Goal: Task Accomplishment & Management: Manage account settings

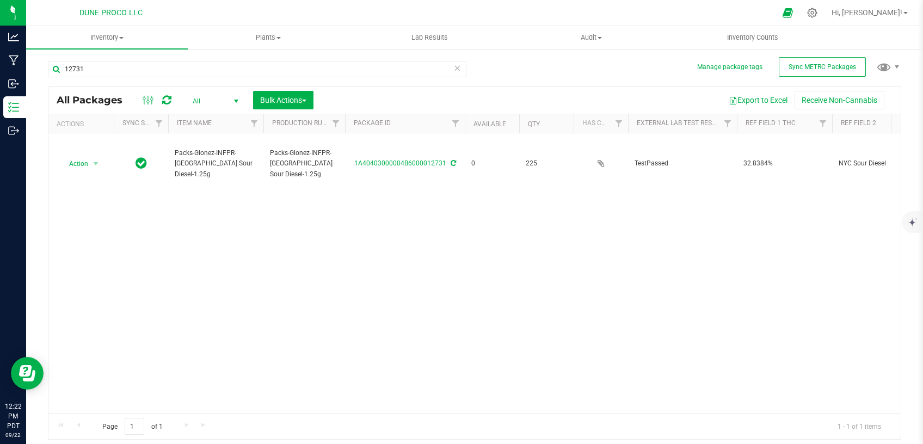
scroll to position [0, 404]
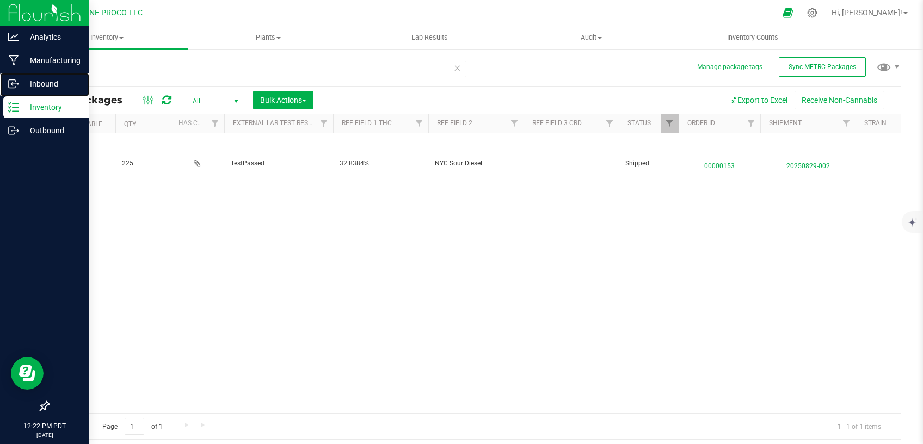
click at [41, 89] on p "Inbound" at bounding box center [51, 83] width 65 height 13
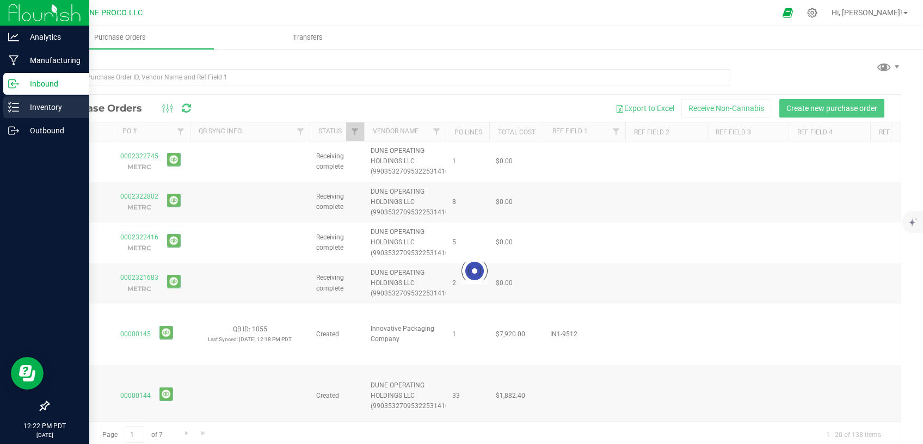
click at [45, 106] on p "Inventory" at bounding box center [51, 107] width 65 height 13
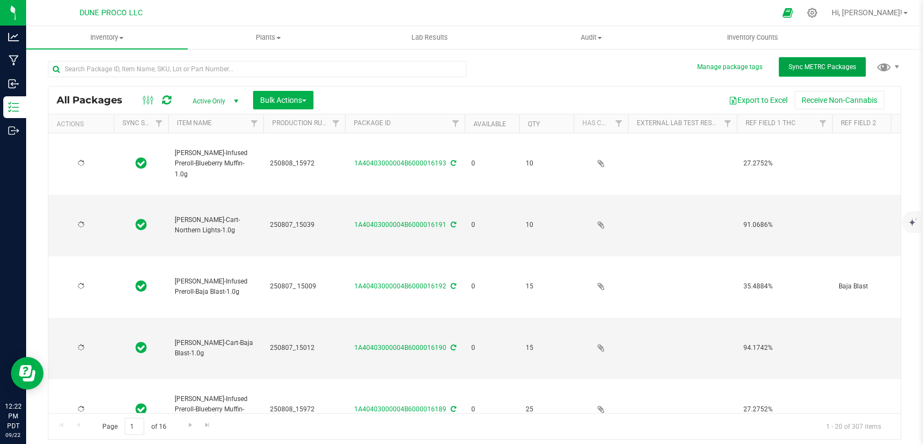
click at [826, 69] on span "Sync METRC Packages" at bounding box center [821, 67] width 67 height 8
type input "[DATE]"
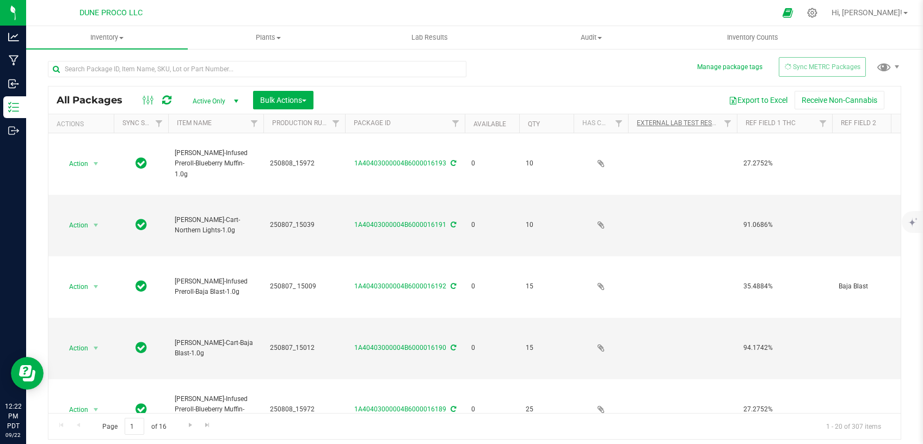
type input "[DATE]"
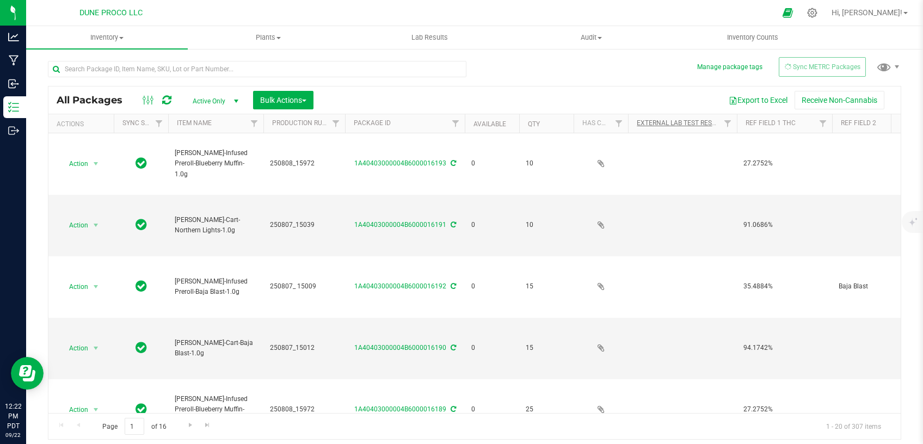
type input "[DATE]"
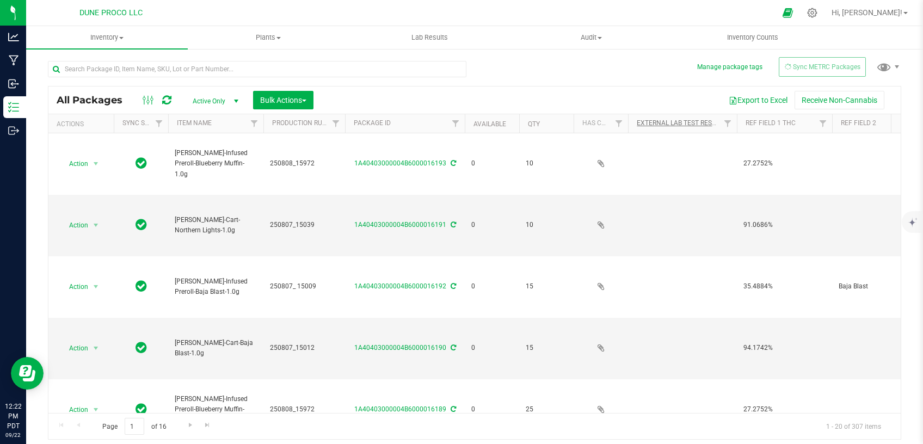
type input "[DATE]"
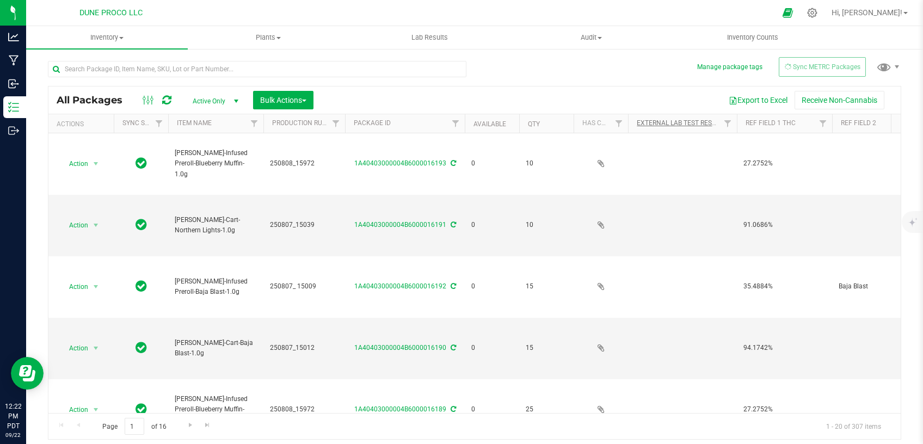
type input "[DATE]"
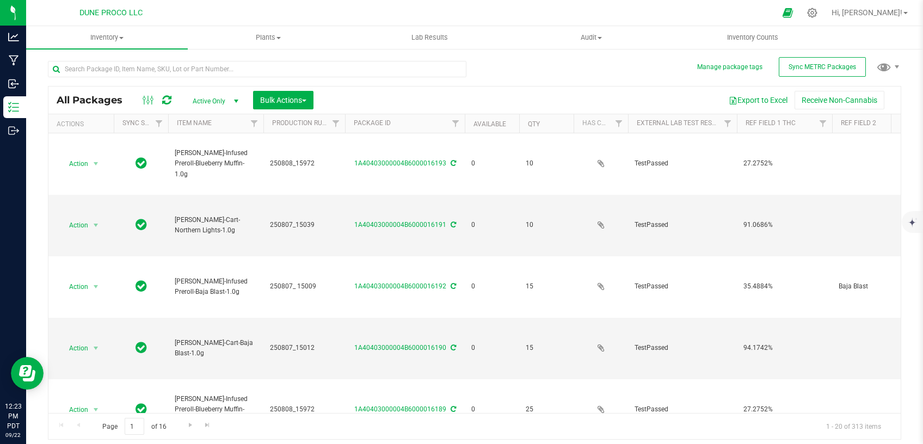
type input "[DATE]"
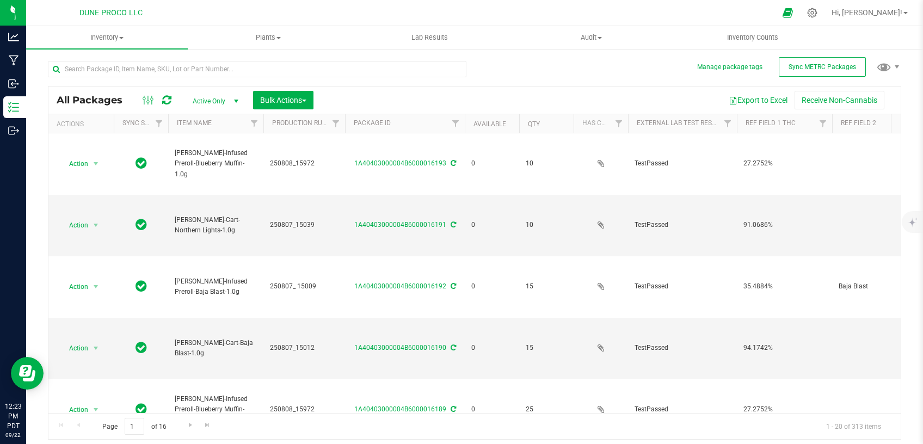
type input "[DATE]"
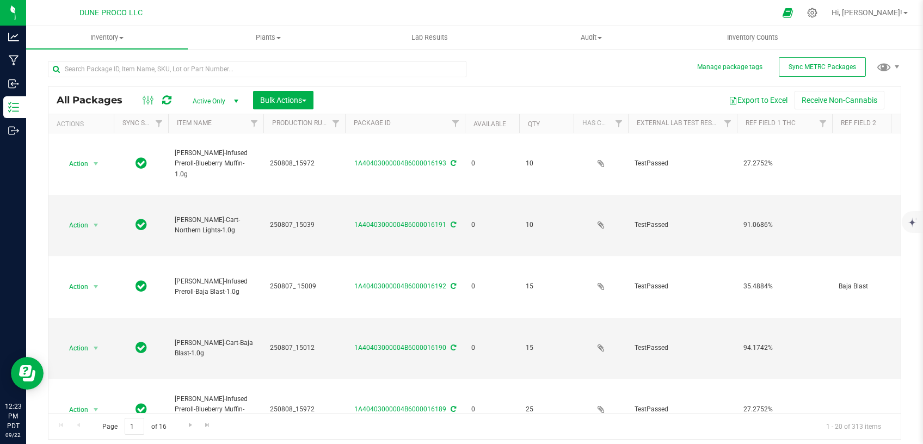
type input "[DATE]"
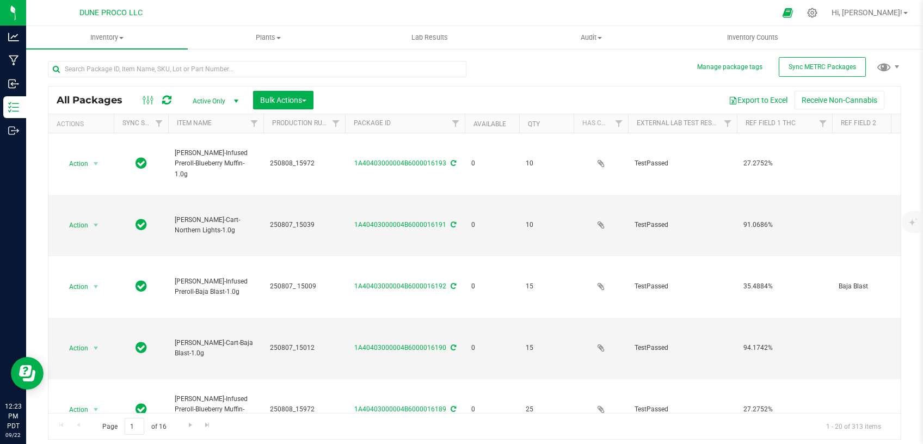
type input "[DATE]"
click at [96, 71] on input "text" at bounding box center [257, 69] width 418 height 16
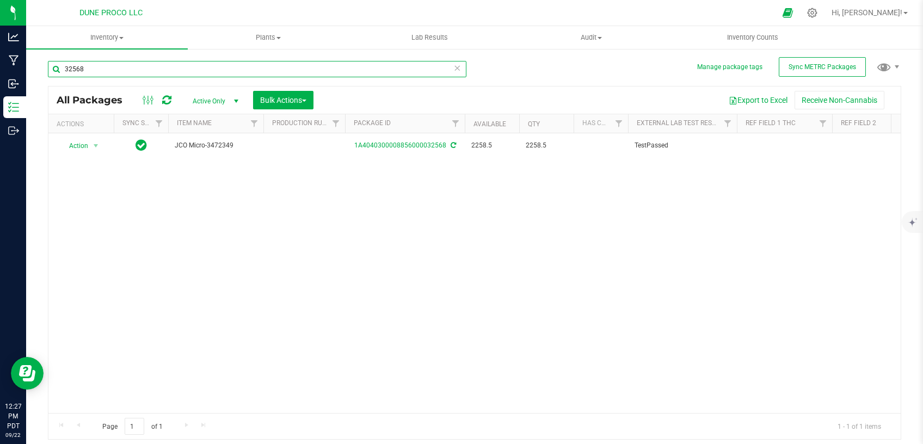
type input "32568"
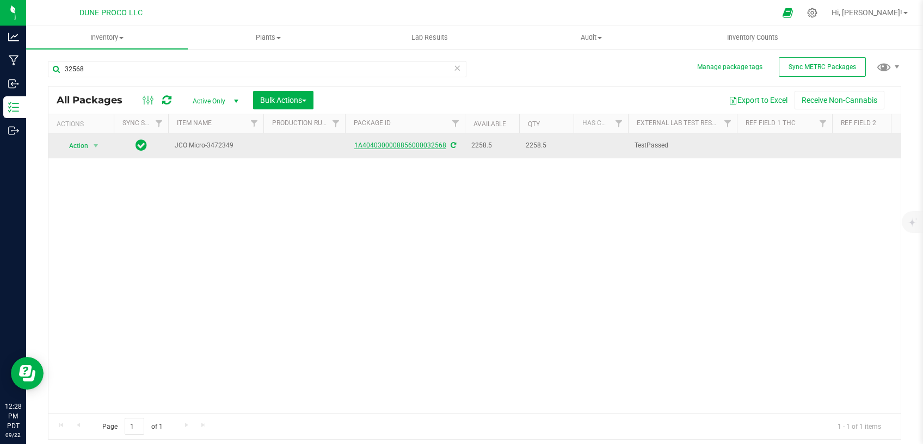
click at [392, 142] on link "1A4040300008856000032568" at bounding box center [400, 145] width 92 height 8
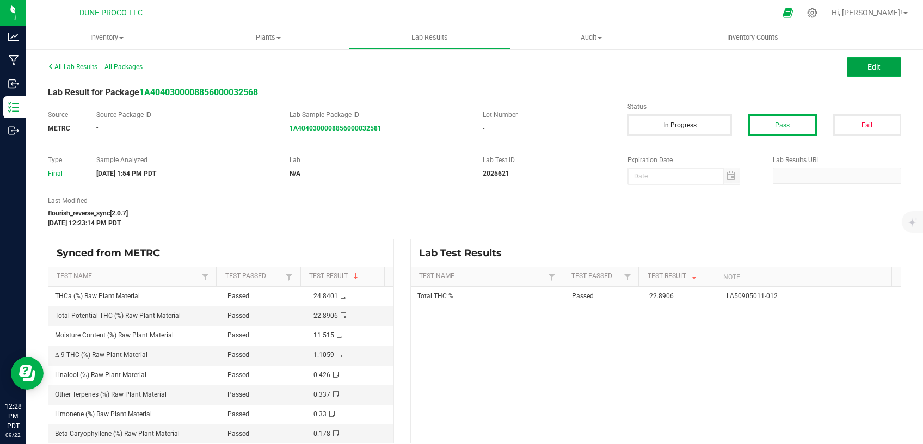
click at [867, 68] on span "Edit" at bounding box center [873, 67] width 13 height 9
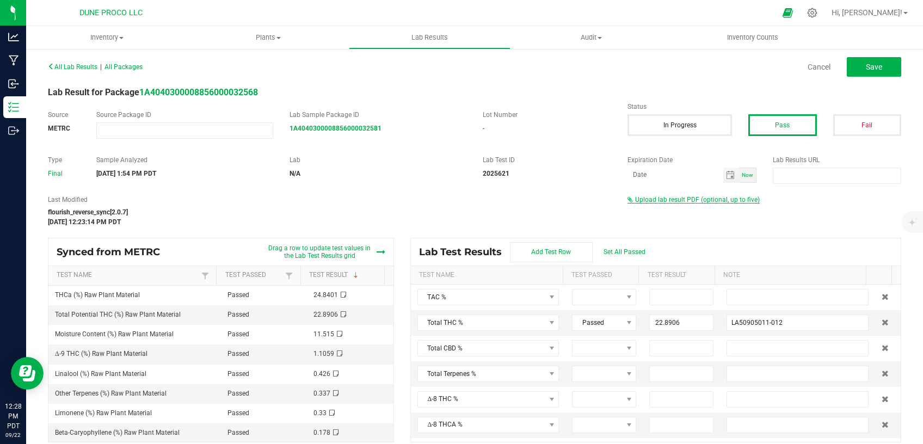
click at [659, 202] on span "Upload lab result PDF (optional, up to five)" at bounding box center [697, 200] width 125 height 8
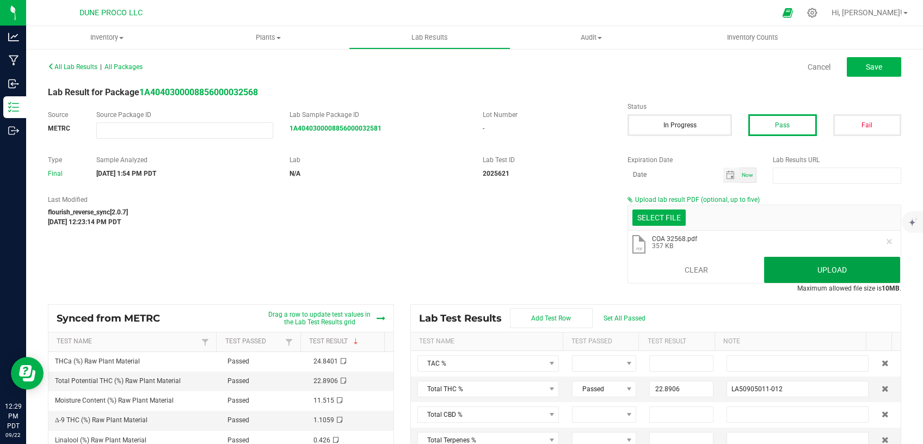
click at [804, 266] on button "Upload" at bounding box center [832, 270] width 136 height 26
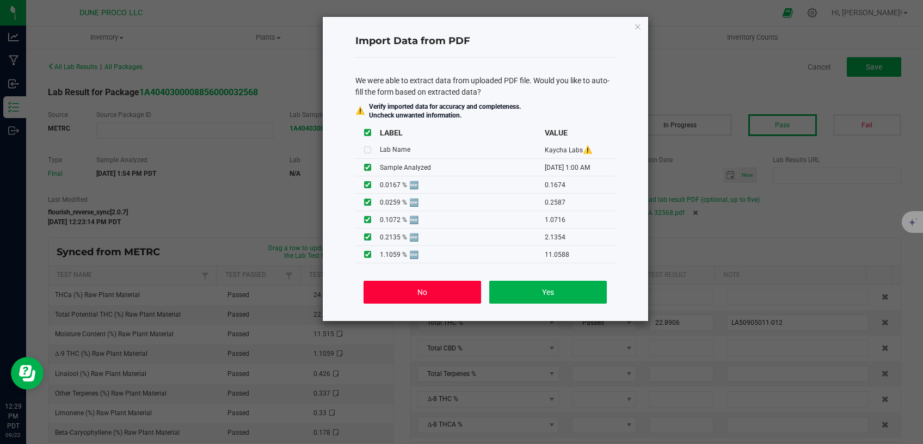
click at [471, 303] on button "No" at bounding box center [421, 292] width 117 height 23
click at [466, 292] on span "TAC %" at bounding box center [481, 296] width 127 height 15
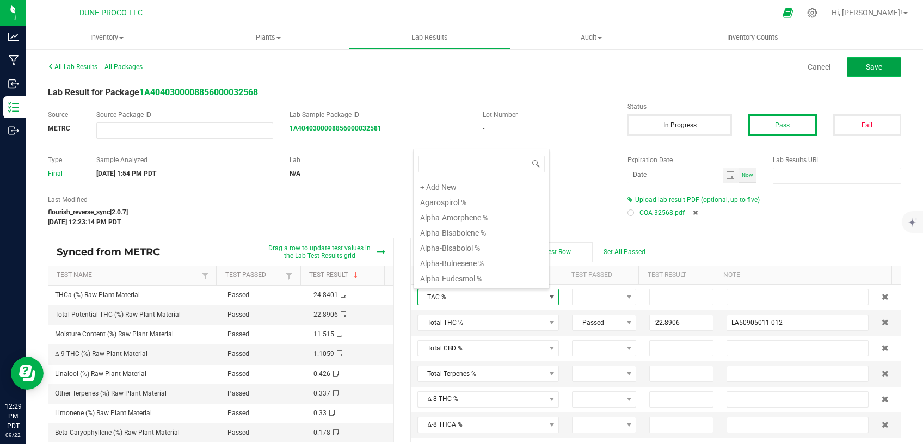
click at [852, 63] on button "Save" at bounding box center [873, 67] width 54 height 20
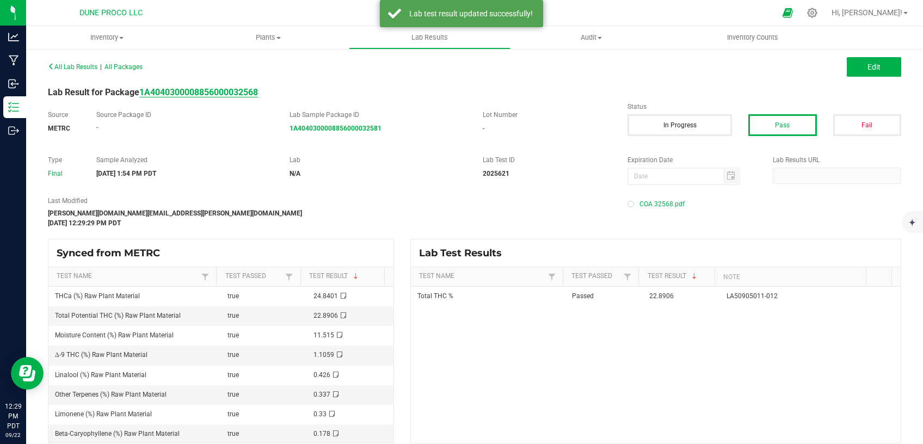
click at [254, 91] on strong "1A4040300008856000032568" at bounding box center [198, 92] width 119 height 10
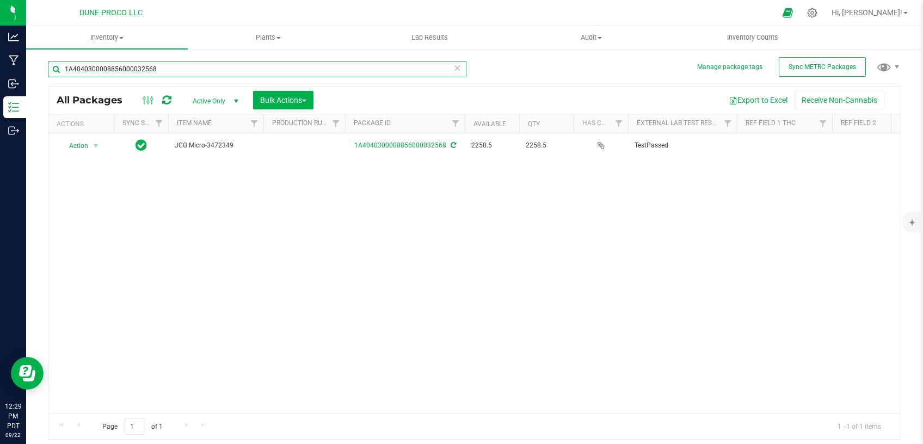
drag, startPoint x: 183, startPoint y: 69, endPoint x: 35, endPoint y: 76, distance: 148.7
click at [48, 76] on input "1A4040300008856000032568" at bounding box center [257, 69] width 418 height 16
paste input "28485"
type input "28485"
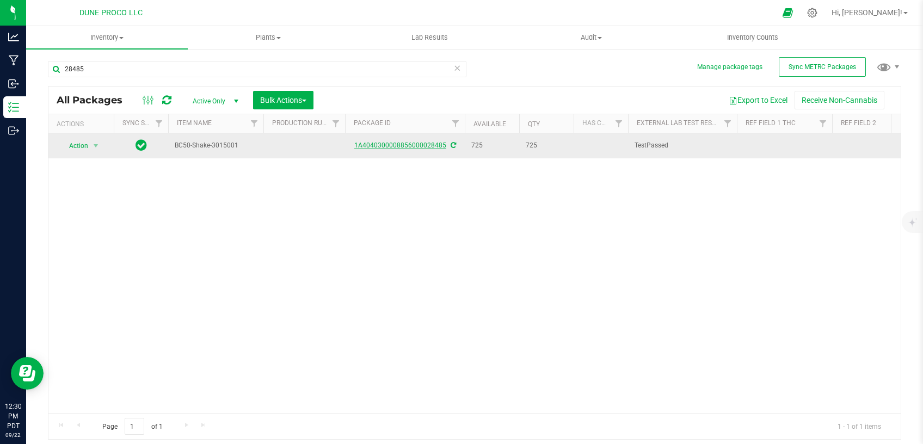
click at [407, 144] on link "1A4040300008856000028485" at bounding box center [400, 145] width 92 height 8
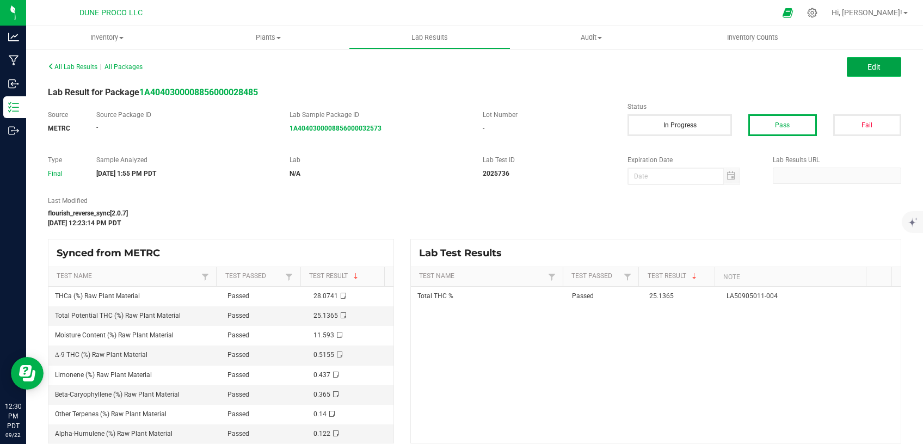
click at [846, 64] on button "Edit" at bounding box center [873, 67] width 54 height 20
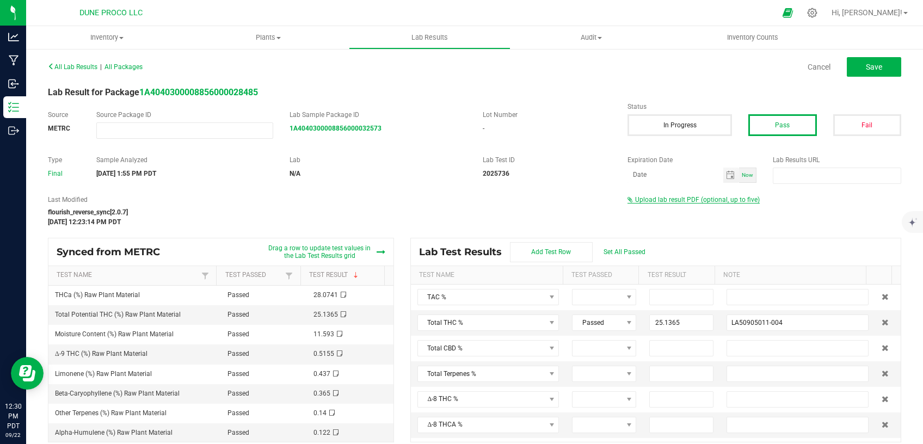
click at [695, 201] on span "Upload lab result PDF (optional, up to five)" at bounding box center [697, 200] width 125 height 8
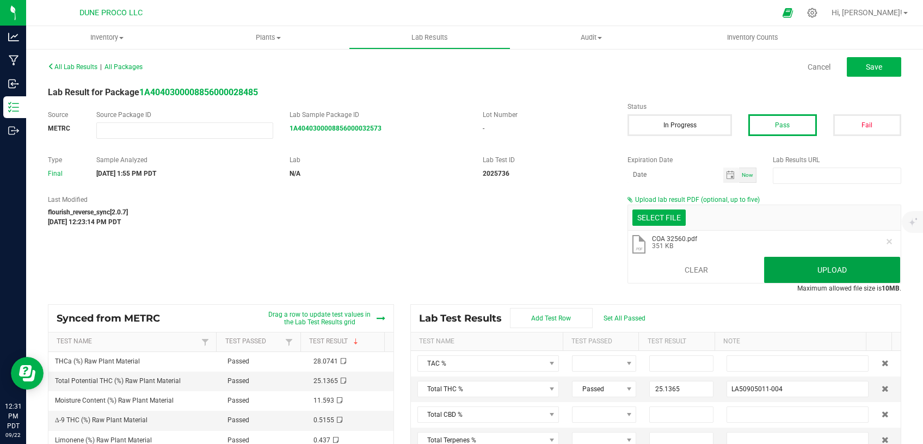
click at [764, 274] on button "Upload" at bounding box center [832, 270] width 136 height 26
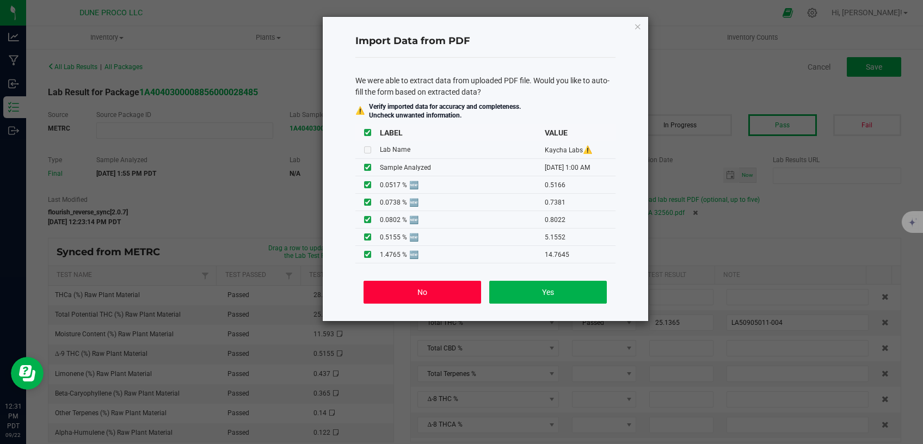
click at [455, 288] on button "No" at bounding box center [421, 292] width 117 height 23
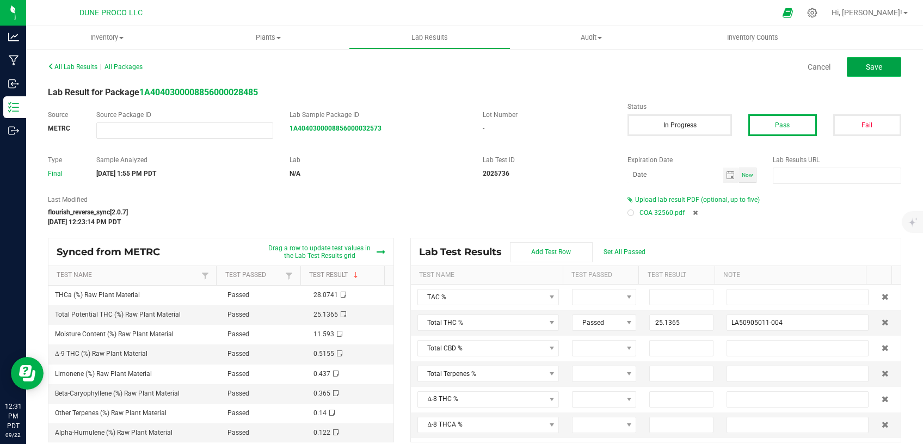
click at [866, 71] on span "Save" at bounding box center [874, 67] width 16 height 9
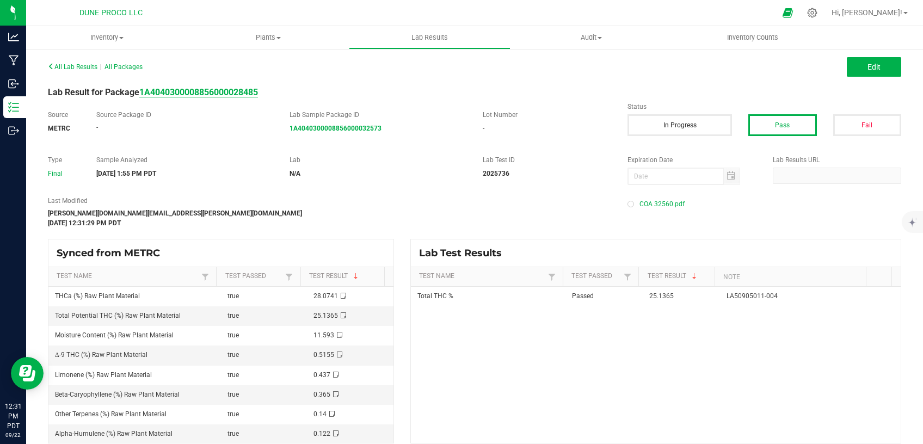
click at [236, 89] on strong "1A4040300008856000028485" at bounding box center [198, 92] width 119 height 10
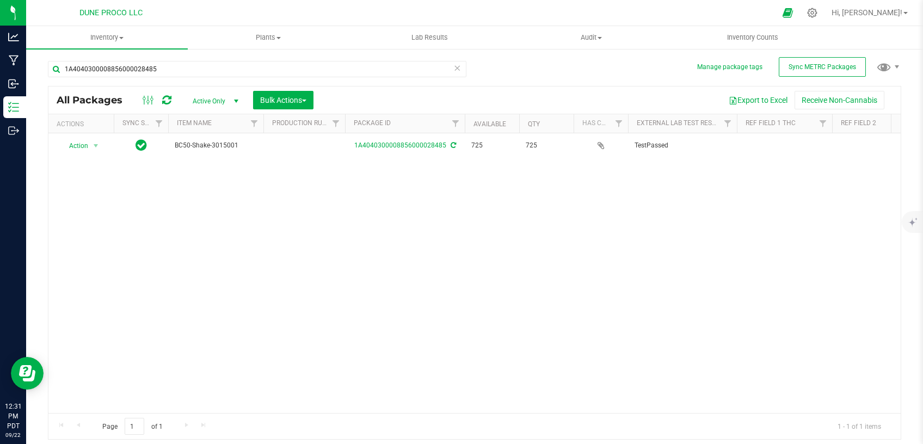
click at [211, 99] on span "Active Only" at bounding box center [213, 101] width 60 height 15
click at [210, 171] on li "All" at bounding box center [212, 167] width 59 height 16
click at [151, 70] on input "1A4040300008856000028485" at bounding box center [257, 69] width 418 height 16
drag, startPoint x: 171, startPoint y: 70, endPoint x: 3, endPoint y: 67, distance: 167.6
click at [48, 67] on input "1A4040300008856000028485" at bounding box center [257, 69] width 418 height 16
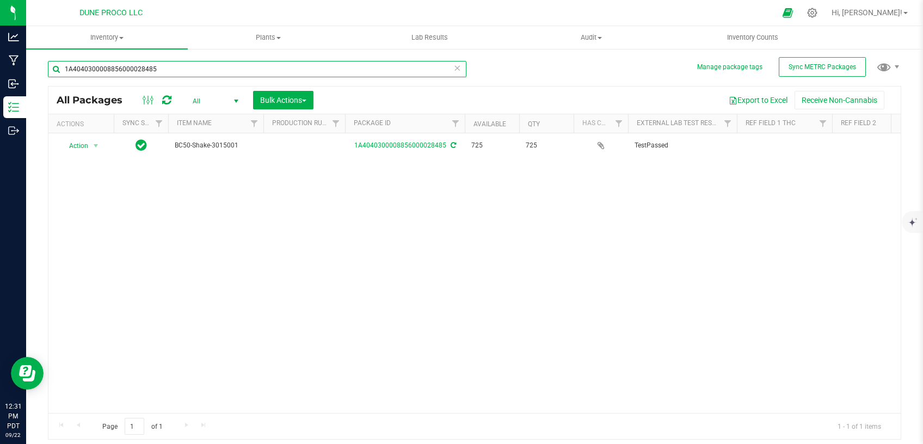
click at [175, 72] on input "1A4040300008856000028485" at bounding box center [257, 69] width 418 height 16
drag, startPoint x: 85, startPoint y: 70, endPoint x: 0, endPoint y: 70, distance: 84.9
click at [48, 70] on input "1A4040300008856000028485" at bounding box center [257, 69] width 418 height 16
paste input "28430"
type input "28430"
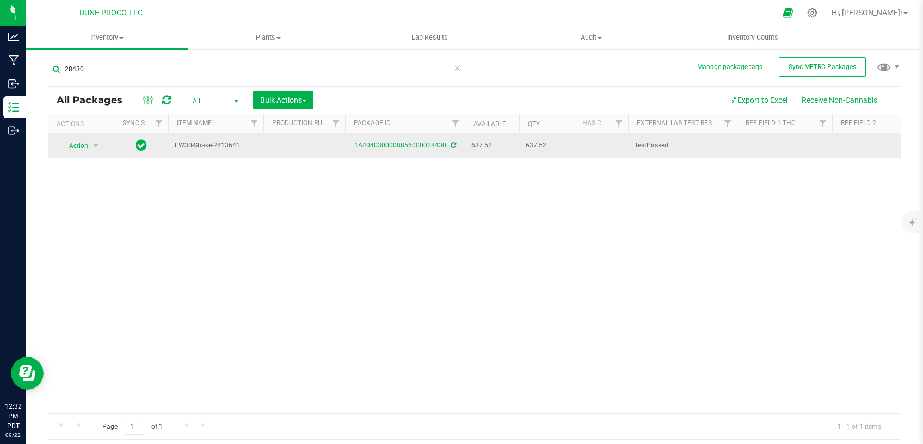
click at [380, 147] on link "1A4040300008856000028430" at bounding box center [400, 145] width 92 height 8
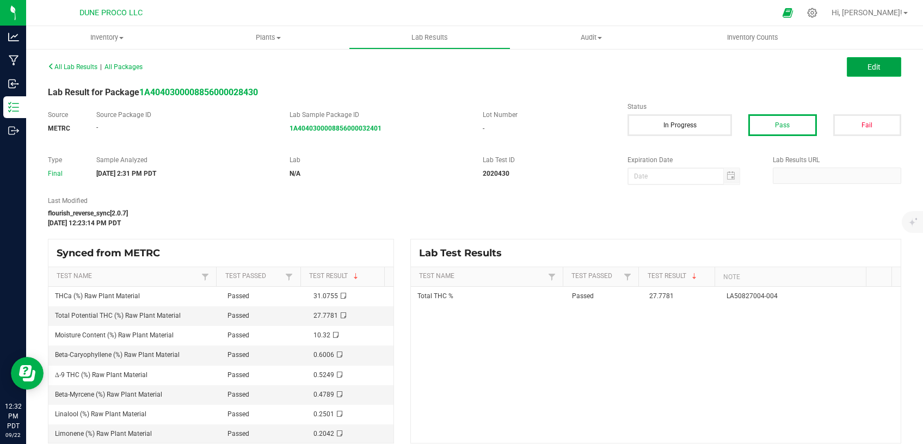
click at [846, 70] on button "Edit" at bounding box center [873, 67] width 54 height 20
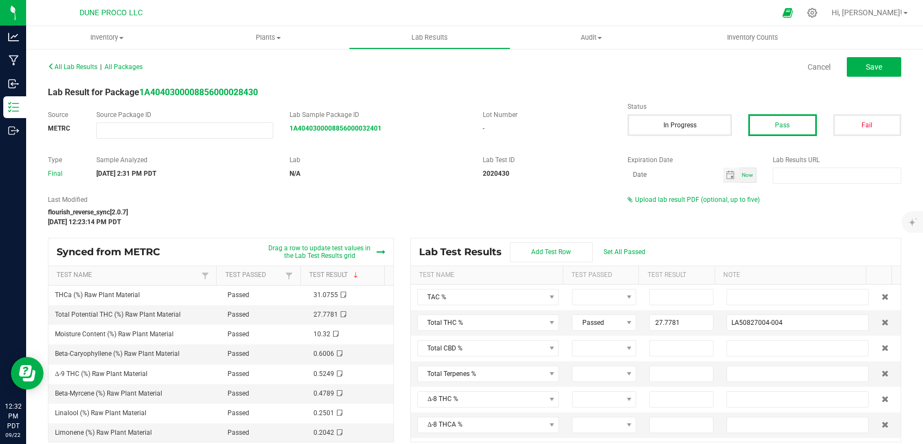
click at [669, 201] on span "Upload lab result PDF (optional, up to five)" at bounding box center [697, 200] width 125 height 8
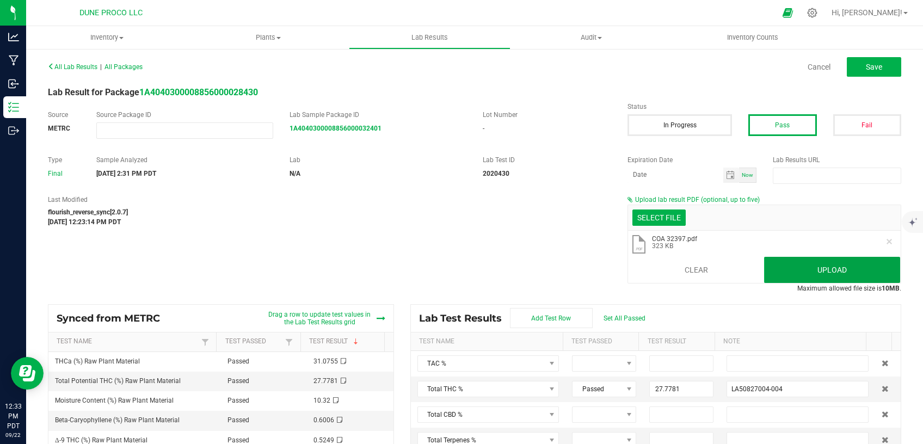
click at [781, 264] on button "Upload" at bounding box center [832, 270] width 136 height 26
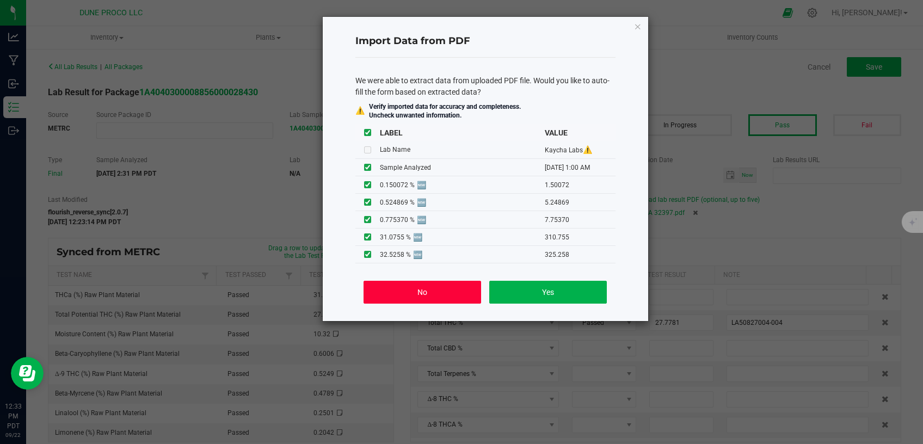
click at [455, 288] on button "No" at bounding box center [421, 292] width 117 height 23
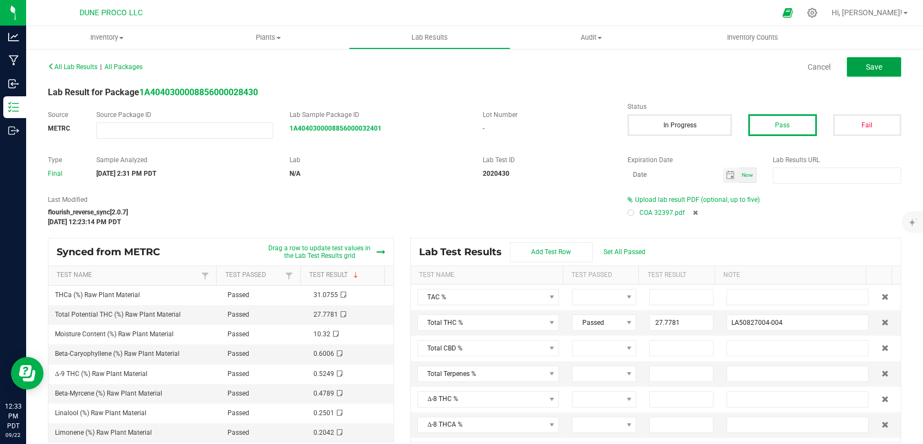
click at [847, 64] on button "Save" at bounding box center [873, 67] width 54 height 20
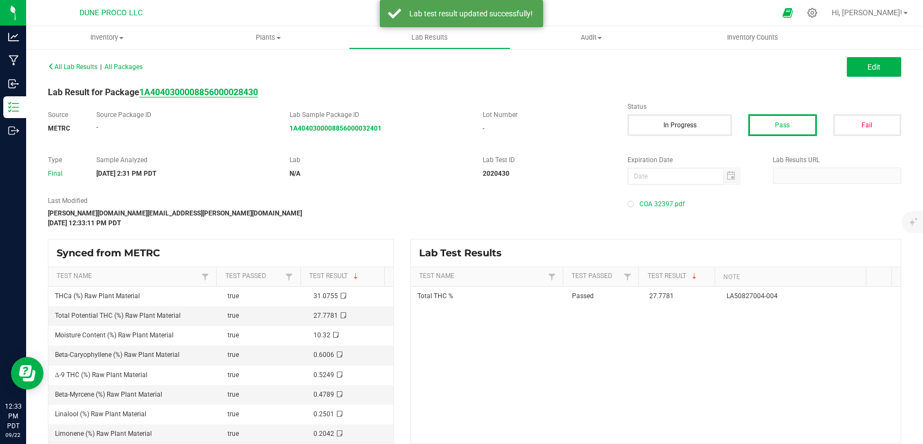
click at [230, 91] on strong "1A4040300008856000028430" at bounding box center [198, 92] width 119 height 10
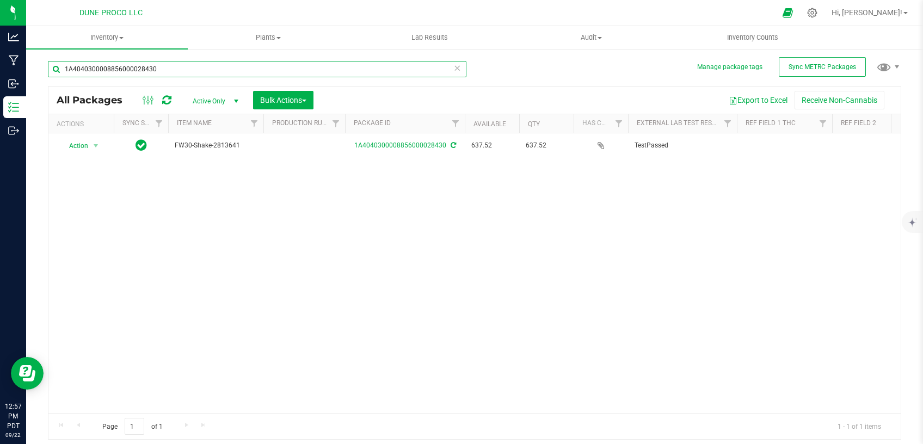
drag, startPoint x: 165, startPoint y: 69, endPoint x: 0, endPoint y: 67, distance: 165.4
click at [48, 67] on input "1A4040300008856000028430" at bounding box center [257, 69] width 418 height 16
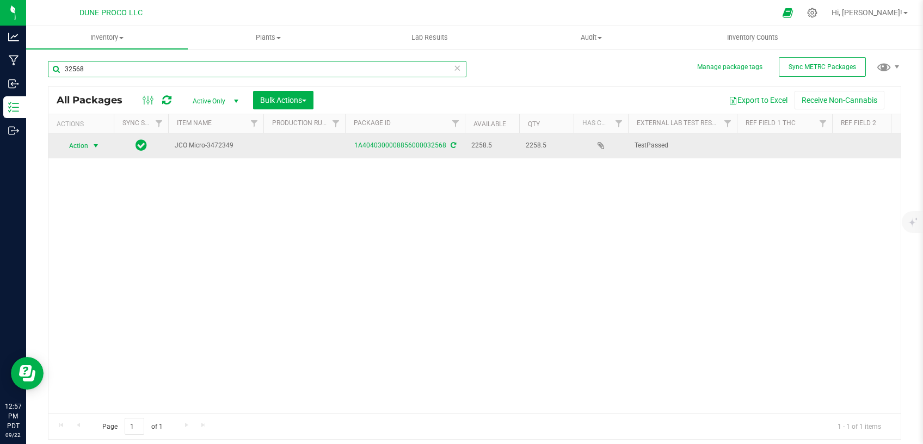
type input "32568"
click at [101, 144] on span "select" at bounding box center [96, 145] width 14 height 15
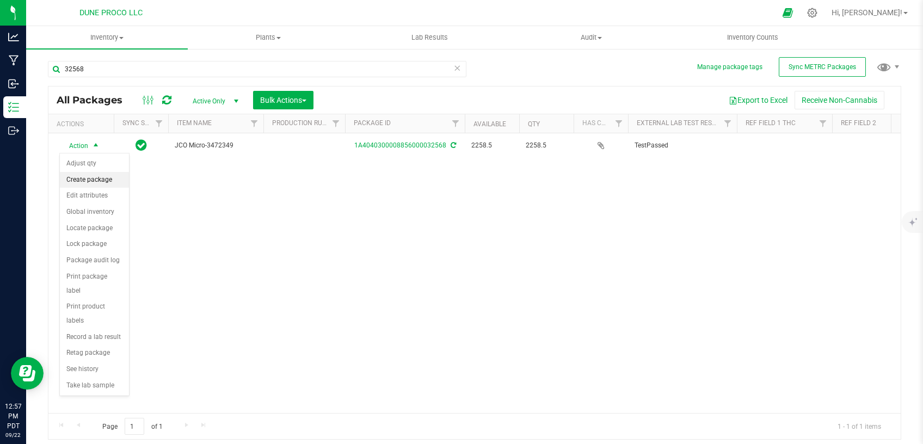
click at [94, 178] on li "Create package" at bounding box center [94, 180] width 69 height 16
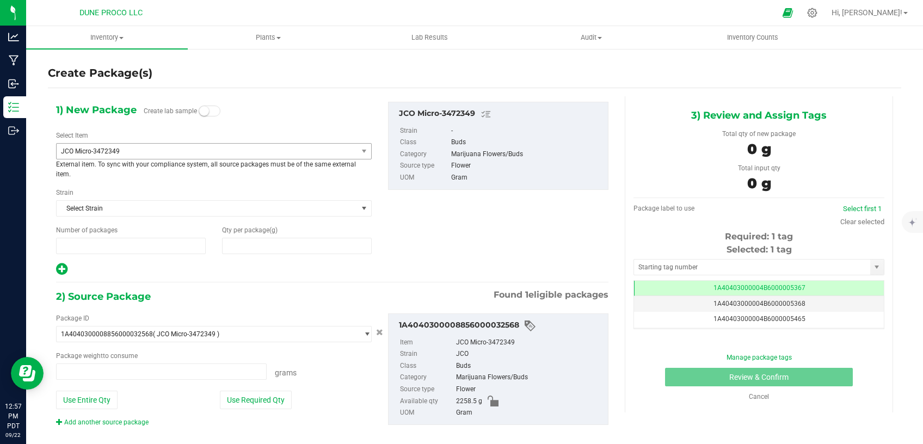
type input "1"
type input "0.0000"
type input "0"
type input "0.0000 g"
click at [215, 147] on span "JCO Micro-3472349" at bounding box center [201, 151] width 280 height 8
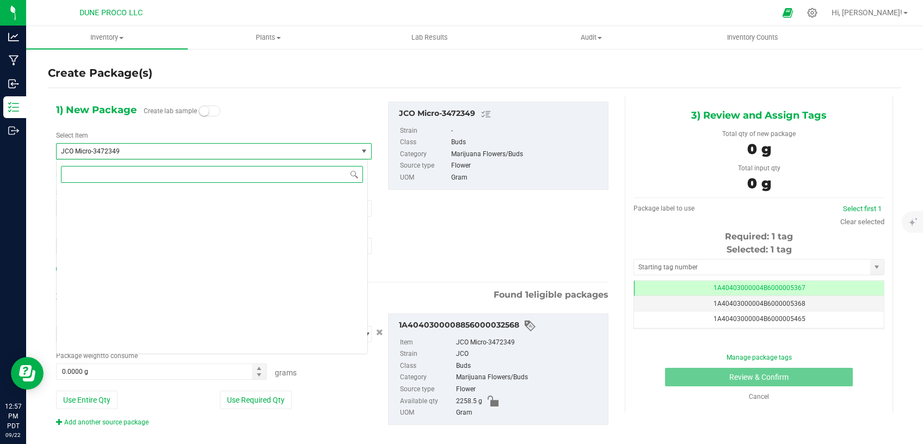
scroll to position [3229, 0]
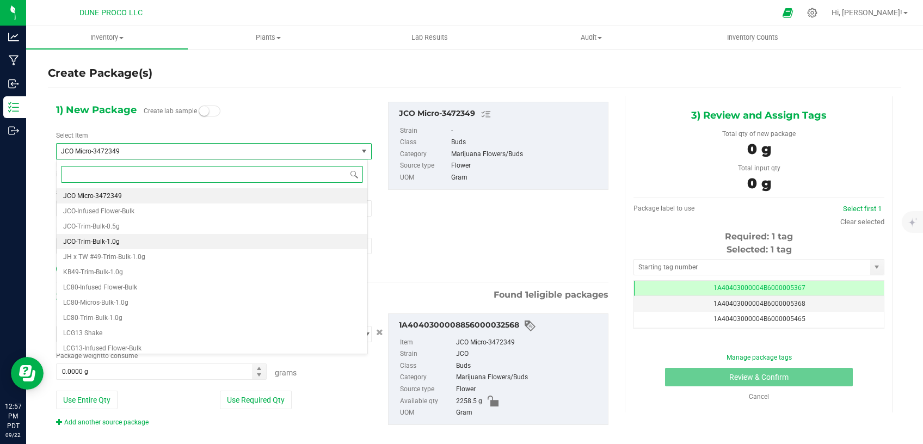
click at [142, 243] on li "JCO-Trim-Bulk-1.0g" at bounding box center [212, 241] width 311 height 15
type input "0"
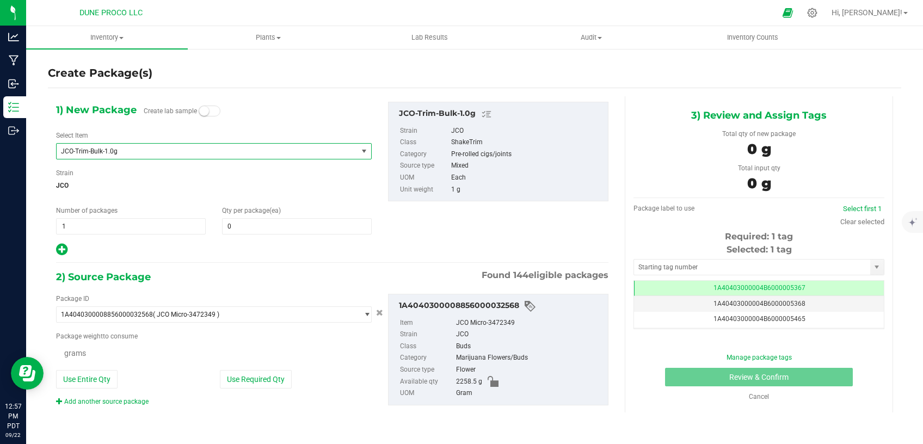
scroll to position [0, 0]
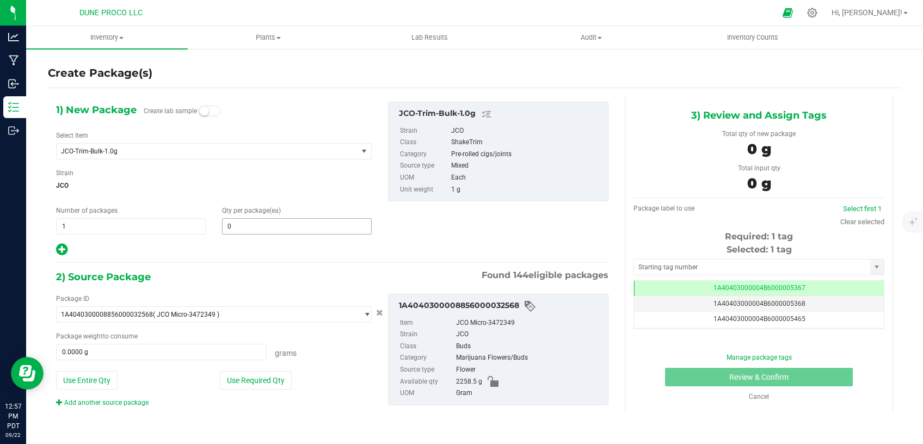
click at [247, 229] on span "0 0" at bounding box center [297, 226] width 150 height 16
type input "0"
click at [259, 228] on span "0 0" at bounding box center [297, 226] width 150 height 16
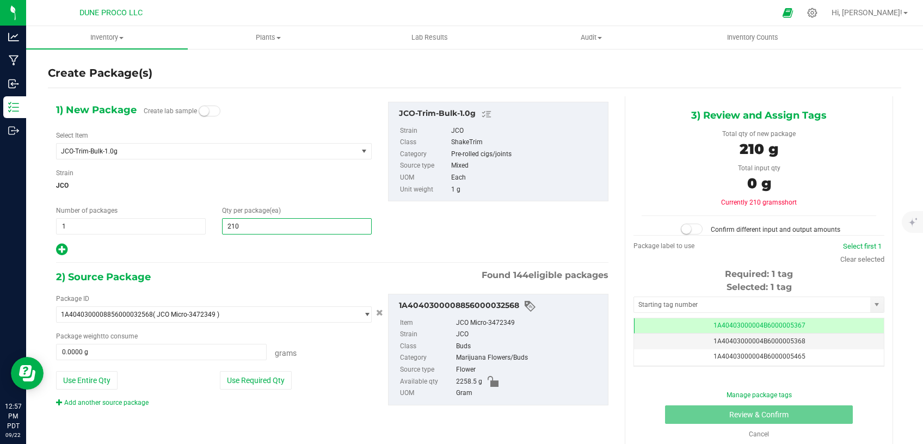
type input "2103"
type input "2,103"
click at [234, 381] on button "Use Required Qty" at bounding box center [256, 380] width 72 height 18
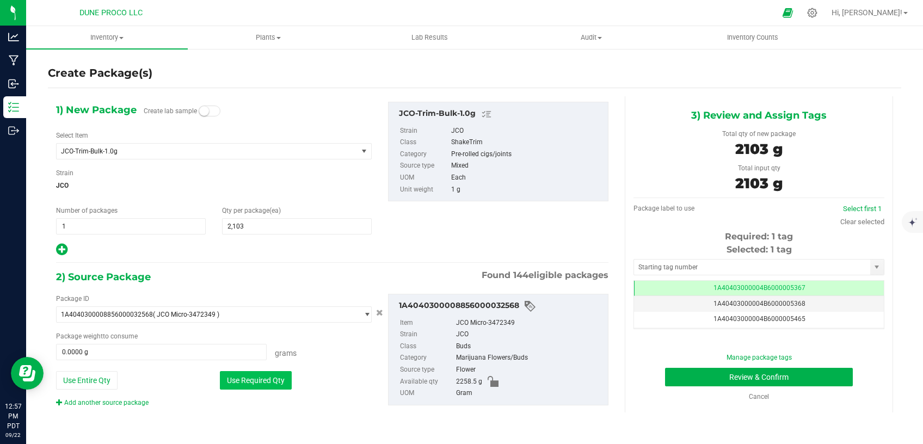
type input "2103.0000 g"
click at [720, 279] on div "Selected: 1 tag Tag 1A40403000004B6000005367 1A40403000004B6000005368 1A4040300…" at bounding box center [758, 286] width 251 height 86
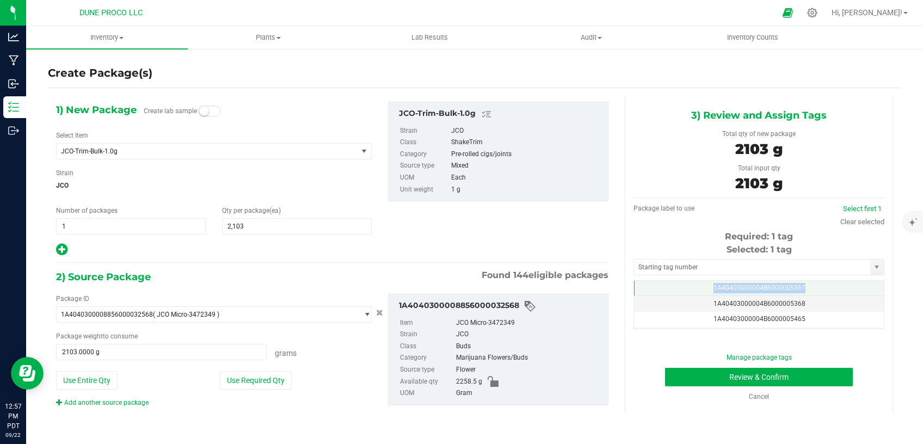
click at [719, 281] on td "1A40403000004B6000005367" at bounding box center [759, 289] width 250 height 16
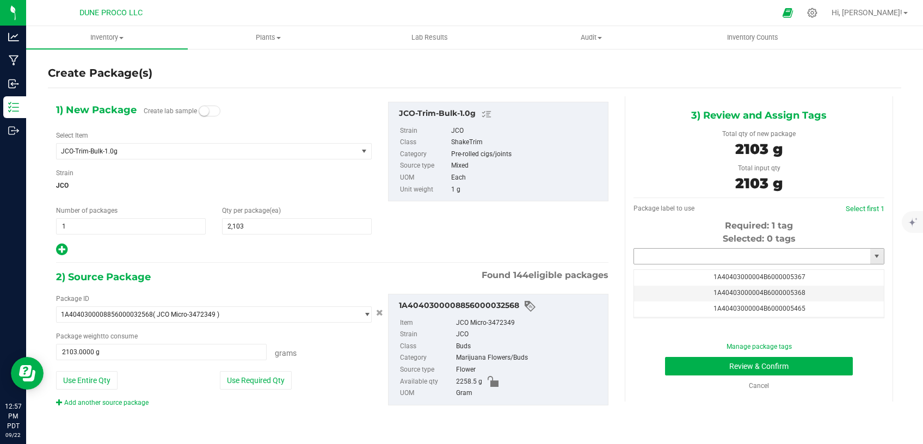
click at [710, 254] on input "text" at bounding box center [752, 256] width 236 height 15
click at [710, 274] on li "1A40403000004B6000016199" at bounding box center [759, 275] width 250 height 16
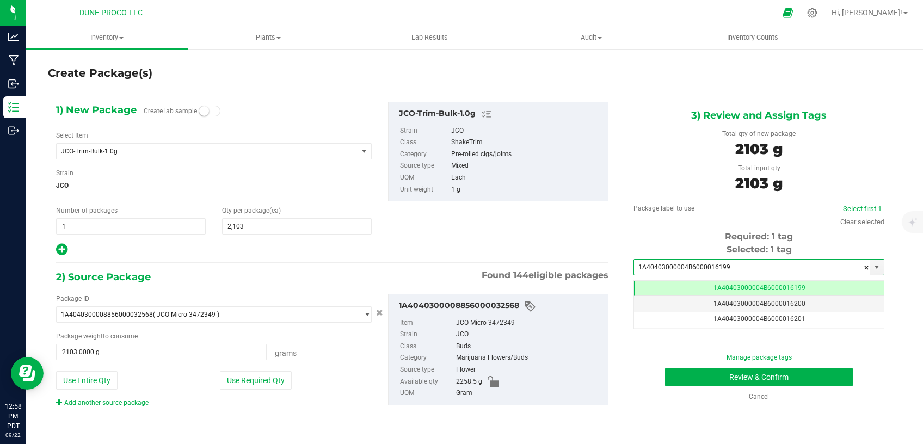
type input "1A40403000004B6000016199"
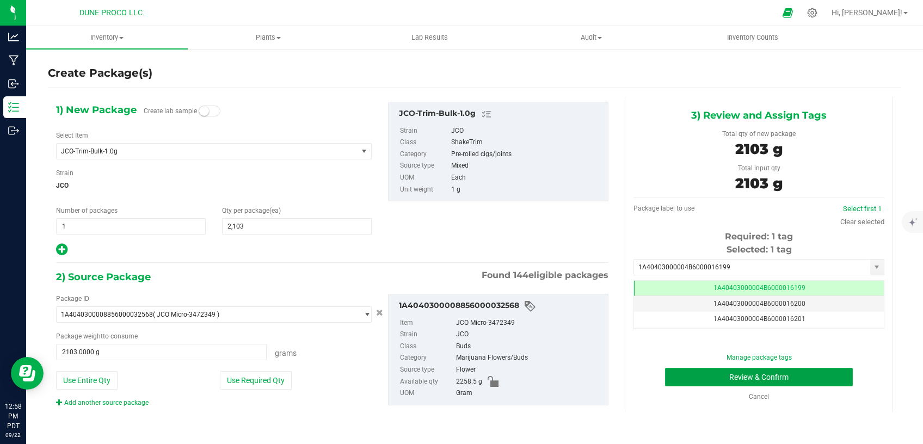
click at [682, 374] on button "Review & Confirm" at bounding box center [759, 377] width 188 height 18
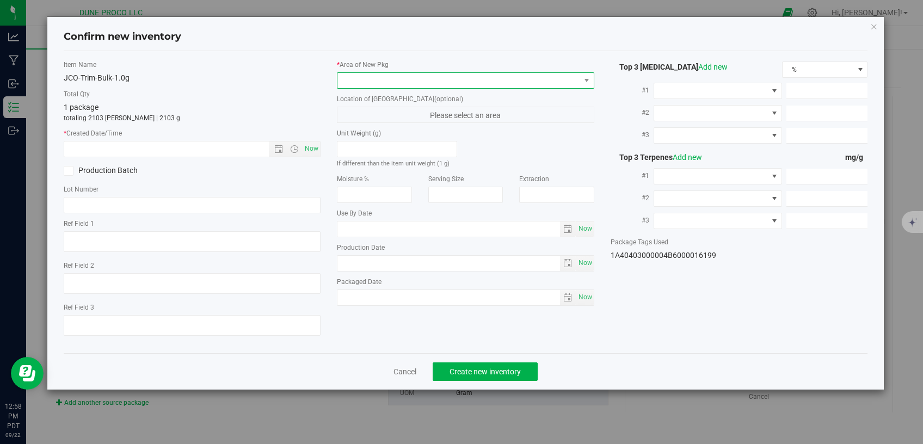
click at [486, 75] on span at bounding box center [458, 80] width 243 height 15
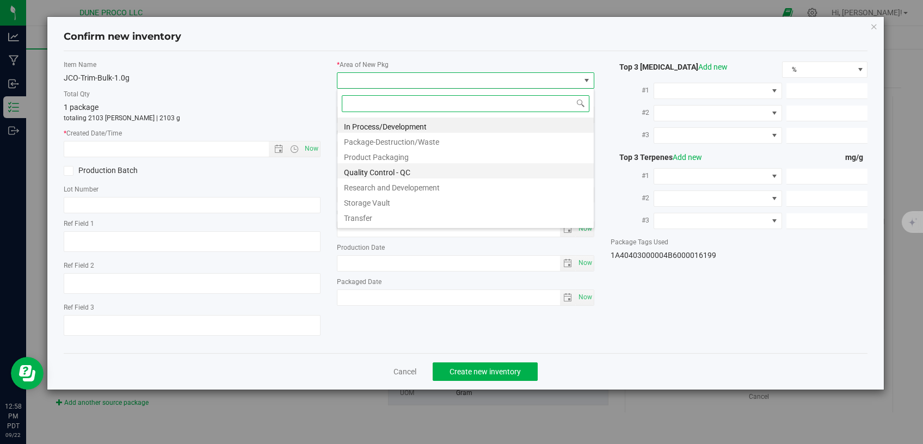
scroll to position [16, 257]
click at [394, 196] on li "Storage Vault" at bounding box center [465, 201] width 256 height 15
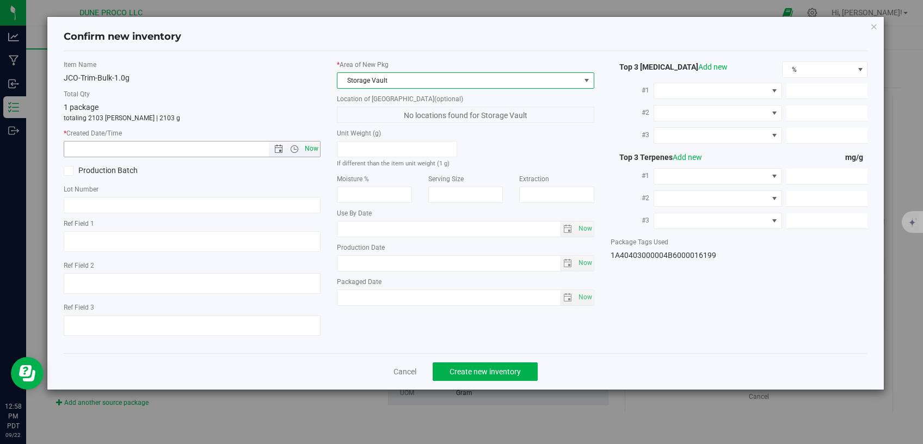
click at [311, 149] on span "Now" at bounding box center [311, 149] width 18 height 16
type input "[DATE] 12:58 PM"
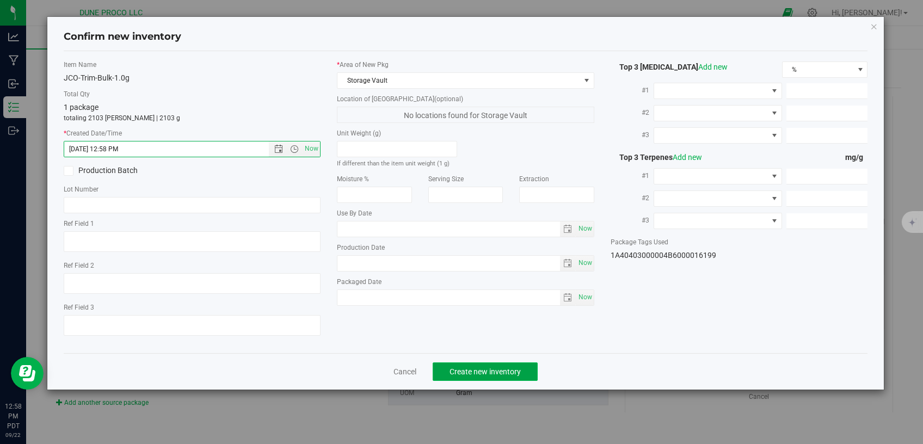
click at [485, 367] on span "Create new inventory" at bounding box center [484, 371] width 71 height 9
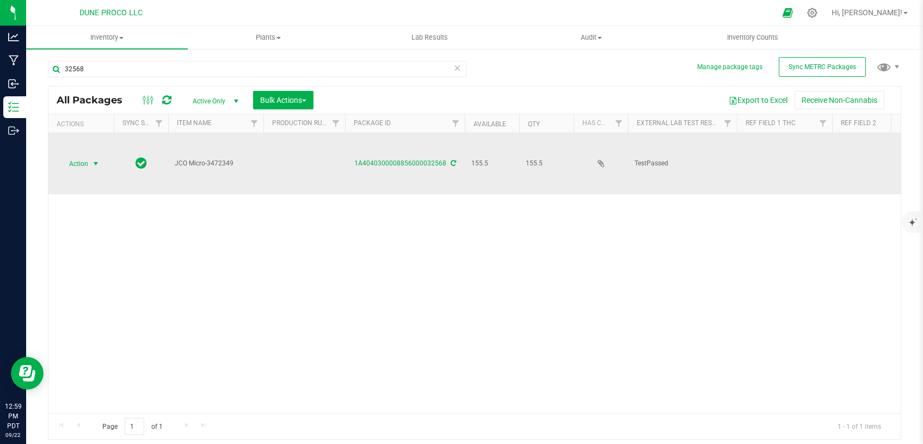
click at [95, 159] on span "select" at bounding box center [95, 163] width 9 height 9
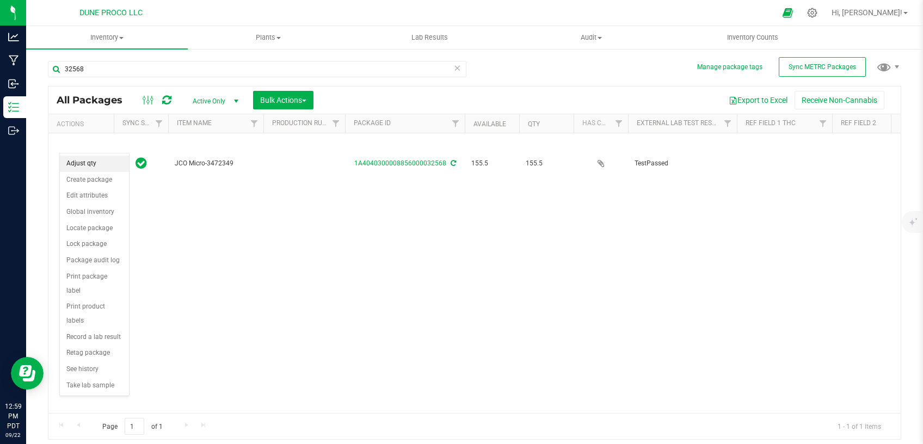
click at [92, 163] on li "Adjust qty" at bounding box center [94, 164] width 69 height 16
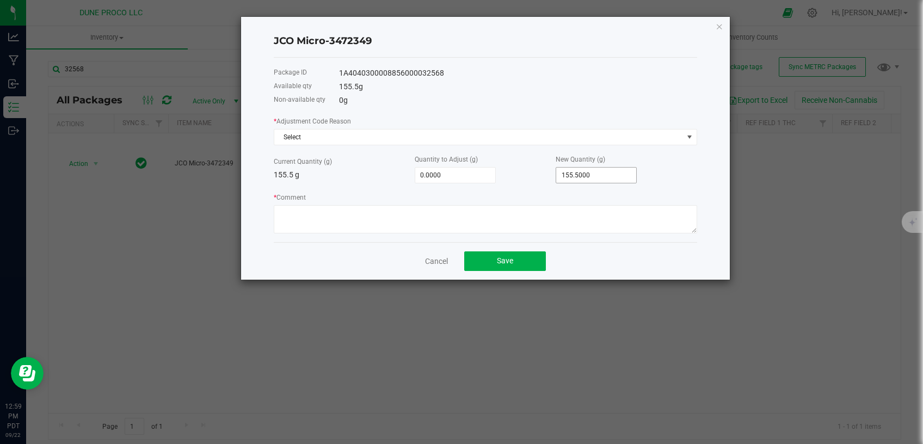
type input "155.5"
click at [579, 174] on input "155.5" at bounding box center [596, 175] width 80 height 15
type input "-155.5000"
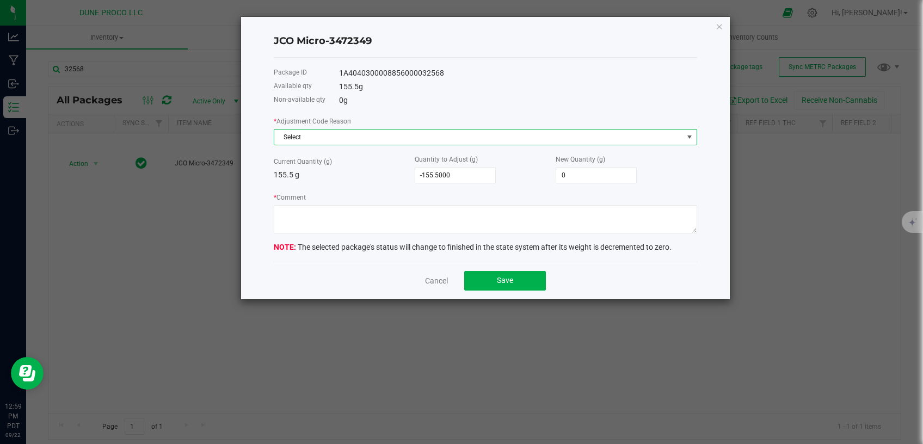
type input "0.0000"
click at [538, 138] on span "Select" at bounding box center [478, 136] width 409 height 15
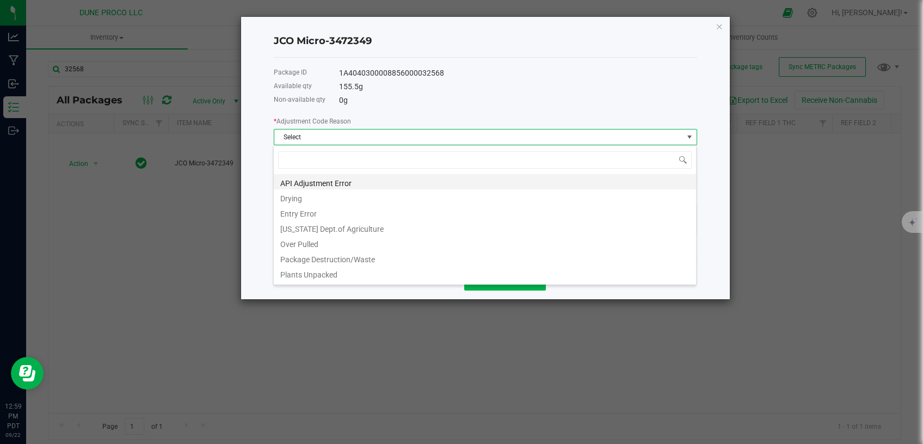
scroll to position [16, 423]
click at [407, 251] on li "Package Destruction/Waste" at bounding box center [485, 257] width 422 height 15
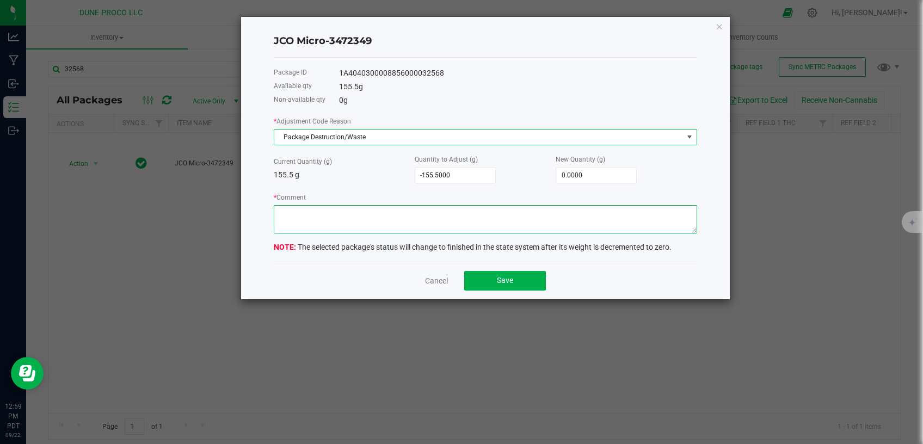
click at [407, 226] on textarea "* Comment" at bounding box center [485, 219] width 423 height 28
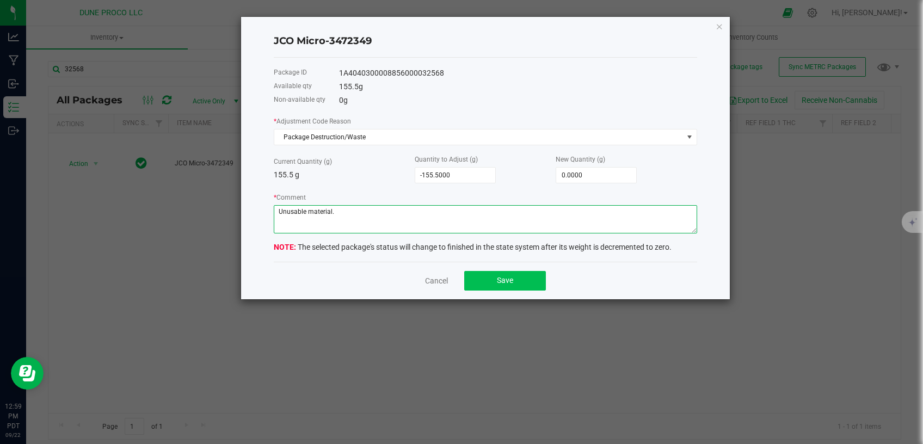
type textarea "Unusable material."
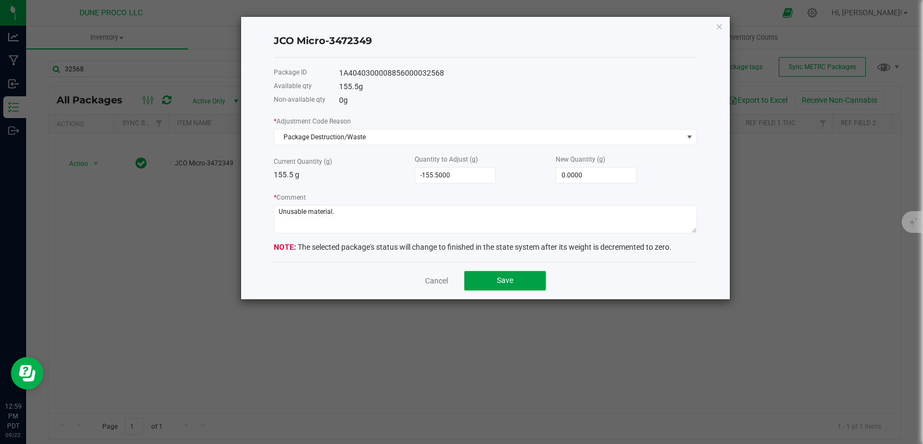
click at [492, 276] on button "Save" at bounding box center [505, 281] width 82 height 20
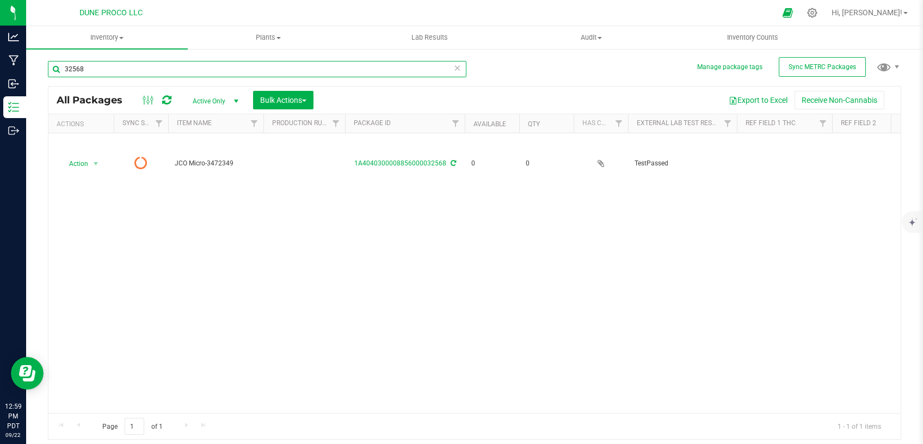
drag, startPoint x: 151, startPoint y: 67, endPoint x: 48, endPoint y: 68, distance: 102.8
click at [48, 68] on input "32568" at bounding box center [257, 69] width 418 height 16
type input "28485"
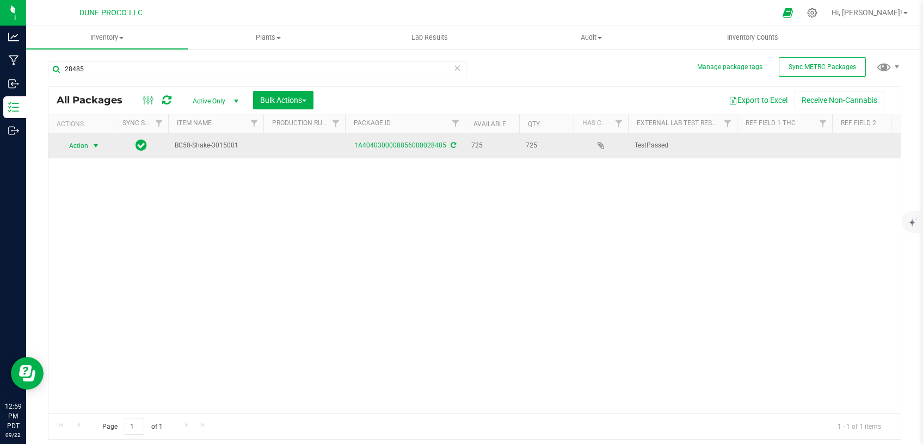
click at [97, 140] on span "select" at bounding box center [96, 145] width 14 height 15
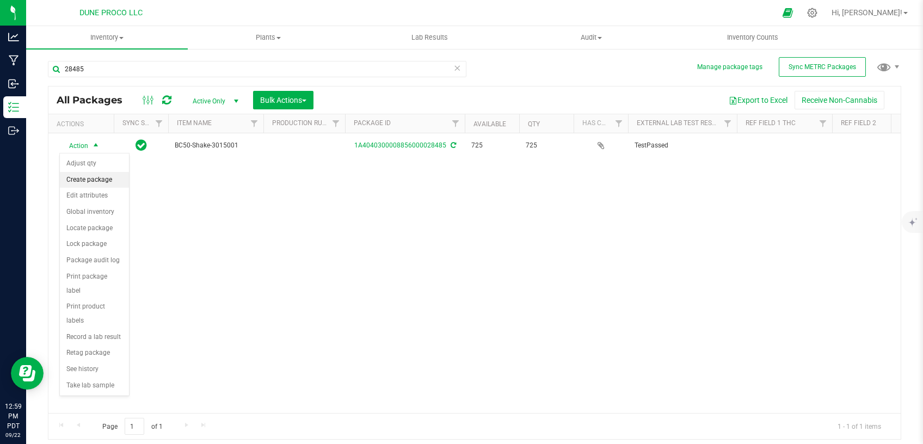
click at [109, 180] on li "Create package" at bounding box center [94, 180] width 69 height 16
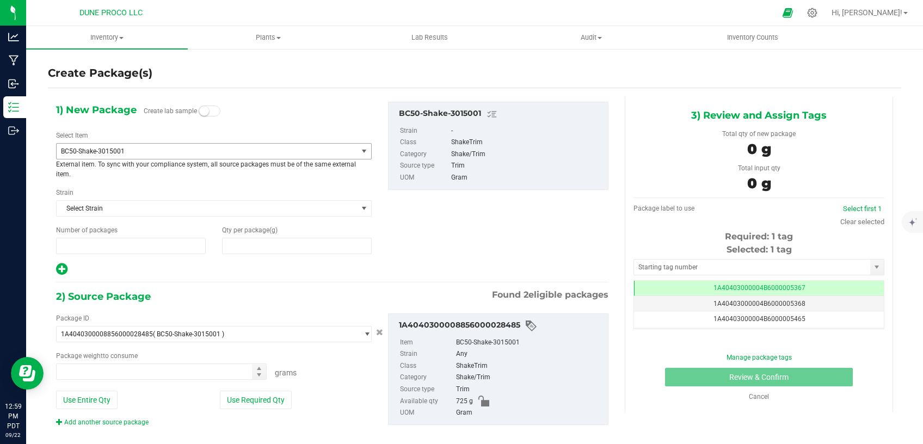
type input "1"
type input "0.0000"
type input "0.0000 g"
click at [263, 143] on span "BC50-Shake-3015001" at bounding box center [214, 151] width 316 height 16
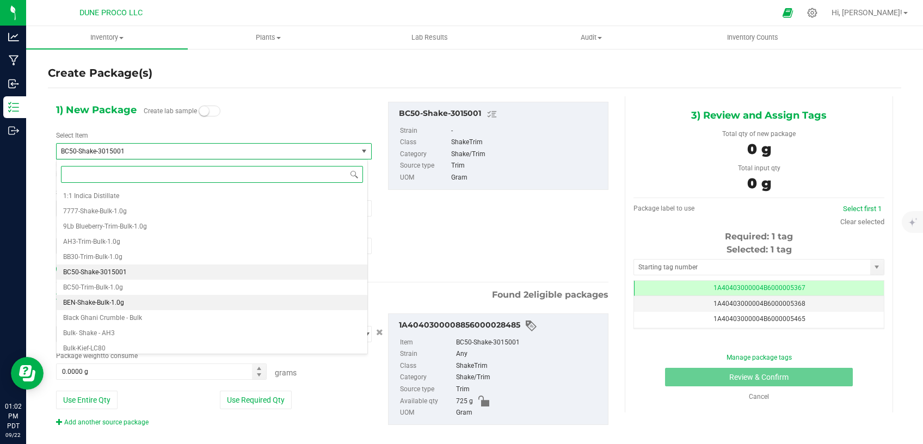
click at [138, 304] on li "BEN-Shake-Bulk-1.0g" at bounding box center [212, 302] width 311 height 15
type input "0"
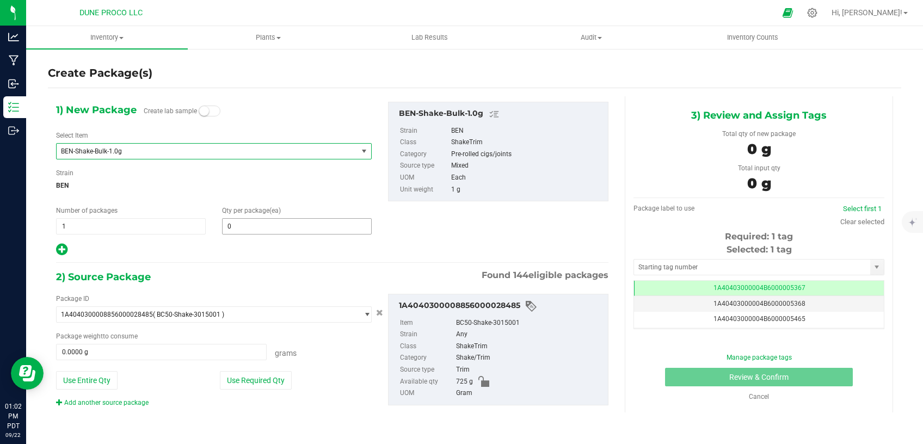
click at [255, 230] on span "0 0" at bounding box center [297, 226] width 150 height 16
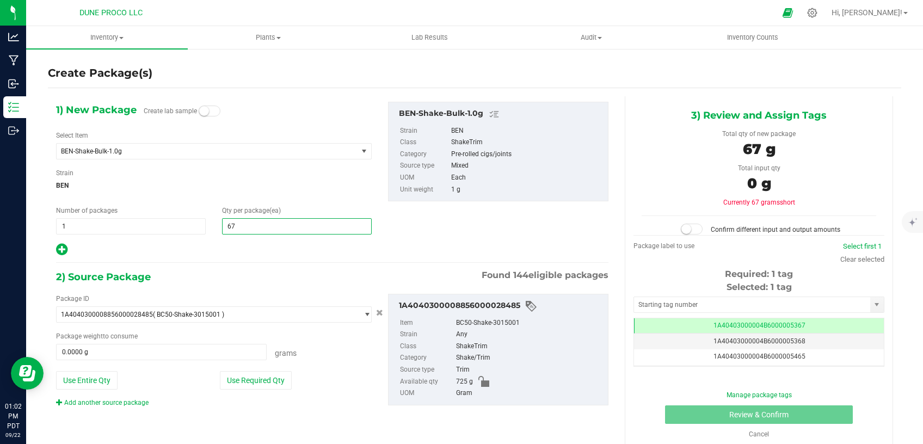
type input "673"
click at [257, 374] on button "Use Required Qty" at bounding box center [256, 380] width 72 height 18
type input "673.0000 g"
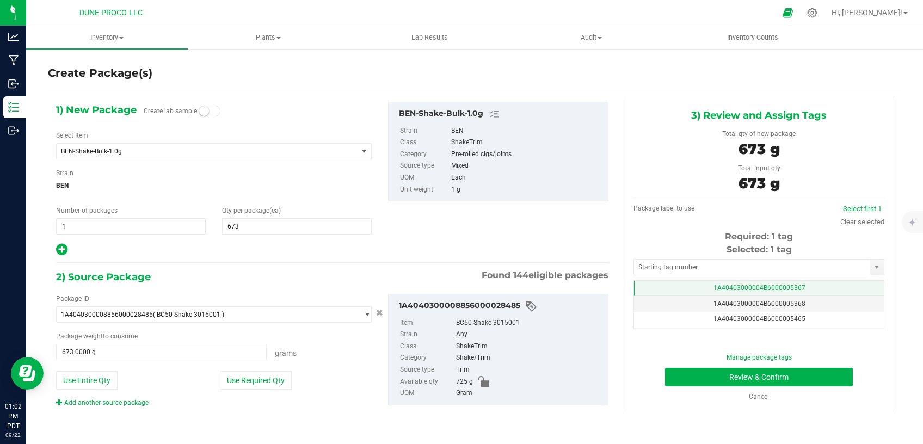
click at [739, 283] on td "1A40403000004B6000005367" at bounding box center [759, 289] width 250 height 16
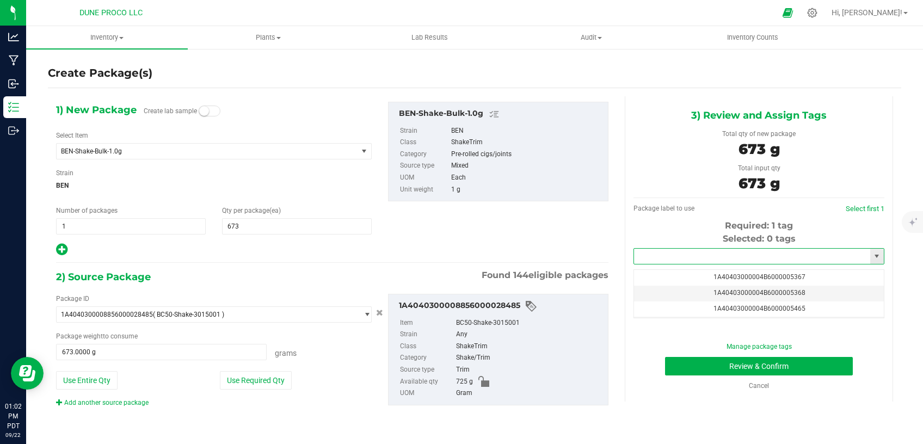
click at [726, 259] on input "text" at bounding box center [752, 256] width 236 height 15
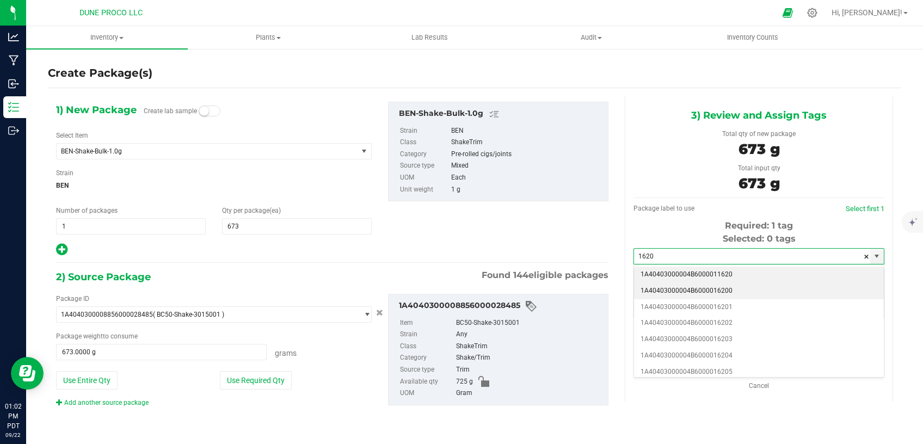
click at [678, 287] on li "1A40403000004B6000016200" at bounding box center [759, 291] width 250 height 16
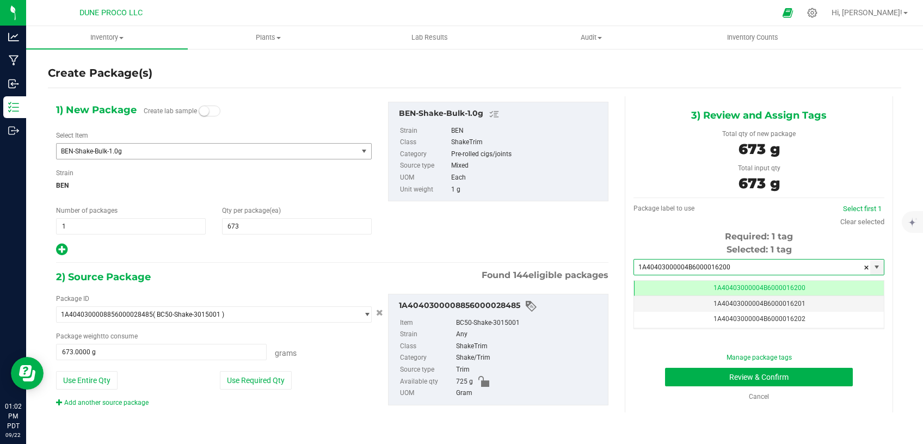
type input "1A40403000004B6000016200"
click at [279, 154] on span "BEN-Shake-Bulk-1.0g" at bounding box center [201, 151] width 280 height 8
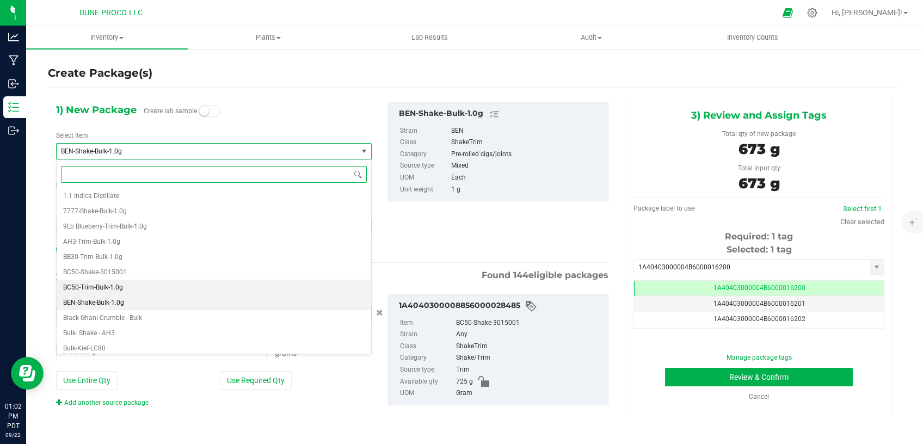
click at [194, 283] on li "BC50-Trim-Bulk-1.0g" at bounding box center [214, 287] width 314 height 15
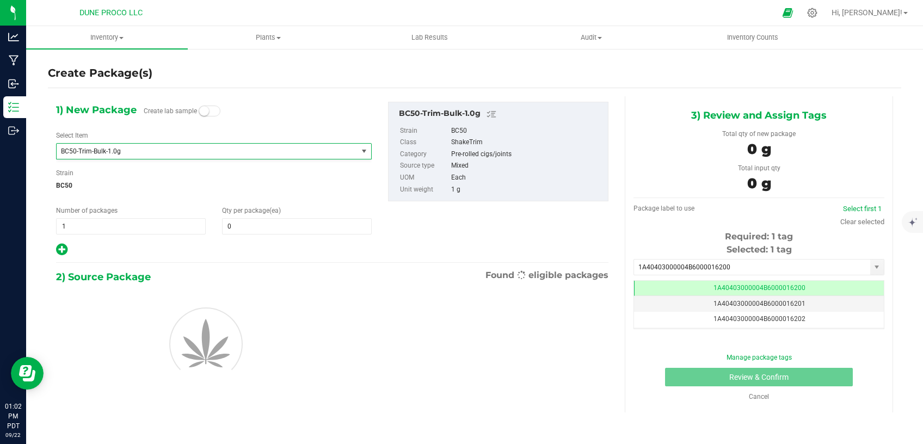
type input "0"
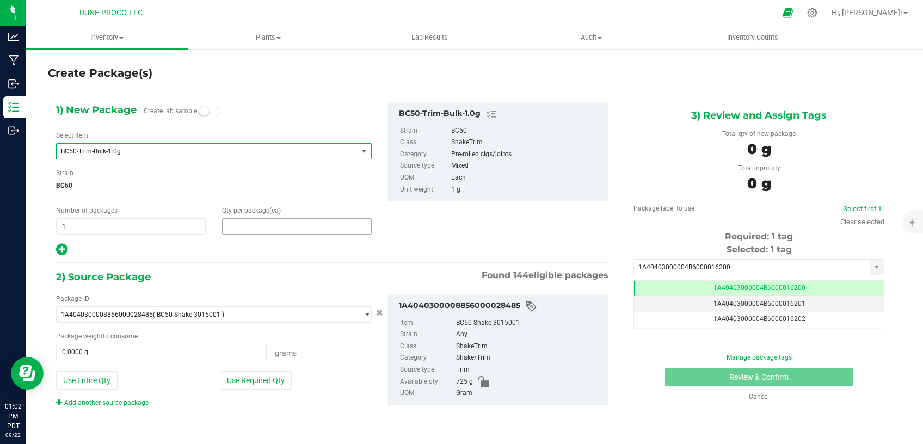
click at [241, 229] on span at bounding box center [297, 226] width 150 height 16
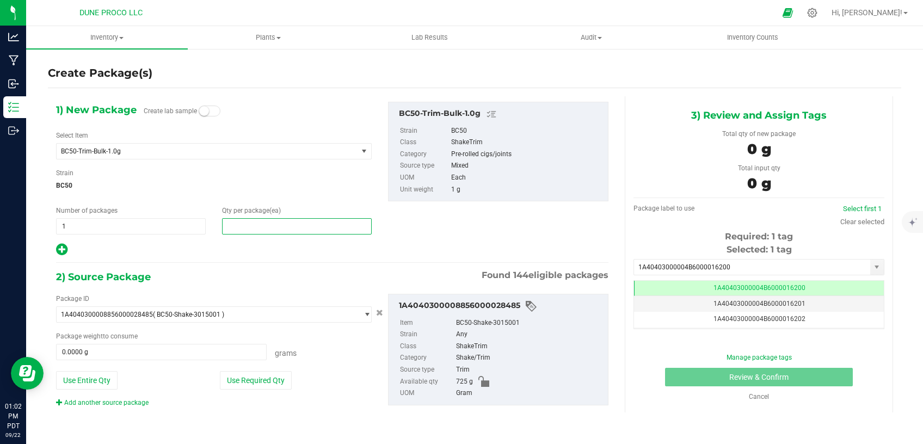
type input "0"
click at [236, 228] on span "0 0" at bounding box center [297, 226] width 150 height 16
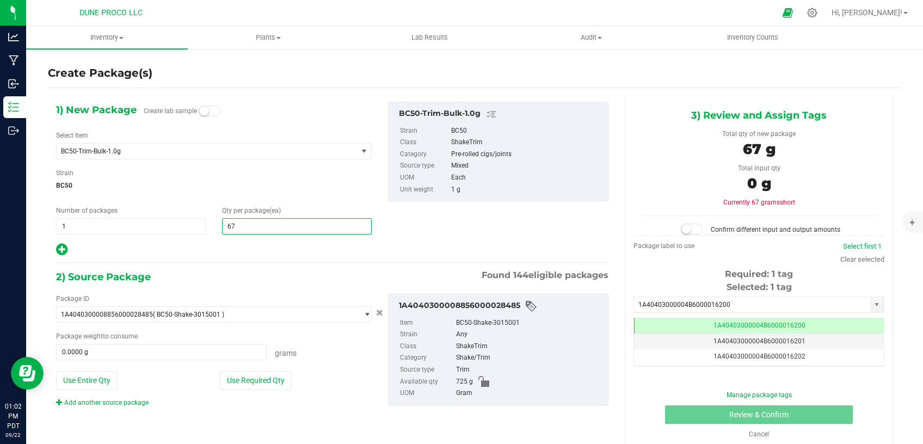
type input "673"
click at [251, 385] on button "Use Required Qty" at bounding box center [256, 380] width 72 height 18
type input "673.0000 g"
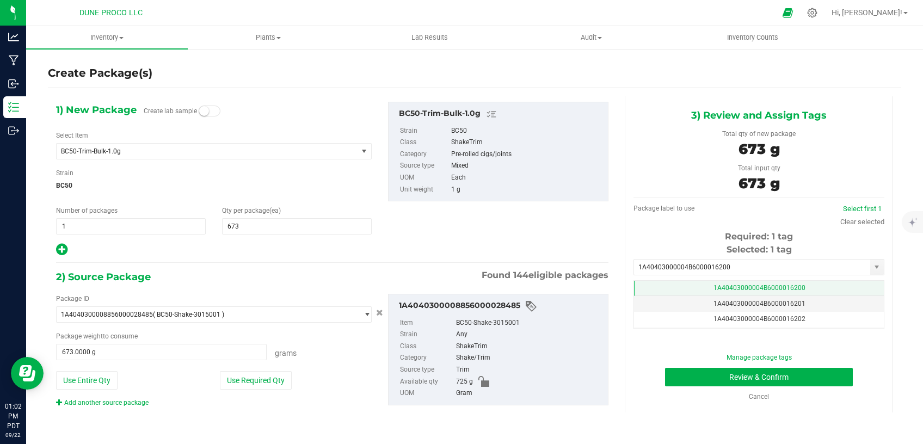
click at [692, 286] on td "1A40403000004B6000016200" at bounding box center [759, 289] width 250 height 16
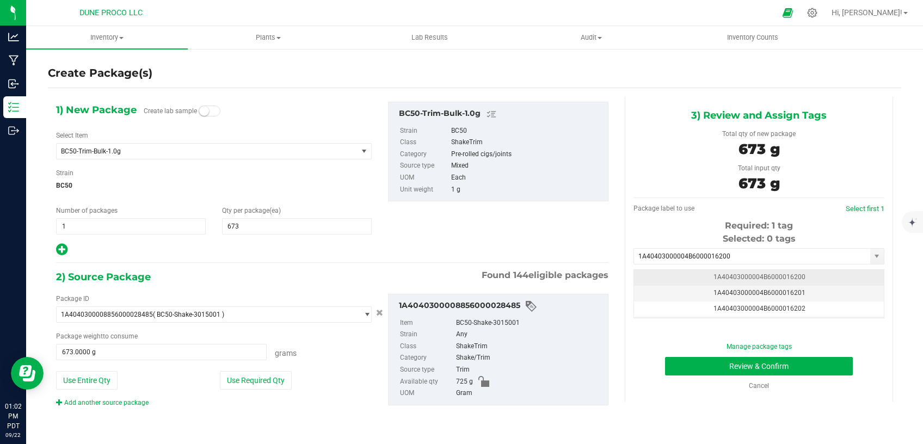
click at [720, 278] on span "1A40403000004B6000016200" at bounding box center [759, 277] width 92 height 8
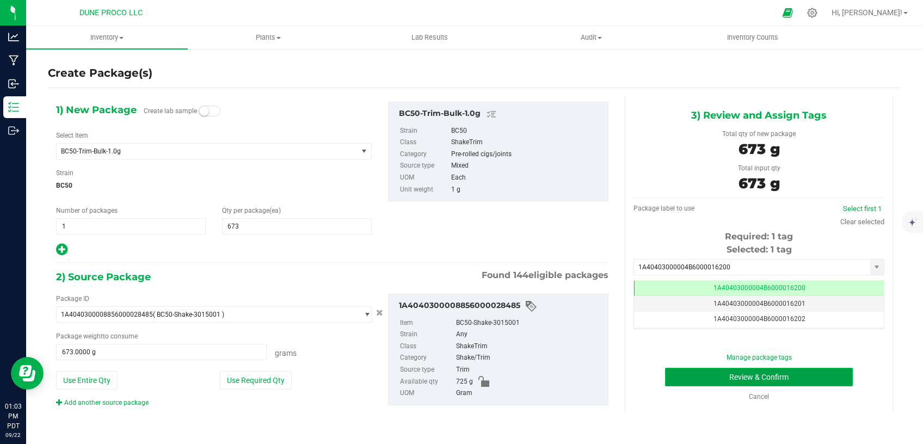
click at [692, 376] on button "Review & Confirm" at bounding box center [759, 377] width 188 height 18
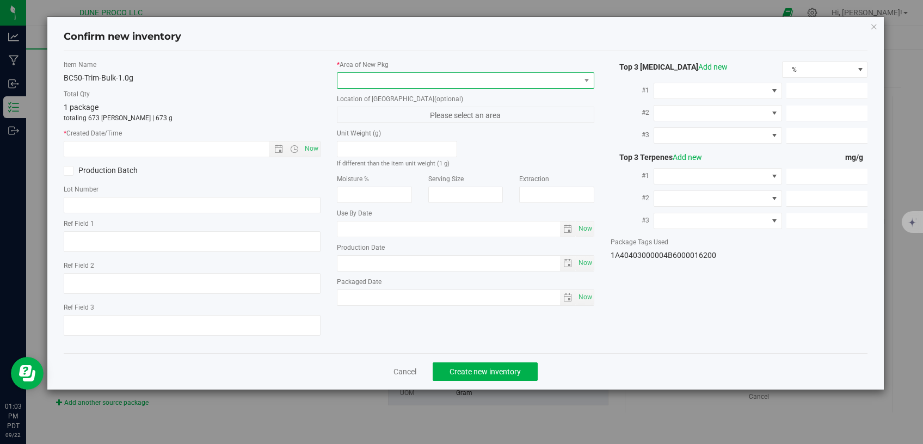
click at [518, 76] on span at bounding box center [458, 80] width 243 height 15
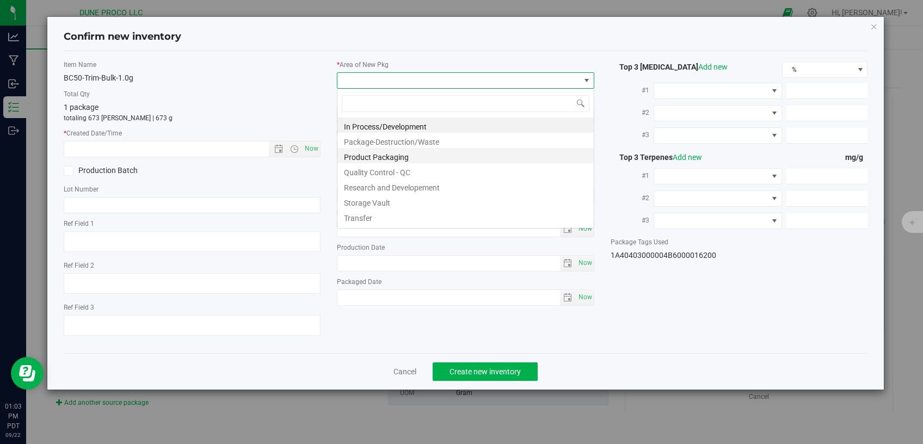
scroll to position [16, 257]
click at [413, 203] on li "Storage Vault" at bounding box center [465, 201] width 256 height 15
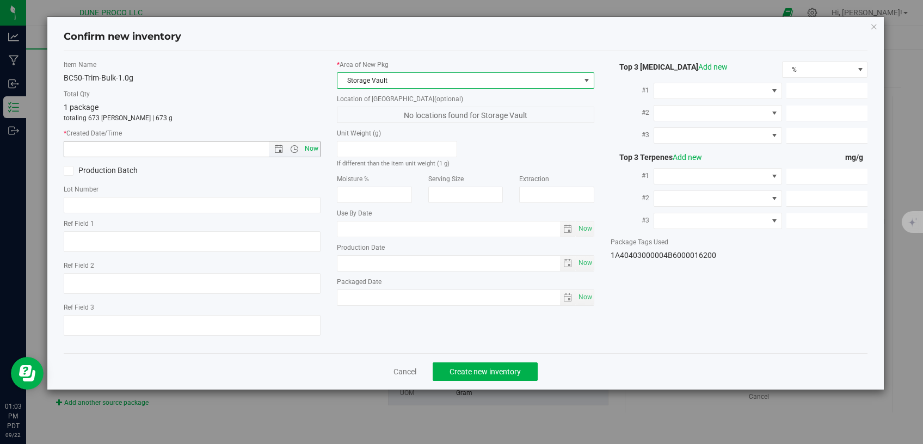
click at [318, 150] on span "Now" at bounding box center [311, 149] width 18 height 16
type input "[DATE] 1:03 PM"
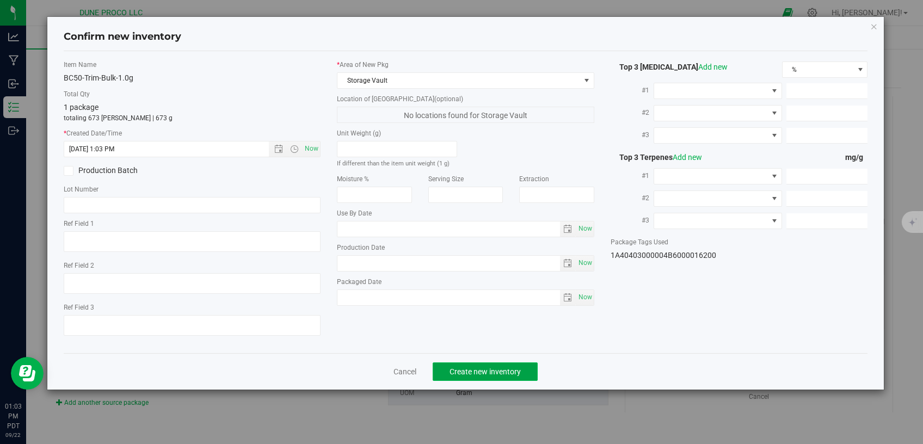
click at [473, 367] on span "Create new inventory" at bounding box center [484, 371] width 71 height 9
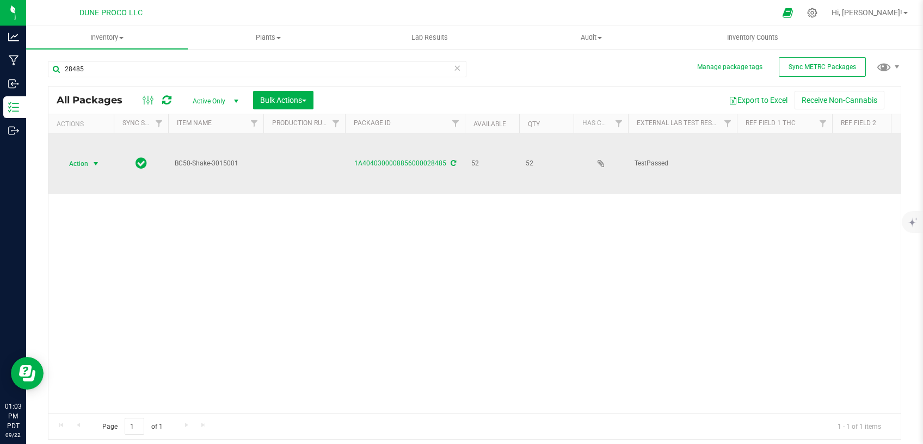
click at [95, 159] on span "select" at bounding box center [95, 163] width 9 height 9
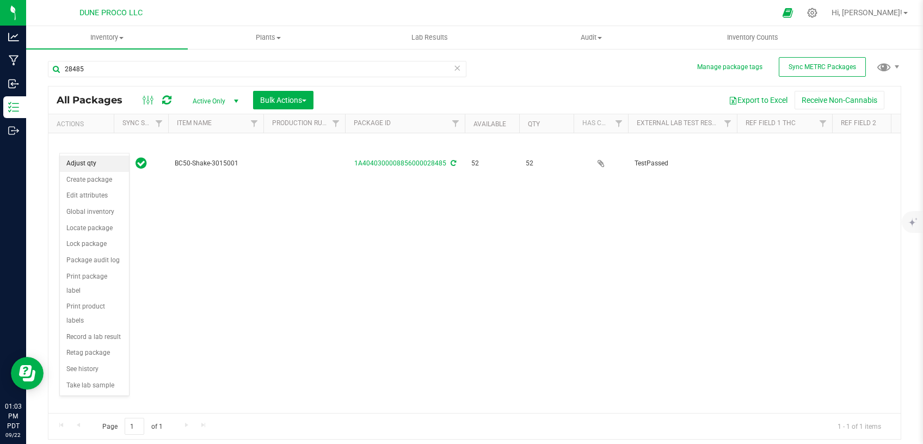
click at [96, 163] on li "Adjust qty" at bounding box center [94, 164] width 69 height 16
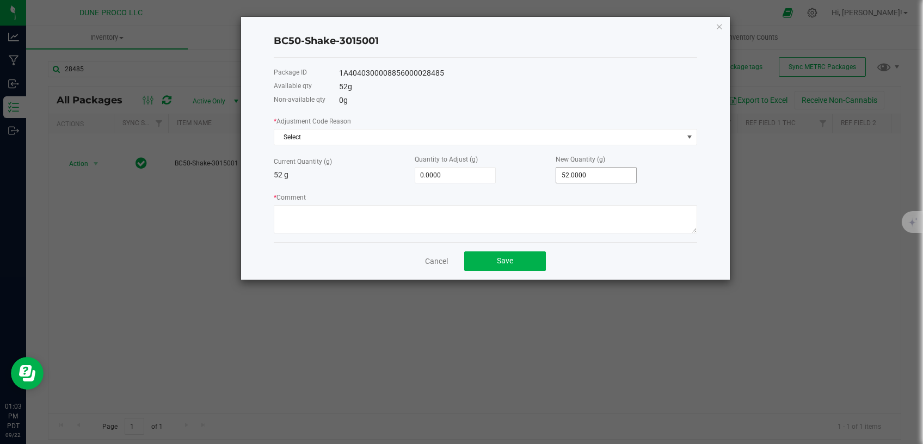
type input "52"
click at [597, 178] on input "52" at bounding box center [596, 175] width 80 height 15
type input "-52.0000"
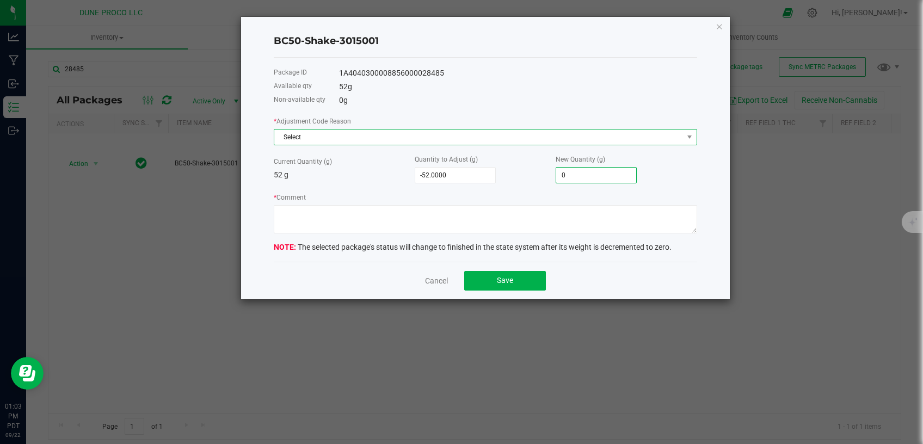
type input "0.0000"
click at [566, 134] on span "Select" at bounding box center [478, 136] width 409 height 15
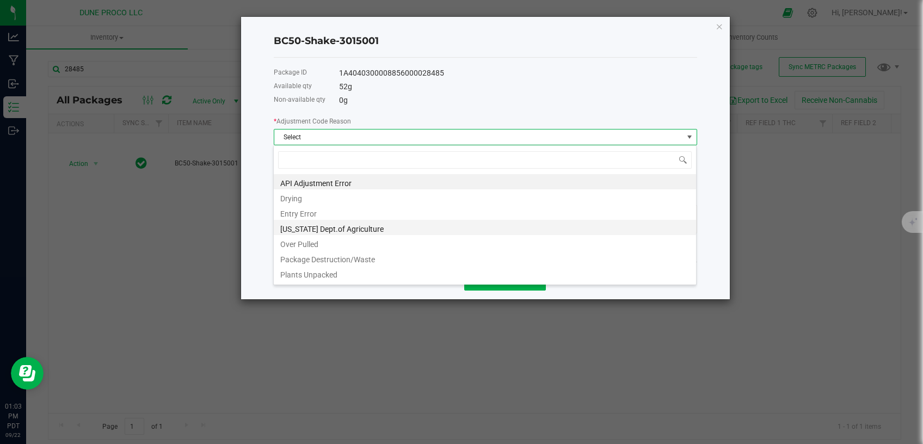
scroll to position [16, 423]
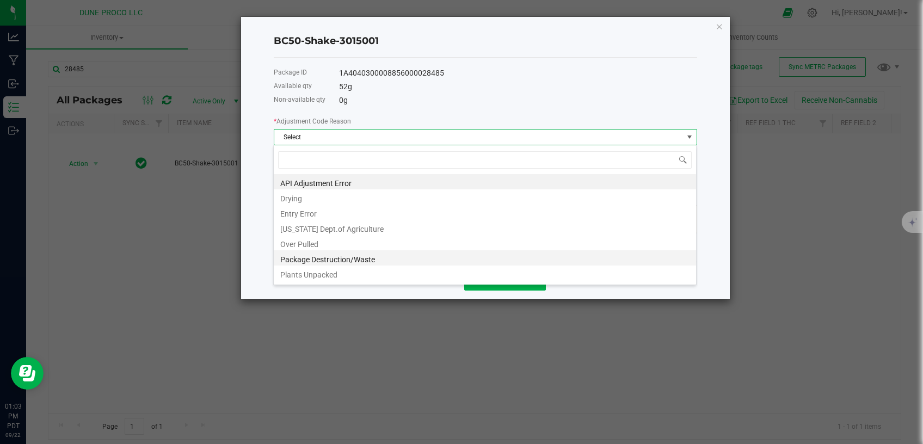
click at [364, 257] on li "Package Destruction/Waste" at bounding box center [485, 257] width 422 height 15
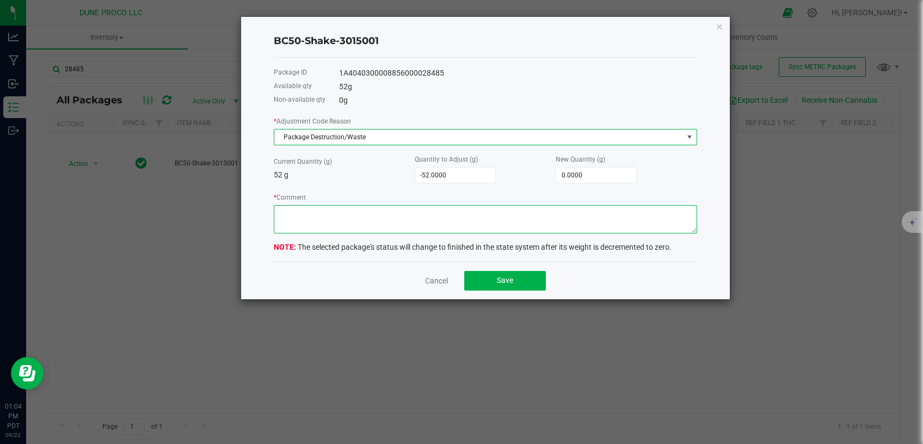
click at [367, 218] on textarea "* Comment" at bounding box center [485, 219] width 423 height 28
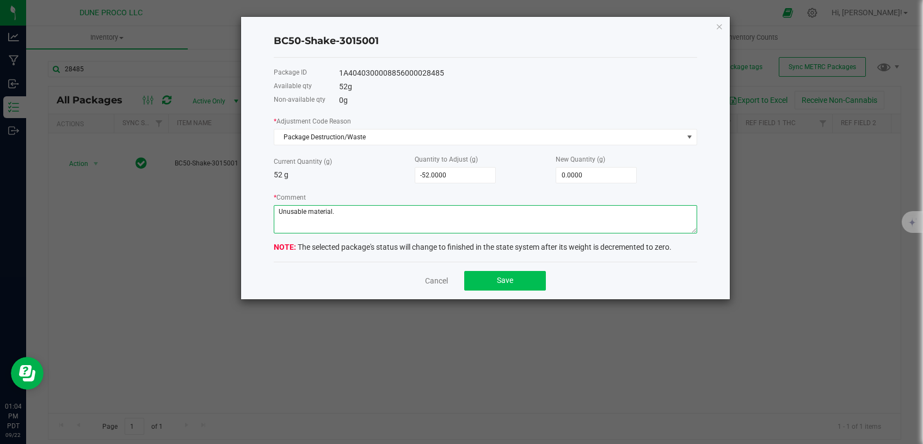
type textarea "Unusable material."
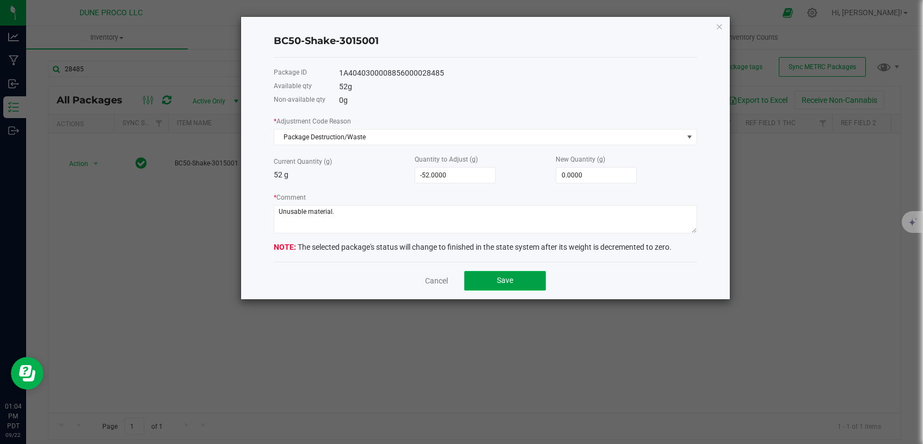
click at [481, 278] on button "Save" at bounding box center [505, 281] width 82 height 20
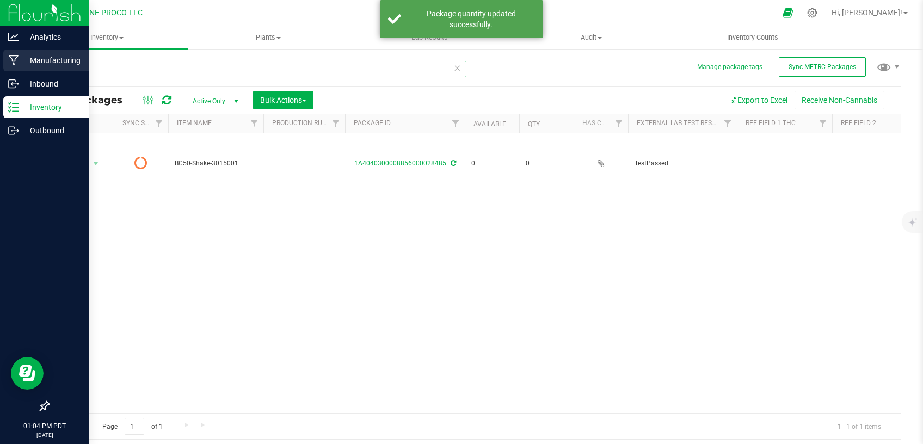
drag, startPoint x: 122, startPoint y: 69, endPoint x: 11, endPoint y: 68, distance: 111.0
click at [48, 69] on input "28485" at bounding box center [257, 69] width 418 height 16
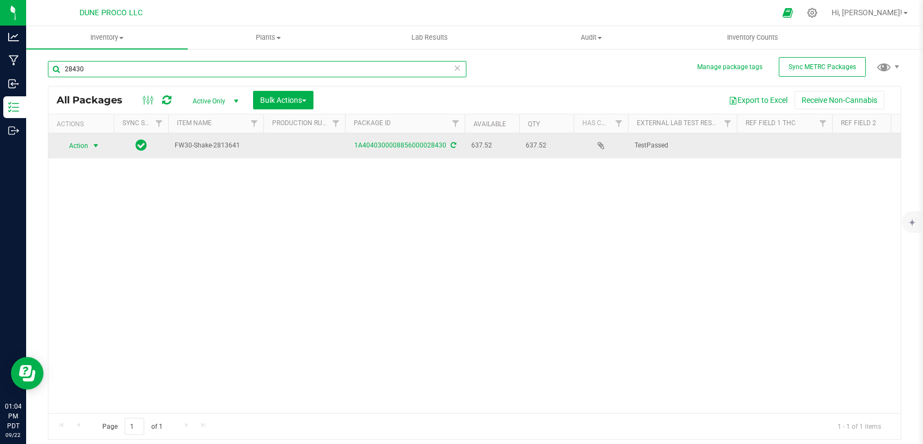
type input "28430"
click at [88, 145] on span "Action" at bounding box center [73, 145] width 29 height 15
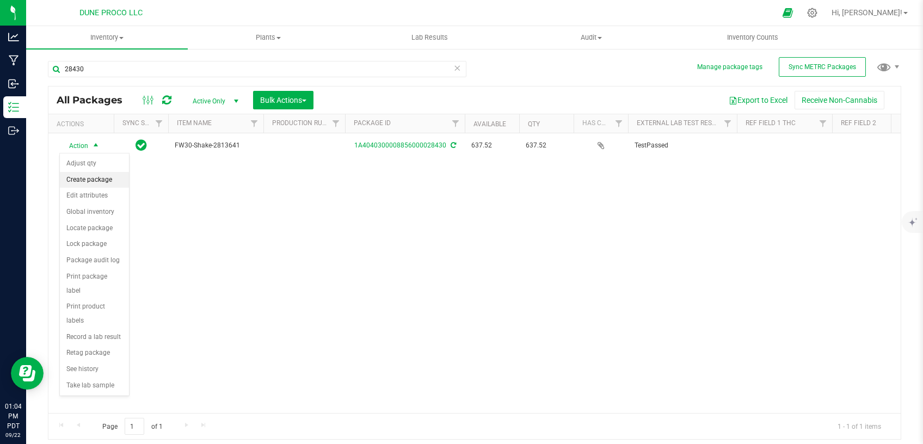
click at [95, 183] on li "Create package" at bounding box center [94, 180] width 69 height 16
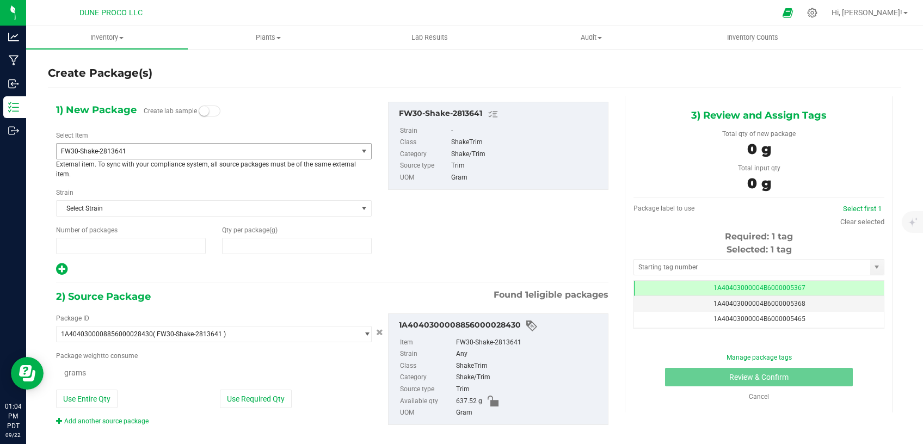
type input "1"
click at [193, 154] on span "FW30-Shake-2813641" at bounding box center [201, 151] width 280 height 8
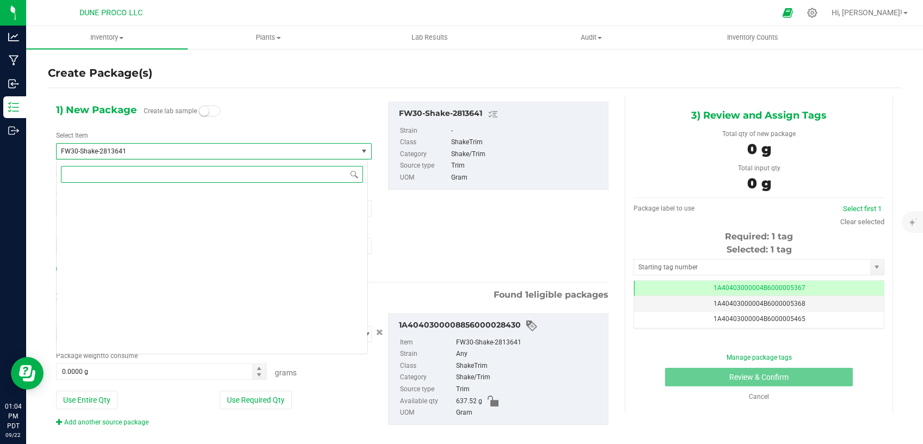
scroll to position [1386, 0]
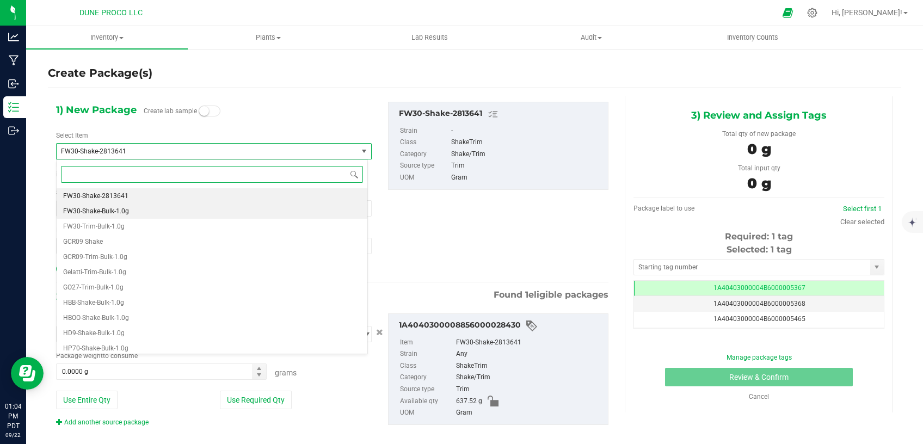
click at [147, 212] on li "FW30-Shake-Bulk-1.0g" at bounding box center [212, 210] width 311 height 15
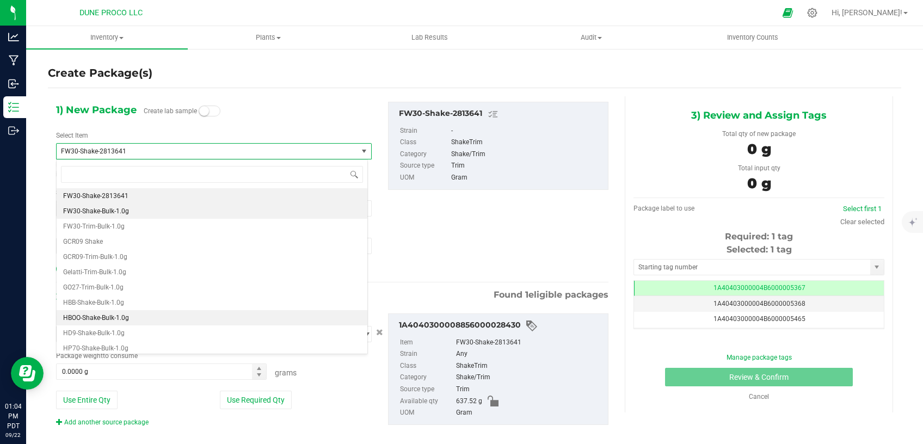
type input "0"
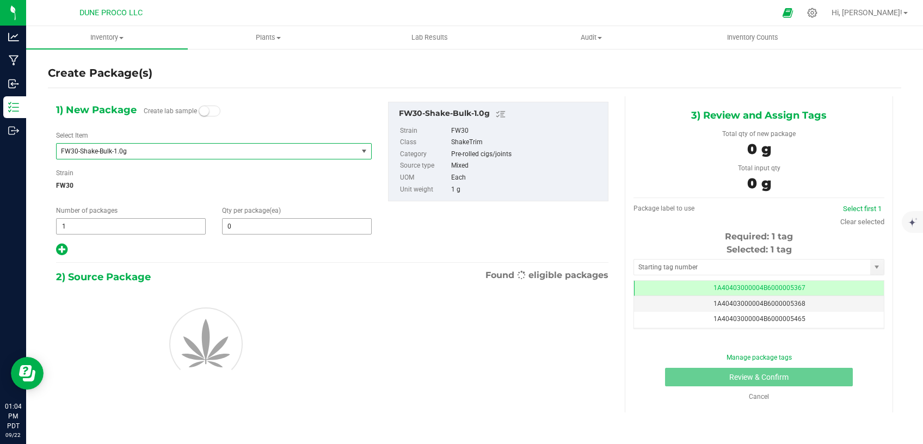
scroll to position [0, 0]
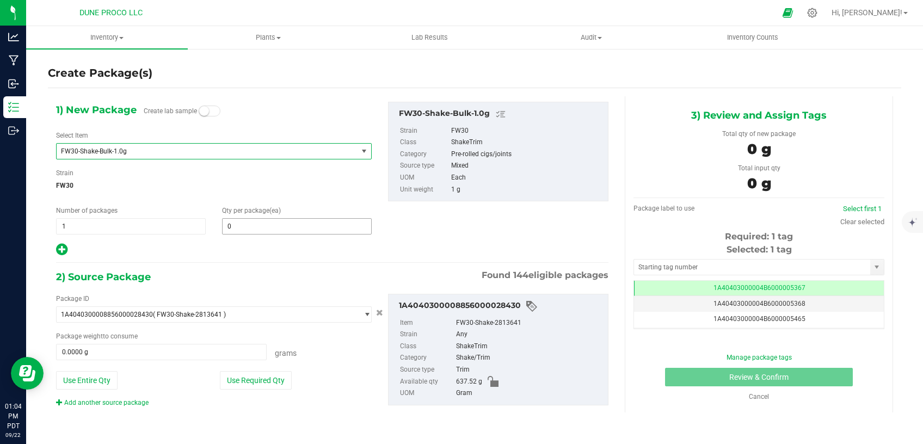
click at [267, 225] on span "0 0" at bounding box center [297, 226] width 150 height 16
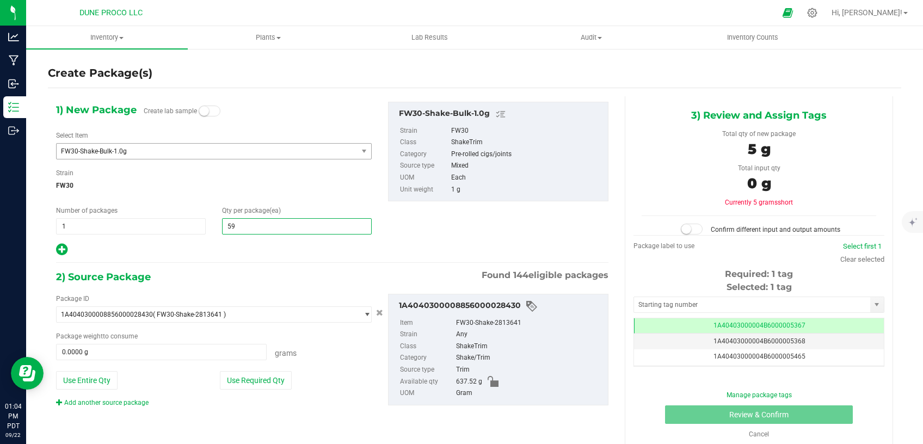
type input "597"
click at [290, 174] on div "Strain FW30" at bounding box center [214, 182] width 316 height 29
click at [258, 375] on button "Use Required Qty" at bounding box center [256, 380] width 72 height 18
type input "597.0000 g"
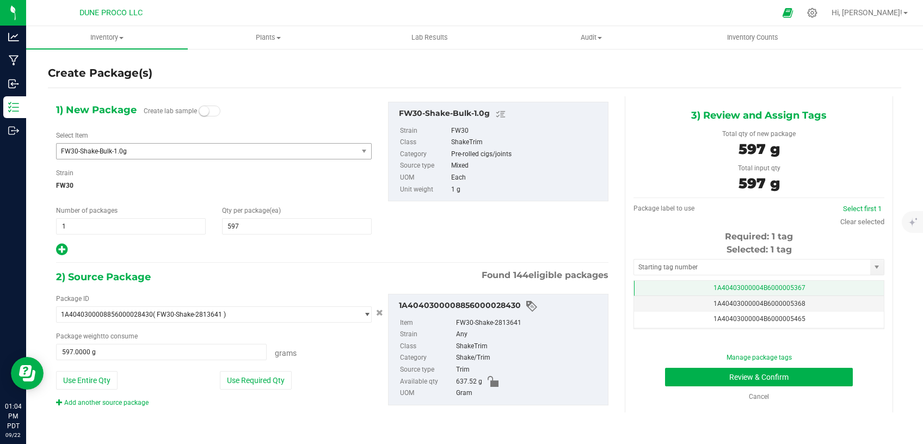
click at [694, 282] on td "1A40403000004B6000005367" at bounding box center [759, 289] width 250 height 16
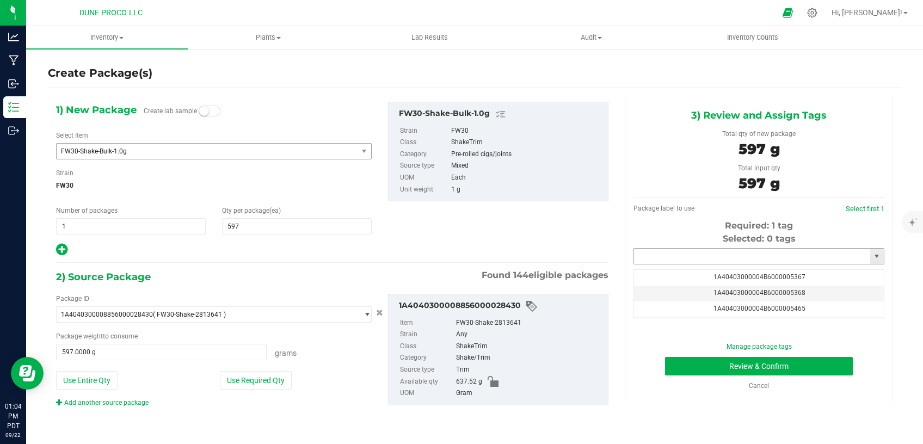
click at [684, 259] on input "text" at bounding box center [752, 256] width 236 height 15
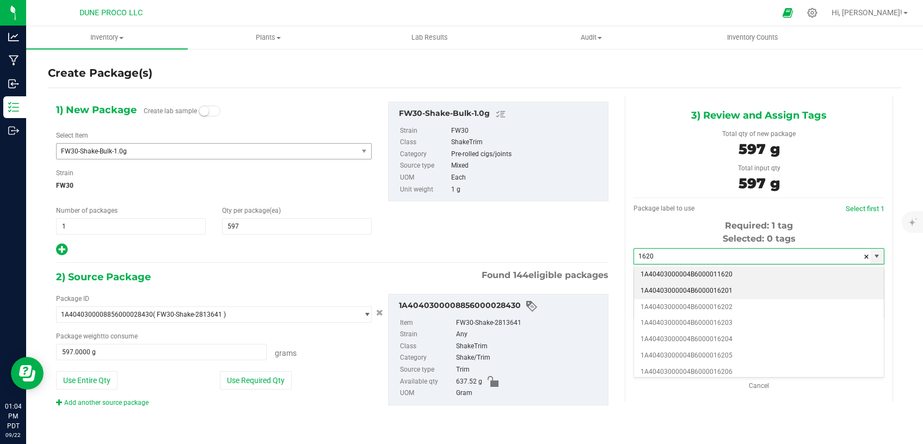
click at [699, 285] on li "1A40403000004B6000016201" at bounding box center [759, 291] width 250 height 16
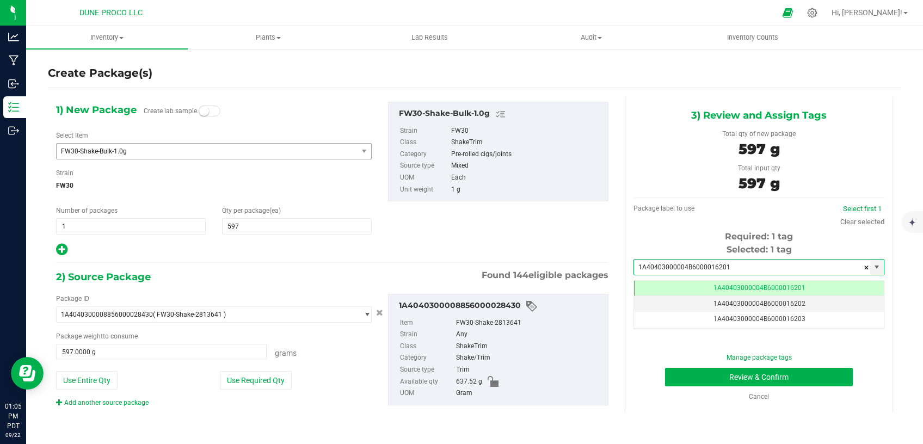
type input "1A40403000004B6000016201"
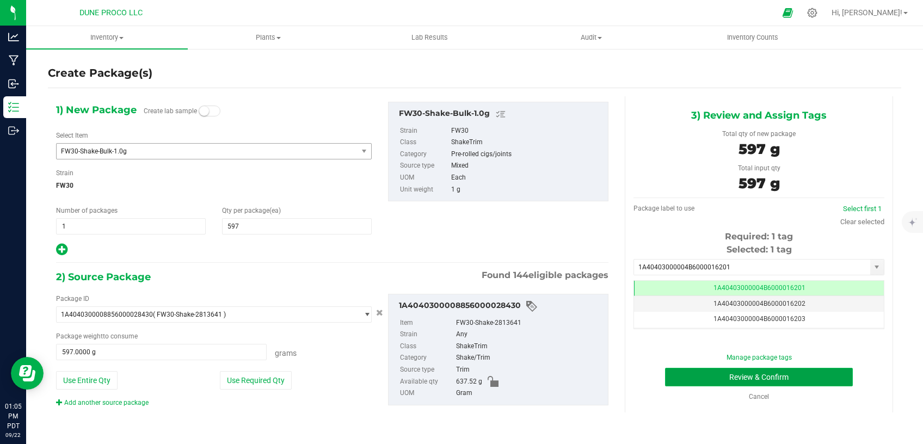
click at [703, 374] on button "Review & Confirm" at bounding box center [759, 377] width 188 height 18
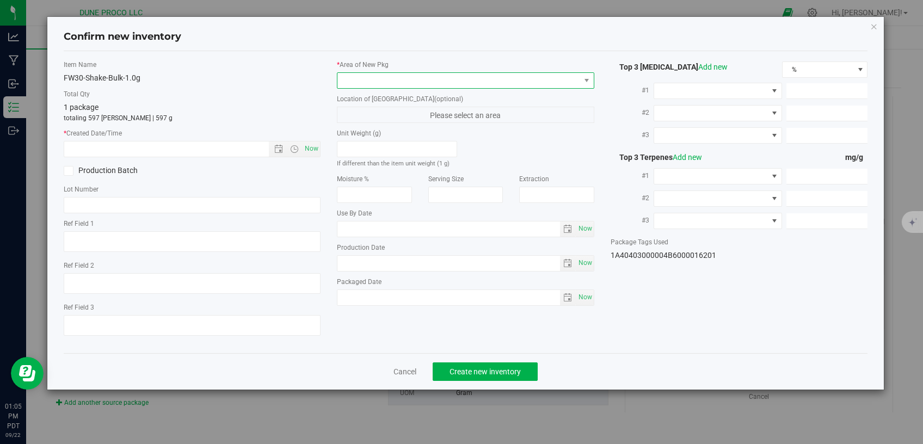
drag, startPoint x: 498, startPoint y: 75, endPoint x: 495, endPoint y: 84, distance: 10.3
click at [498, 75] on span at bounding box center [458, 80] width 243 height 15
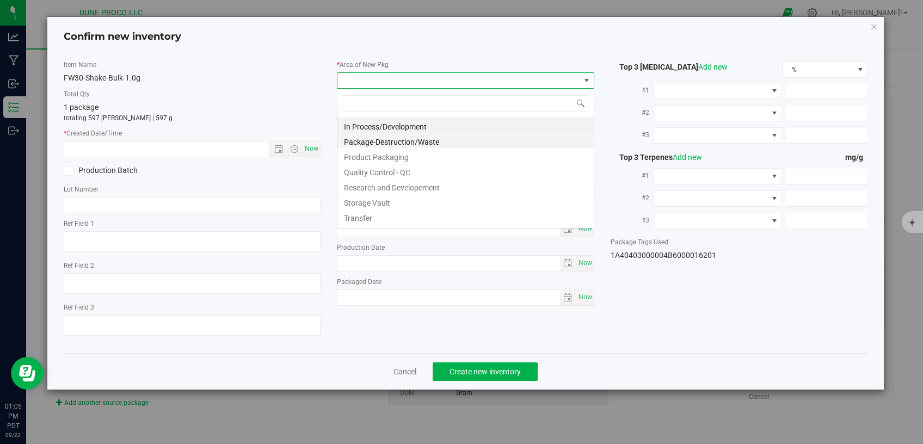
scroll to position [16, 257]
click at [398, 200] on li "Storage Vault" at bounding box center [465, 201] width 256 height 15
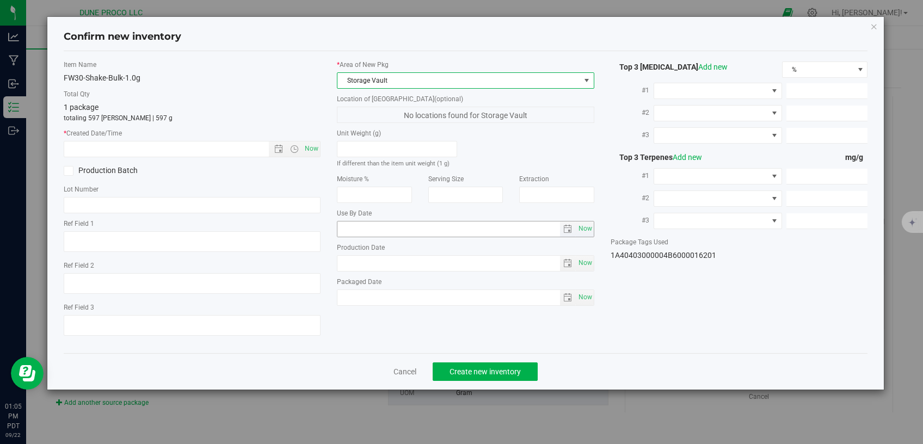
drag, startPoint x: 318, startPoint y: 148, endPoint x: 374, endPoint y: 225, distance: 95.0
click at [317, 148] on span "Now" at bounding box center [311, 149] width 18 height 16
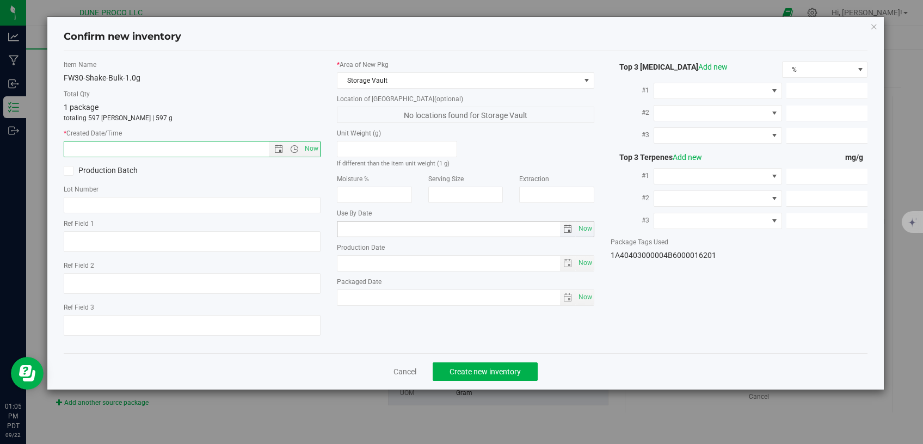
type input "[DATE] 1:05 PM"
click at [472, 371] on button "Create new inventory" at bounding box center [484, 371] width 105 height 18
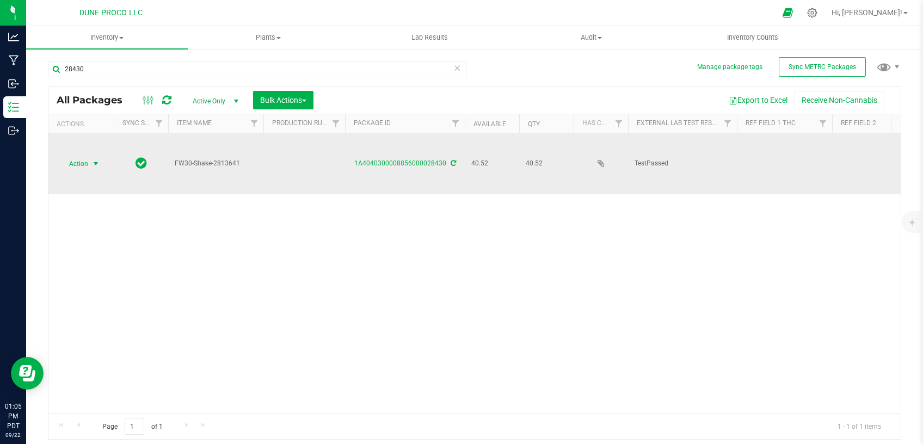
click at [95, 159] on span "select" at bounding box center [95, 163] width 9 height 9
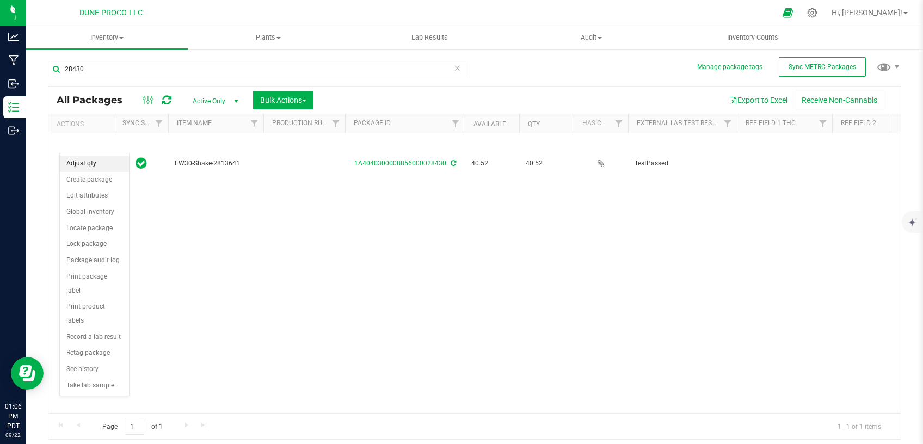
click at [101, 165] on li "Adjust qty" at bounding box center [94, 164] width 69 height 16
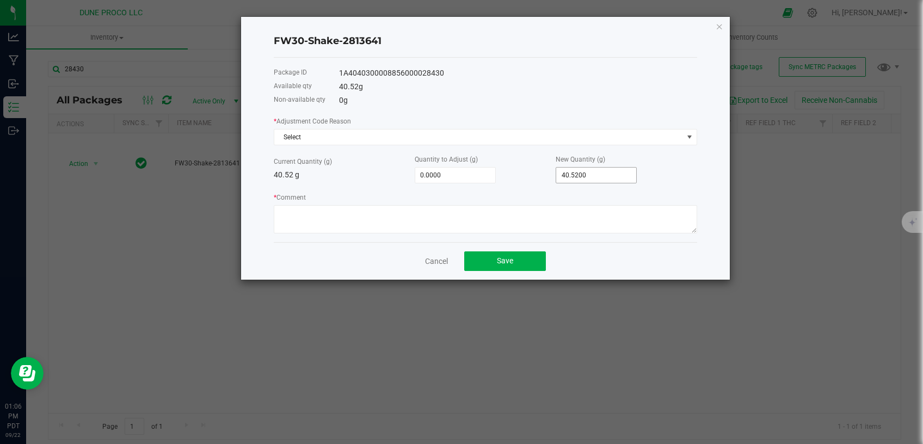
type input "40.52"
click at [570, 168] on input "40.52" at bounding box center [596, 175] width 80 height 15
type input "-40.5200"
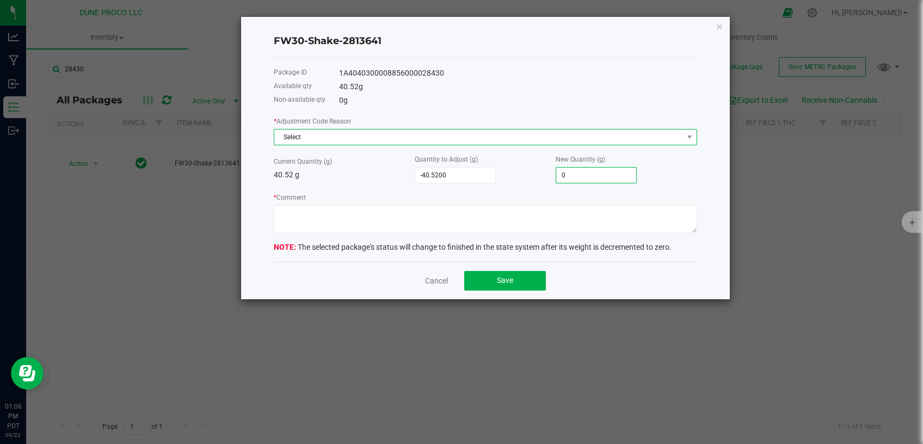
type input "0.0000"
click at [559, 138] on span "Select" at bounding box center [478, 136] width 409 height 15
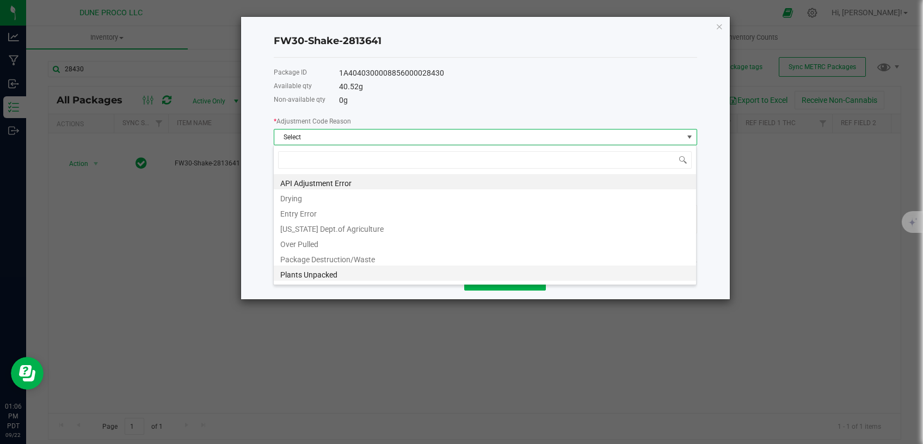
scroll to position [16, 423]
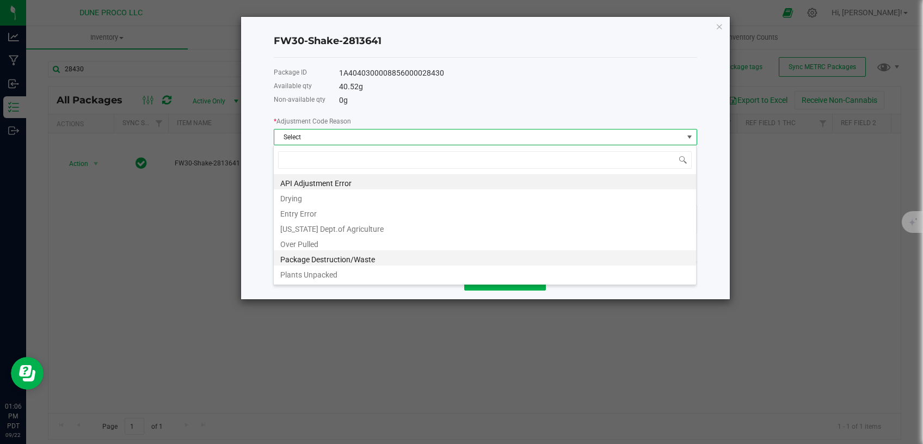
click at [427, 263] on li "Package Destruction/Waste" at bounding box center [485, 257] width 422 height 15
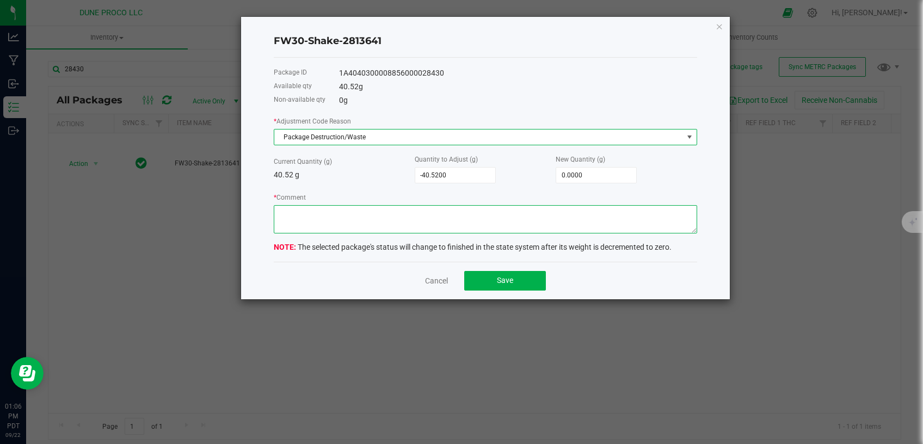
click at [417, 225] on textarea "* Comment" at bounding box center [485, 219] width 423 height 28
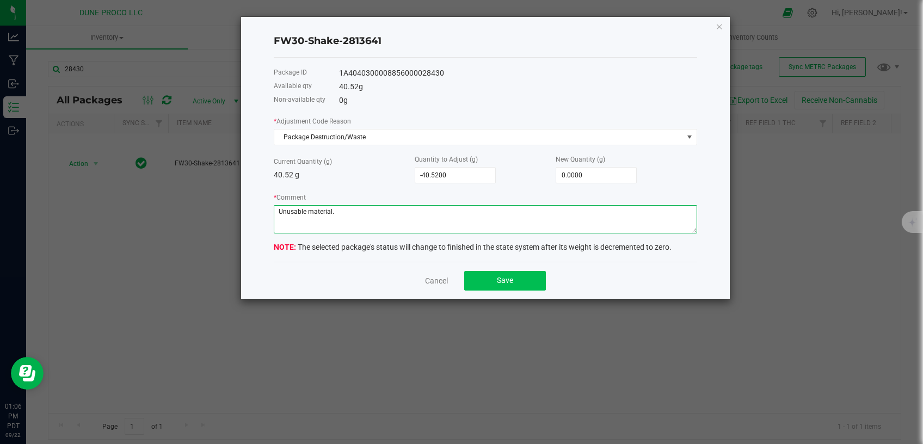
type textarea "Unusable material."
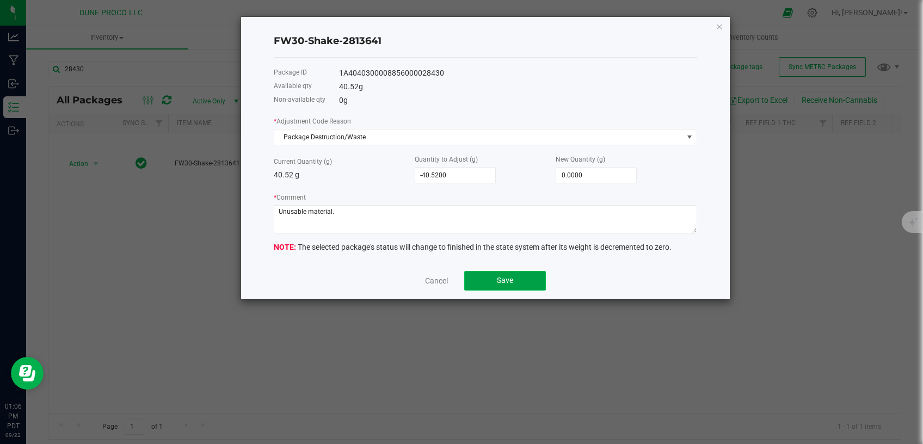
click at [522, 278] on button "Save" at bounding box center [505, 281] width 82 height 20
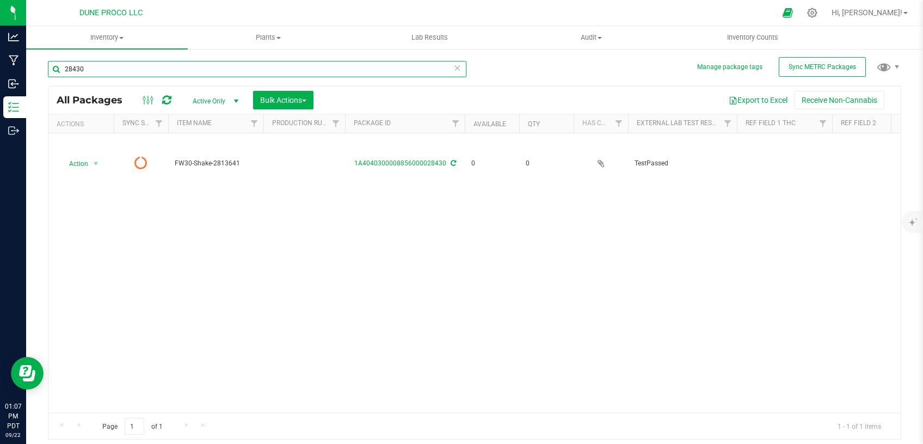
click at [149, 68] on input "28430" at bounding box center [257, 69] width 418 height 16
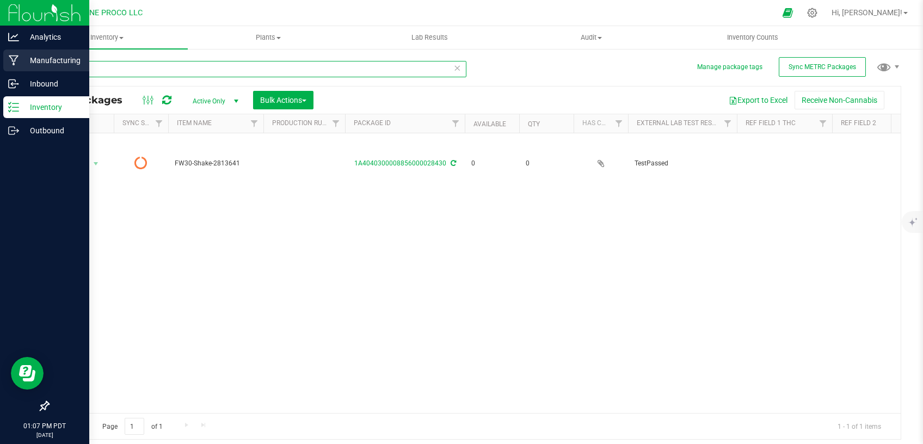
drag, startPoint x: 81, startPoint y: 66, endPoint x: 13, endPoint y: 64, distance: 68.0
click at [48, 63] on input "28430" at bounding box center [257, 69] width 418 height 16
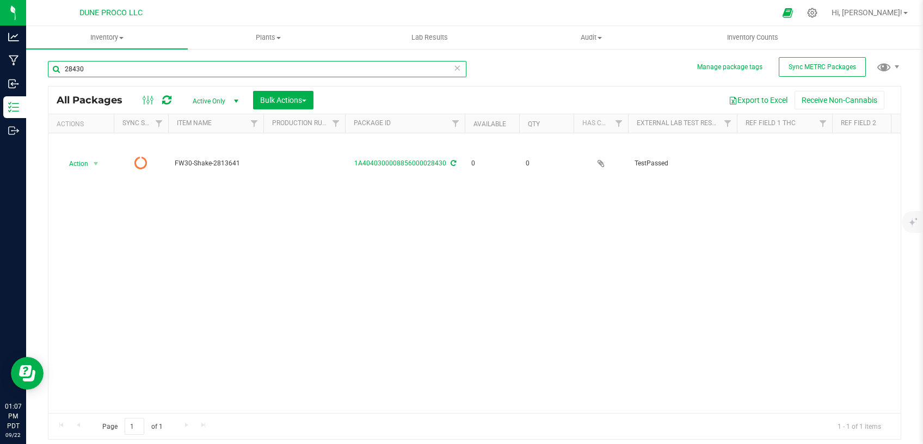
click at [109, 66] on input "28430" at bounding box center [257, 69] width 418 height 16
drag, startPoint x: 66, startPoint y: 67, endPoint x: 221, endPoint y: 66, distance: 154.5
click at [48, 72] on input "28430" at bounding box center [257, 69] width 418 height 16
paste input "88"
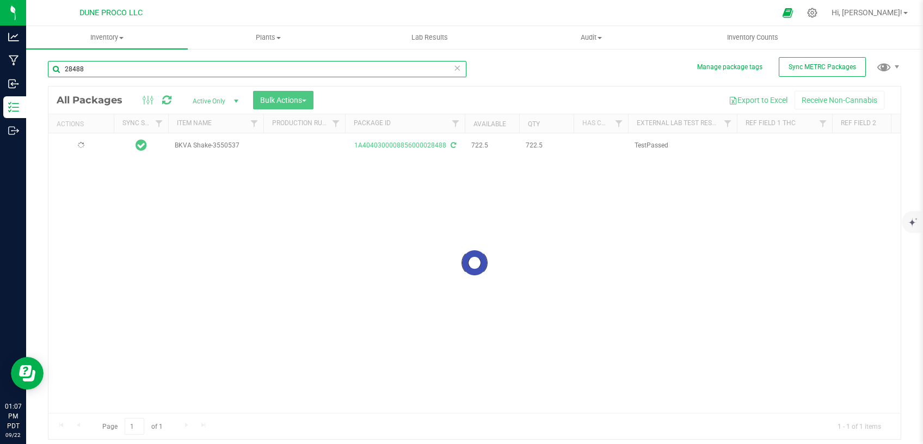
type input "28488"
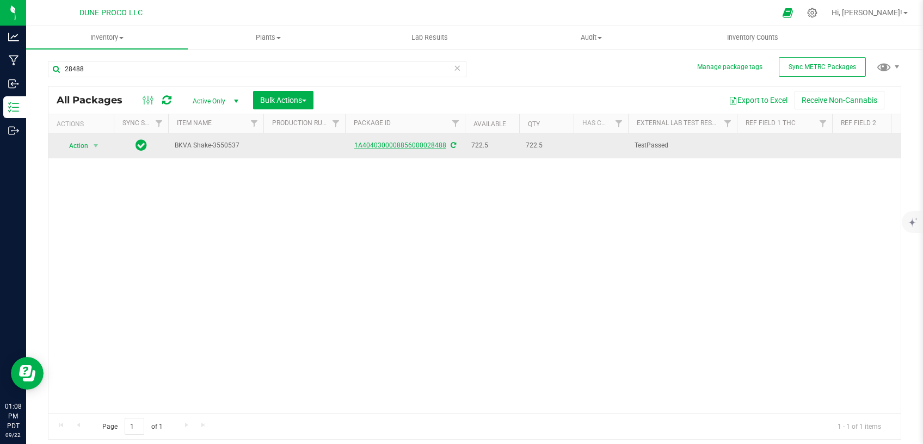
click at [421, 144] on link "1A4040300008856000028488" at bounding box center [400, 145] width 92 height 8
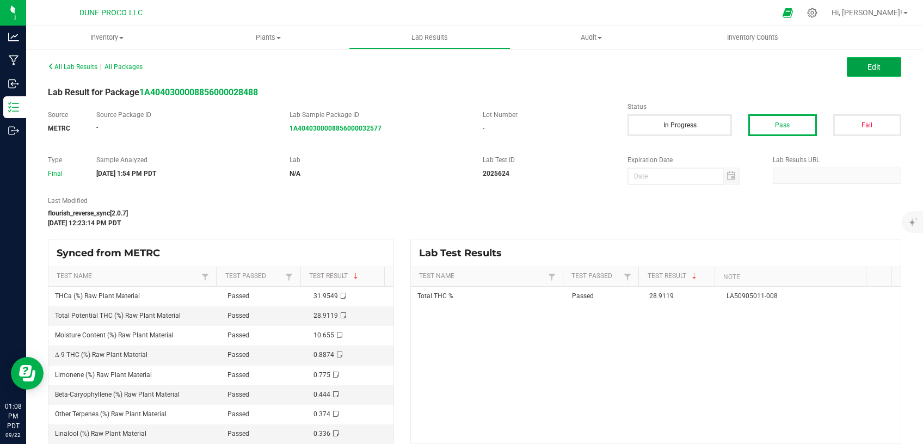
click at [880, 58] on button "Edit" at bounding box center [873, 67] width 54 height 20
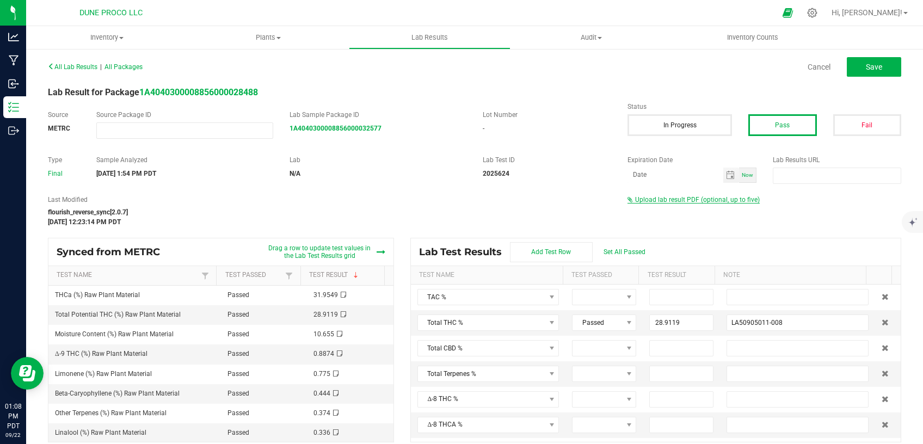
click at [672, 200] on span "Upload lab result PDF (optional, up to five)" at bounding box center [697, 200] width 125 height 8
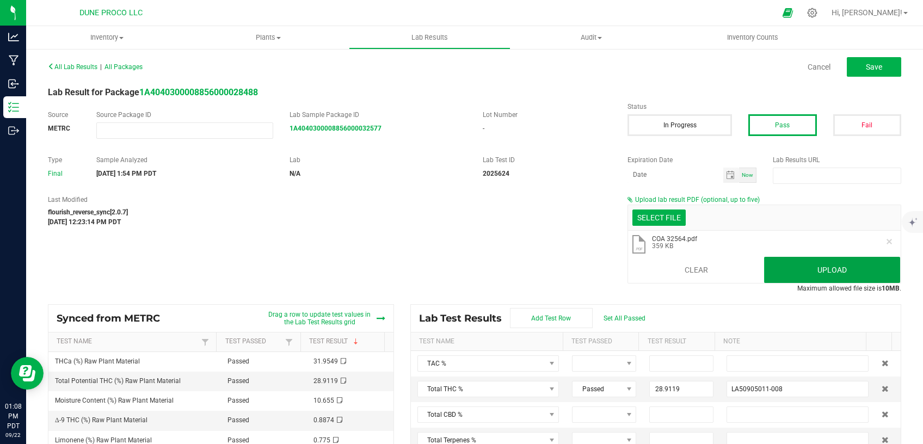
click at [784, 266] on button "Upload" at bounding box center [832, 270] width 136 height 26
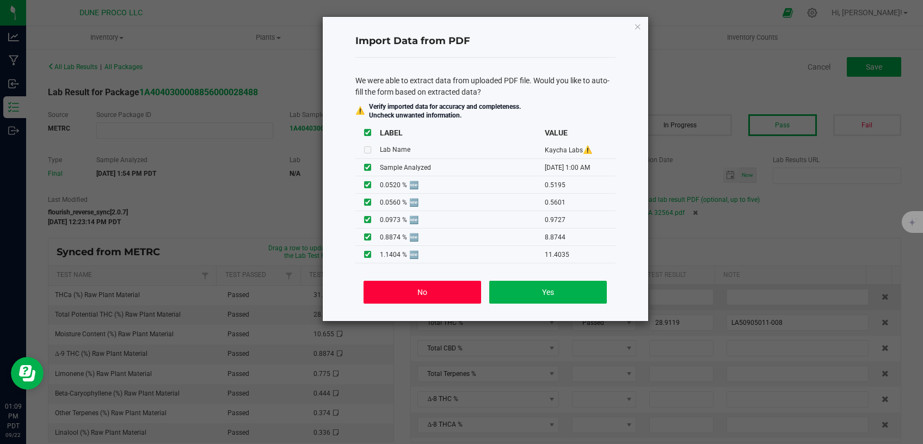
drag, startPoint x: 415, startPoint y: 296, endPoint x: 420, endPoint y: 290, distance: 8.5
click at [415, 296] on button "No" at bounding box center [421, 292] width 117 height 23
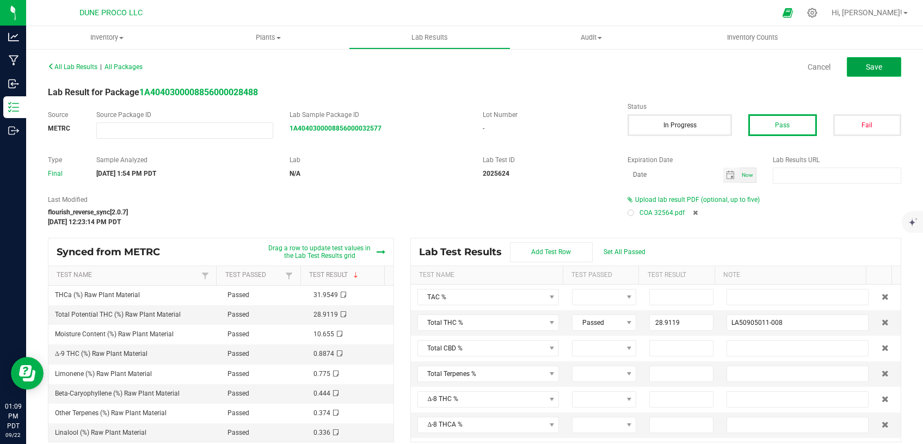
click at [852, 60] on button "Save" at bounding box center [873, 67] width 54 height 20
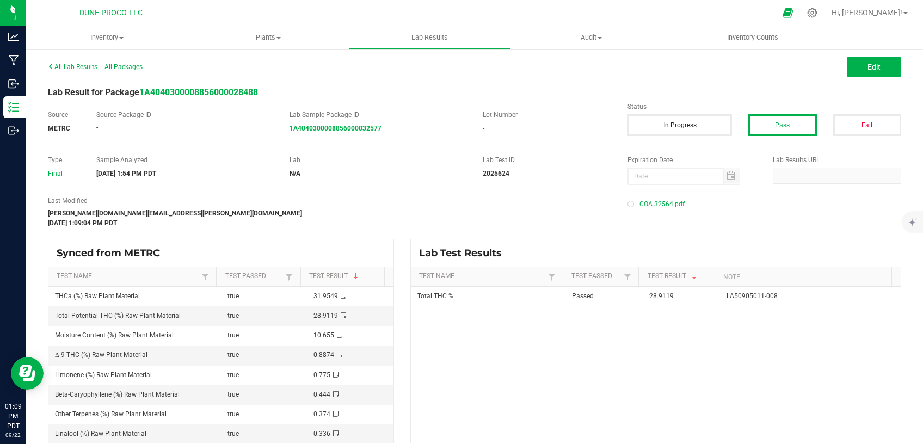
click at [211, 91] on strong "1A4040300008856000028488" at bounding box center [198, 92] width 119 height 10
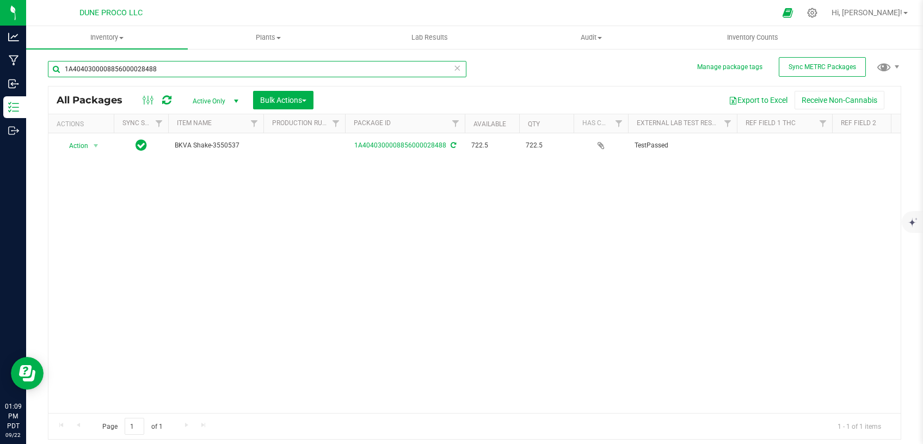
drag, startPoint x: 189, startPoint y: 68, endPoint x: 43, endPoint y: 76, distance: 146.6
click at [48, 76] on input "1A4040300008856000028488" at bounding box center [257, 69] width 418 height 16
paste input "28492"
type input "28492"
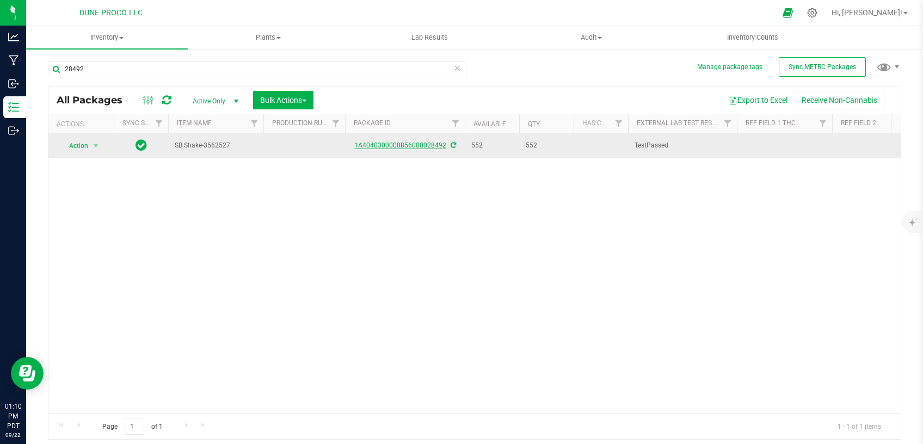
click at [403, 143] on link "1A4040300008856000028492" at bounding box center [400, 145] width 92 height 8
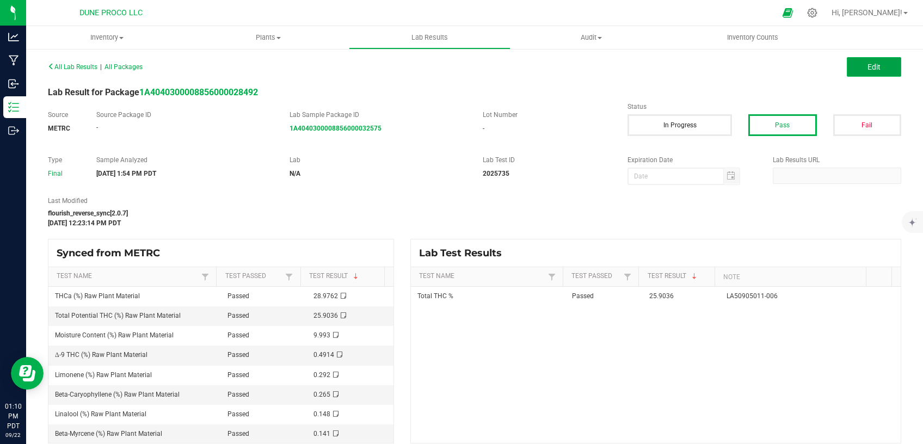
click at [881, 69] on button "Edit" at bounding box center [873, 67] width 54 height 20
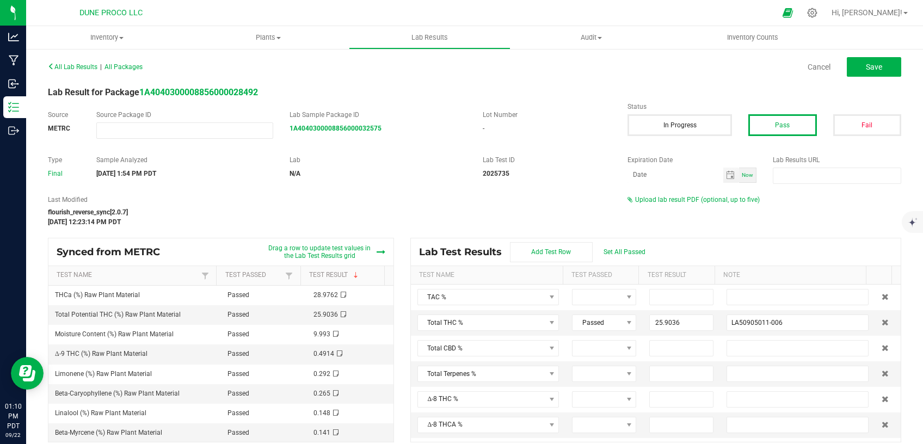
click at [677, 195] on div "All Lab Results | All Packages Cancel Save Lab Result for Package 1A40403000088…" at bounding box center [474, 251] width 853 height 384
click at [677, 196] on span "Upload lab result PDF (optional, up to five)" at bounding box center [697, 200] width 125 height 8
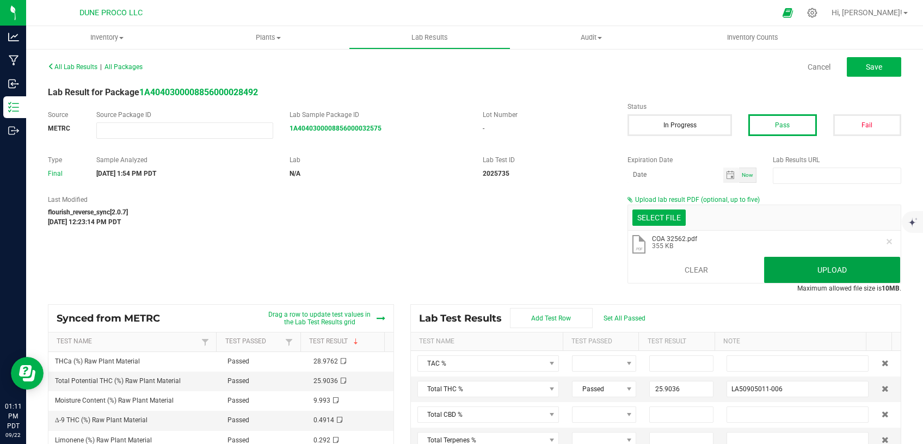
click at [802, 273] on button "Upload" at bounding box center [832, 270] width 136 height 26
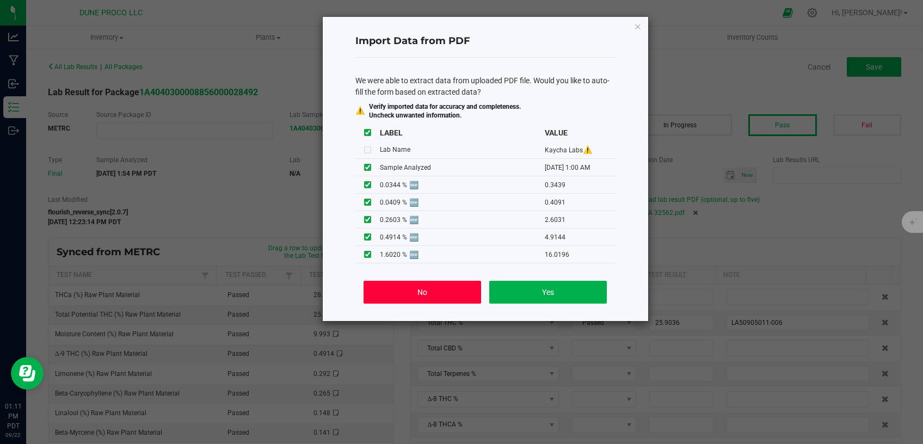
click at [443, 288] on button "No" at bounding box center [421, 292] width 117 height 23
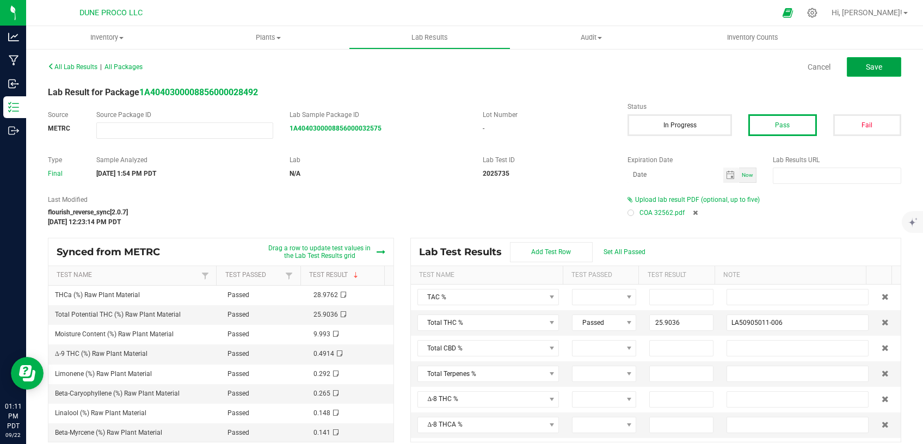
click at [869, 67] on span "Save" at bounding box center [874, 67] width 16 height 9
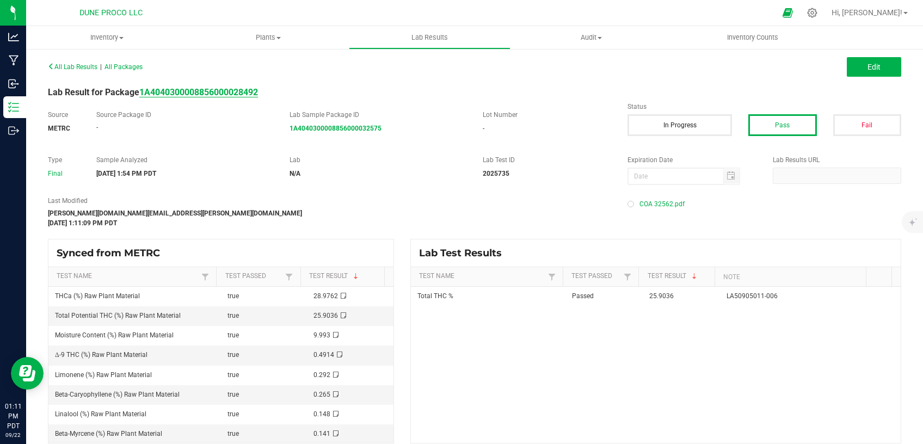
click at [187, 89] on strong "1A4040300008856000028492" at bounding box center [198, 92] width 119 height 10
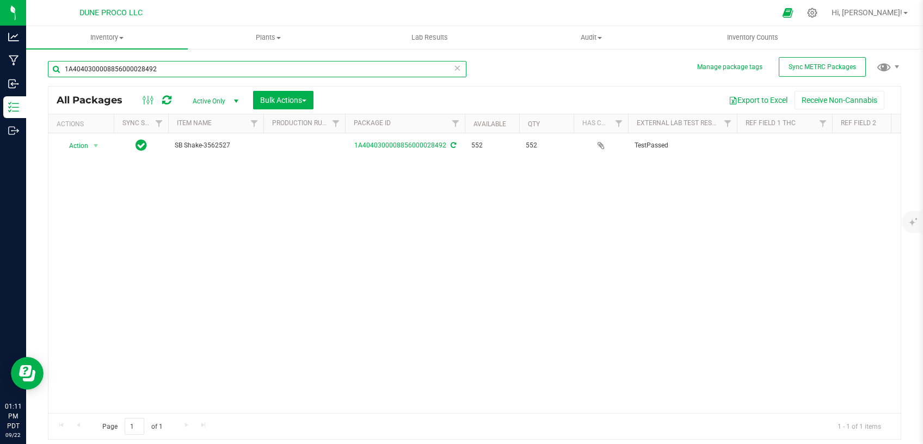
drag, startPoint x: 188, startPoint y: 64, endPoint x: 0, endPoint y: 69, distance: 187.7
click at [48, 69] on input "1A4040300008856000028492" at bounding box center [257, 69] width 418 height 16
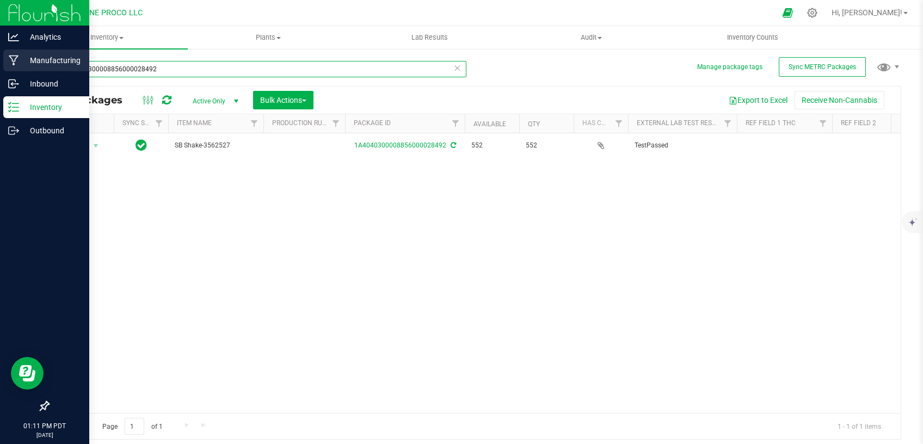
paste input "28366"
type input "28366"
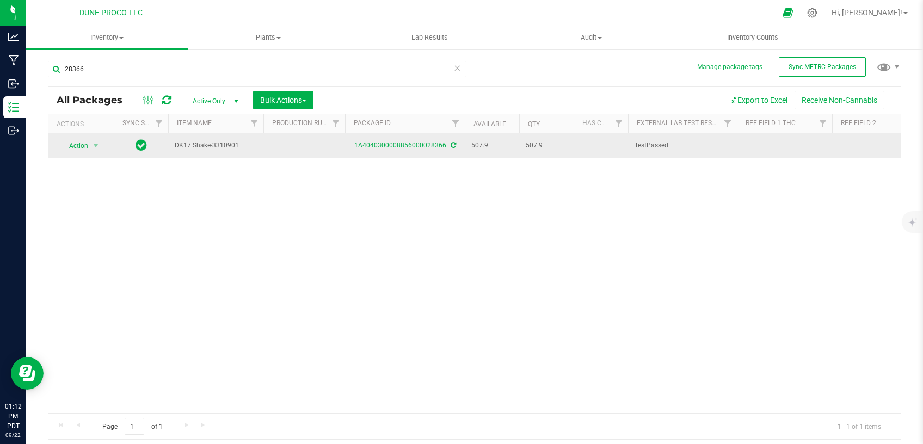
click at [372, 144] on link "1A4040300008856000028366" at bounding box center [400, 145] width 92 height 8
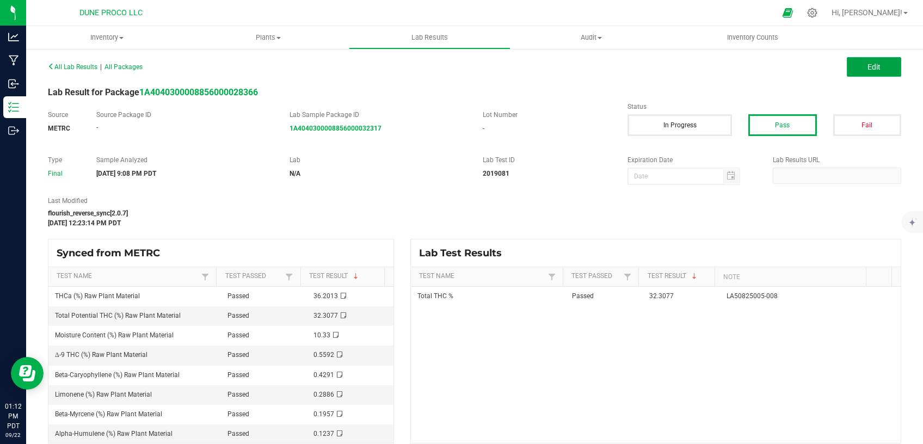
click at [855, 70] on button "Edit" at bounding box center [873, 67] width 54 height 20
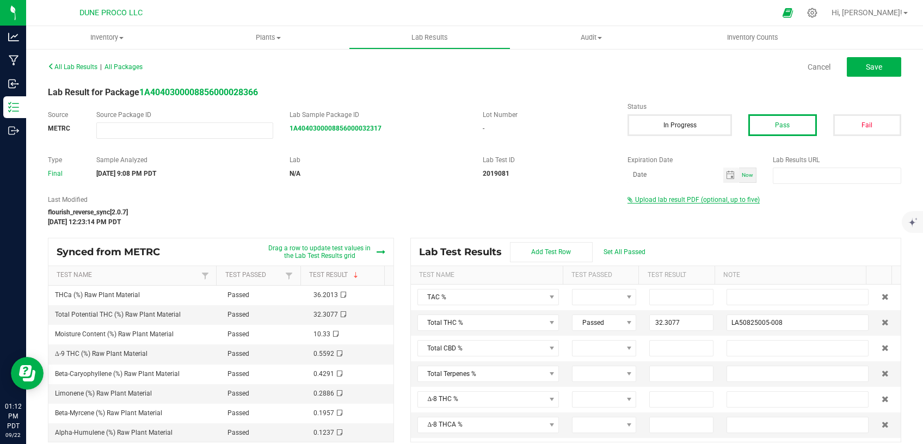
click at [668, 201] on span "Upload lab result PDF (optional, up to five)" at bounding box center [697, 200] width 125 height 8
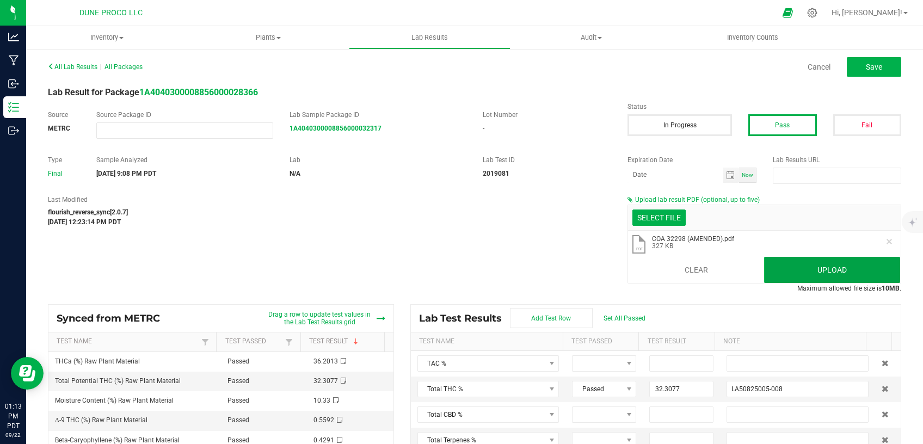
click at [814, 263] on button "Upload" at bounding box center [832, 270] width 136 height 26
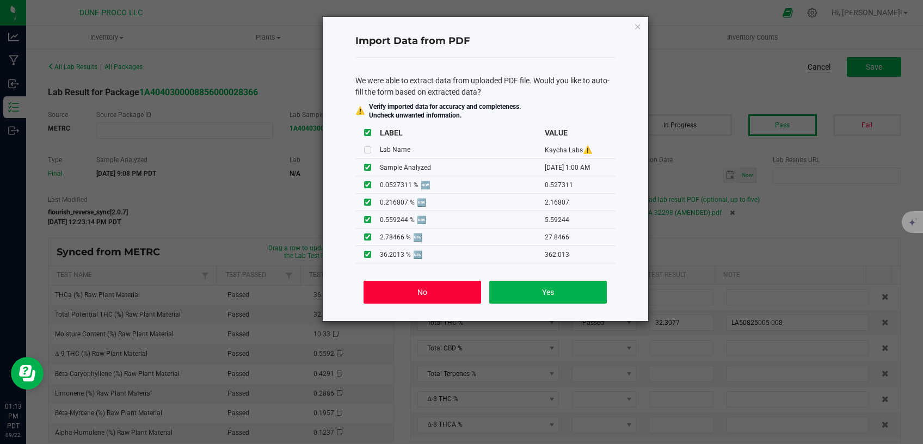
click at [446, 299] on button "No" at bounding box center [421, 292] width 117 height 23
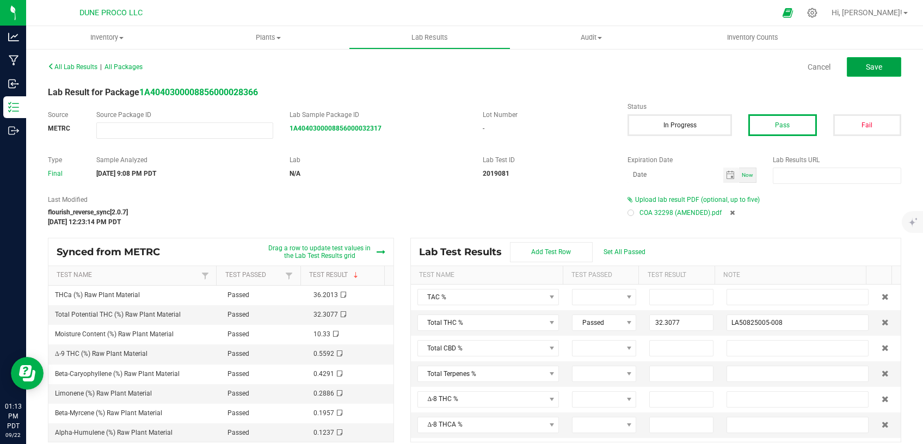
click at [869, 66] on span "Save" at bounding box center [874, 67] width 16 height 9
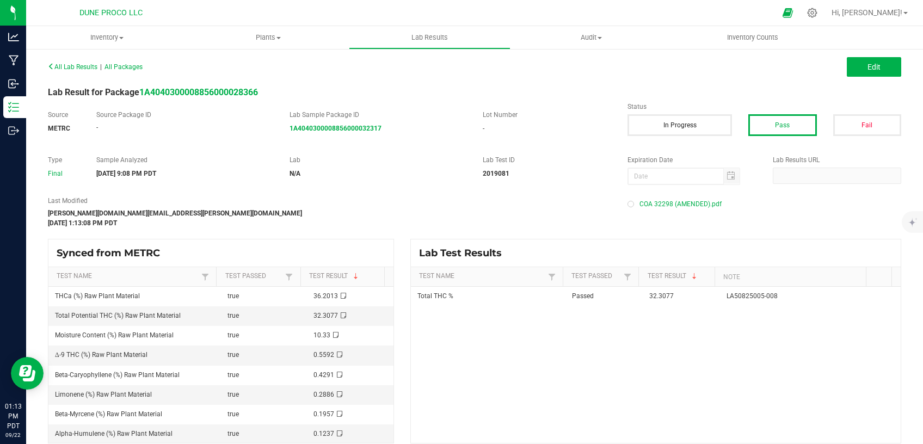
click at [211, 86] on div "Lab Result for Package 1A4040300008856000028366" at bounding box center [474, 92] width 869 height 13
click at [212, 89] on strong "1A4040300008856000028366" at bounding box center [198, 92] width 119 height 10
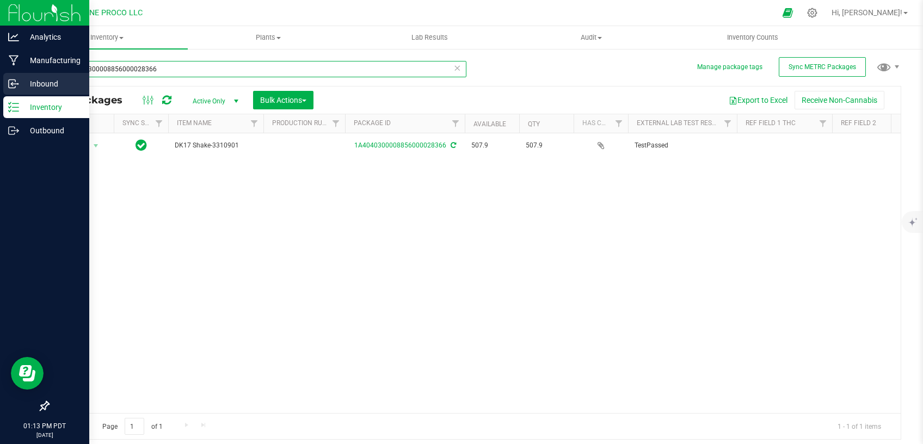
drag, startPoint x: 157, startPoint y: 70, endPoint x: 0, endPoint y: 79, distance: 157.5
click at [48, 77] on input "1A4040300008856000028366" at bounding box center [257, 69] width 418 height 16
paste input "28422"
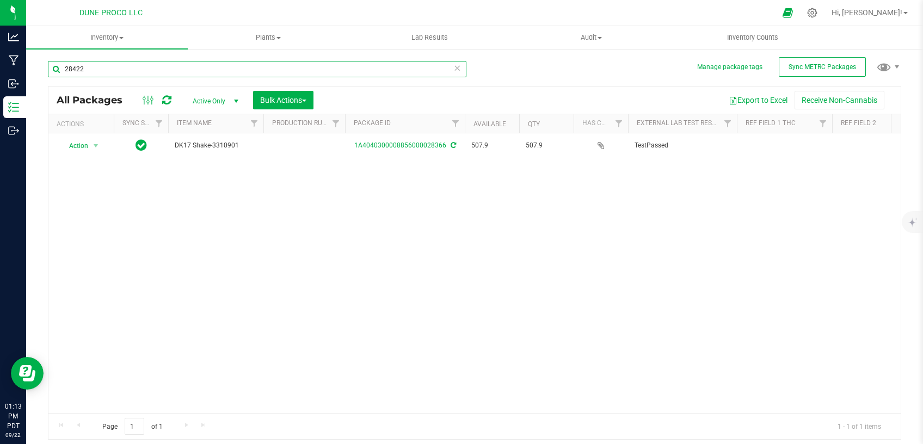
type input "28422"
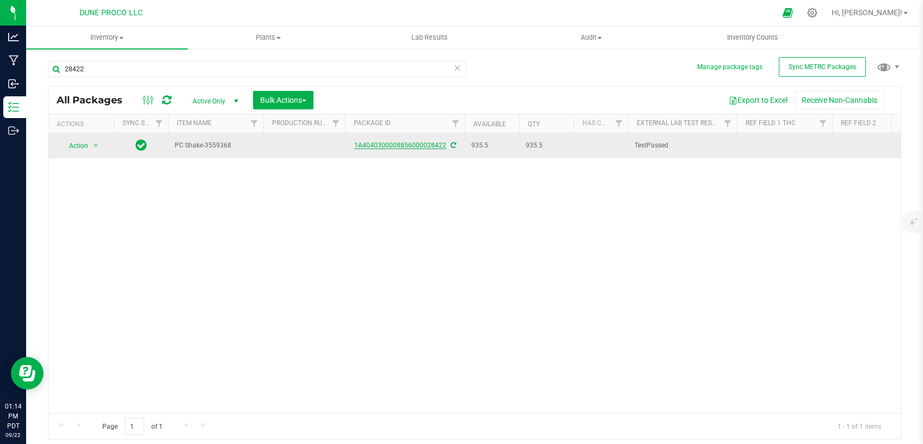
click at [398, 146] on link "1A4040300008856000028422" at bounding box center [400, 145] width 92 height 8
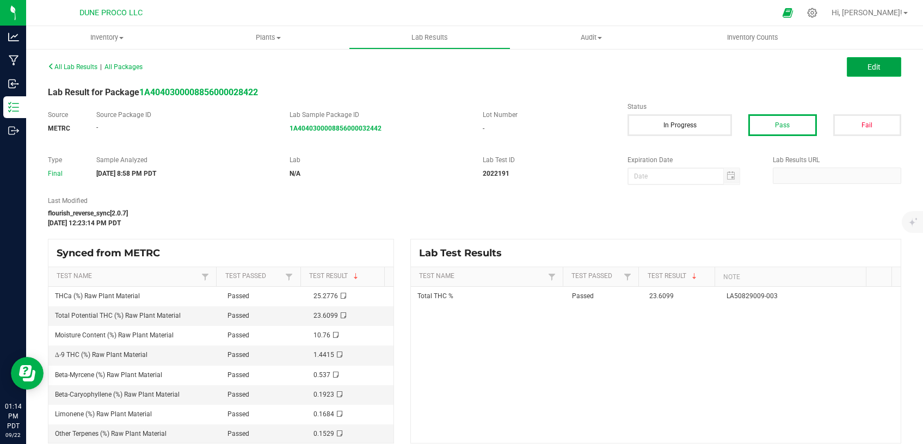
click at [851, 65] on button "Edit" at bounding box center [873, 67] width 54 height 20
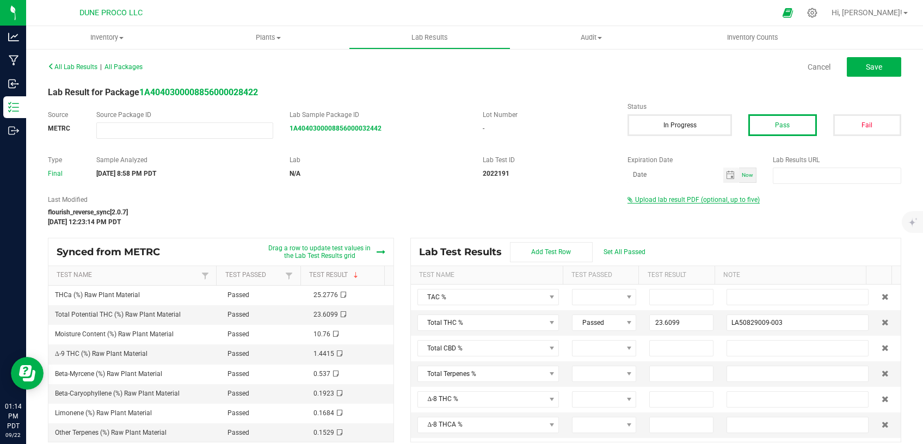
click at [689, 199] on span "Upload lab result PDF (optional, up to five)" at bounding box center [697, 200] width 125 height 8
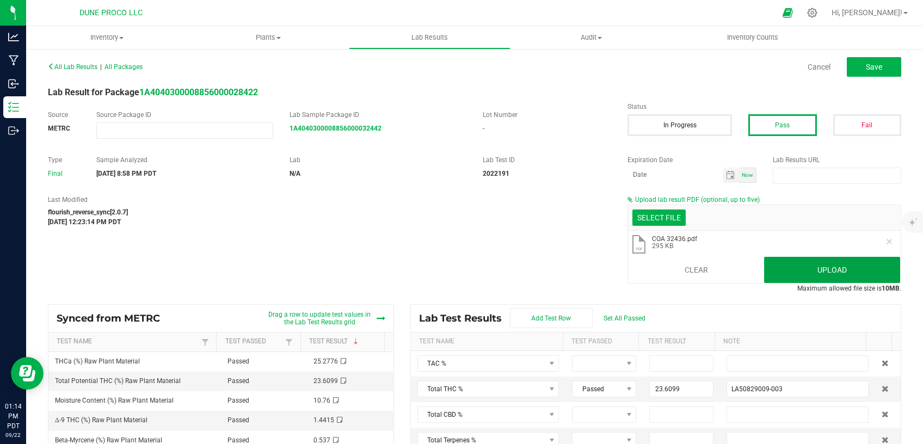
click at [792, 264] on button "Upload" at bounding box center [832, 270] width 136 height 26
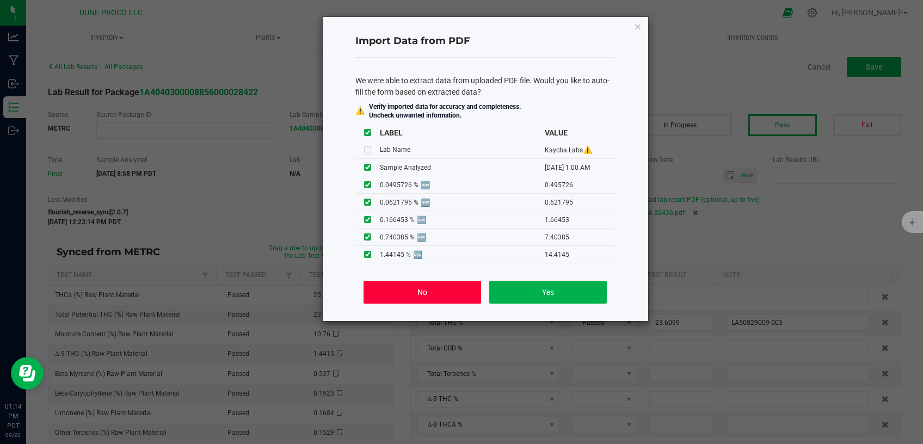
click at [444, 283] on button "No" at bounding box center [421, 292] width 117 height 23
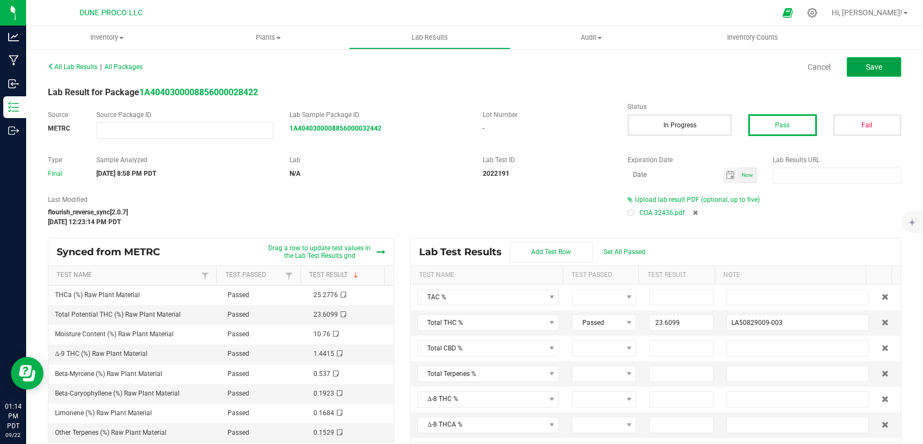
click at [855, 58] on button "Save" at bounding box center [873, 67] width 54 height 20
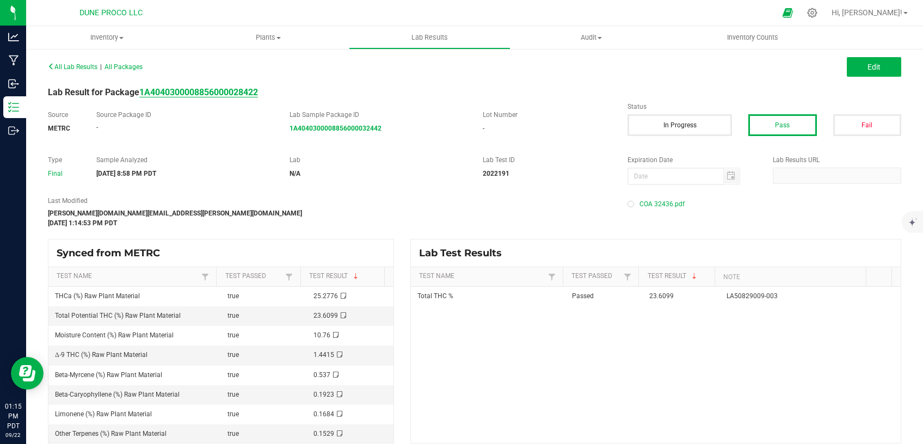
click at [251, 90] on strong "1A4040300008856000028422" at bounding box center [198, 92] width 119 height 10
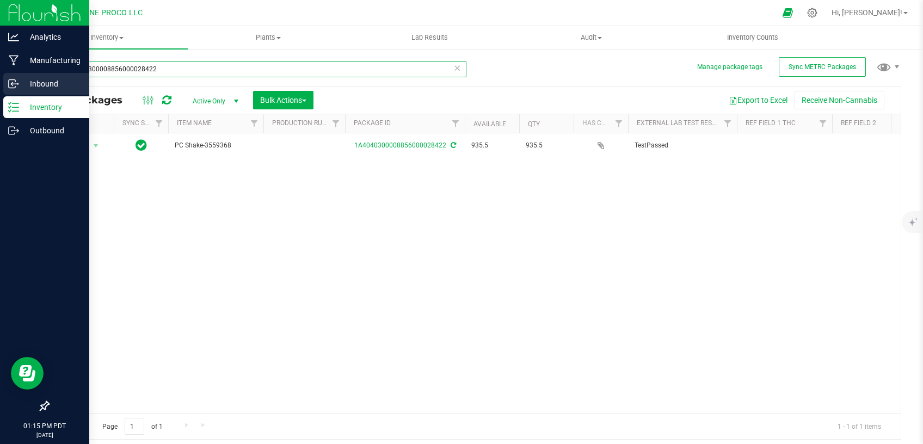
drag, startPoint x: 173, startPoint y: 71, endPoint x: 0, endPoint y: 73, distance: 173.0
click at [48, 72] on input "1A4040300008856000028422" at bounding box center [257, 69] width 418 height 16
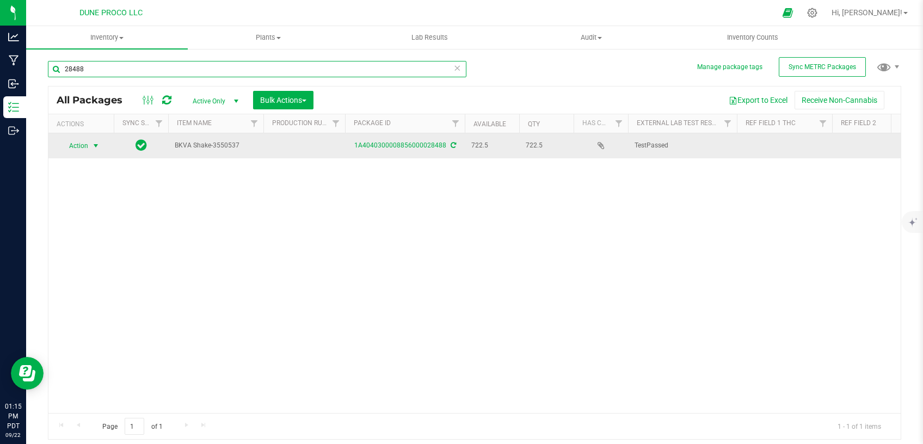
type input "28488"
click at [98, 146] on span "select" at bounding box center [95, 145] width 9 height 9
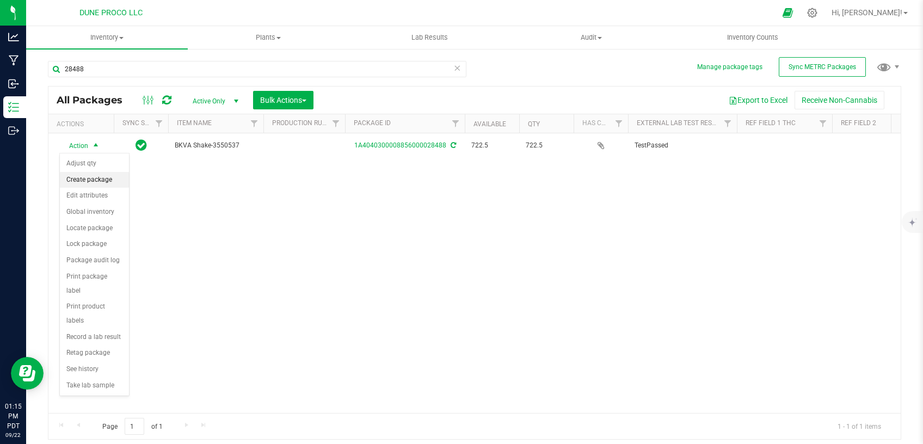
click at [103, 179] on li "Create package" at bounding box center [94, 180] width 69 height 16
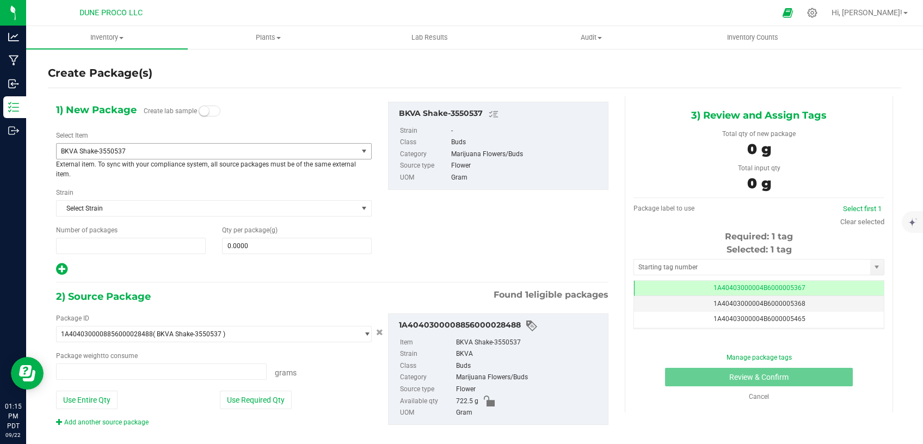
type input "1"
type input "0.0000 g"
click at [210, 154] on span "BKVA Shake-3550537" at bounding box center [201, 151] width 280 height 8
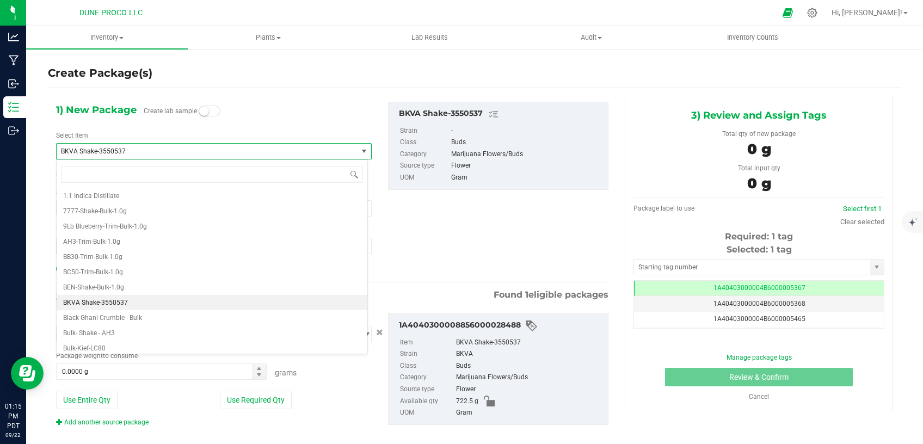
click at [210, 153] on span "BKVA Shake-3550537" at bounding box center [201, 151] width 280 height 8
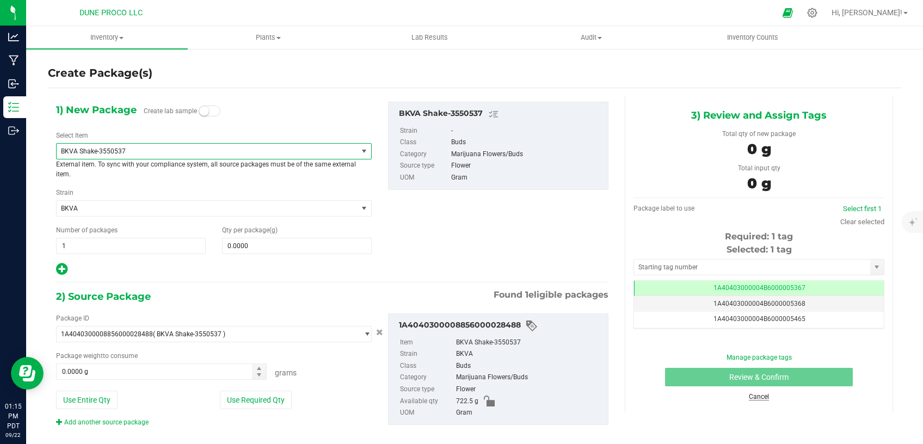
click at [760, 396] on link "Cancel" at bounding box center [759, 397] width 20 height 8
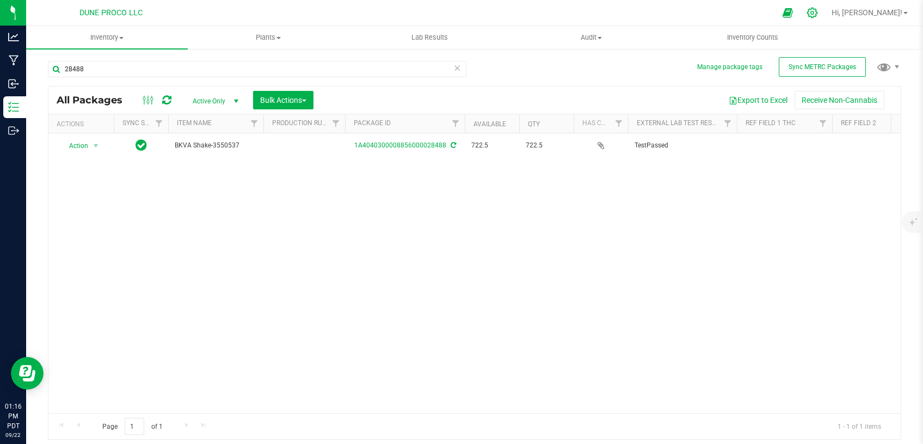
click at [818, 11] on icon at bounding box center [811, 12] width 11 height 11
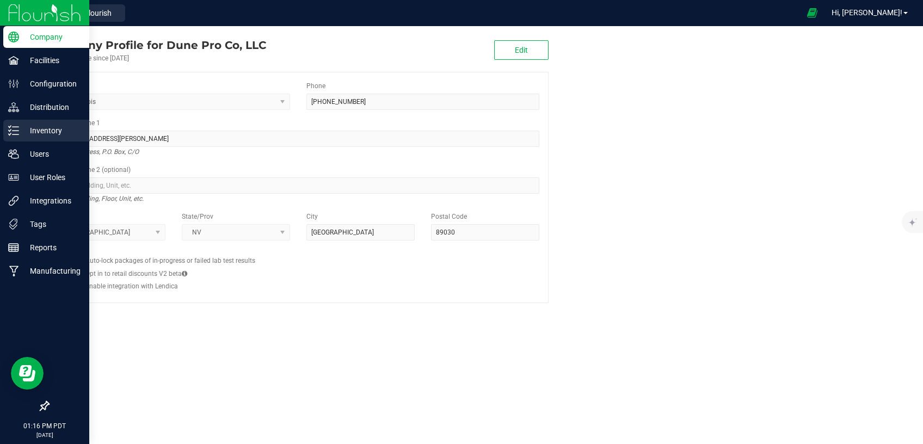
click at [42, 126] on p "Inventory" at bounding box center [51, 130] width 65 height 13
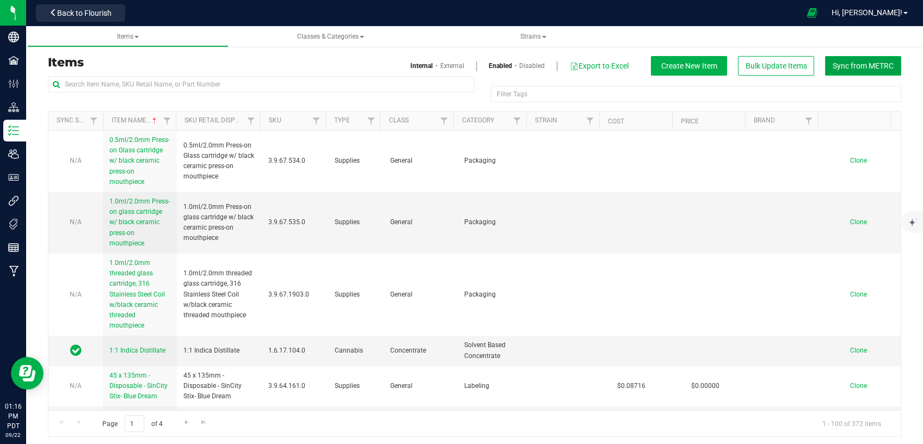
click at [867, 65] on span "Sync from METRC" at bounding box center [862, 65] width 61 height 9
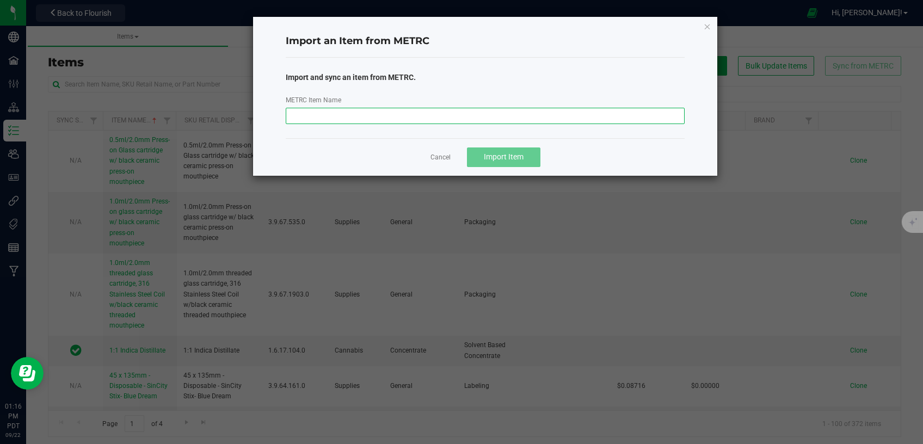
click at [427, 111] on input "METRC Item Name" at bounding box center [485, 116] width 399 height 16
paste input "BKVA-Shake-Bulk-1.0g"
type input "BKVA-Shake-Bulk-1.0g"
click at [485, 158] on span "Import Item" at bounding box center [504, 156] width 40 height 9
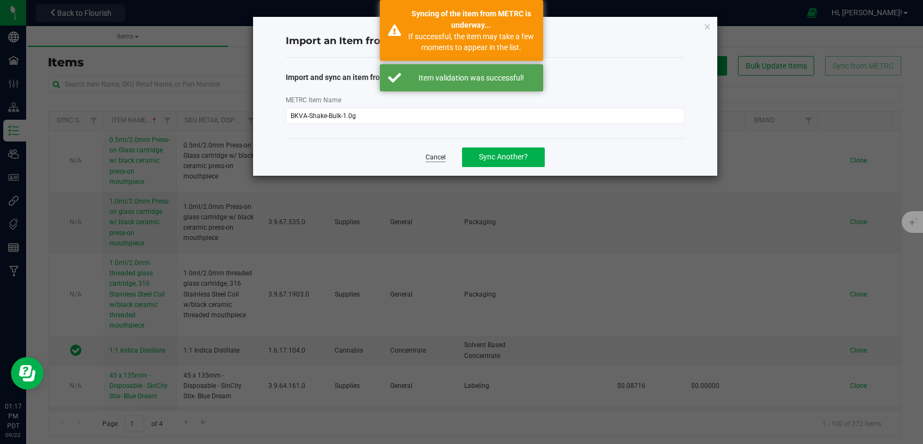
click at [431, 159] on link "Cancel" at bounding box center [435, 157] width 20 height 9
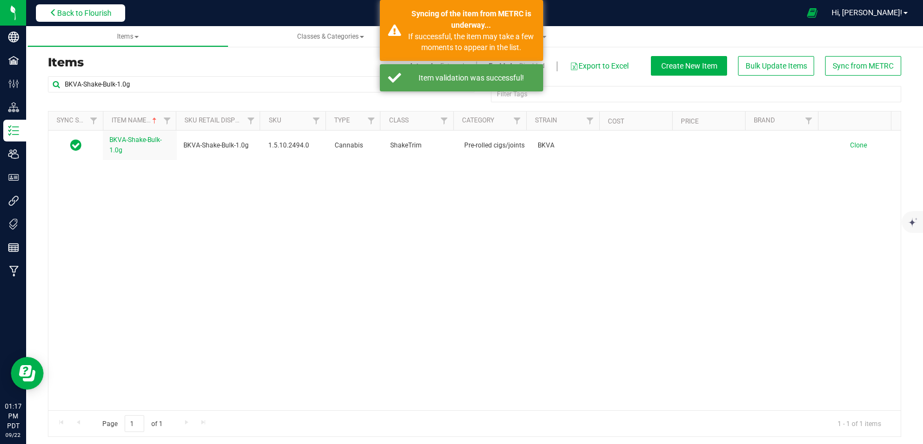
click at [82, 18] on button "Back to Flourish" at bounding box center [80, 12] width 89 height 17
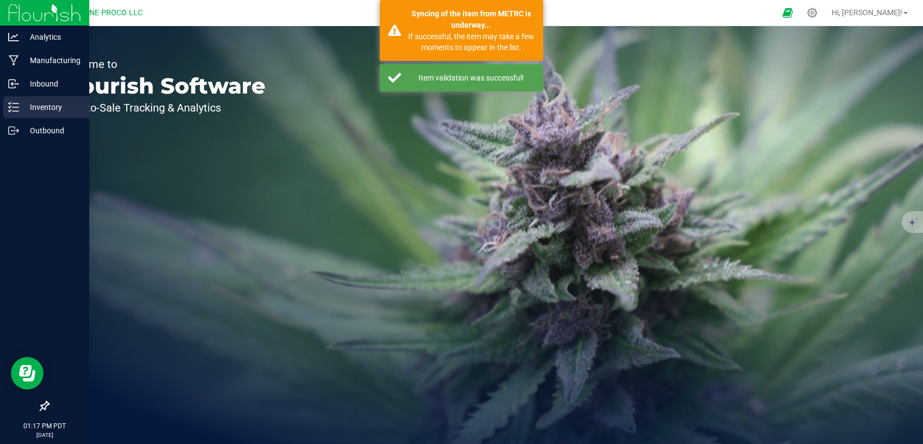
click at [29, 110] on p "Inventory" at bounding box center [51, 107] width 65 height 13
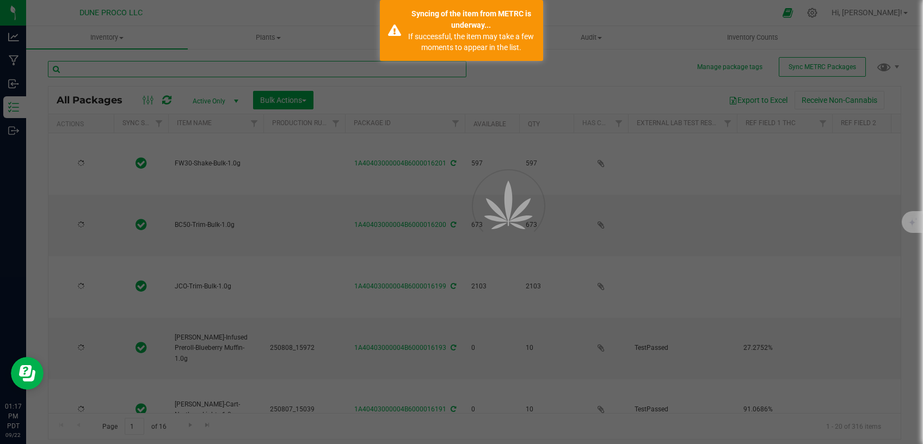
click at [197, 67] on input "text" at bounding box center [257, 69] width 418 height 16
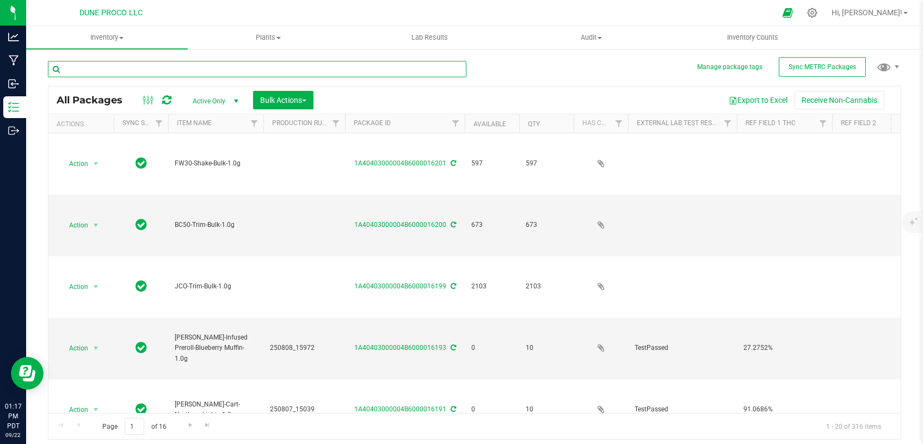
type input "[DATE]"
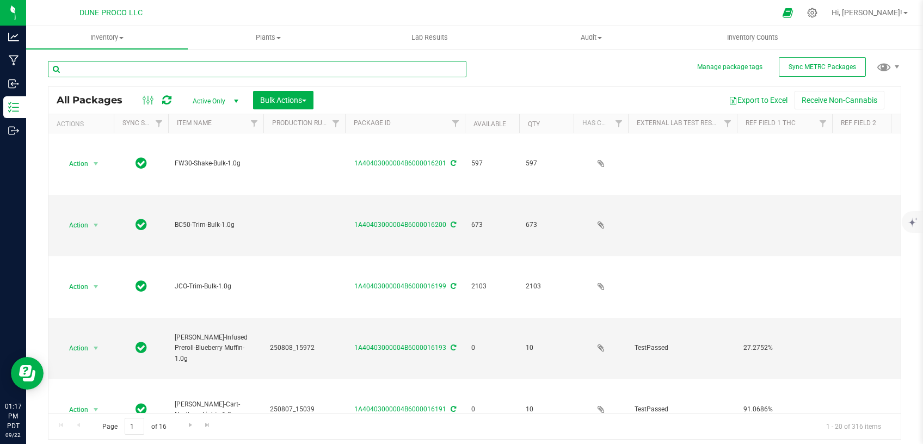
type input "[DATE]"
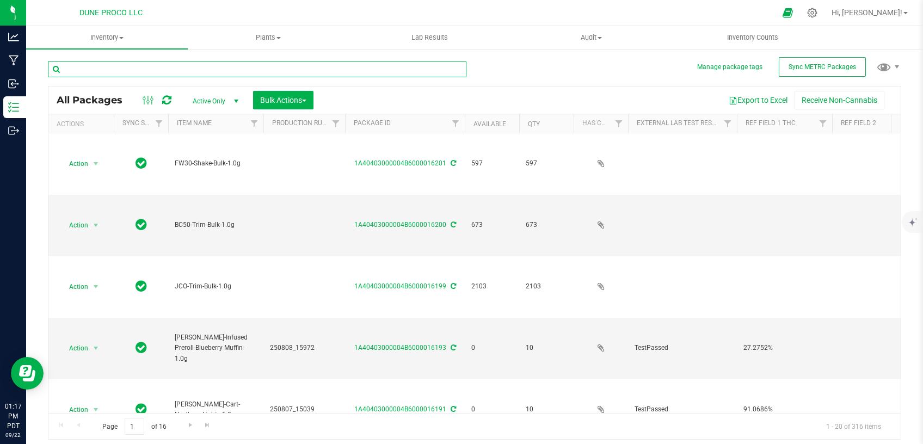
type input "[DATE]"
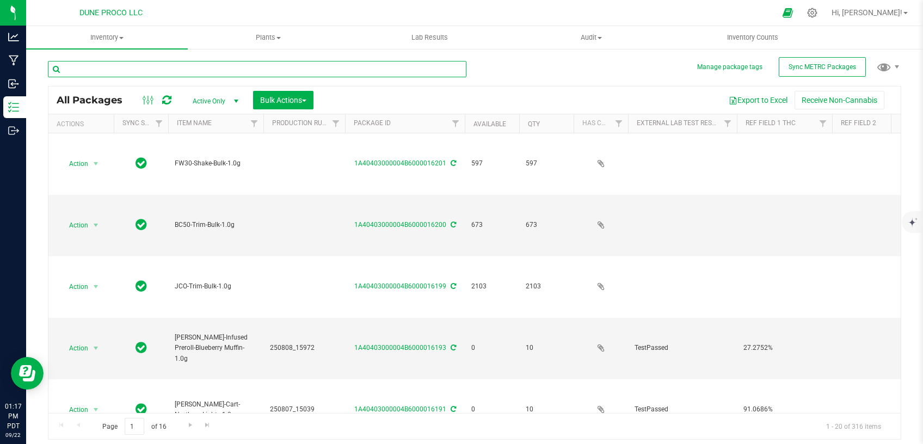
type input "[DATE]"
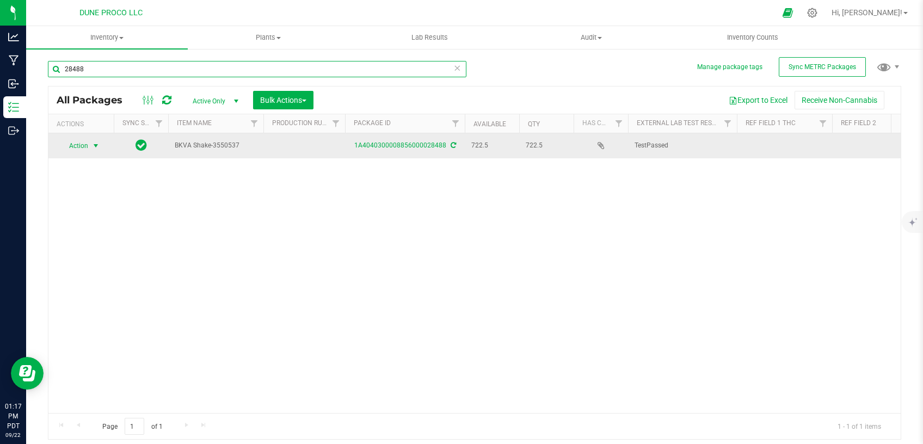
type input "28488"
click at [99, 144] on span "select" at bounding box center [95, 145] width 9 height 9
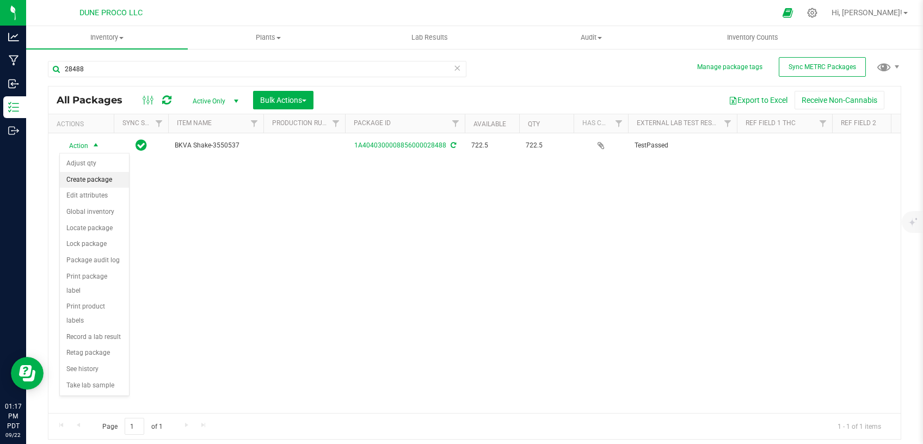
click at [97, 176] on li "Create package" at bounding box center [94, 180] width 69 height 16
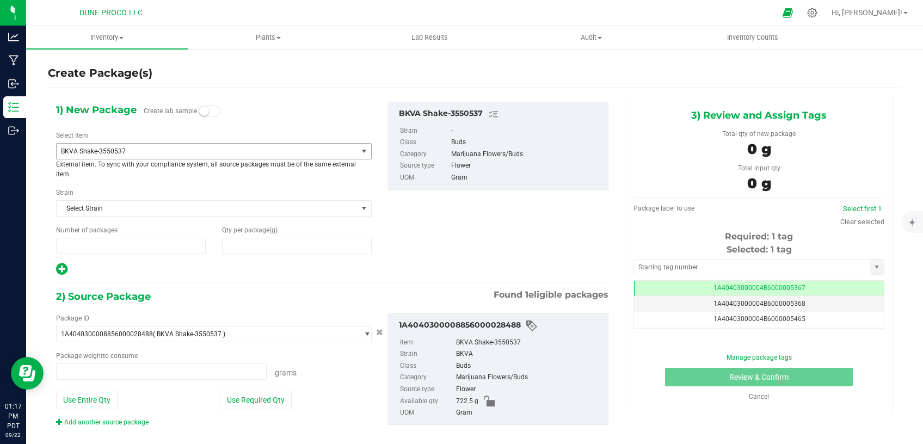
type input "1"
type input "0.0000"
type input "0.0000 g"
click at [194, 142] on div "Select Item BKVA Shake-3550537 1:1 Indica Distillate 7777-Shake-Bulk-1.0g 9Lb B…" at bounding box center [214, 155] width 316 height 48
click at [193, 146] on span "BKVA Shake-3550537" at bounding box center [207, 151] width 301 height 15
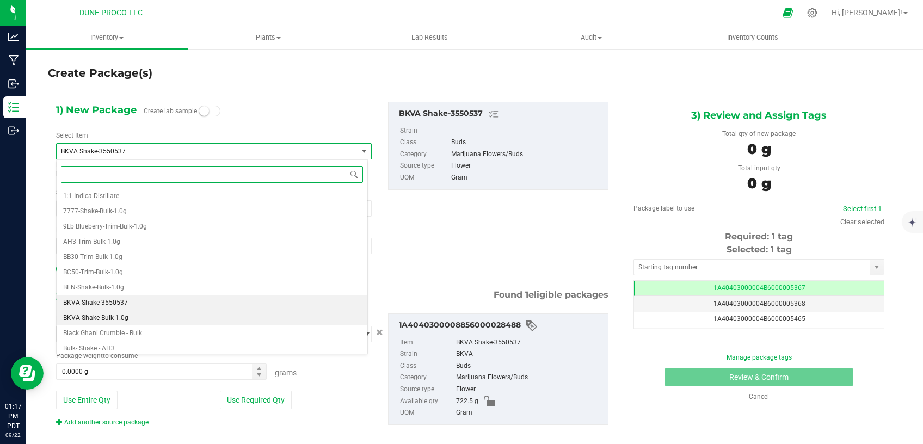
click at [127, 315] on span "BKVA-Shake-Bulk-1.0g" at bounding box center [95, 318] width 65 height 8
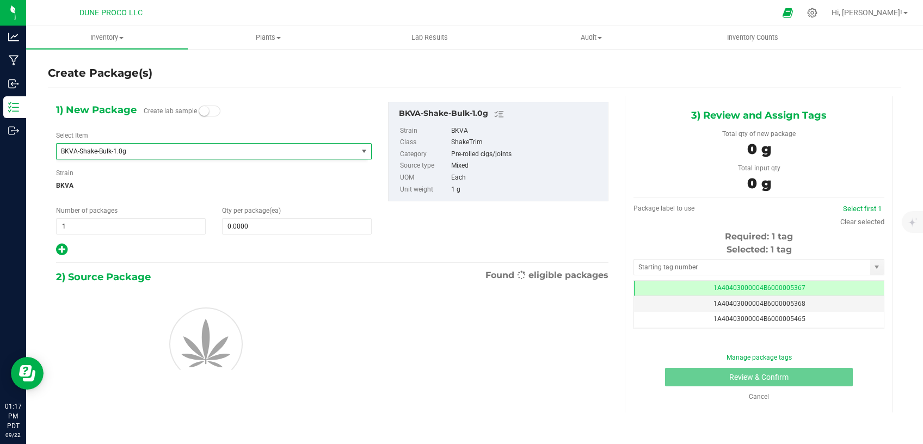
type input "0"
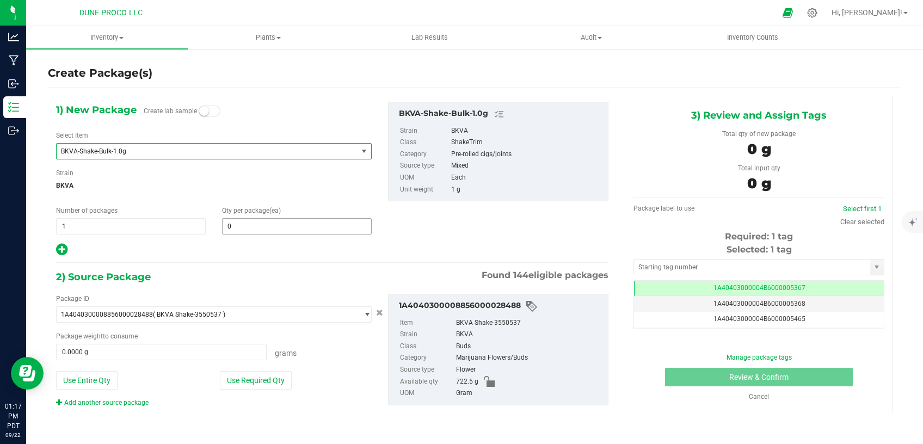
click at [252, 225] on span "0 0" at bounding box center [297, 226] width 150 height 16
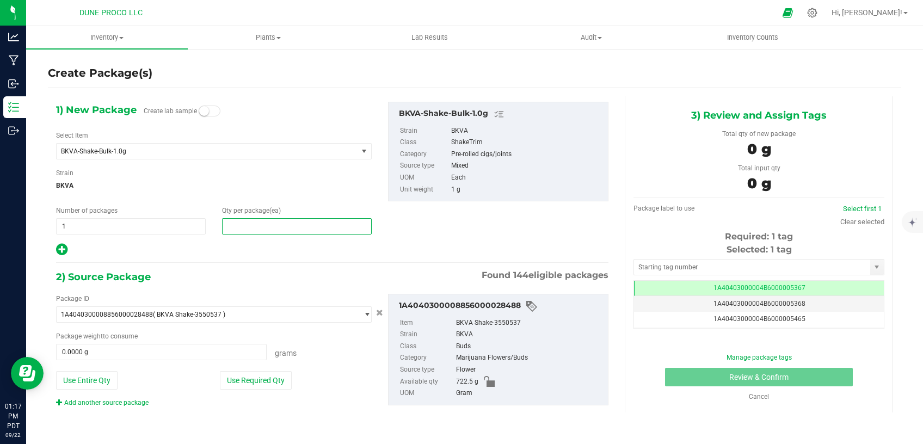
type input "0"
click at [261, 222] on span "0 0" at bounding box center [297, 226] width 150 height 16
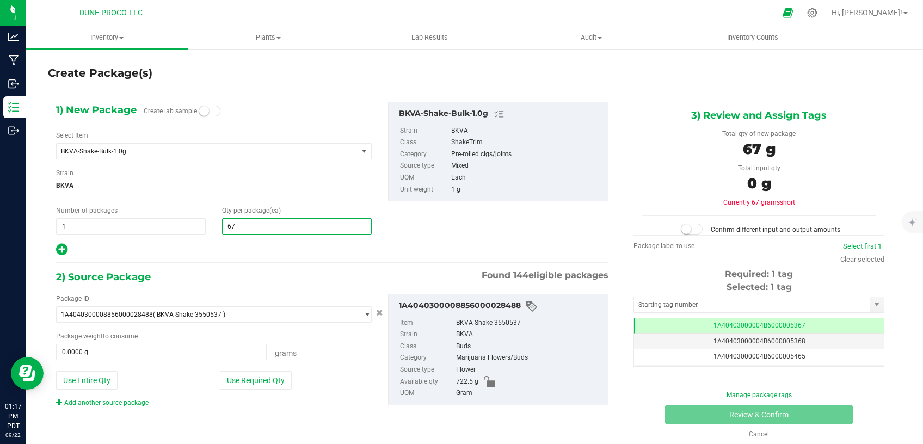
type input "679"
click at [246, 377] on button "Use Required Qty" at bounding box center [256, 380] width 72 height 18
type input "679.0000 g"
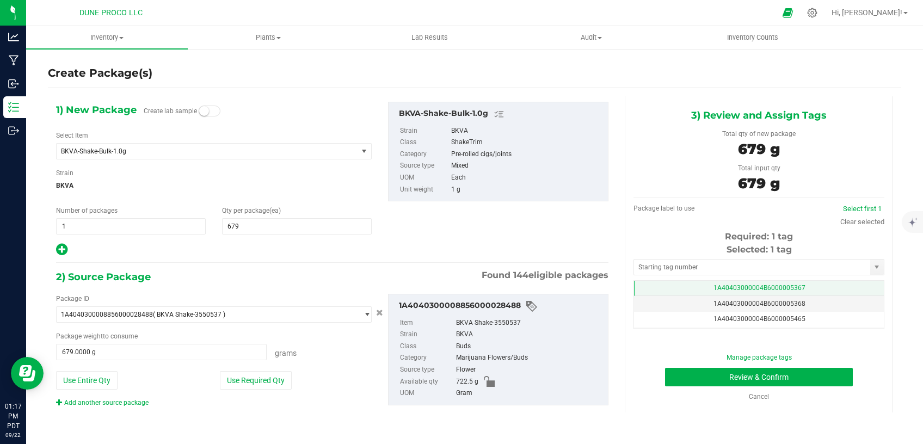
click at [699, 282] on td "1A40403000004B6000005367" at bounding box center [759, 289] width 250 height 16
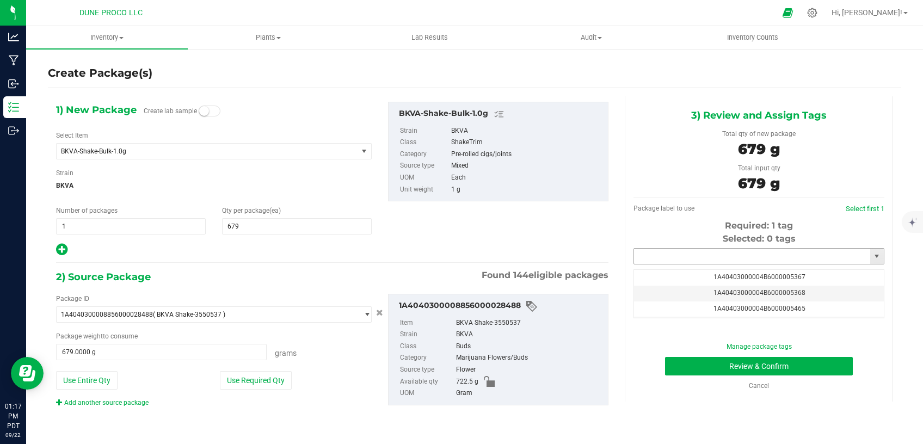
click at [693, 256] on input "text" at bounding box center [752, 256] width 236 height 15
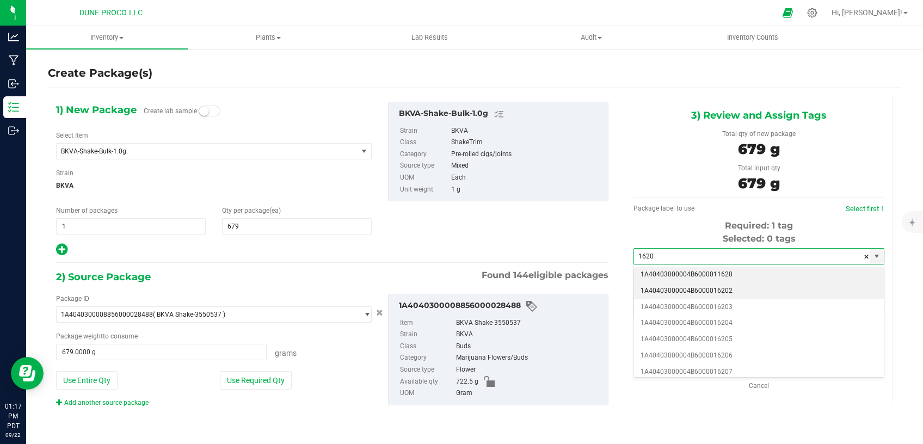
click at [700, 286] on li "1A40403000004B6000016202" at bounding box center [759, 291] width 250 height 16
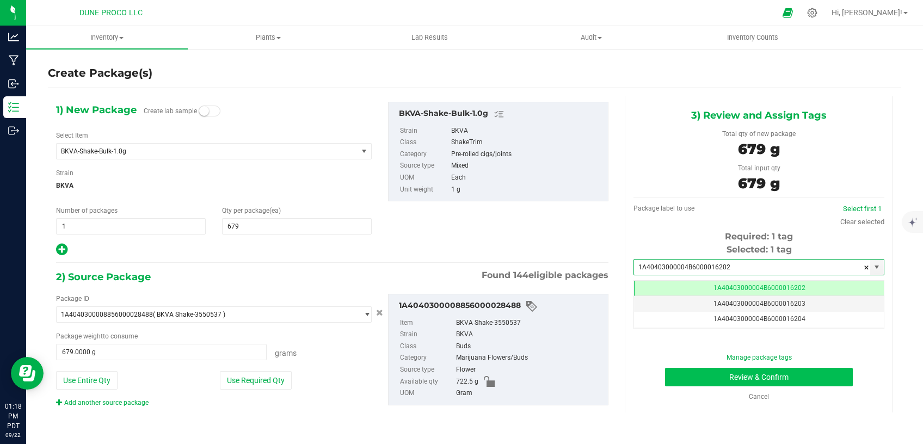
type input "1A40403000004B6000016202"
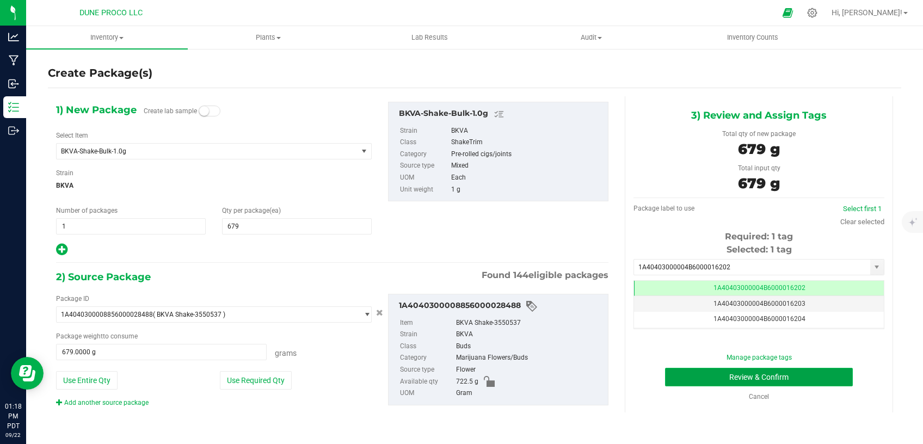
click at [685, 369] on button "Review & Confirm" at bounding box center [759, 377] width 188 height 18
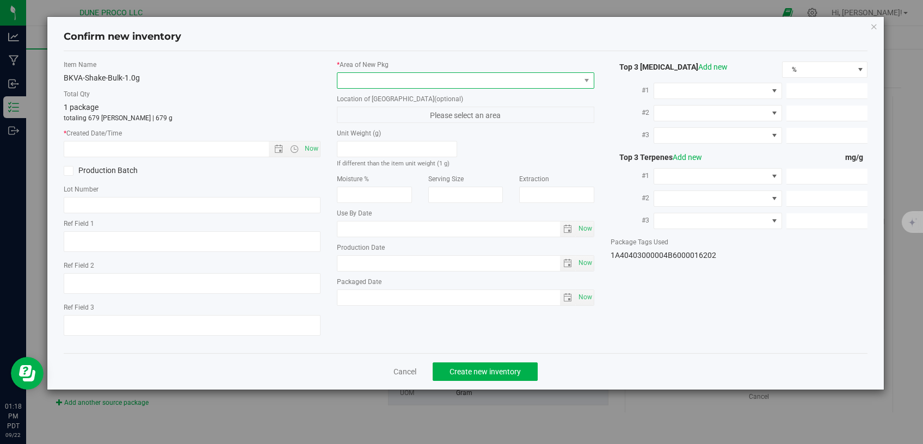
click at [474, 84] on span at bounding box center [458, 80] width 243 height 15
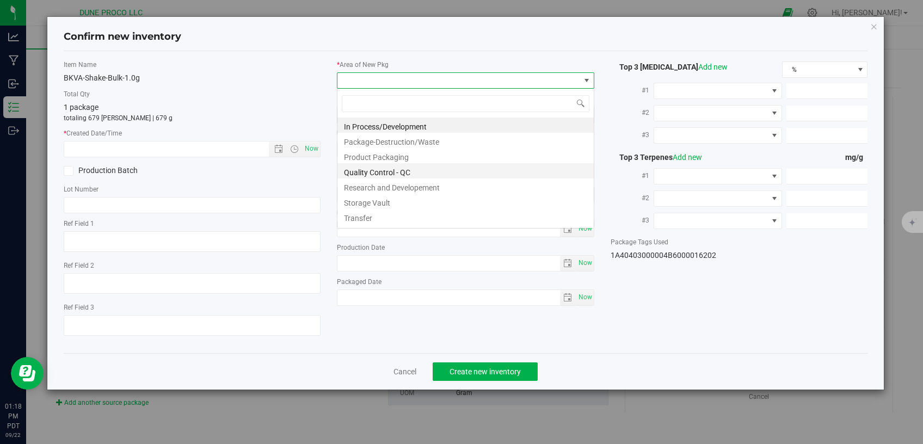
scroll to position [16, 257]
click at [384, 200] on li "Storage Vault" at bounding box center [465, 201] width 256 height 15
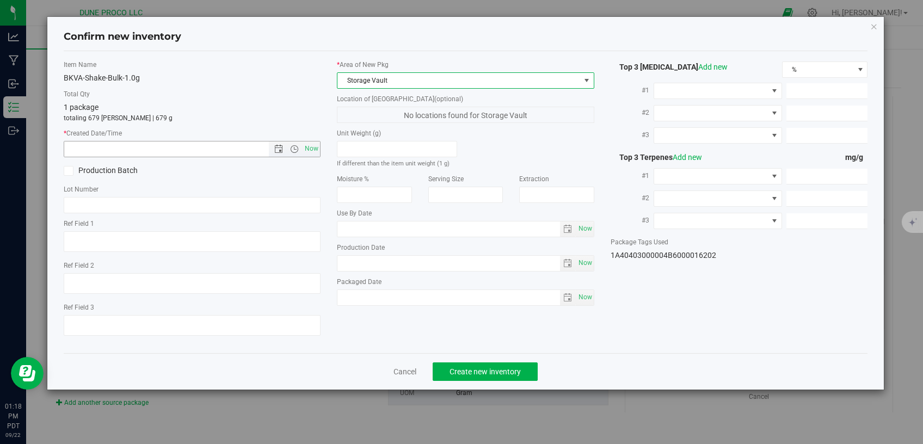
click at [319, 149] on span "Now" at bounding box center [311, 149] width 18 height 16
type input "[DATE] 1:18 PM"
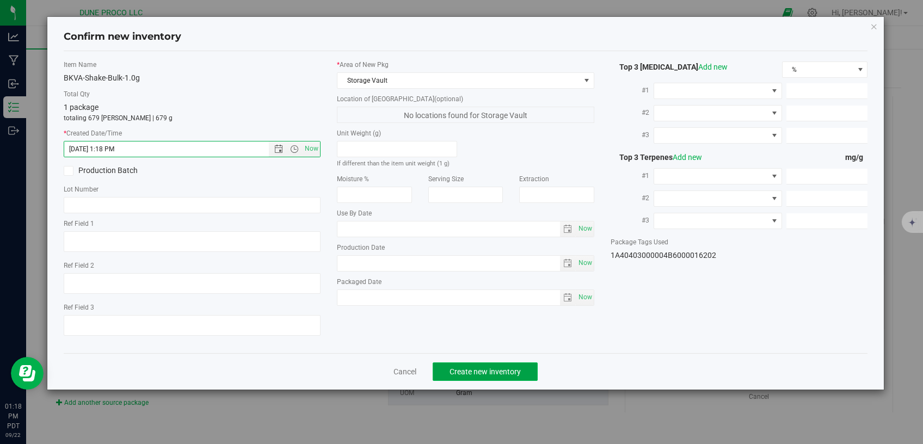
click at [517, 367] on span "Create new inventory" at bounding box center [484, 371] width 71 height 9
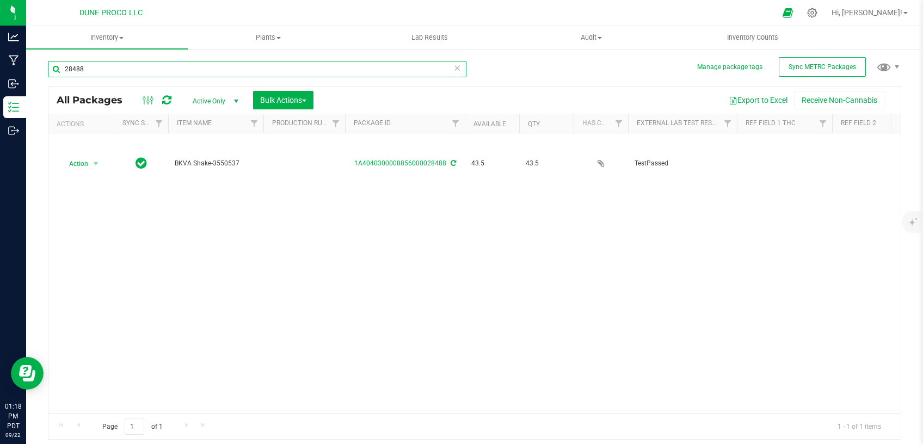
click at [72, 67] on input "28488" at bounding box center [257, 69] width 418 height 16
click at [109, 65] on input "28488" at bounding box center [257, 69] width 418 height 16
drag, startPoint x: 107, startPoint y: 68, endPoint x: 13, endPoint y: 74, distance: 94.8
click at [48, 74] on input "28488" at bounding box center [257, 69] width 418 height 16
paste input "92"
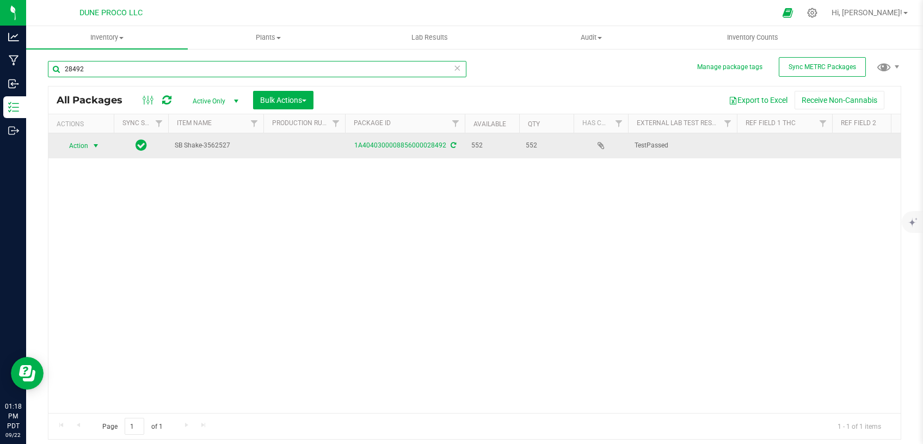
type input "28492"
click at [97, 145] on span "select" at bounding box center [95, 145] width 9 height 9
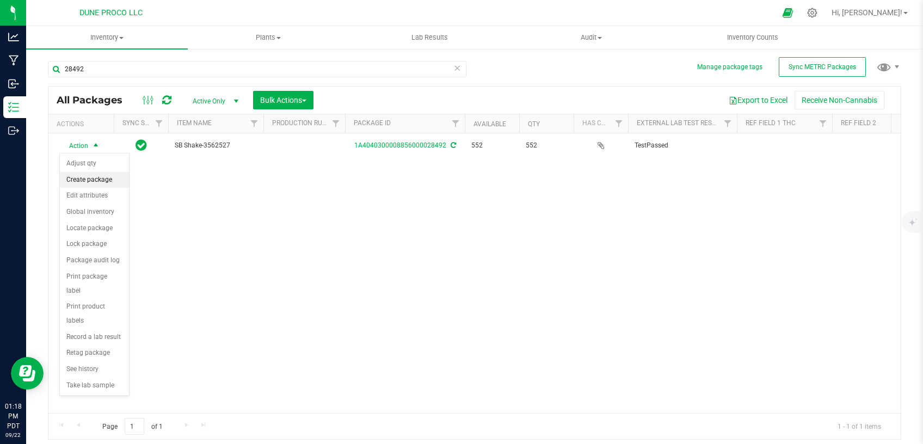
click at [106, 176] on li "Create package" at bounding box center [94, 180] width 69 height 16
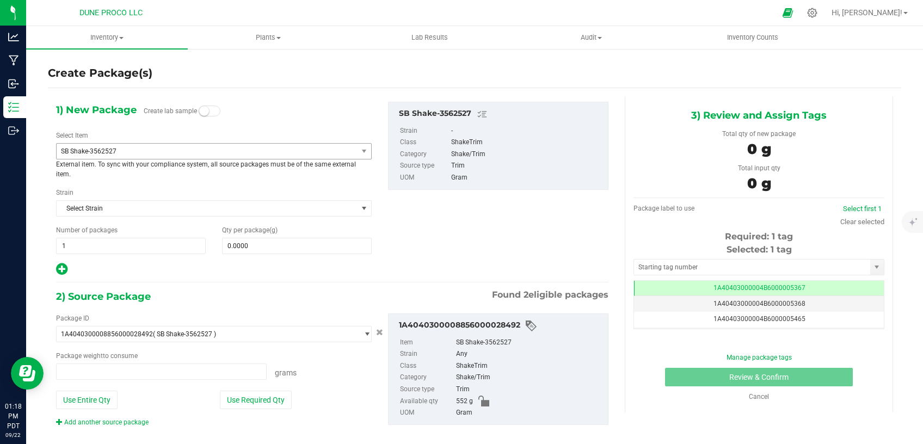
type input "0.0000 g"
click at [262, 151] on span "SB Shake-3562527" at bounding box center [201, 151] width 280 height 8
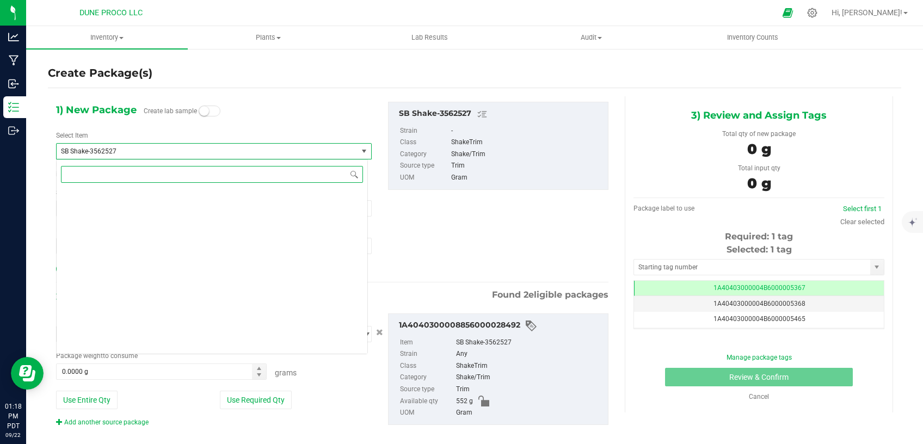
scroll to position [4371, 0]
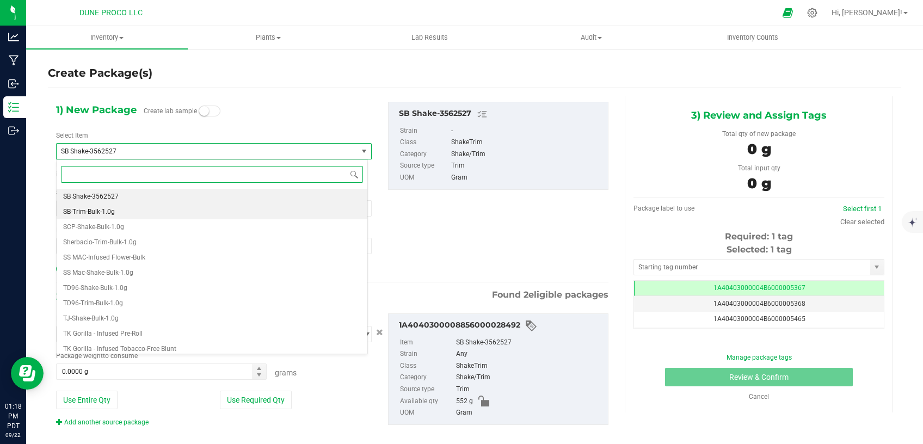
click at [176, 207] on li "SB-Trim-Bulk-1.0g" at bounding box center [212, 211] width 311 height 15
type input "0"
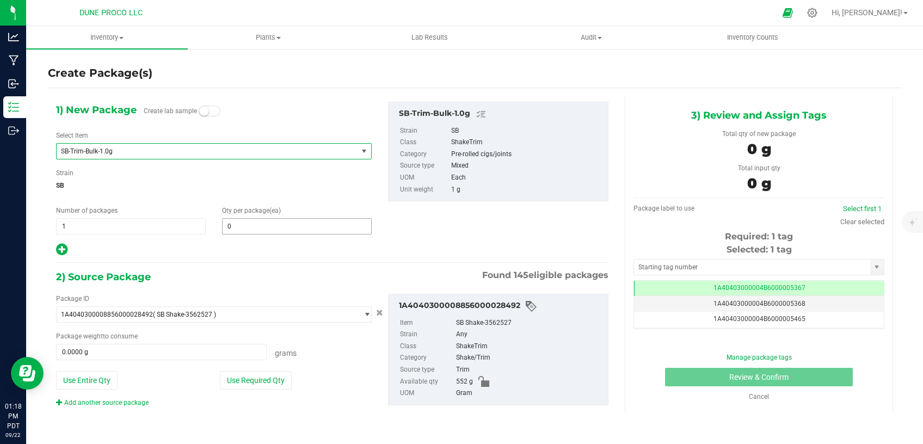
click at [254, 224] on input "0" at bounding box center [297, 226] width 149 height 15
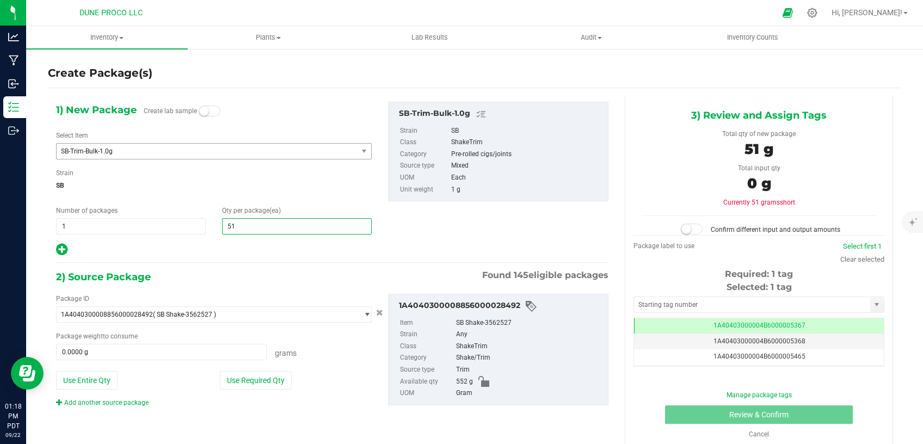
type input "514"
click at [279, 384] on button "Use Required Qty" at bounding box center [256, 380] width 72 height 18
type input "514.0000 g"
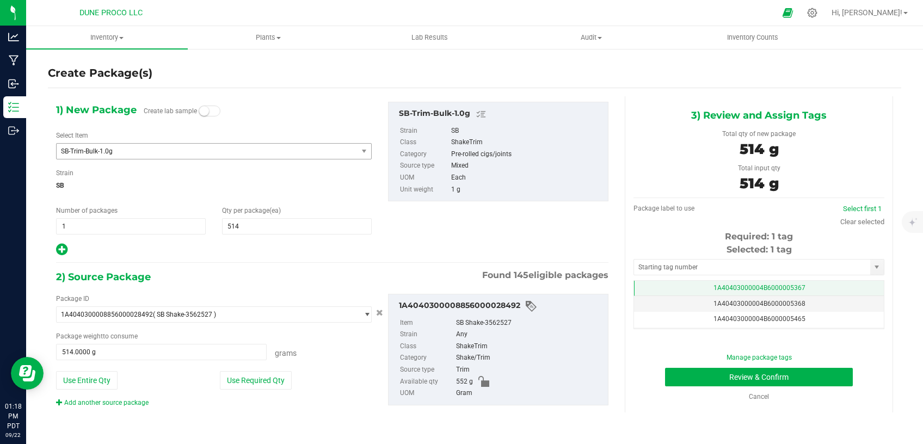
click at [685, 286] on td "1A40403000004B6000005367" at bounding box center [759, 289] width 250 height 16
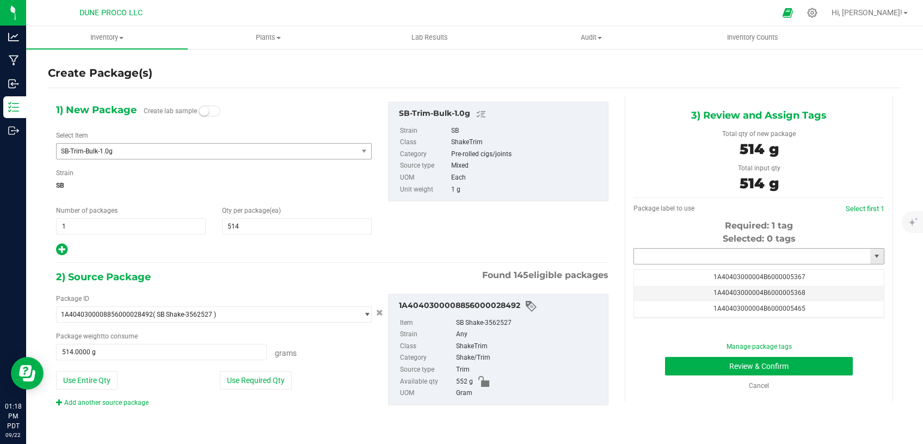
click at [686, 258] on input "text" at bounding box center [752, 256] width 236 height 15
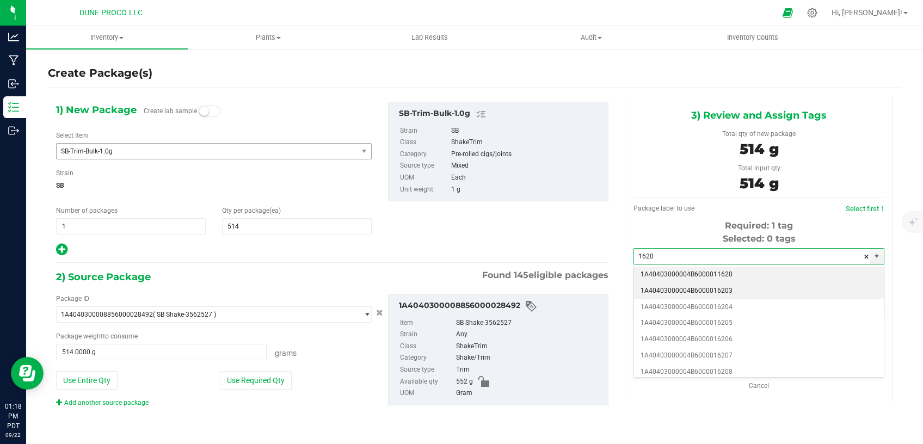
click at [701, 292] on li "1A40403000004B6000016203" at bounding box center [759, 291] width 250 height 16
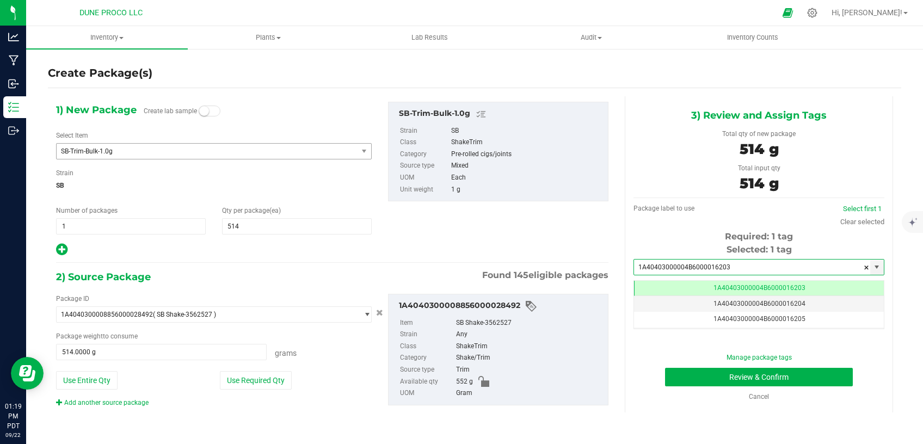
type input "1A40403000004B6000016203"
click at [683, 380] on button "Review & Confirm" at bounding box center [759, 377] width 188 height 18
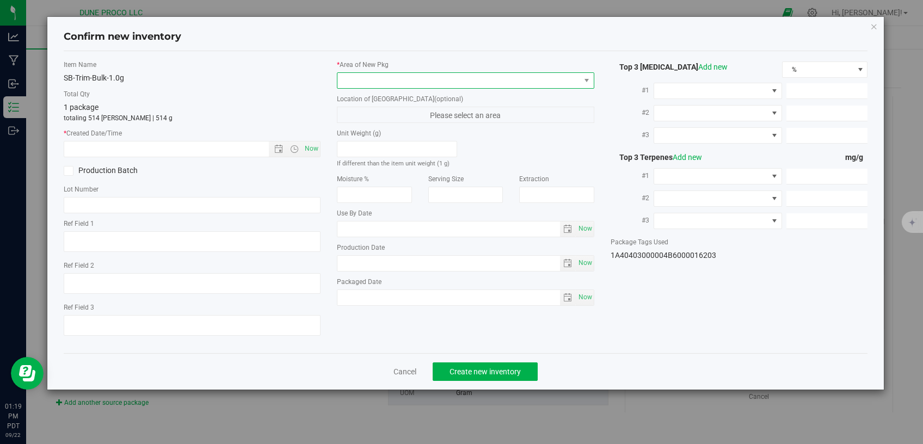
click at [417, 86] on span at bounding box center [458, 80] width 243 height 15
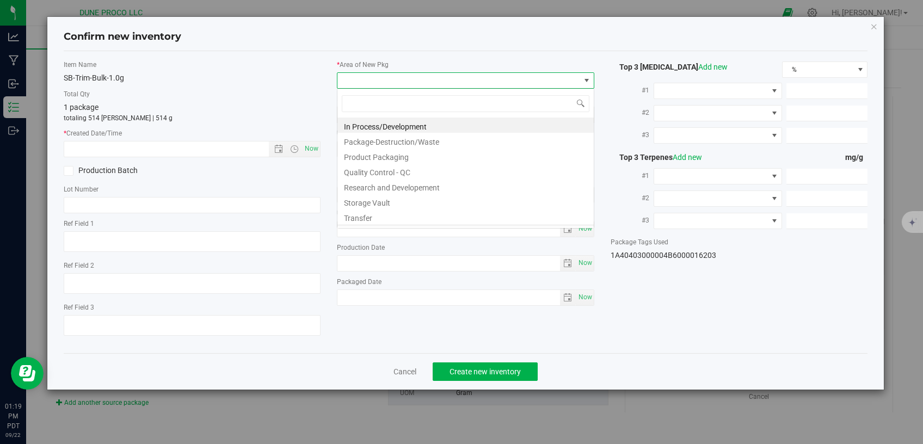
scroll to position [16, 257]
click at [399, 200] on li "Storage Vault" at bounding box center [465, 201] width 256 height 15
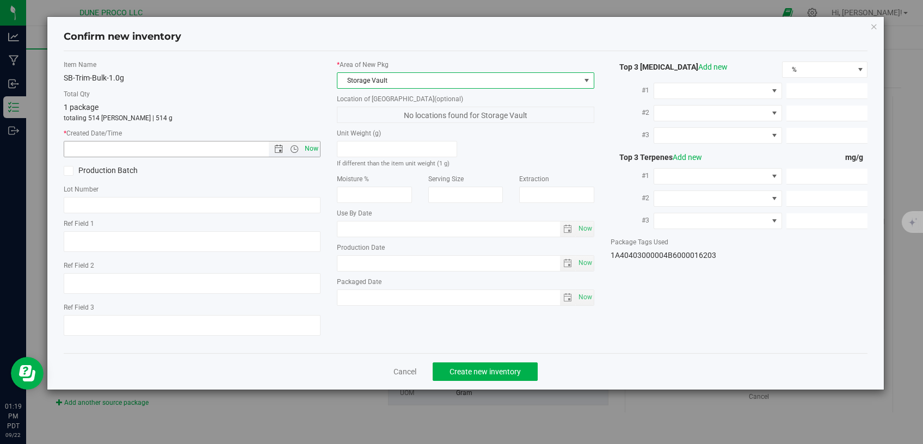
click at [316, 143] on span "Now" at bounding box center [311, 149] width 18 height 16
type input "[DATE] 1:19 PM"
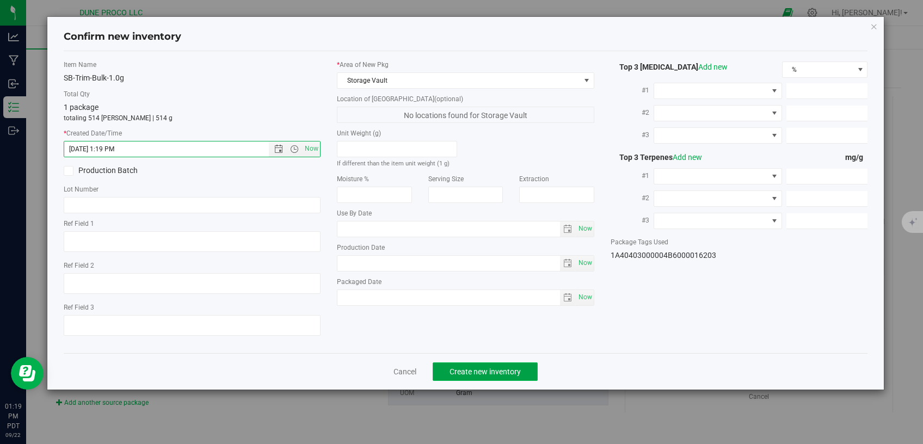
click at [474, 367] on span "Create new inventory" at bounding box center [484, 371] width 71 height 9
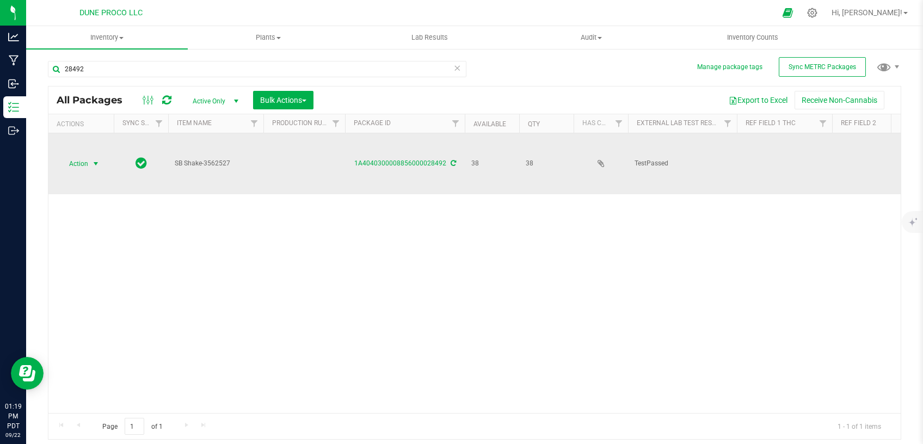
click at [96, 159] on span "select" at bounding box center [95, 163] width 9 height 9
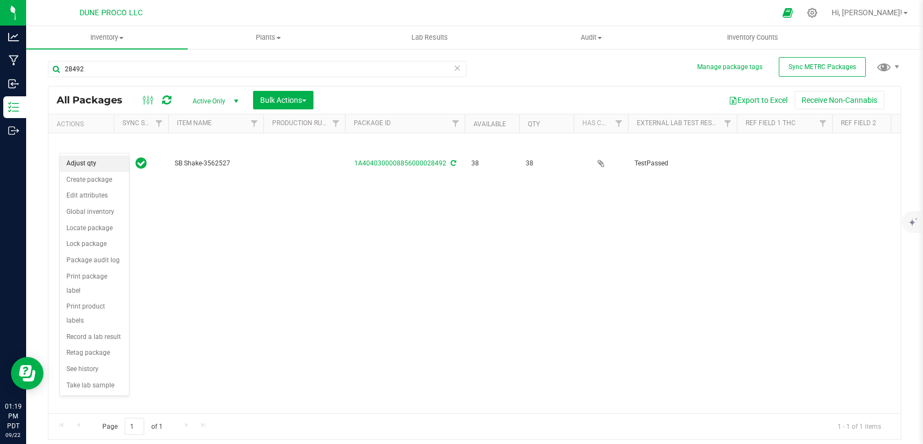
click at [96, 159] on li "Adjust qty" at bounding box center [94, 164] width 69 height 16
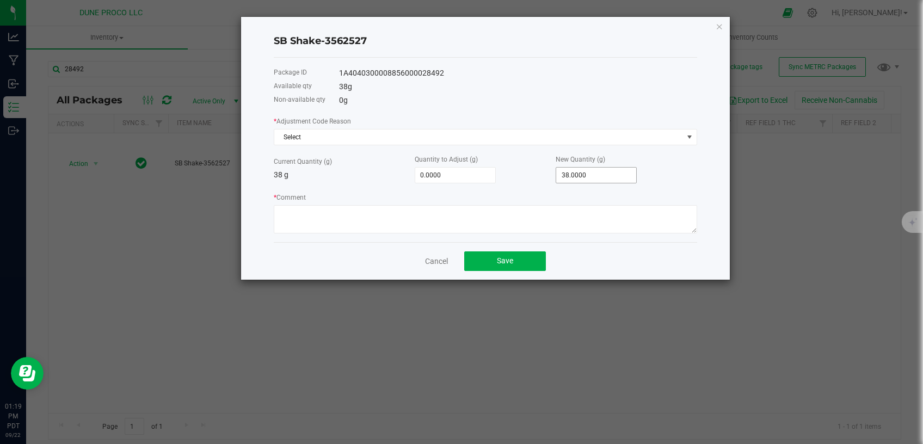
click at [577, 172] on input "38.0000" at bounding box center [596, 175] width 80 height 15
type input "38"
type input "-38.0000"
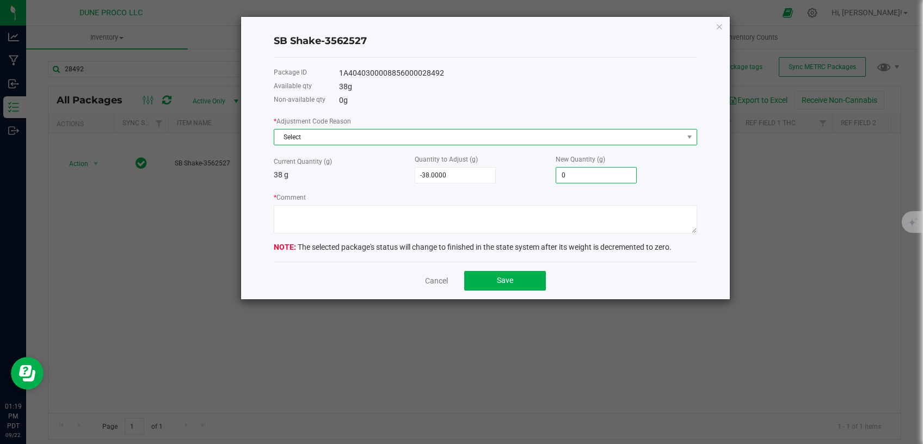
type input "0.0000"
click at [539, 142] on span "Select" at bounding box center [478, 136] width 409 height 15
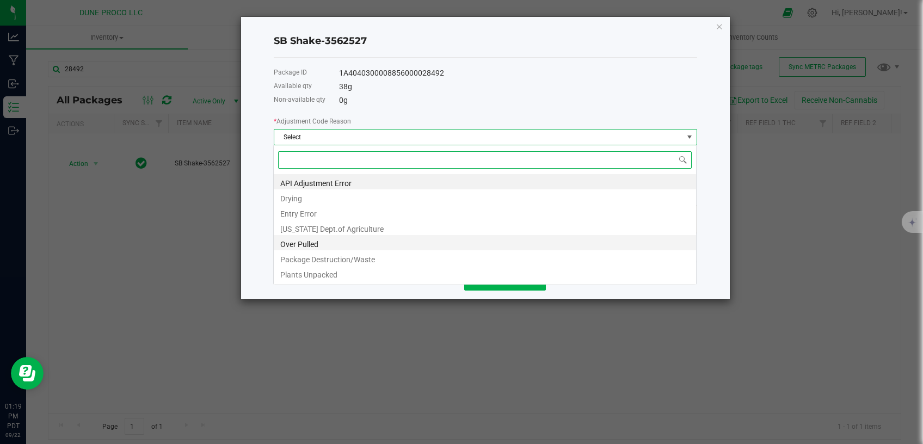
scroll to position [16, 423]
click at [379, 256] on li "Package Destruction/Waste" at bounding box center [485, 257] width 422 height 15
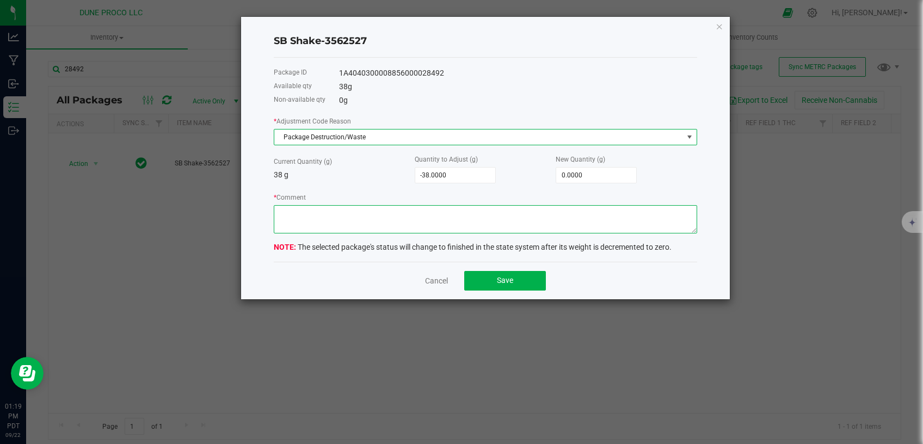
click at [378, 206] on textarea "* Comment" at bounding box center [485, 219] width 423 height 28
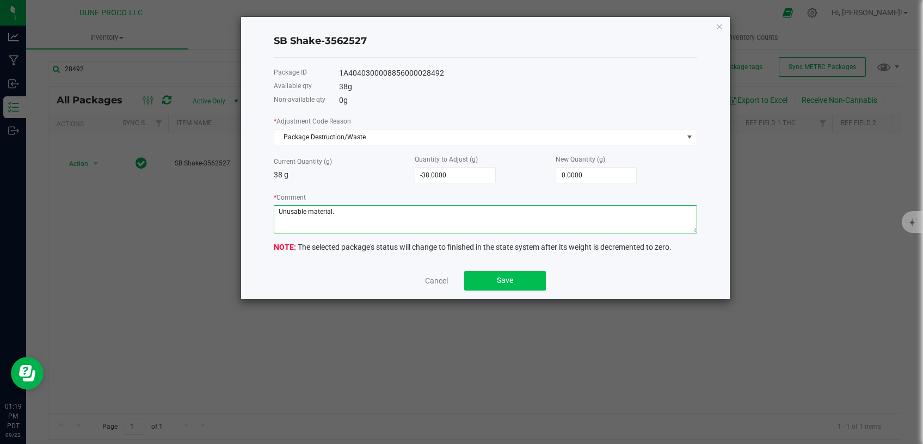
type textarea "Unusable material."
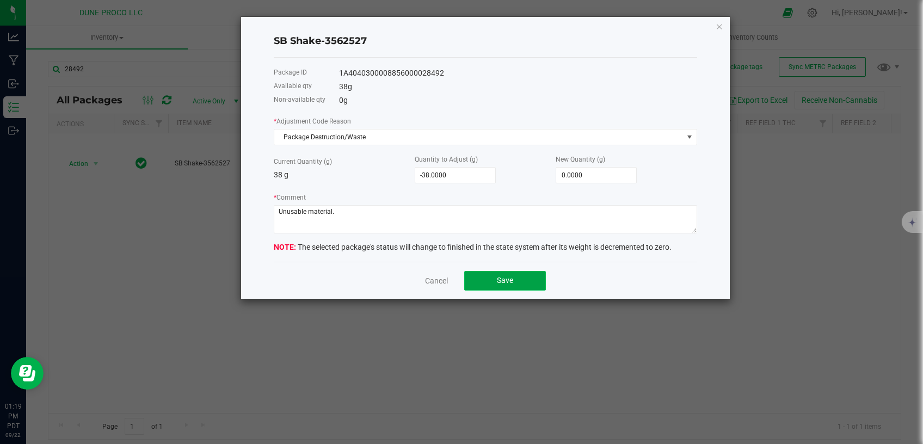
click at [481, 278] on button "Save" at bounding box center [505, 281] width 82 height 20
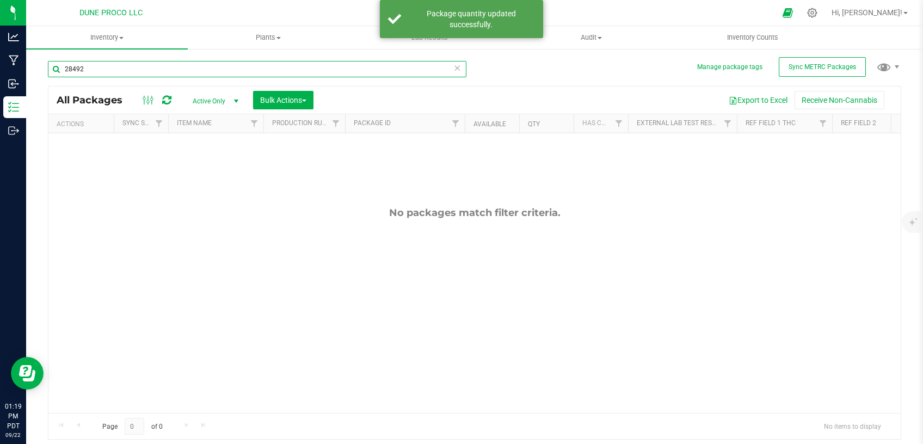
drag, startPoint x: 93, startPoint y: 72, endPoint x: 27, endPoint y: 74, distance: 66.4
click at [48, 74] on input "28492" at bounding box center [257, 69] width 418 height 16
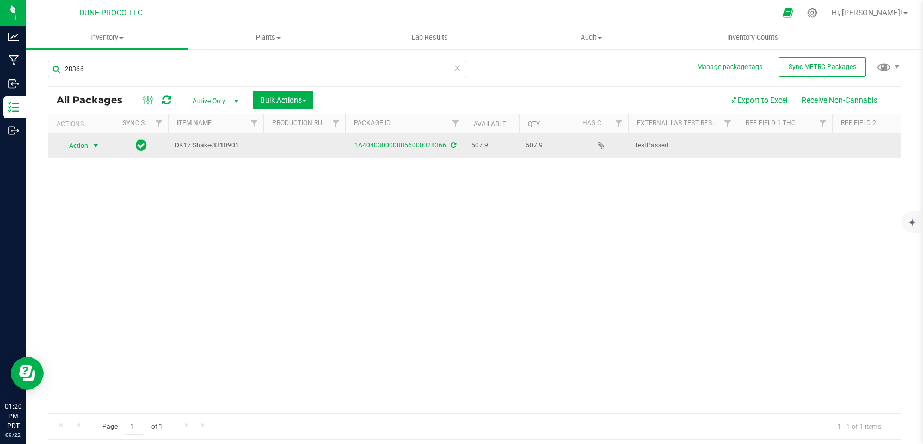
type input "28366"
click at [97, 145] on span "select" at bounding box center [95, 145] width 9 height 9
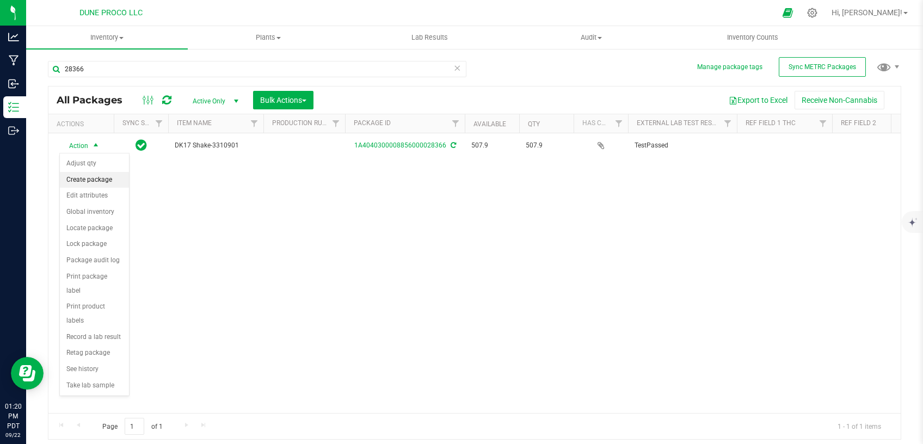
click at [101, 176] on li "Create package" at bounding box center [94, 180] width 69 height 16
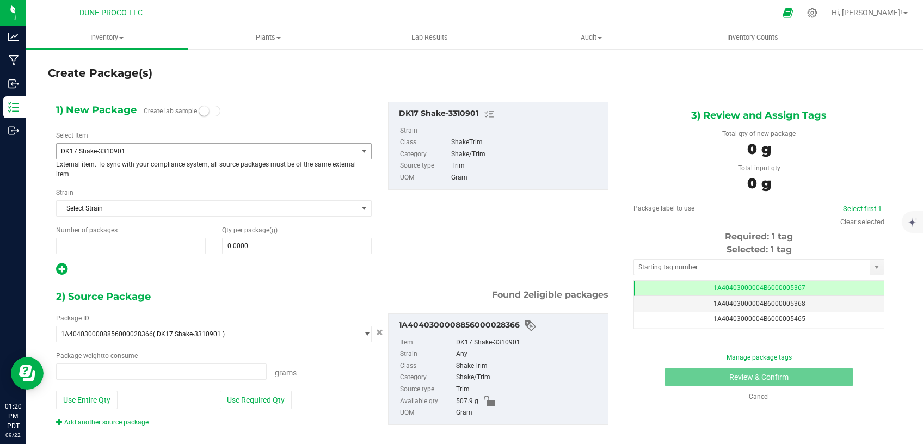
type input "1"
type input "0.0000 g"
click at [217, 149] on span "DK17 Shake-3310901" at bounding box center [201, 151] width 280 height 8
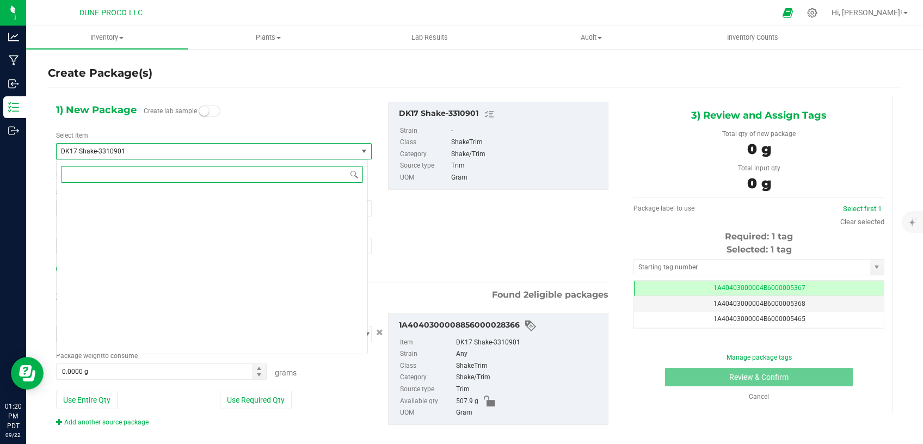
scroll to position [1371, 0]
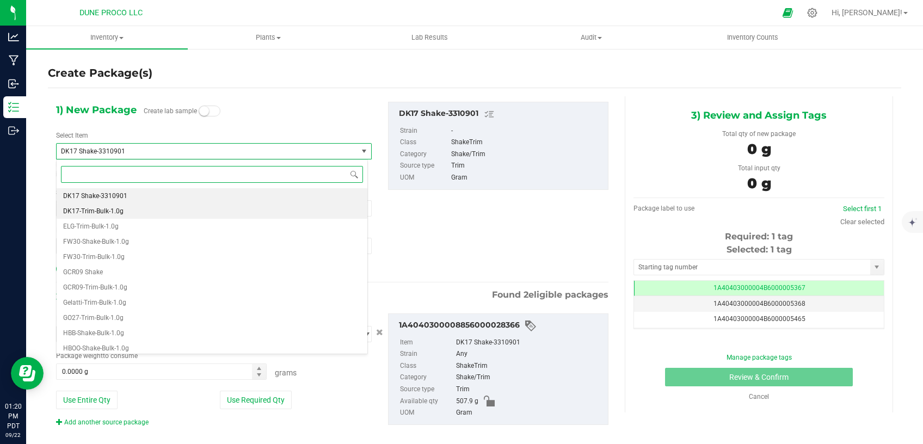
click at [160, 210] on li "DK17-Trim-Bulk-1.0g" at bounding box center [212, 210] width 311 height 15
type input "0"
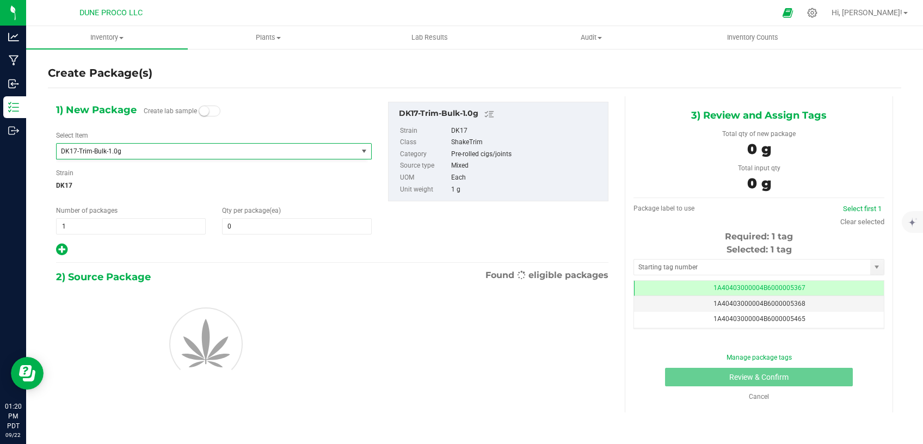
scroll to position [0, 0]
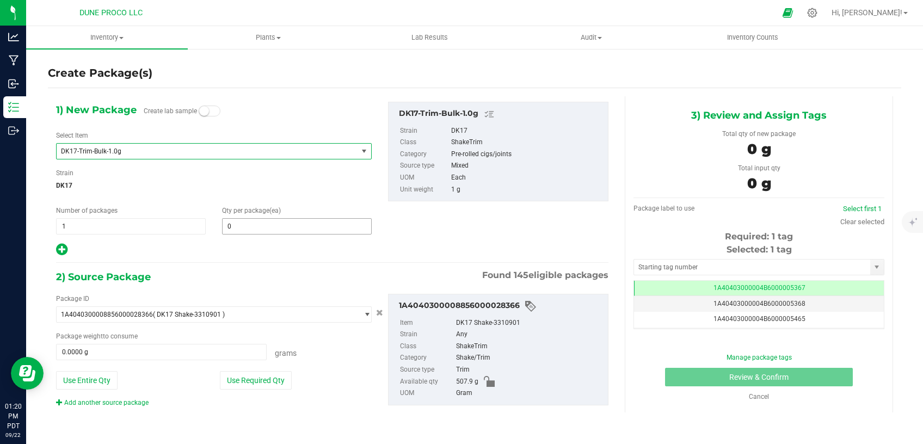
click at [258, 223] on span "0 0" at bounding box center [297, 226] width 150 height 16
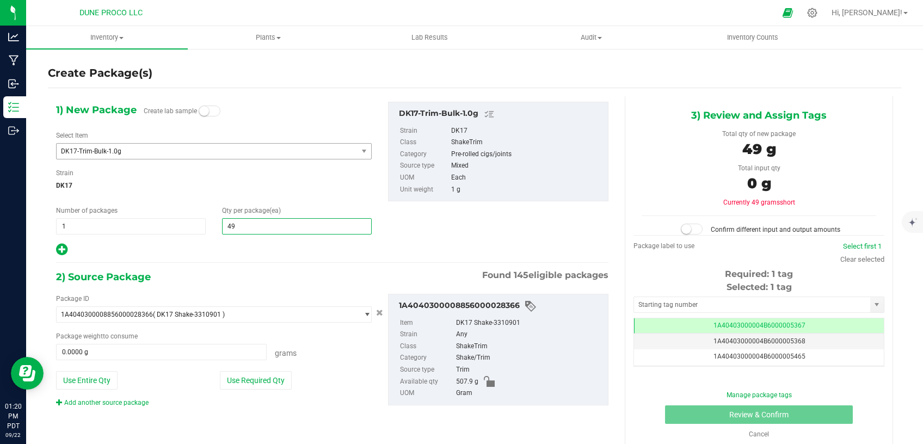
type input "491"
click at [238, 381] on button "Use Required Qty" at bounding box center [256, 380] width 72 height 18
type input "491.0000 g"
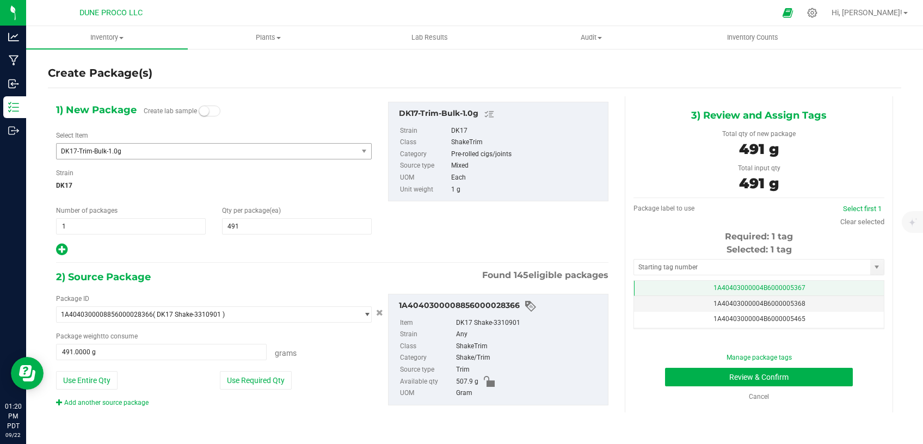
click at [657, 286] on td "1A40403000004B6000005367" at bounding box center [759, 289] width 250 height 16
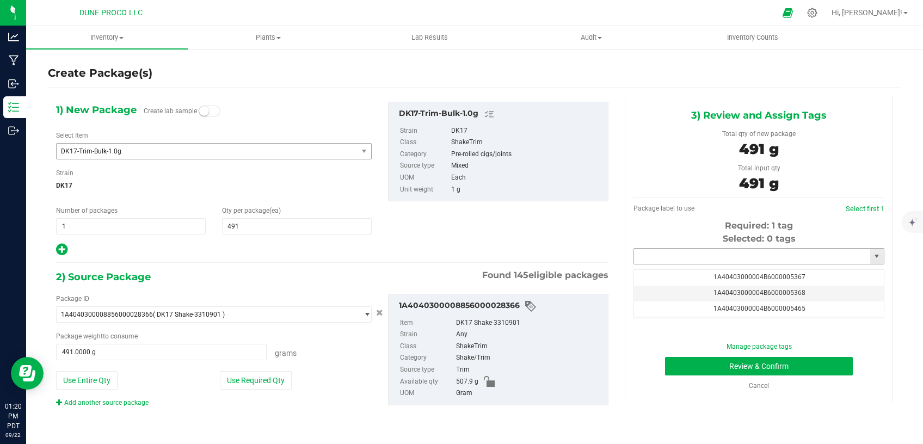
click at [683, 256] on input "text" at bounding box center [752, 256] width 236 height 15
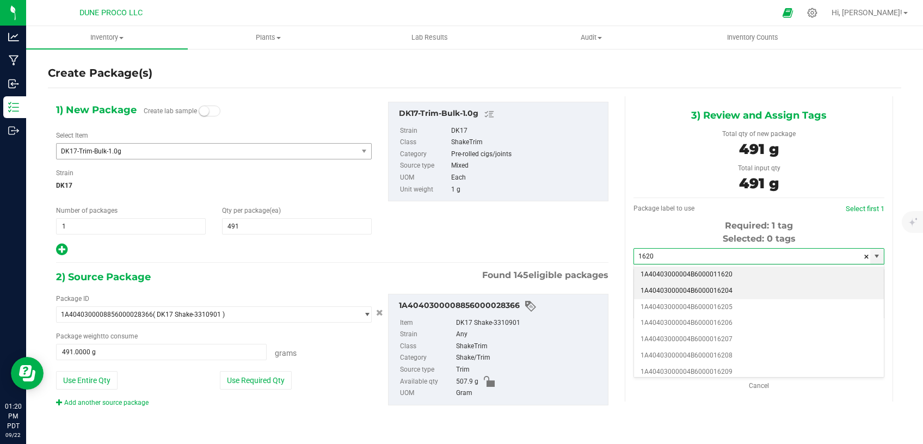
click at [710, 286] on li "1A40403000004B6000016204" at bounding box center [759, 291] width 250 height 16
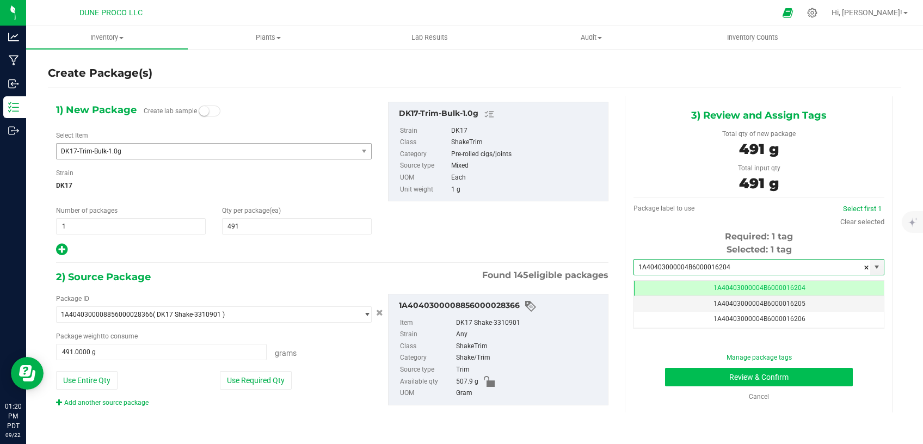
type input "1A40403000004B6000016204"
click at [700, 381] on button "Review & Confirm" at bounding box center [759, 377] width 188 height 18
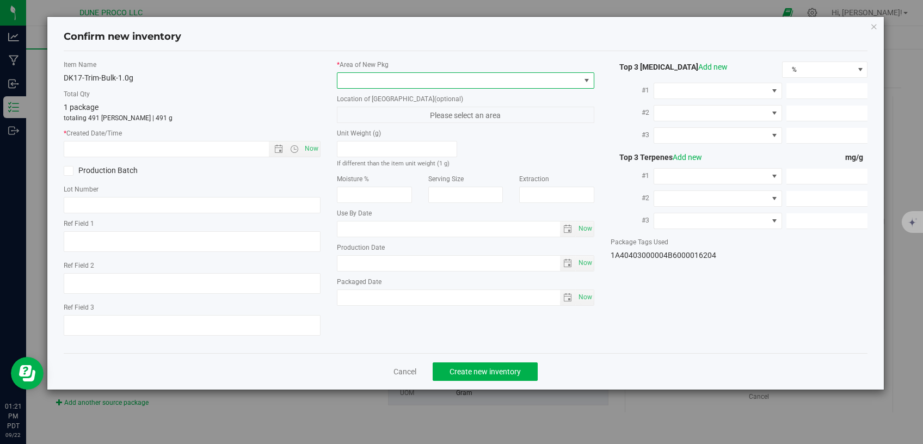
click at [430, 81] on span at bounding box center [458, 80] width 243 height 15
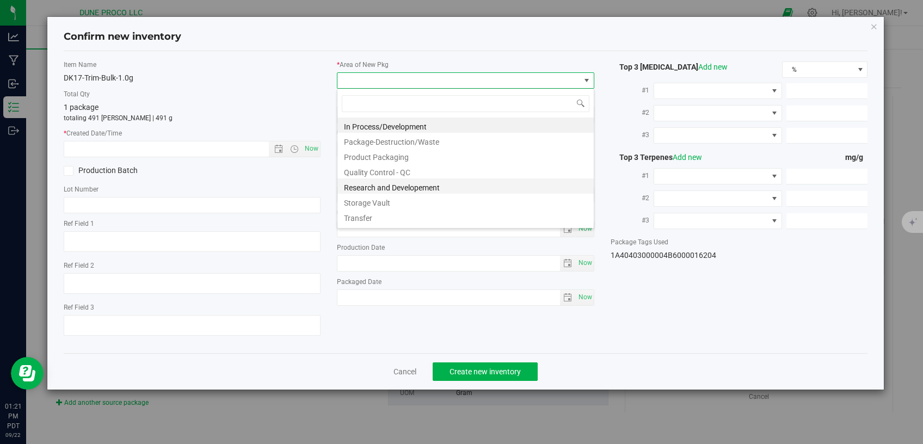
scroll to position [16, 257]
click at [361, 204] on li "Storage Vault" at bounding box center [465, 201] width 256 height 15
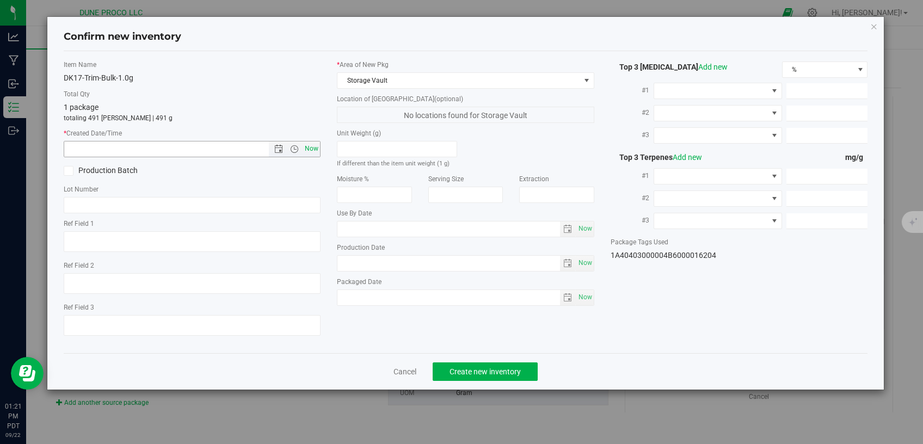
click at [317, 149] on span "Now" at bounding box center [311, 149] width 18 height 16
type input "[DATE] 1:21 PM"
click at [462, 362] on button "Create new inventory" at bounding box center [484, 371] width 105 height 18
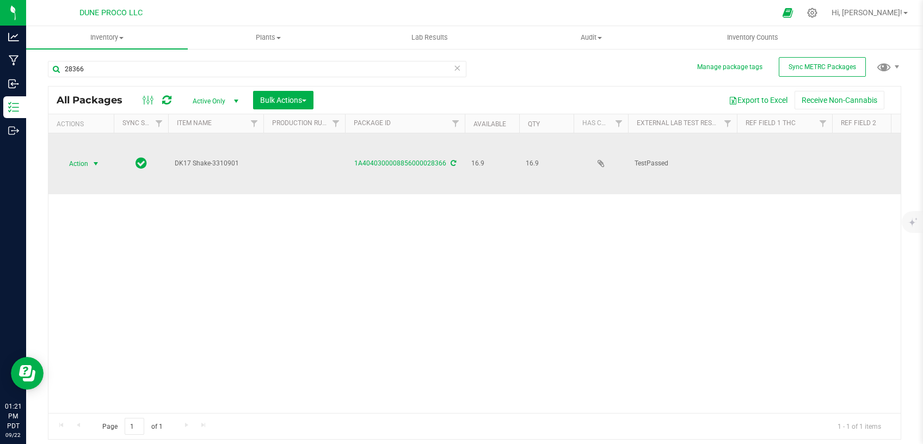
click at [99, 159] on span "select" at bounding box center [95, 163] width 9 height 9
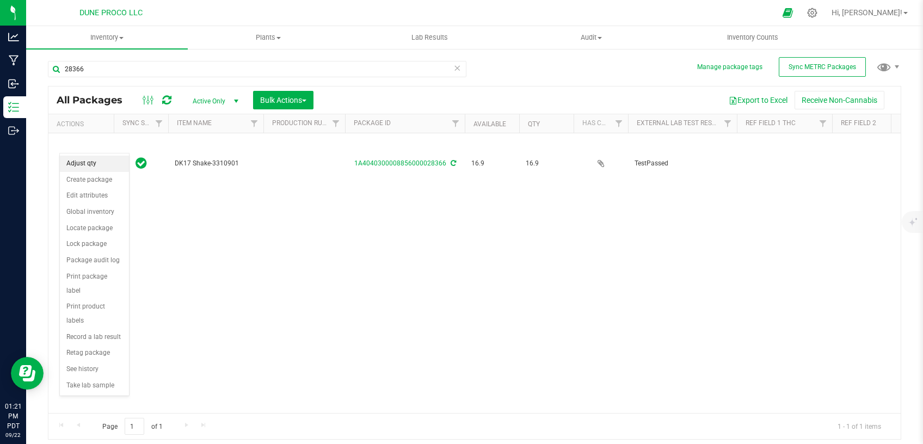
click at [92, 165] on li "Adjust qty" at bounding box center [94, 164] width 69 height 16
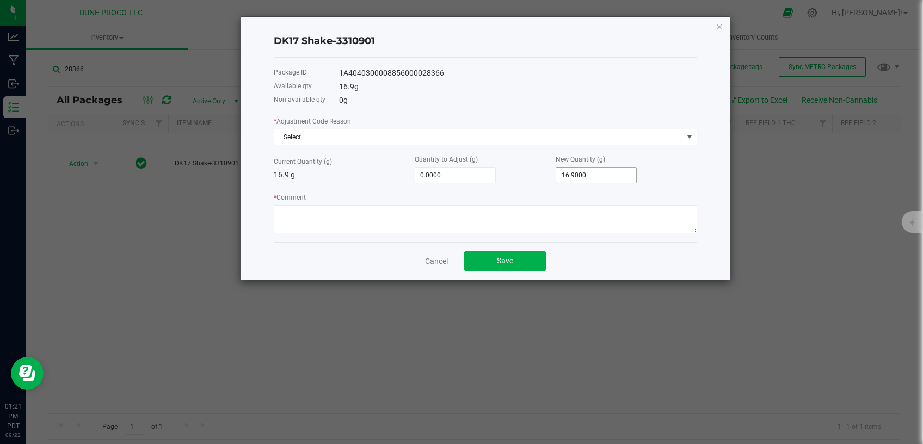
type input "16.9"
click at [627, 175] on input "16.9" at bounding box center [596, 175] width 80 height 15
type input "-16.9000"
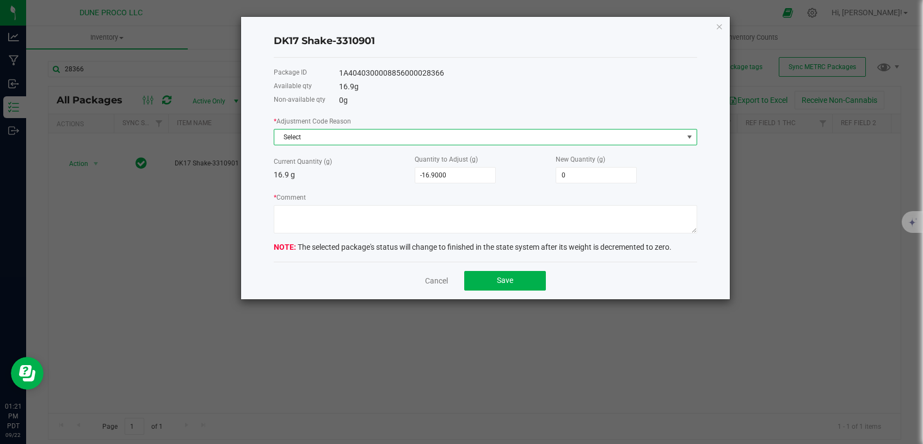
type input "0.0000"
click at [522, 134] on span "Select" at bounding box center [478, 136] width 409 height 15
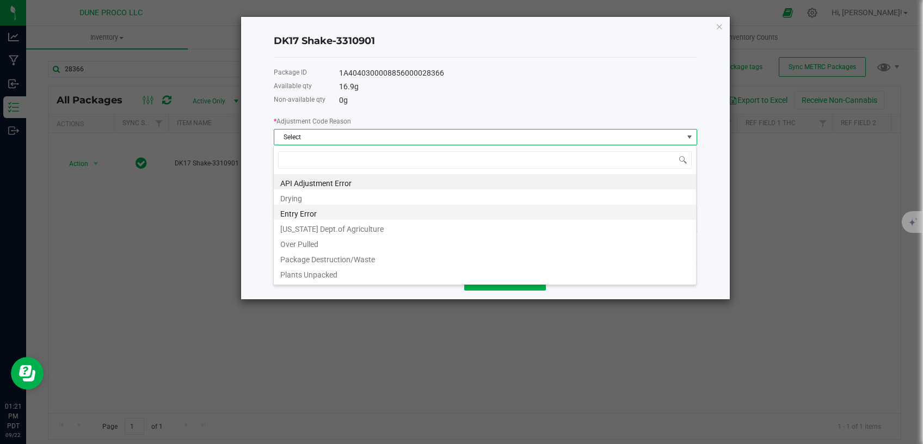
scroll to position [16, 423]
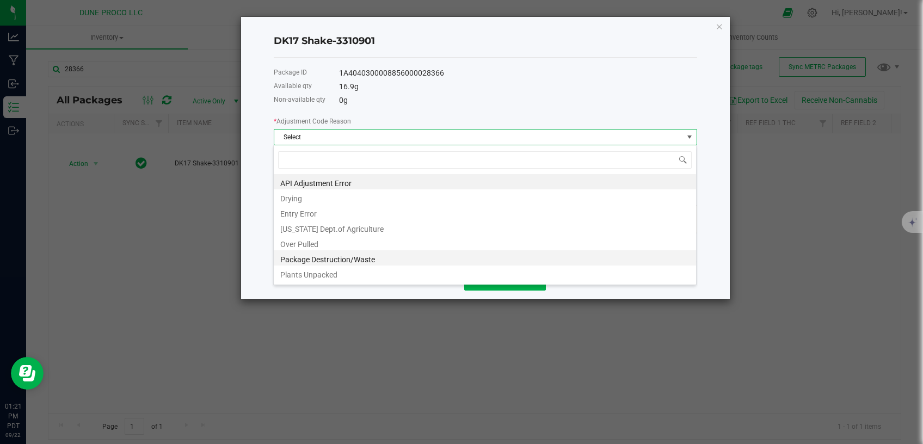
click at [347, 257] on li "Package Destruction/Waste" at bounding box center [485, 257] width 422 height 15
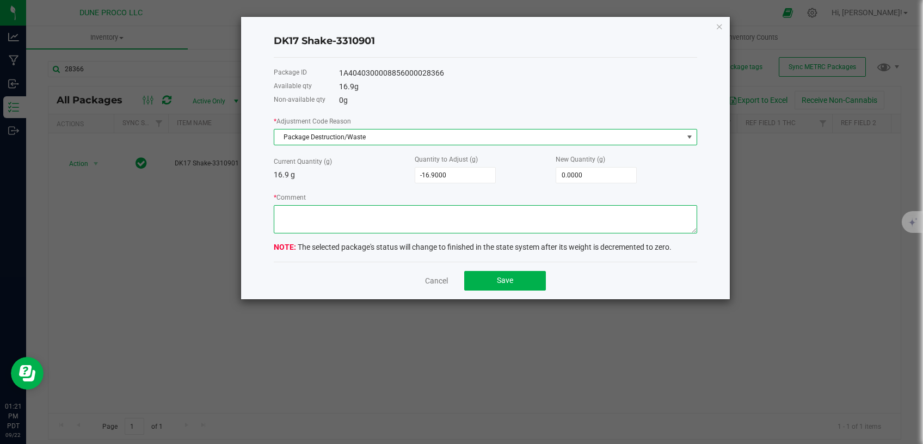
click at [352, 214] on textarea "* Comment" at bounding box center [485, 219] width 423 height 28
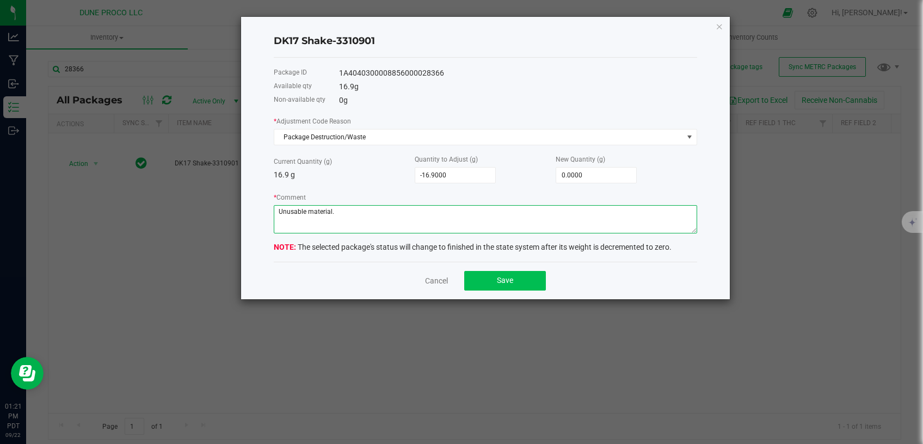
type textarea "Unusable material."
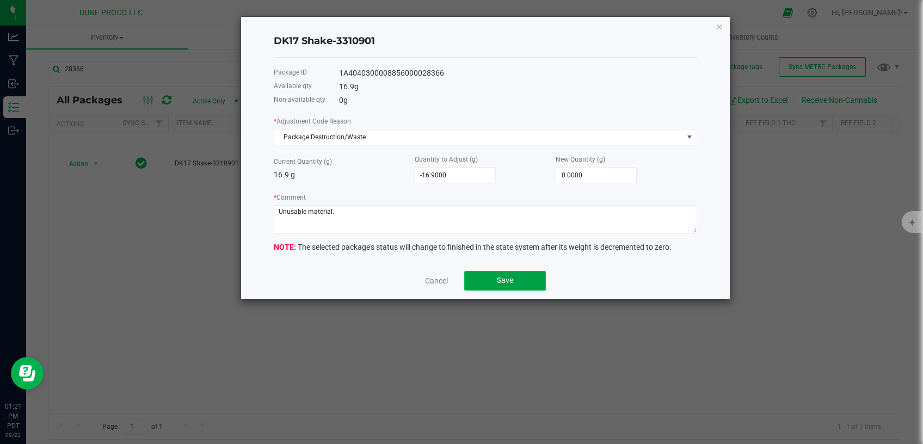
click at [474, 286] on button "Save" at bounding box center [505, 281] width 82 height 20
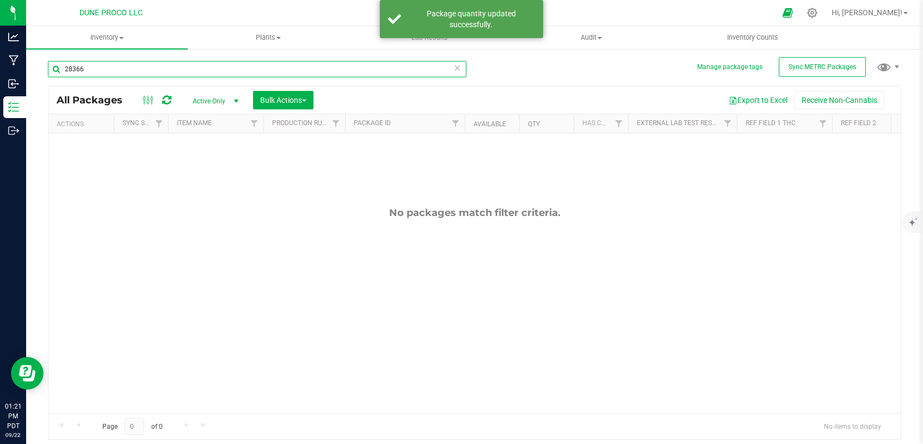
drag, startPoint x: 133, startPoint y: 73, endPoint x: 30, endPoint y: 76, distance: 103.4
click at [48, 76] on input "28366" at bounding box center [257, 69] width 418 height 16
paste input "422"
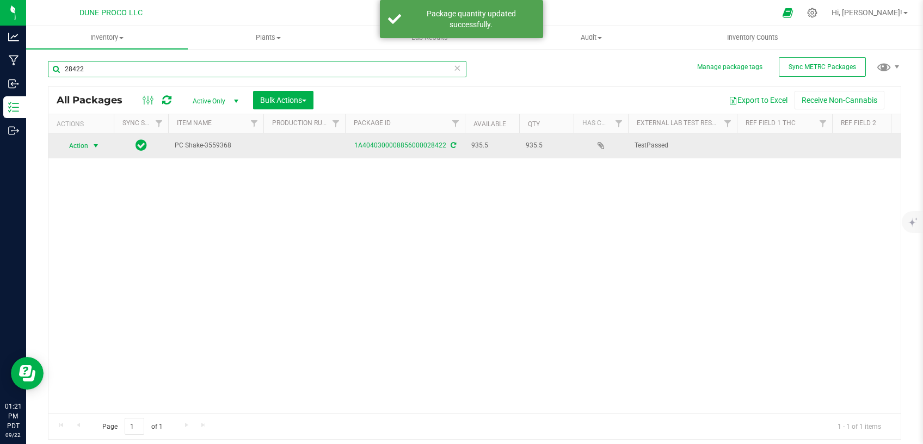
type input "28422"
click at [89, 146] on span "Action" at bounding box center [73, 145] width 29 height 15
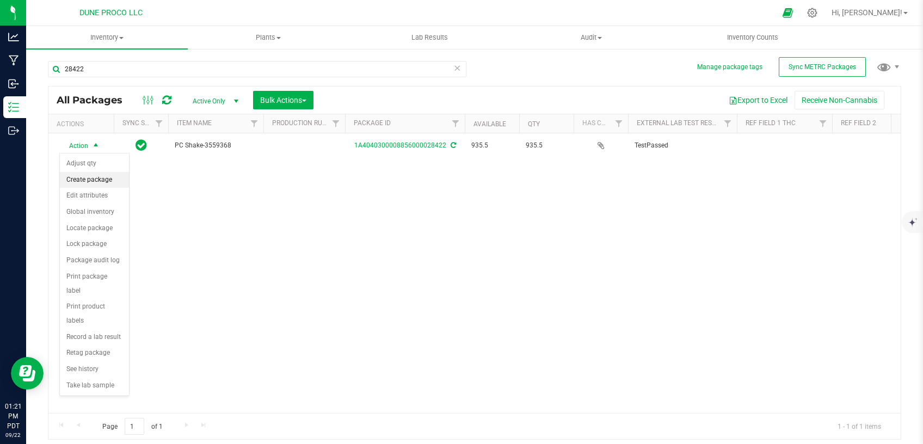
click at [92, 181] on li "Create package" at bounding box center [94, 180] width 69 height 16
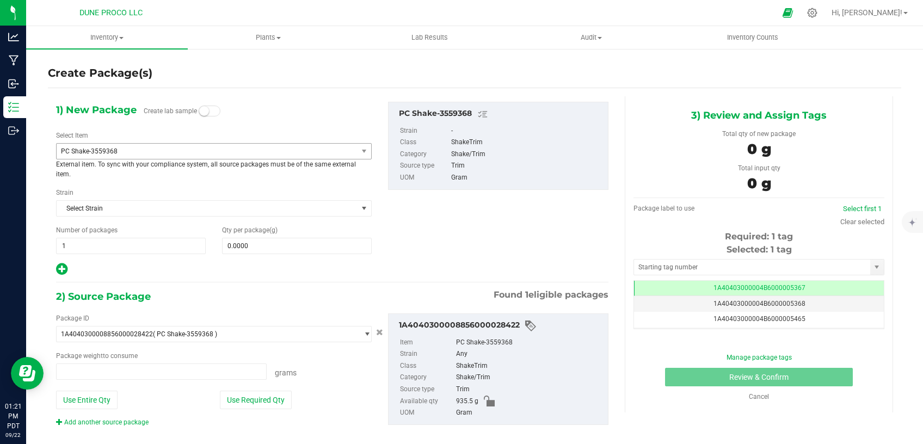
type input "0.0000 g"
click at [186, 145] on span "PC Shake-3559368" at bounding box center [207, 151] width 301 height 15
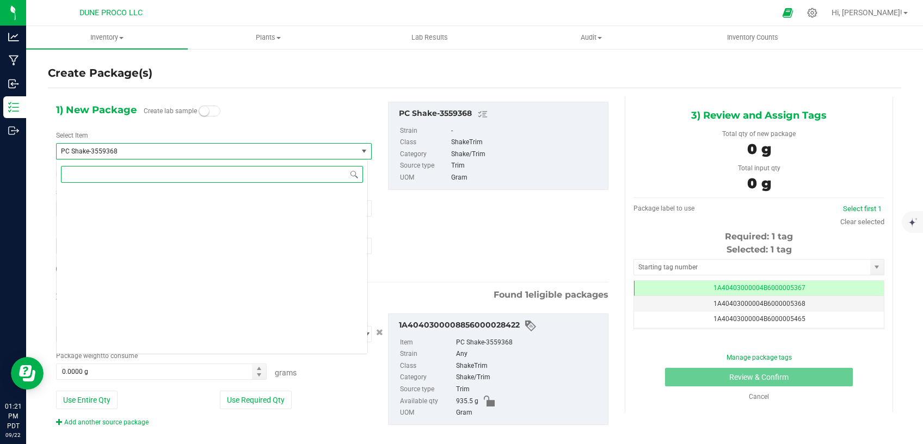
scroll to position [4250, 0]
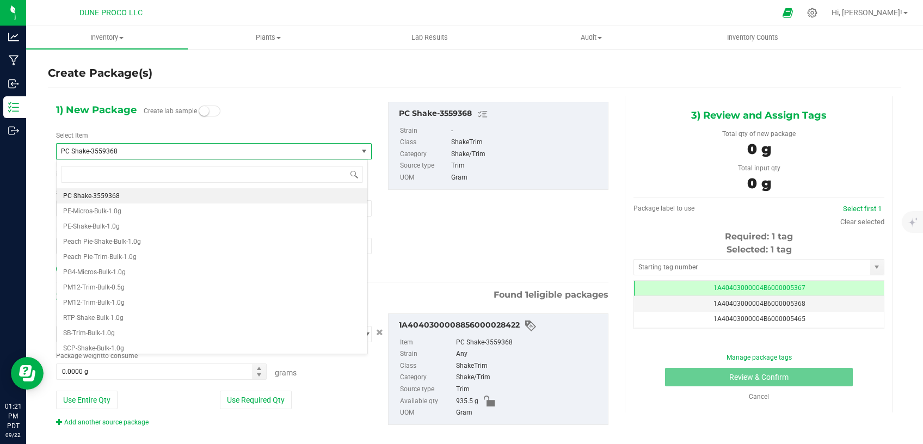
click at [186, 145] on span "PC Shake-3559368" at bounding box center [207, 151] width 301 height 15
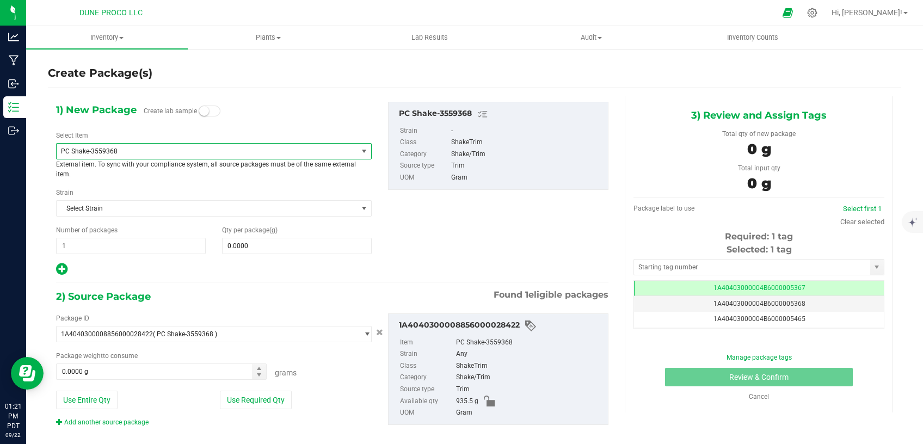
scroll to position [0, 0]
click at [752, 398] on link "Cancel" at bounding box center [759, 397] width 20 height 8
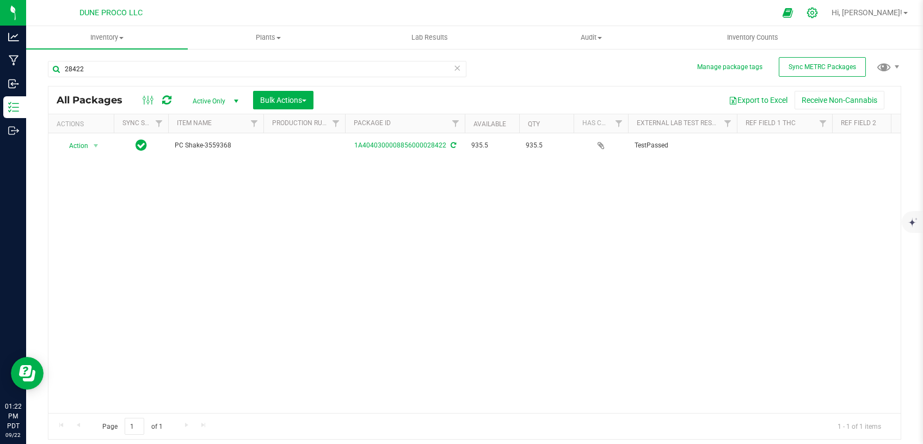
click at [818, 9] on icon at bounding box center [811, 12] width 11 height 11
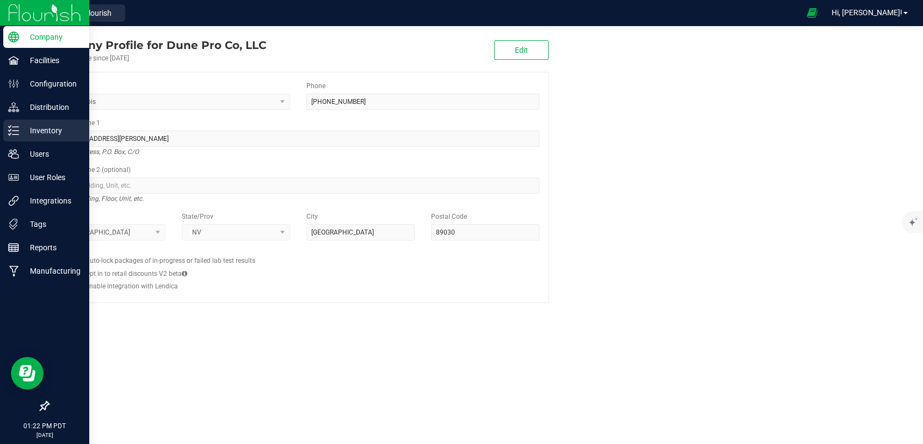
click at [41, 128] on p "Inventory" at bounding box center [51, 130] width 65 height 13
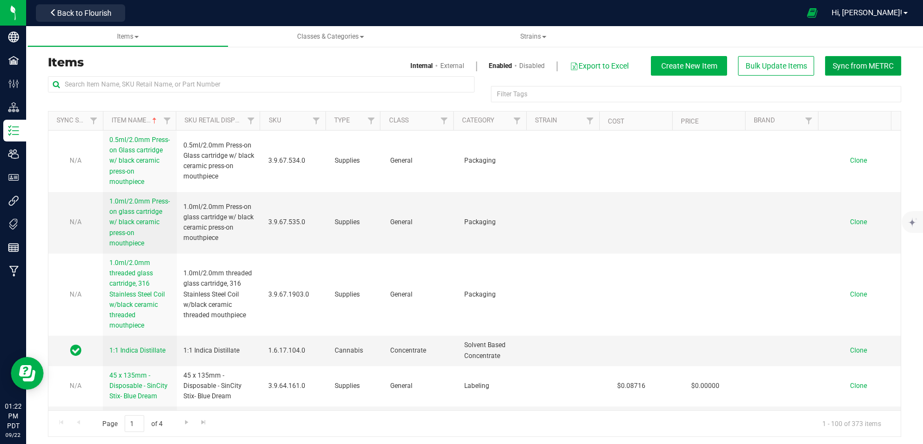
click at [864, 61] on span "Sync from METRC" at bounding box center [862, 65] width 61 height 9
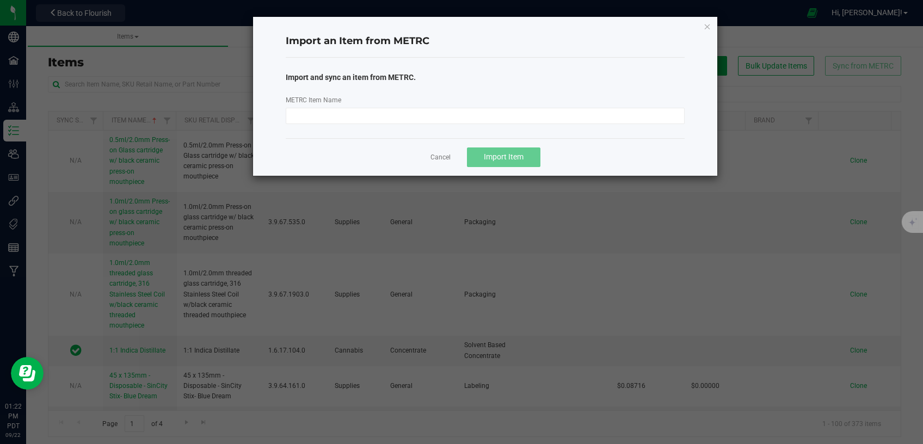
click at [447, 103] on div "METRC Item Name" at bounding box center [485, 109] width 416 height 30
click at [447, 115] on input "METRC Item Name" at bounding box center [485, 116] width 399 height 16
paste input "PC-Shake-Bulk-1.0g"
type input "PC-Shake-Bulk-1.0g"
click at [484, 152] on span "Import Item" at bounding box center [504, 156] width 40 height 9
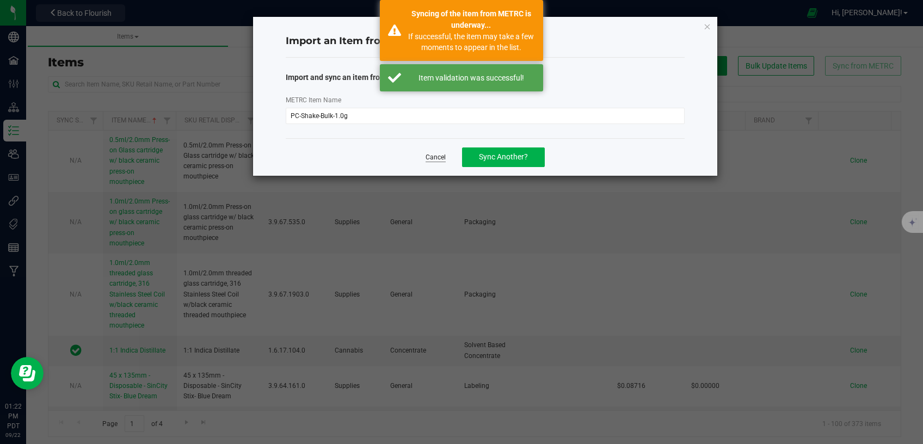
click at [437, 159] on link "Cancel" at bounding box center [435, 157] width 20 height 9
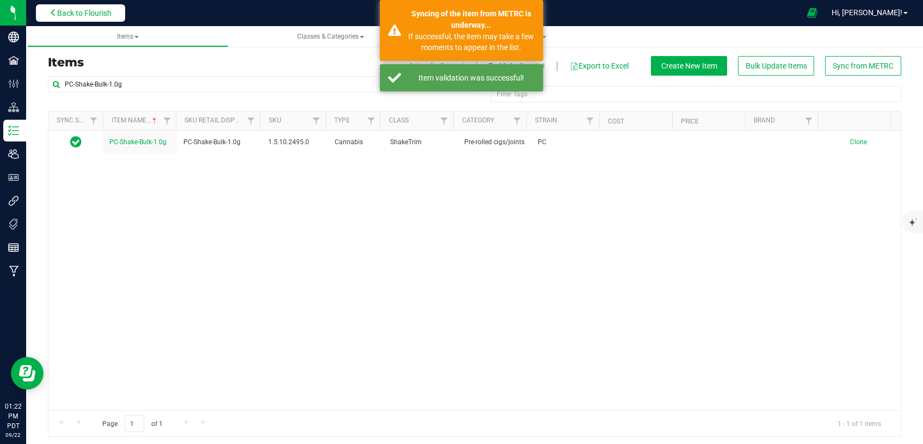
click at [75, 17] on span "Back to Flourish" at bounding box center [84, 13] width 54 height 9
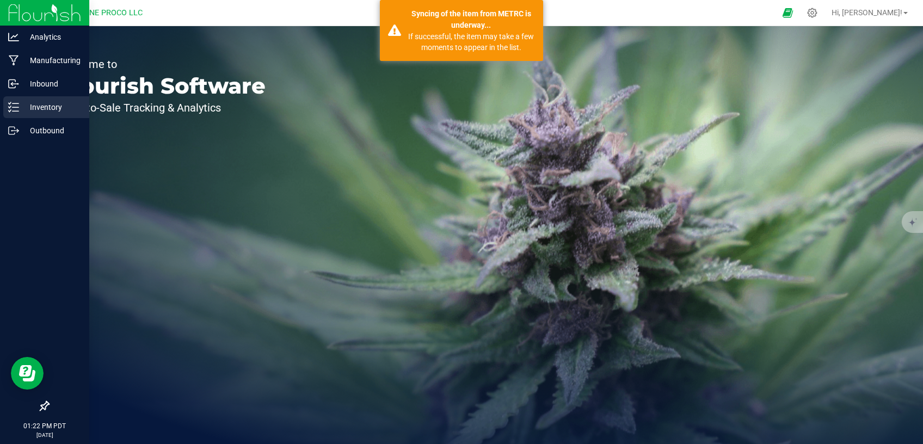
click at [39, 106] on p "Inventory" at bounding box center [51, 107] width 65 height 13
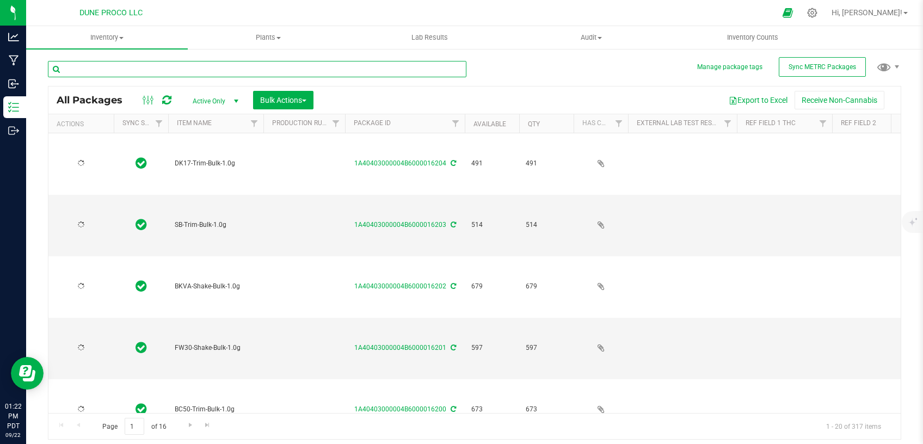
click at [185, 66] on input "text" at bounding box center [257, 69] width 418 height 16
type input "[DATE]"
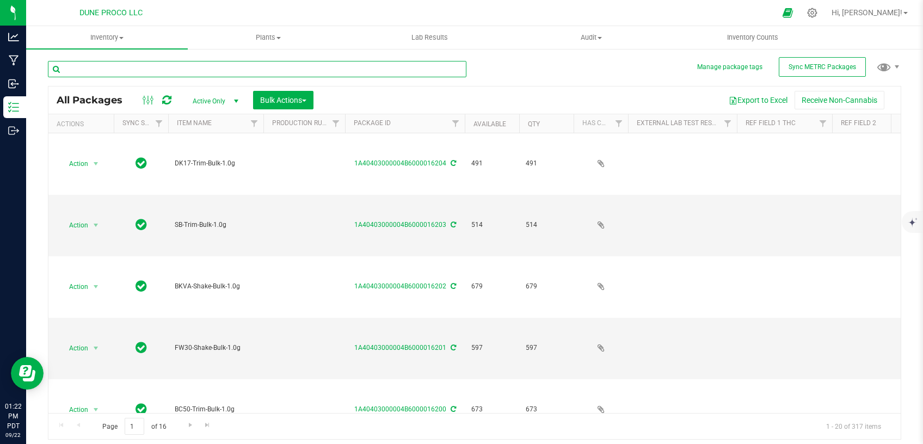
type input "[DATE]"
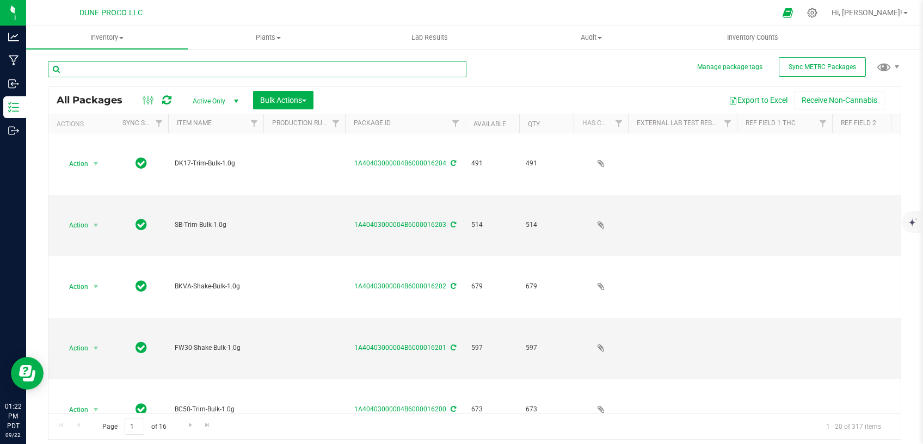
type input "[DATE]"
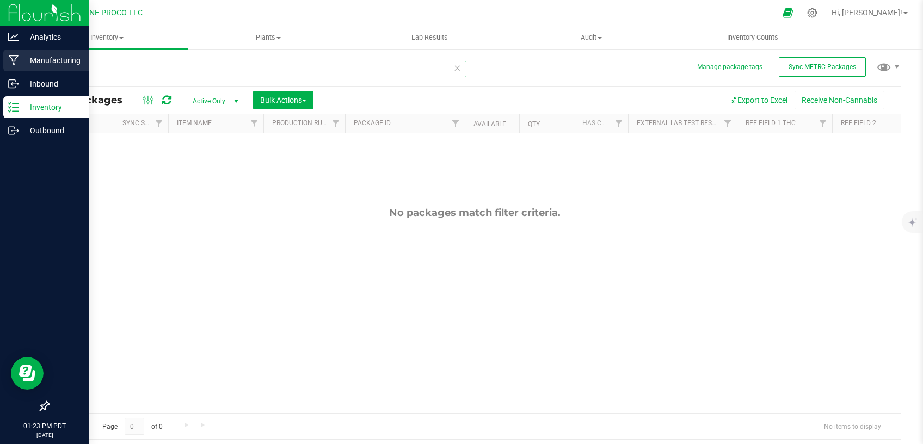
drag, startPoint x: 114, startPoint y: 68, endPoint x: 13, endPoint y: 68, distance: 101.2
click at [48, 68] on input "16205" at bounding box center [257, 69] width 418 height 16
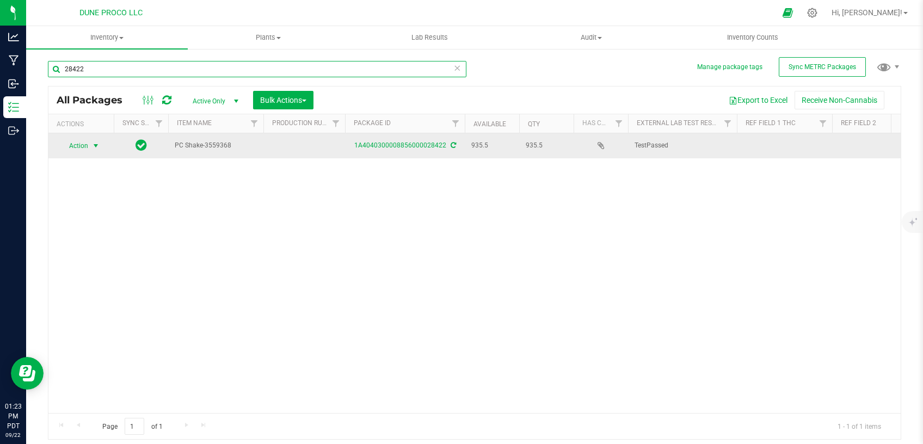
type input "28422"
click at [85, 147] on span "Action" at bounding box center [73, 145] width 29 height 15
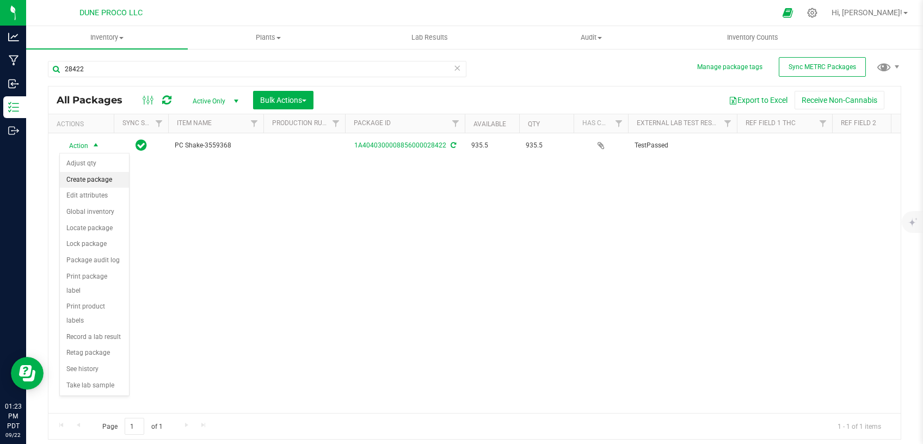
click at [94, 180] on li "Create package" at bounding box center [94, 180] width 69 height 16
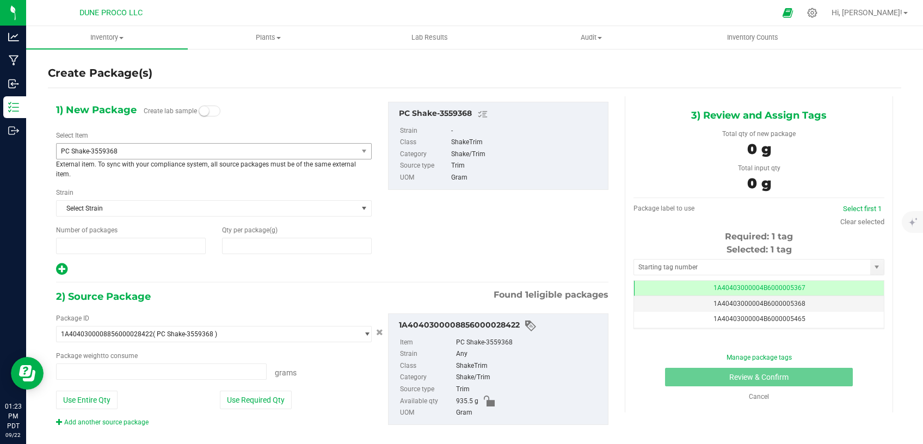
type input "1"
type input "0.0000"
type input "0.0000 g"
click at [183, 147] on span "PC Shake-3559368" at bounding box center [207, 151] width 301 height 15
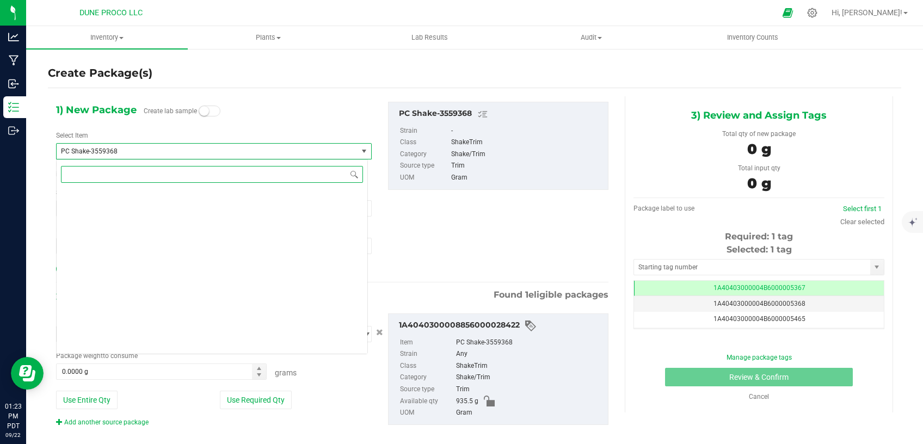
scroll to position [4250, 0]
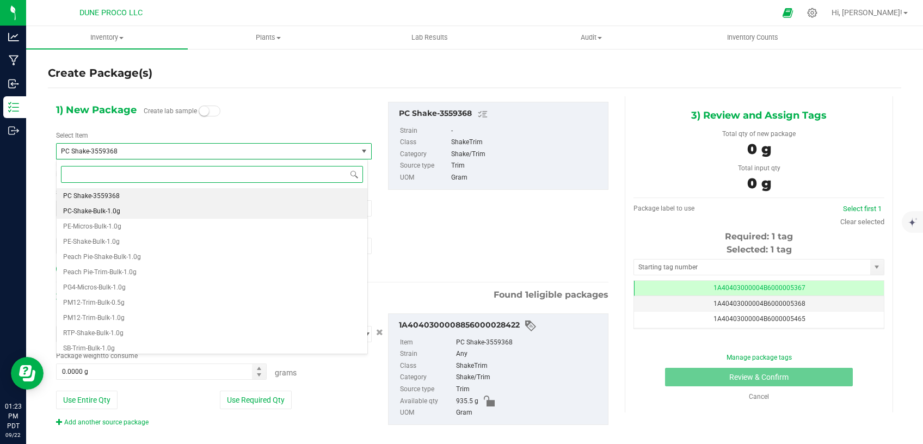
click at [134, 207] on li "PC-Shake-Bulk-1.0g" at bounding box center [212, 210] width 311 height 15
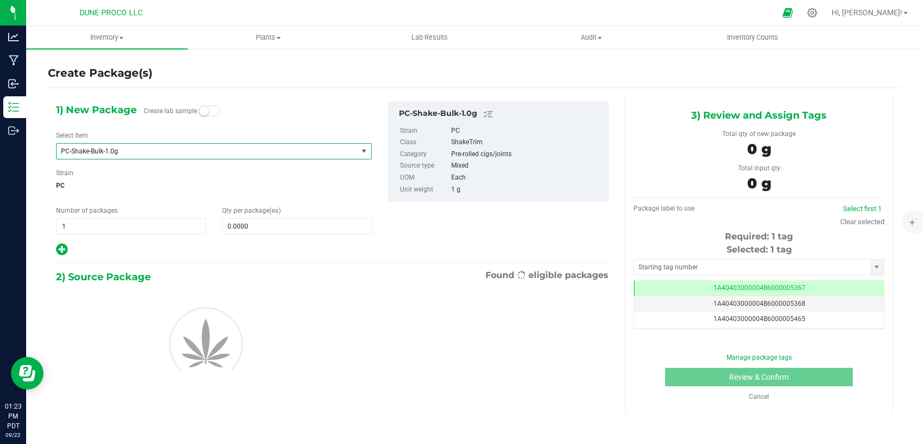
type input "0"
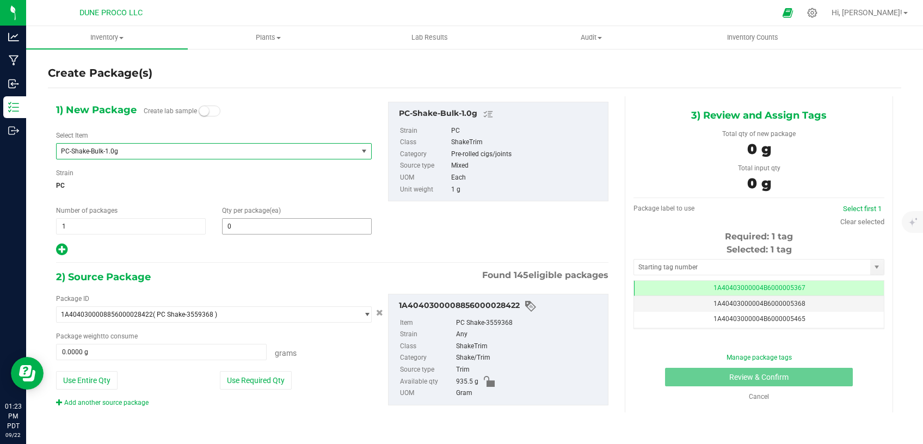
click at [252, 228] on span "0 0" at bounding box center [297, 226] width 150 height 16
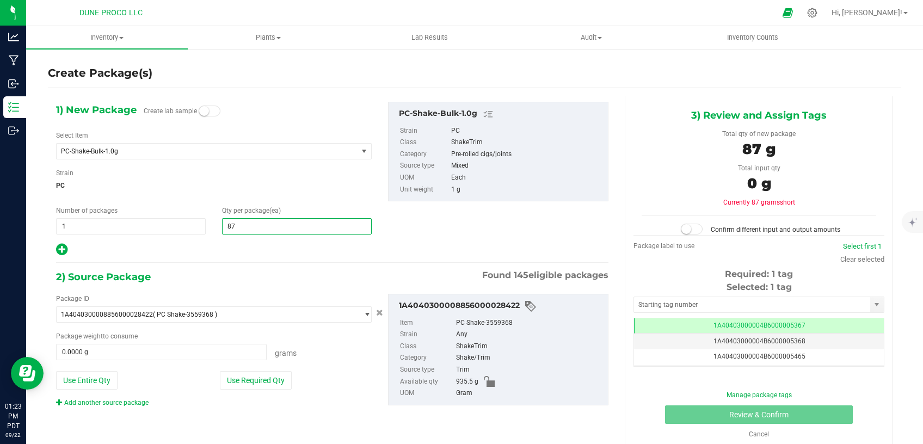
type input "874"
click at [261, 380] on button "Use Required Qty" at bounding box center [256, 380] width 72 height 18
type input "874"
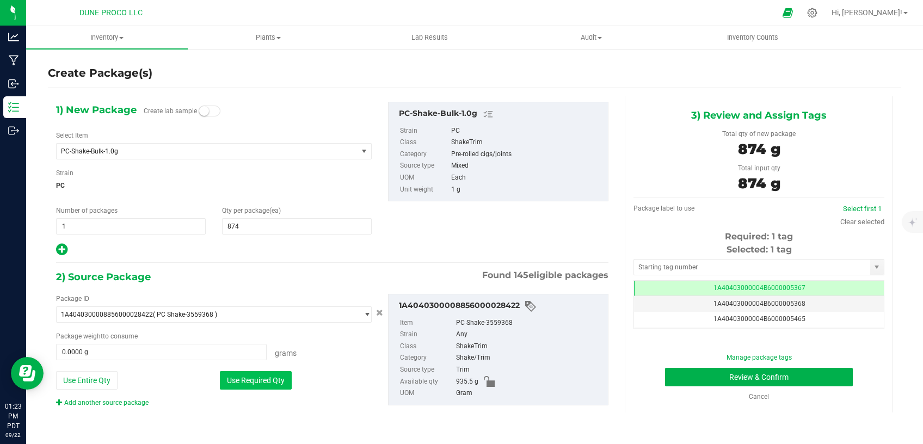
type input "874.0000 g"
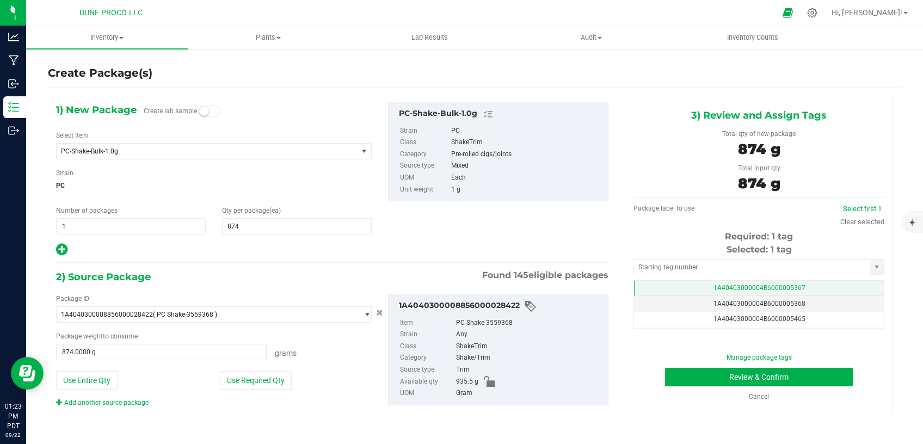
click at [715, 289] on span "1A40403000004B6000005367" at bounding box center [759, 288] width 92 height 8
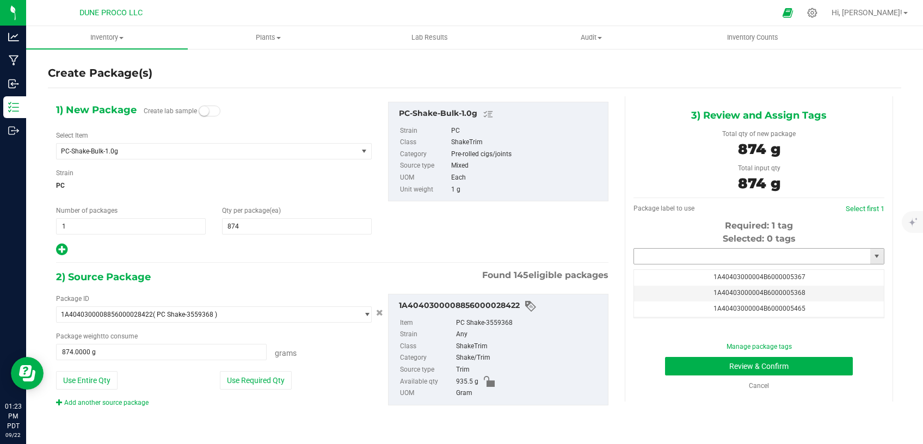
click at [700, 256] on input "text" at bounding box center [752, 256] width 236 height 15
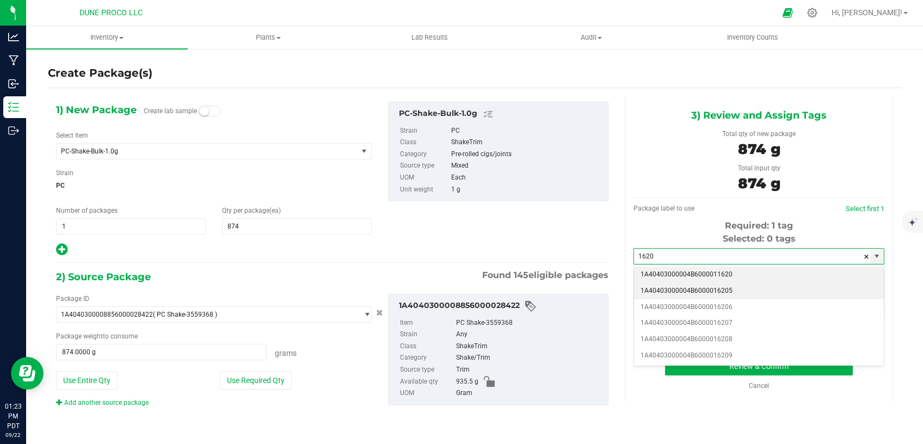
click at [726, 291] on li "1A40403000004B6000016205" at bounding box center [759, 291] width 250 height 16
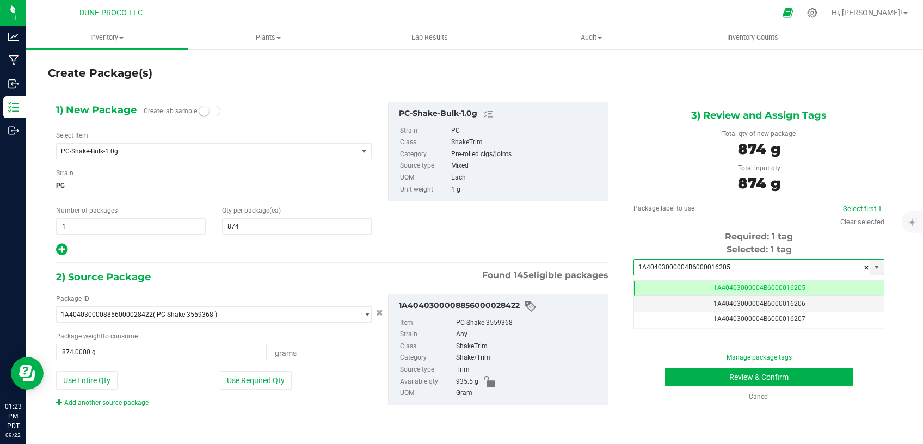
type input "1A40403000004B6000016205"
click at [694, 377] on button "Review & Confirm" at bounding box center [759, 377] width 188 height 18
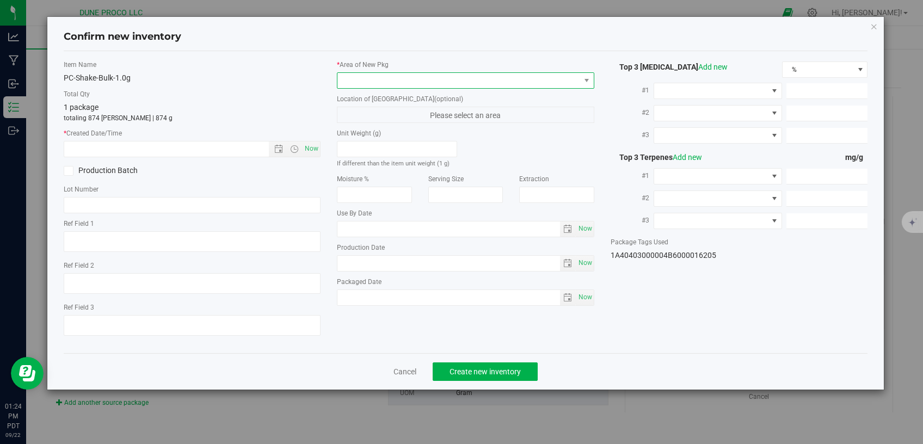
click at [421, 79] on span at bounding box center [458, 80] width 243 height 15
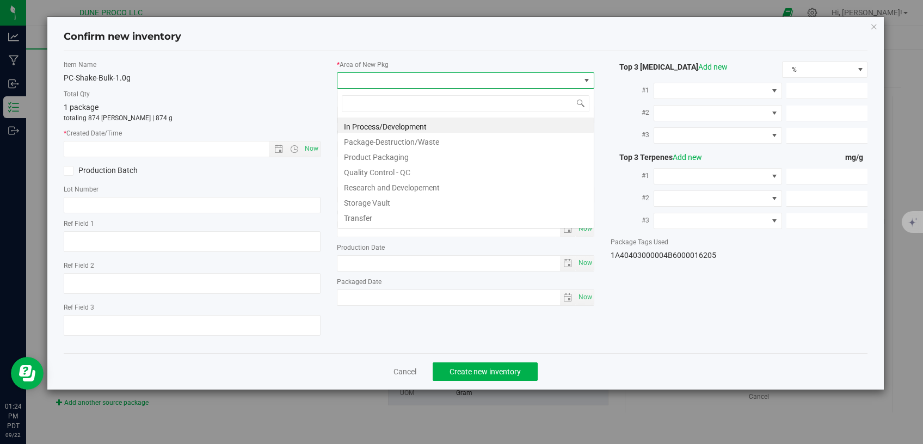
scroll to position [16, 257]
click at [382, 198] on li "Storage Vault" at bounding box center [465, 201] width 256 height 15
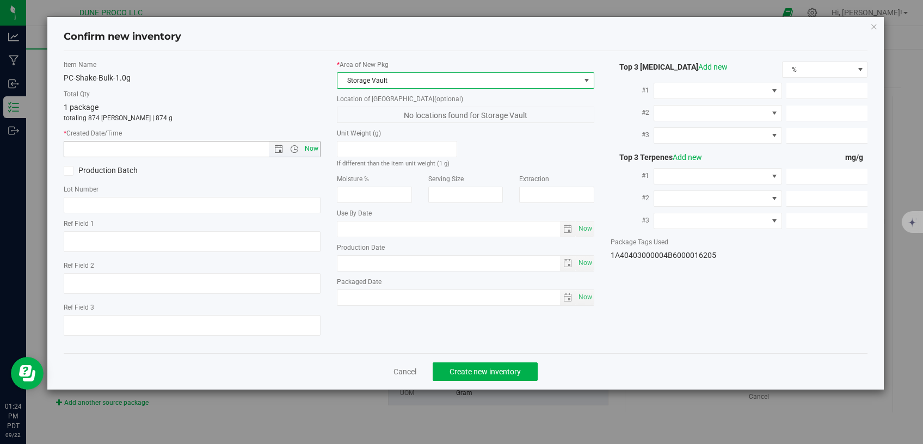
click at [314, 151] on span "Now" at bounding box center [311, 149] width 18 height 16
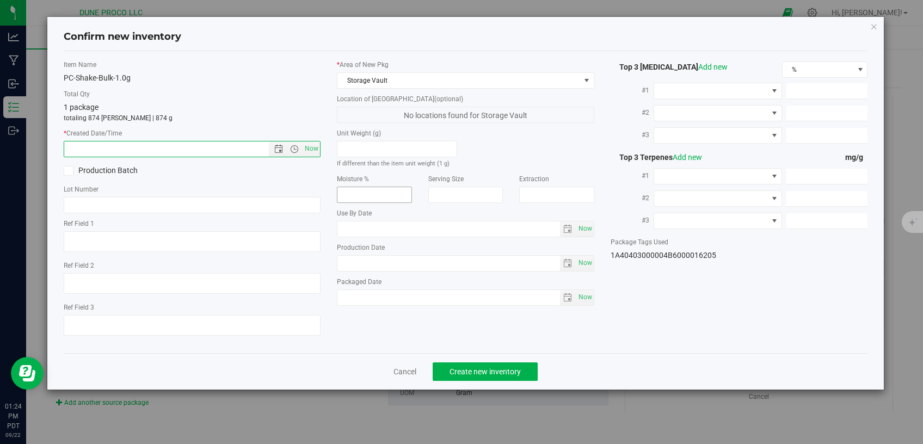
type input "[DATE] 1:24 PM"
click at [500, 369] on button "Create new inventory" at bounding box center [484, 371] width 105 height 18
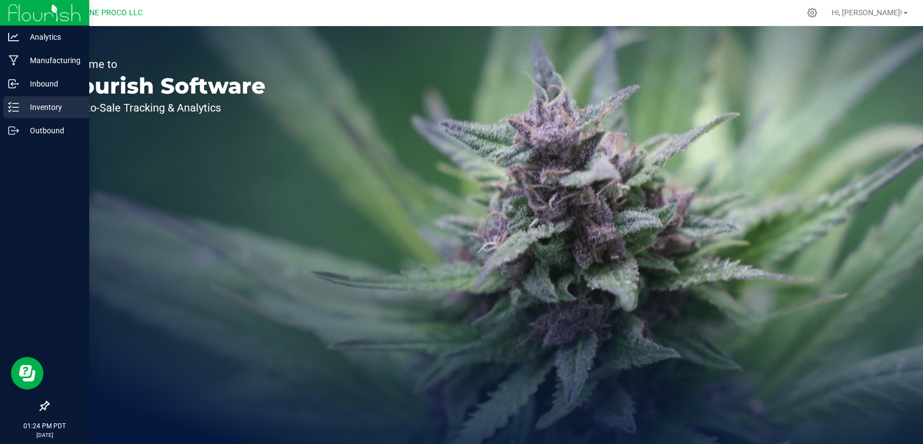
click at [42, 112] on p "Inventory" at bounding box center [51, 107] width 65 height 13
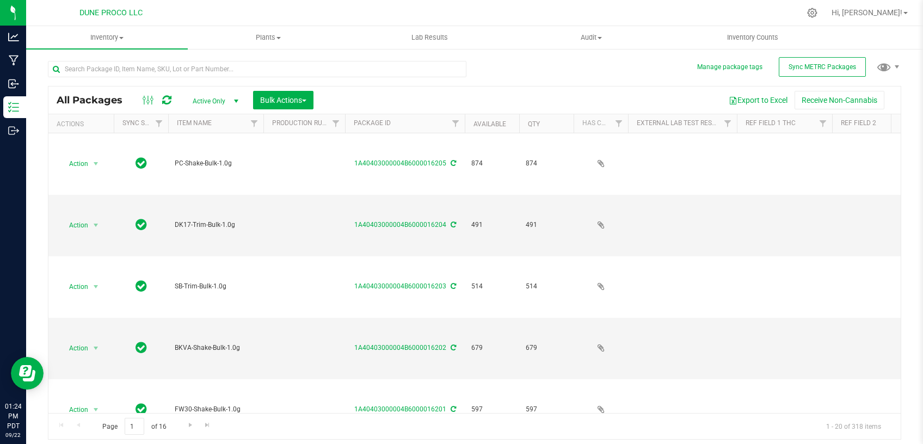
type input "[DATE]"
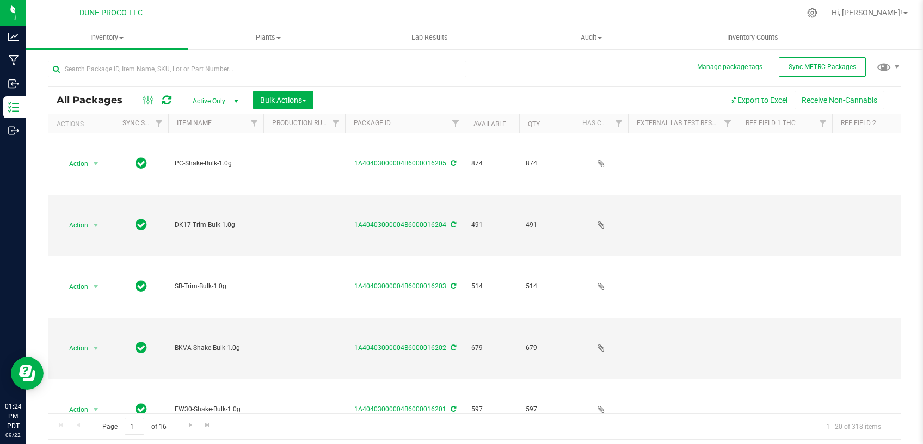
type input "[DATE]"
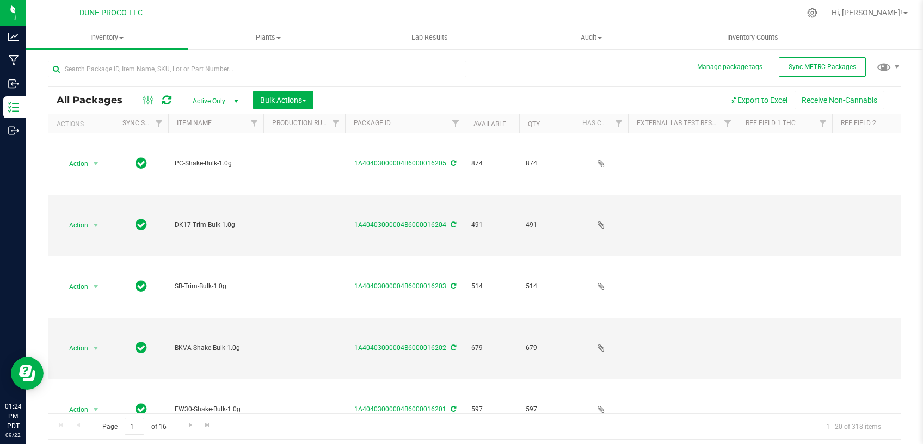
type input "[DATE]"
click at [189, 65] on input "text" at bounding box center [257, 69] width 418 height 16
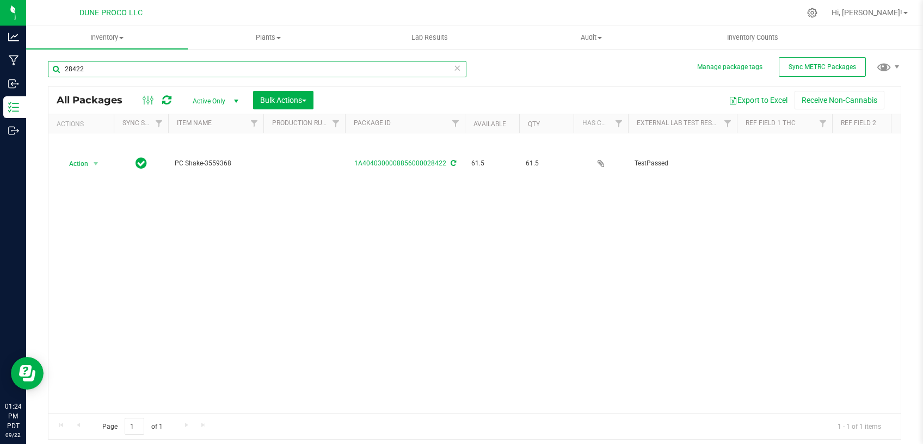
type input "28422"
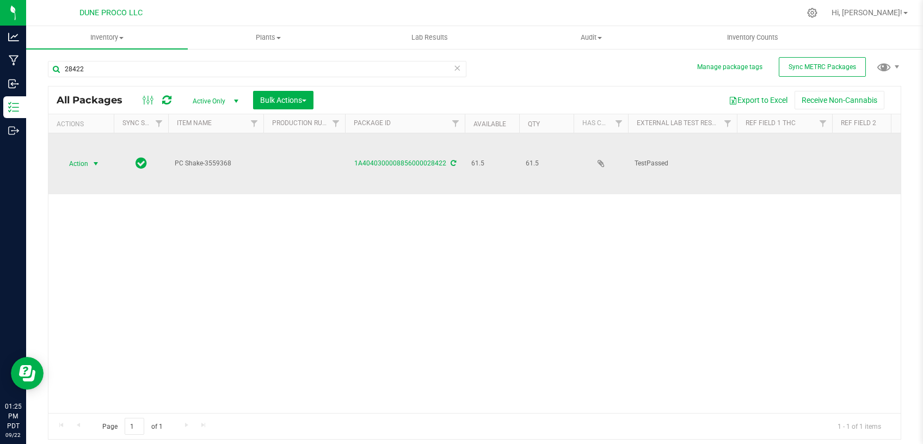
click at [95, 156] on span "select" at bounding box center [96, 163] width 14 height 15
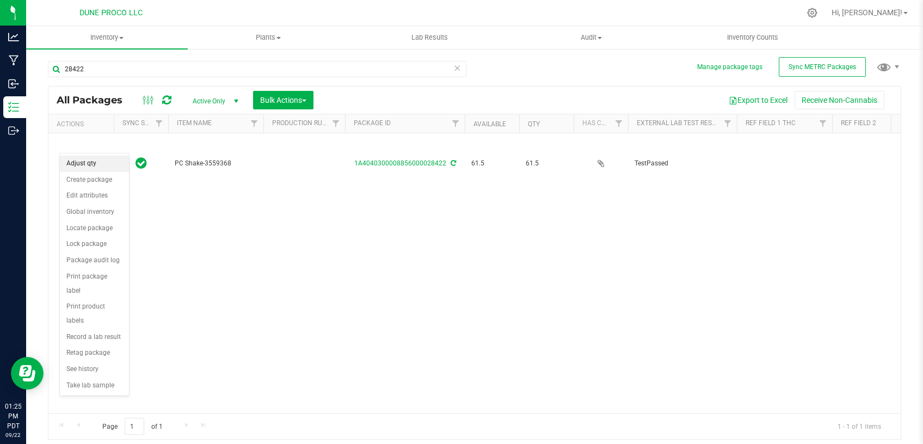
click at [101, 168] on li "Adjust qty" at bounding box center [94, 164] width 69 height 16
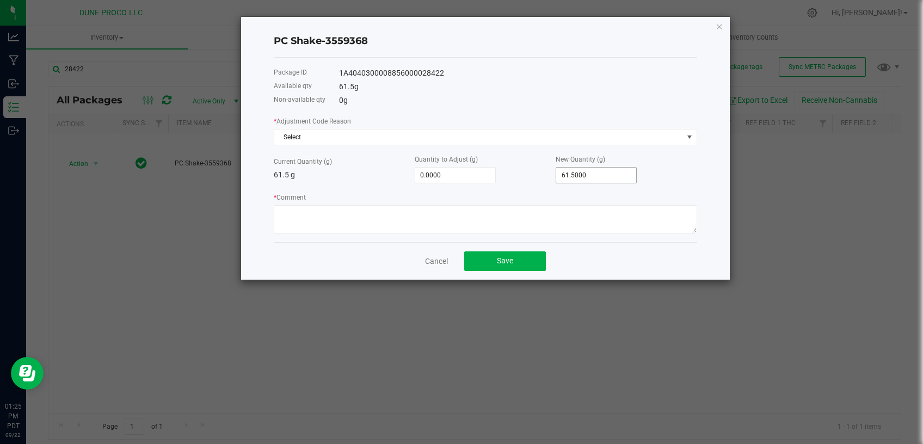
type input "61.5"
click at [568, 176] on input "61.5" at bounding box center [596, 175] width 80 height 15
type input "-61.5000"
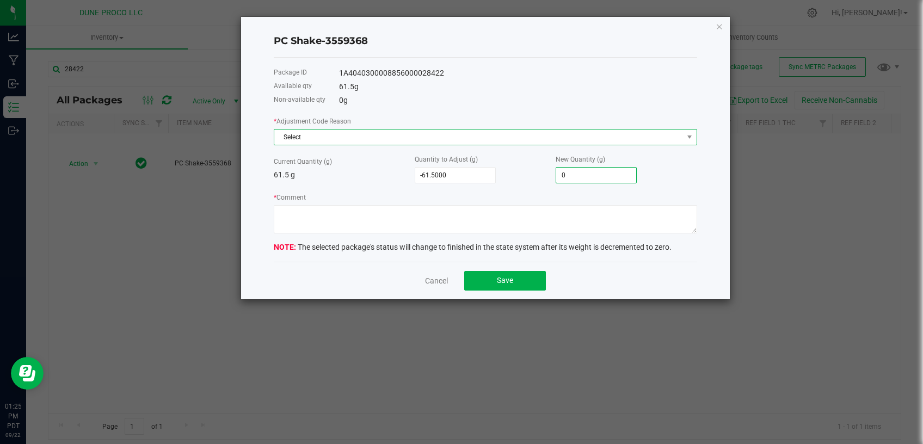
type input "0.0000"
click at [552, 139] on span "Select" at bounding box center [478, 136] width 409 height 15
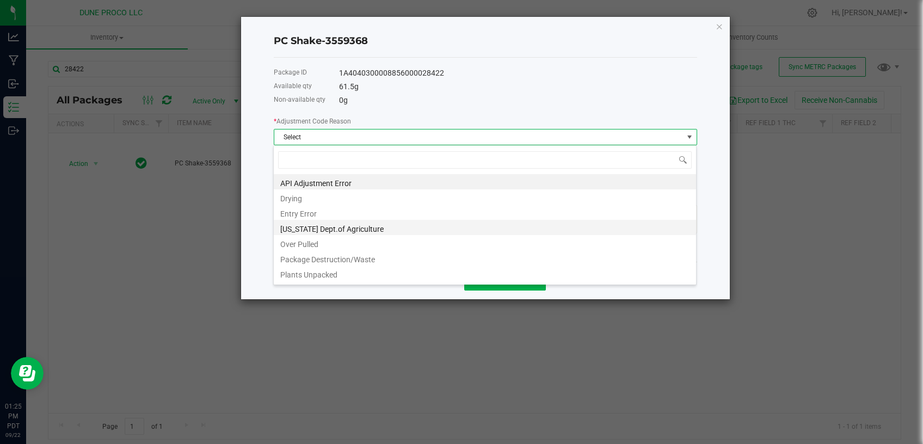
scroll to position [16, 423]
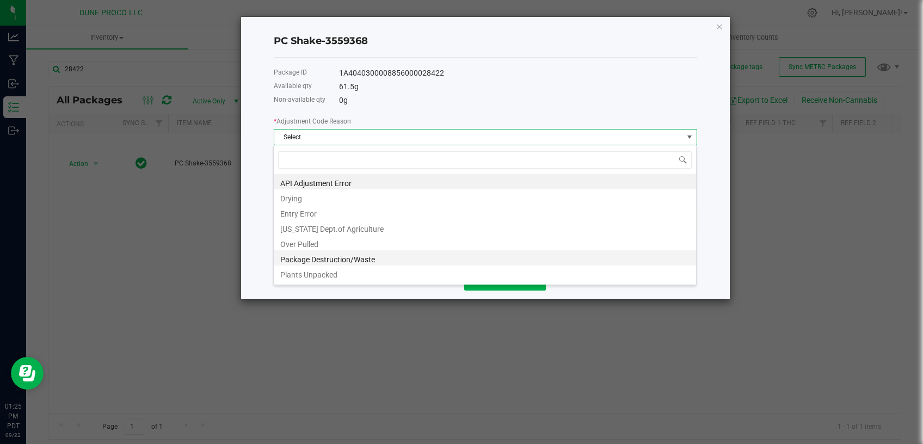
click at [373, 265] on li "Package Destruction/Waste" at bounding box center [485, 257] width 422 height 15
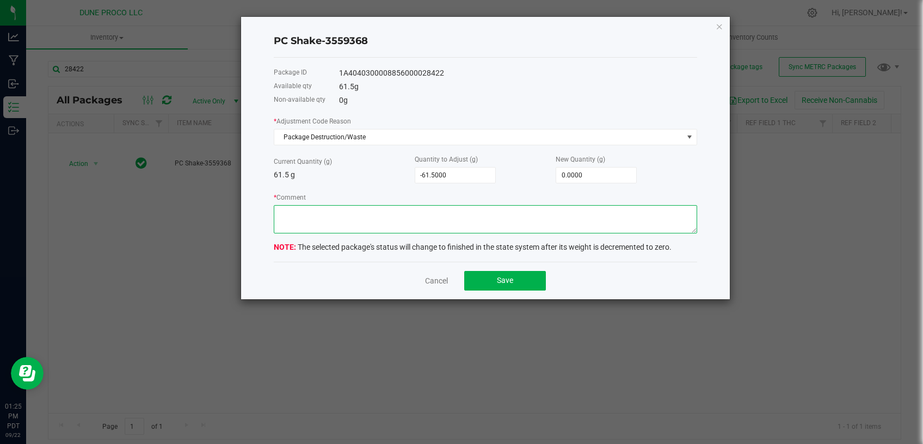
click at [386, 220] on textarea "* Comment" at bounding box center [485, 219] width 423 height 28
type textarea "Unusable material."
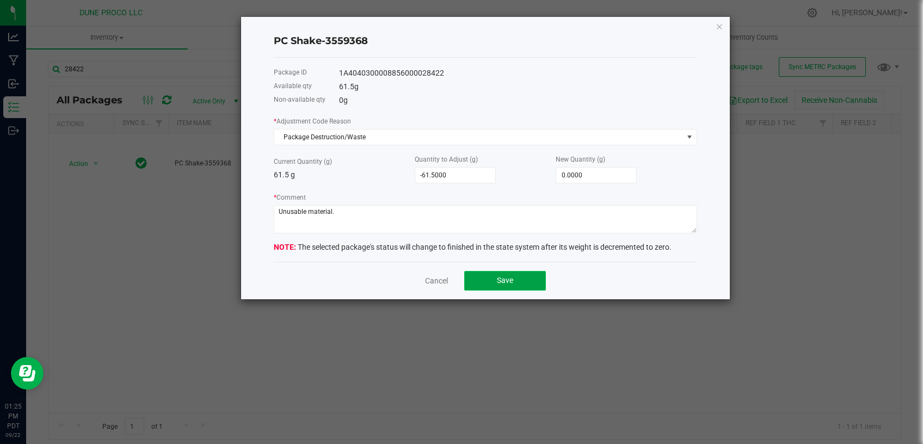
drag, startPoint x: 500, startPoint y: 277, endPoint x: 474, endPoint y: 271, distance: 26.9
click at [500, 277] on span "Save" at bounding box center [505, 280] width 16 height 9
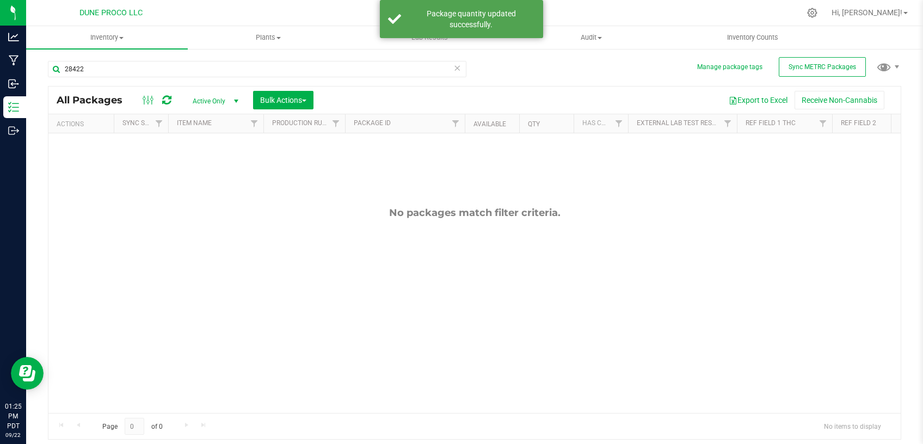
click at [454, 68] on icon at bounding box center [457, 67] width 8 height 13
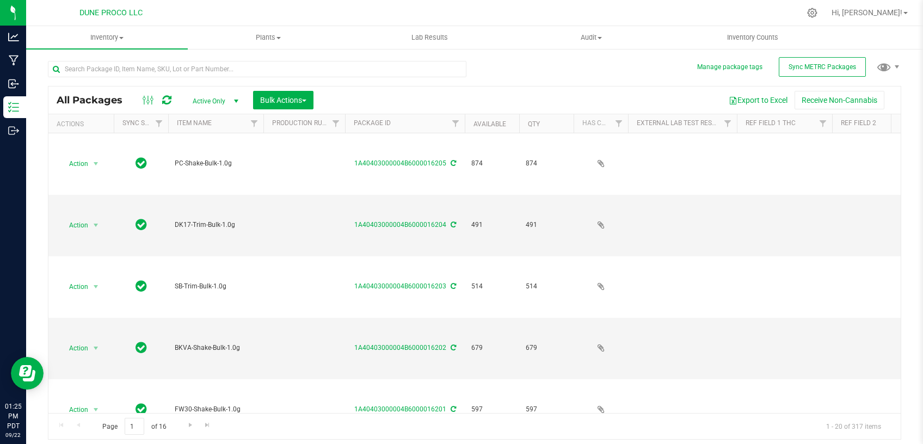
type input "[DATE]"
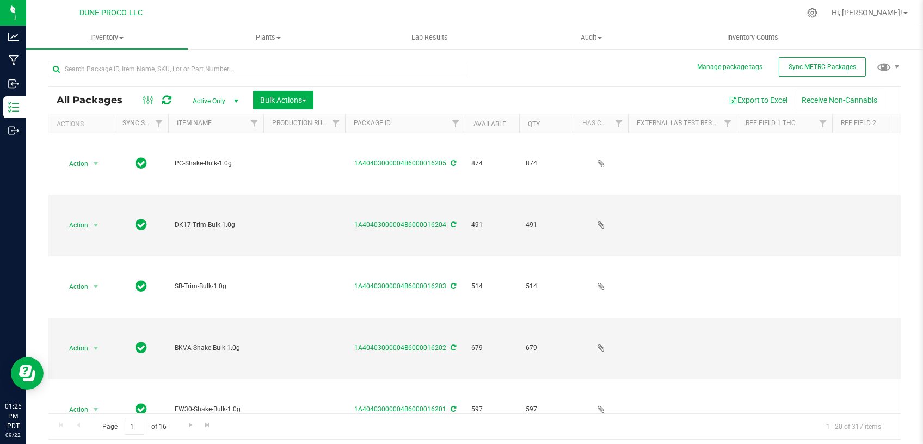
type input "[DATE]"
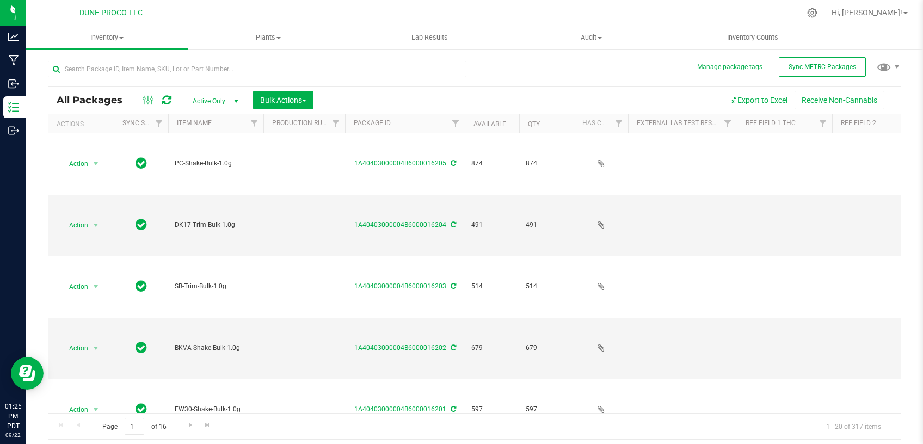
type input "[DATE]"
click at [287, 99] on span "Bulk Actions" at bounding box center [283, 100] width 46 height 9
click at [280, 140] on span "Add to outbound order" at bounding box center [296, 144] width 74 height 9
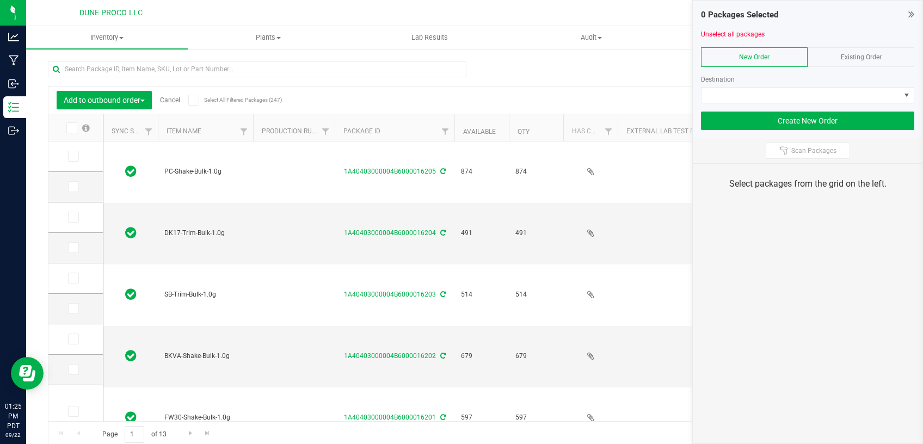
type input "2025-07-24"
type input "[DATE]"
click at [69, 339] on icon at bounding box center [72, 339] width 7 height 0
click at [0, 0] on input "checkbox" at bounding box center [0, 0] width 0 height 0
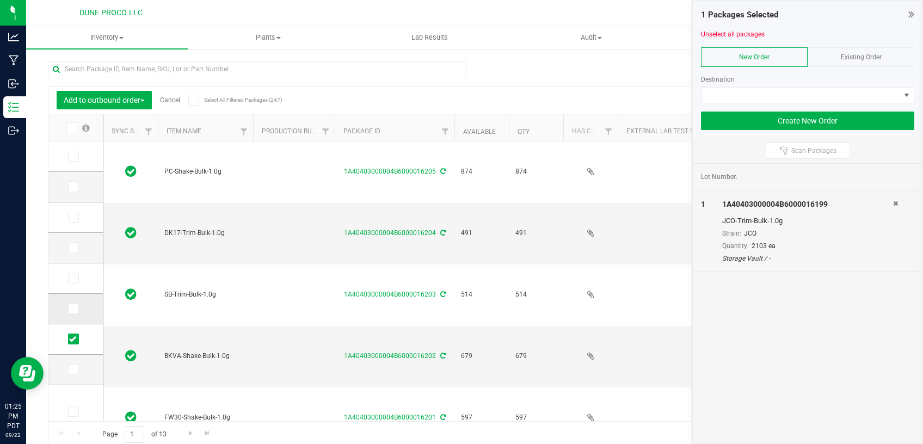
click at [69, 308] on icon at bounding box center [72, 308] width 7 height 0
click at [0, 0] on input "checkbox" at bounding box center [0, 0] width 0 height 0
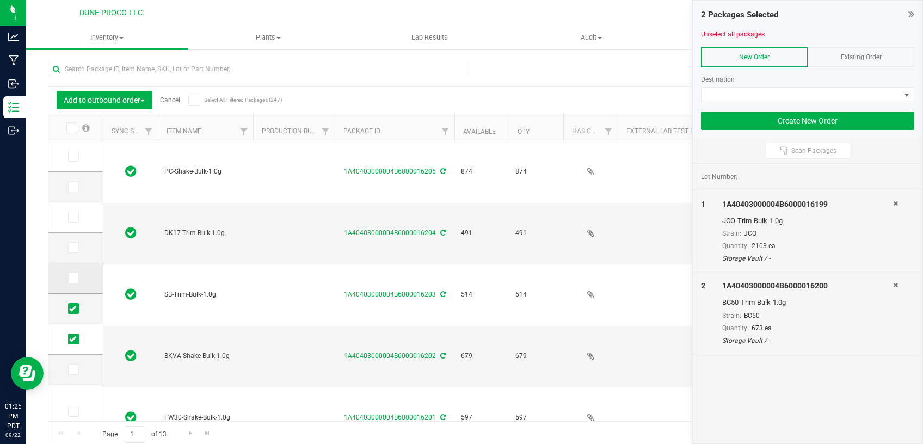
click at [69, 278] on icon at bounding box center [72, 278] width 7 height 0
click at [0, 0] on input "checkbox" at bounding box center [0, 0] width 0 height 0
click at [69, 248] on icon at bounding box center [72, 248] width 7 height 0
click at [0, 0] on input "checkbox" at bounding box center [0, 0] width 0 height 0
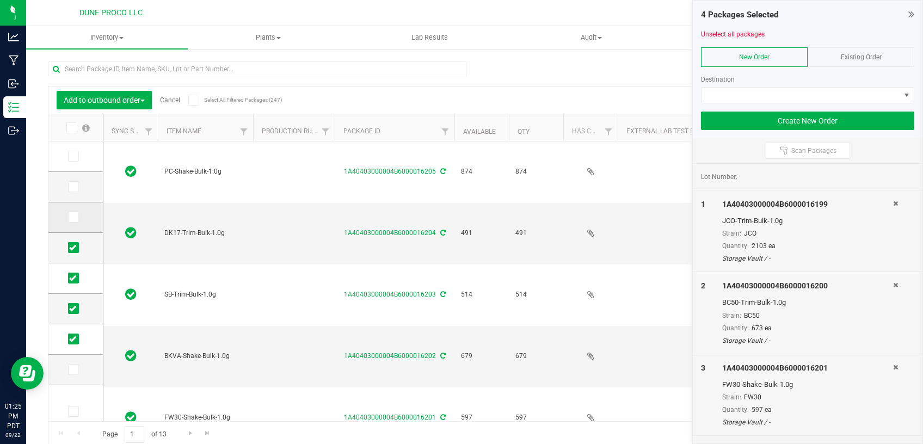
click at [69, 217] on icon at bounding box center [72, 217] width 7 height 0
click at [0, 0] on input "checkbox" at bounding box center [0, 0] width 0 height 0
click at [68, 186] on span at bounding box center [73, 186] width 11 height 11
click at [0, 0] on input "checkbox" at bounding box center [0, 0] width 0 height 0
click at [68, 154] on span at bounding box center [73, 156] width 11 height 11
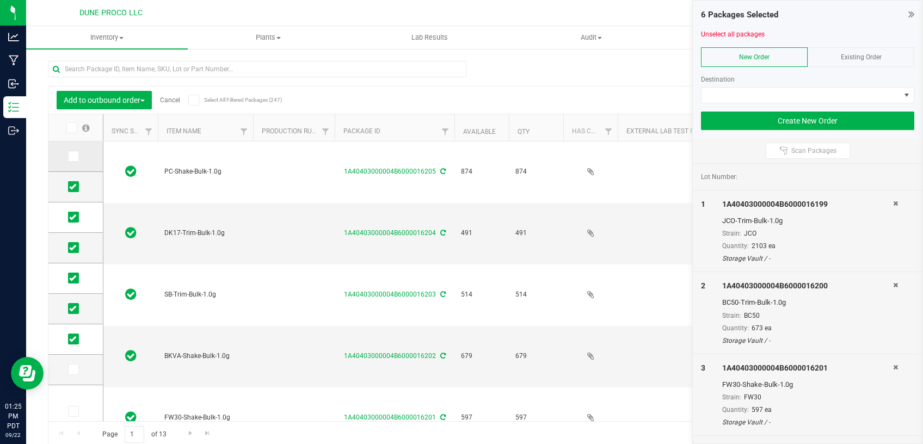
click at [0, 0] on input "checkbox" at bounding box center [0, 0] width 0 height 0
click at [709, 97] on span at bounding box center [800, 95] width 199 height 15
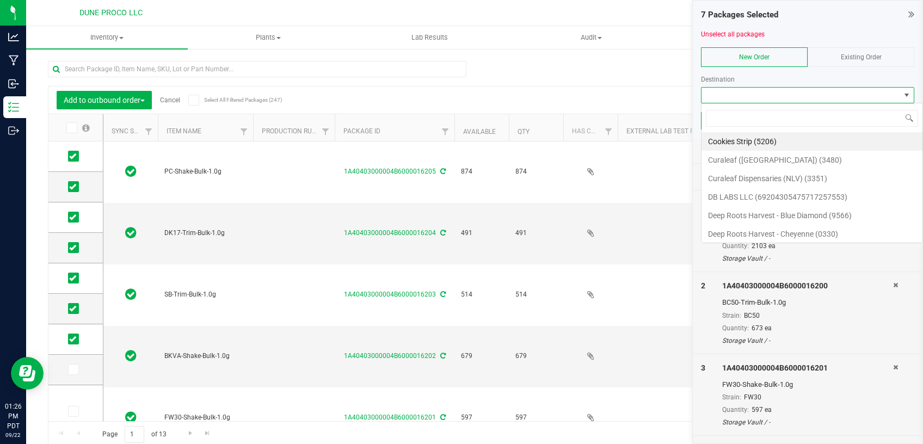
scroll to position [16, 213]
type input "d"
type input "Dune"
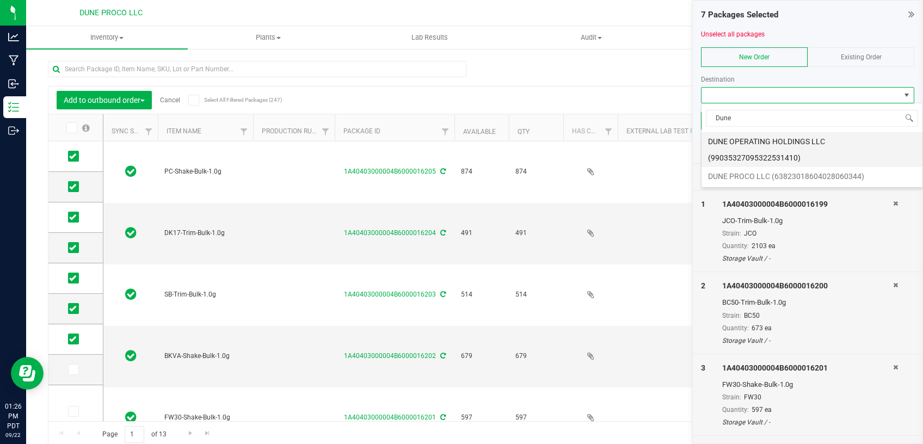
click at [779, 145] on li "DUNE OPERATING HOLDINGS LLC (99035327095322531410)" at bounding box center [811, 149] width 221 height 35
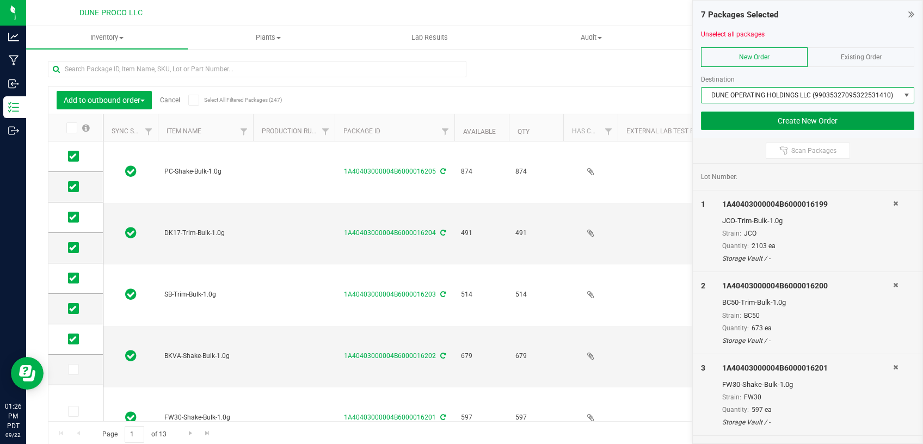
click at [760, 120] on button "Create New Order" at bounding box center [807, 121] width 213 height 18
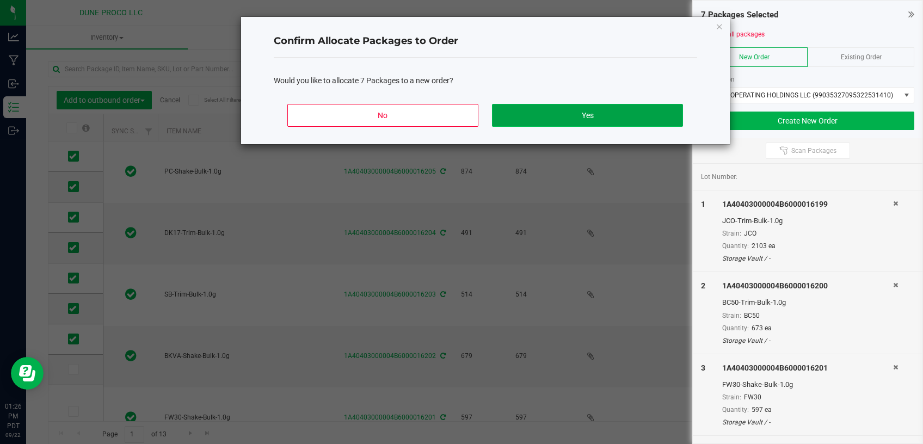
click at [546, 114] on button "Yes" at bounding box center [587, 115] width 190 height 23
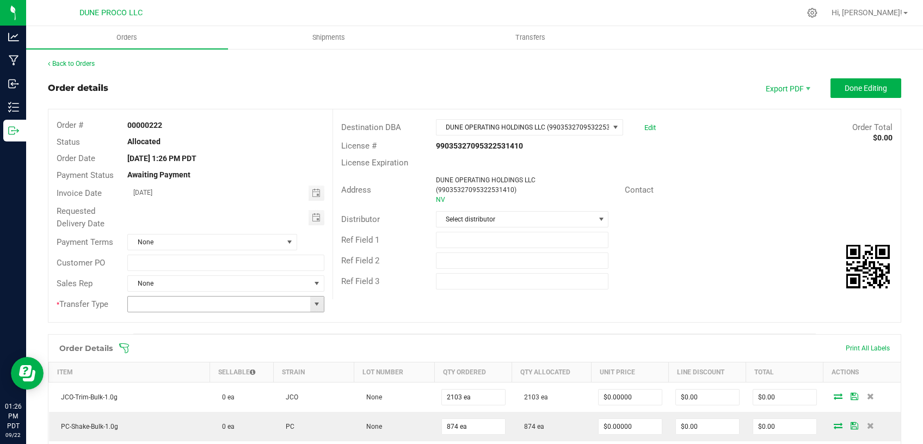
click at [313, 302] on span at bounding box center [316, 304] width 9 height 9
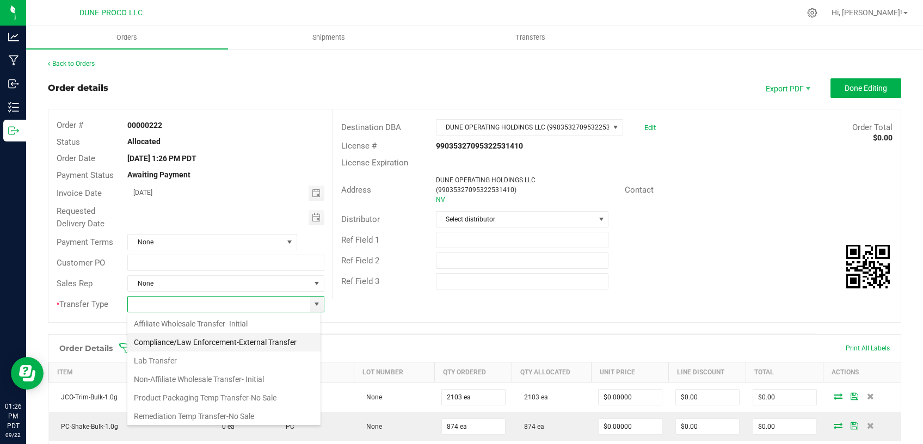
scroll to position [46, 0]
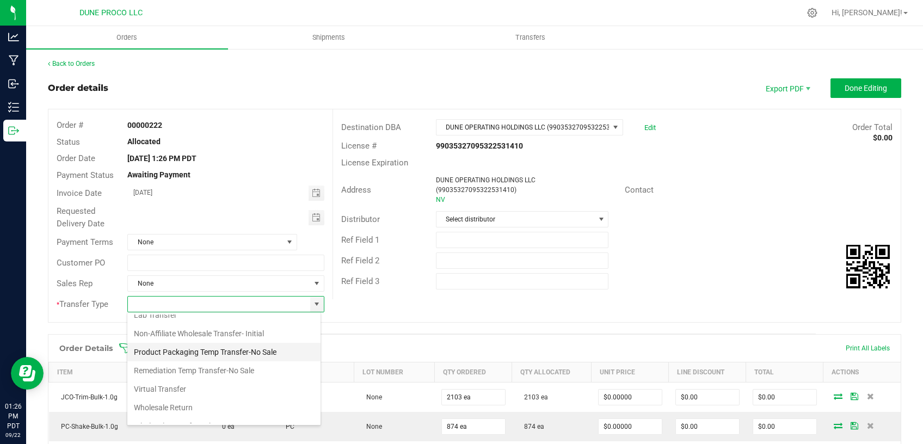
click at [239, 349] on li "Product Packaging Temp Transfer-No Sale" at bounding box center [223, 352] width 193 height 18
type input "Product Packaging Temp Transfer-No Sale"
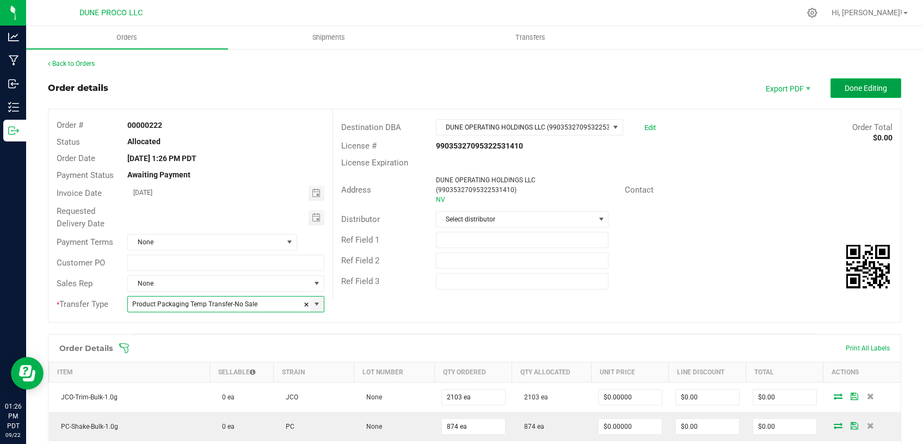
drag, startPoint x: 863, startPoint y: 90, endPoint x: 863, endPoint y: 83, distance: 7.1
click at [863, 90] on span "Done Editing" at bounding box center [865, 88] width 42 height 9
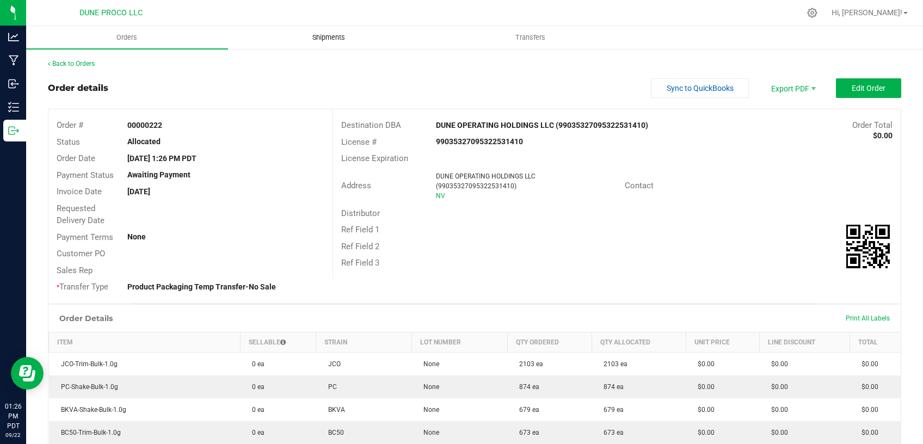
click at [325, 39] on span "Shipments" at bounding box center [329, 38] width 62 height 10
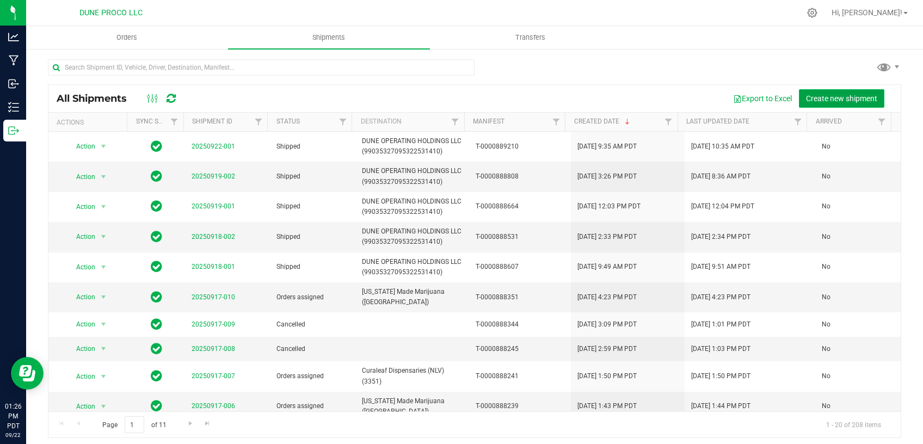
click at [806, 97] on span "Create new shipment" at bounding box center [841, 98] width 71 height 9
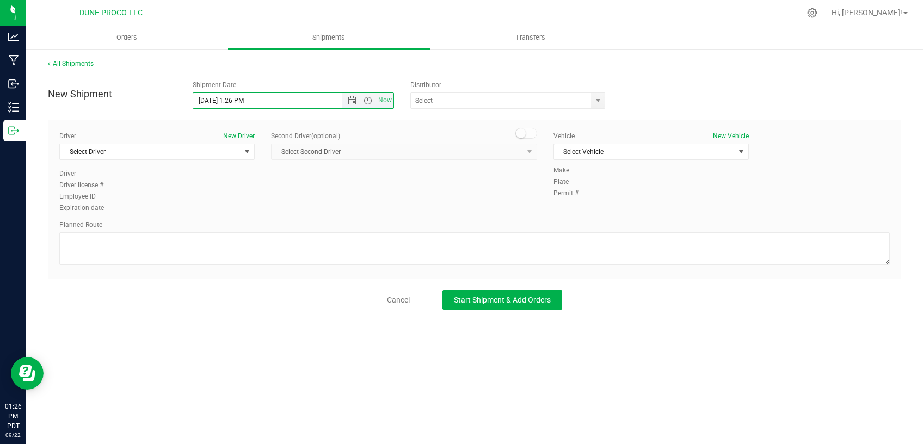
click at [244, 100] on input "9/22/2025 1:26 PM" at bounding box center [277, 100] width 168 height 15
type input "9/22/2025 1:30 PM"
click at [183, 151] on span "Select Driver" at bounding box center [150, 151] width 181 height 15
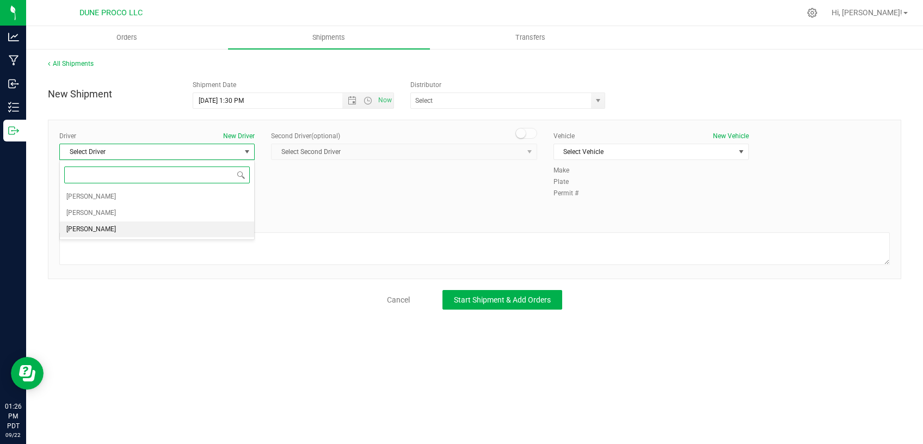
click at [141, 226] on li "TBD TBD" at bounding box center [157, 229] width 194 height 16
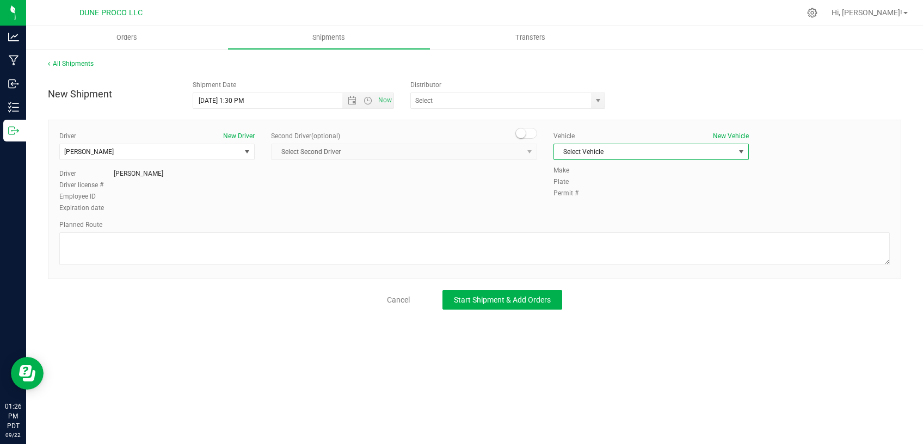
click at [622, 152] on span "Select Vehicle" at bounding box center [644, 151] width 181 height 15
click at [580, 191] on li "TBD" at bounding box center [651, 186] width 194 height 16
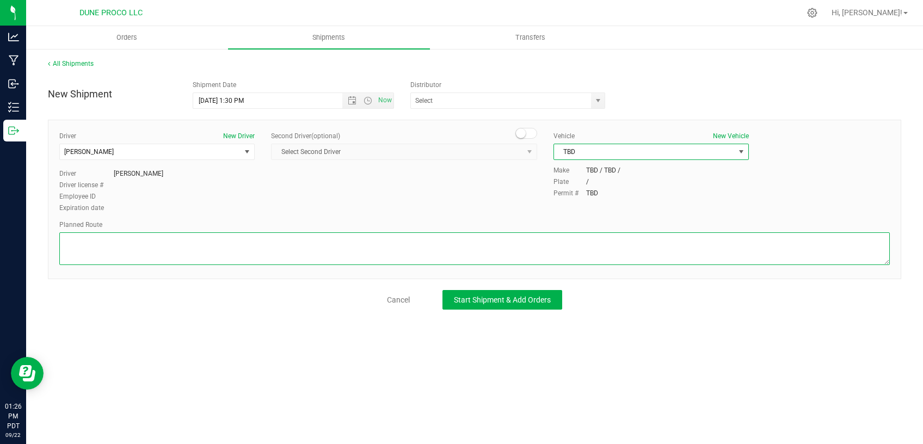
click at [332, 241] on textarea at bounding box center [474, 248] width 830 height 33
paste textarea "Walk from Dune ProCo, through roll up door, into Dune Operating Holdings."
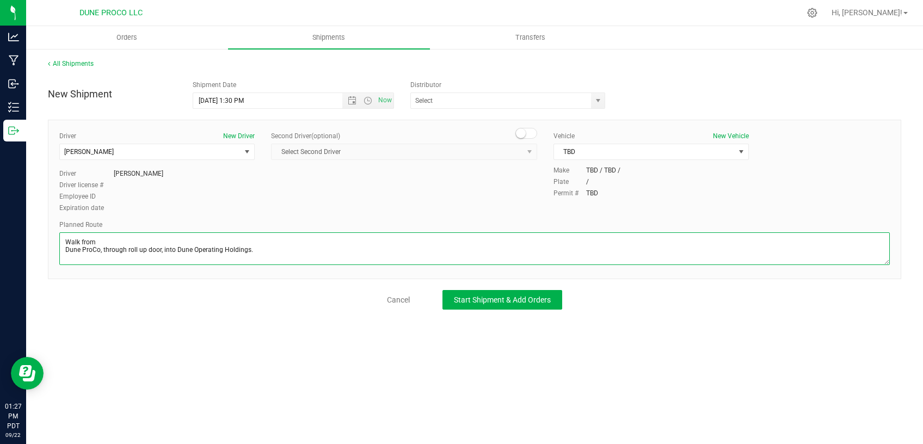
click at [62, 250] on textarea at bounding box center [474, 248] width 830 height 33
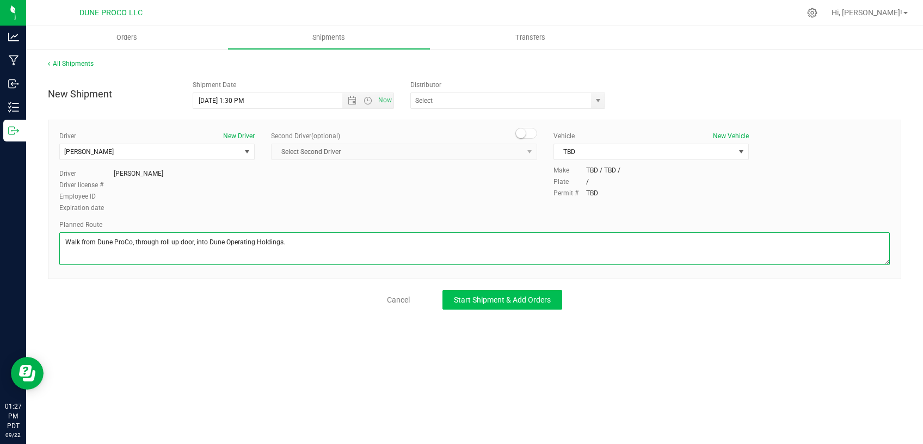
type textarea "Walk from Dune ProCo, through roll up door, into Dune Operating Holdings."
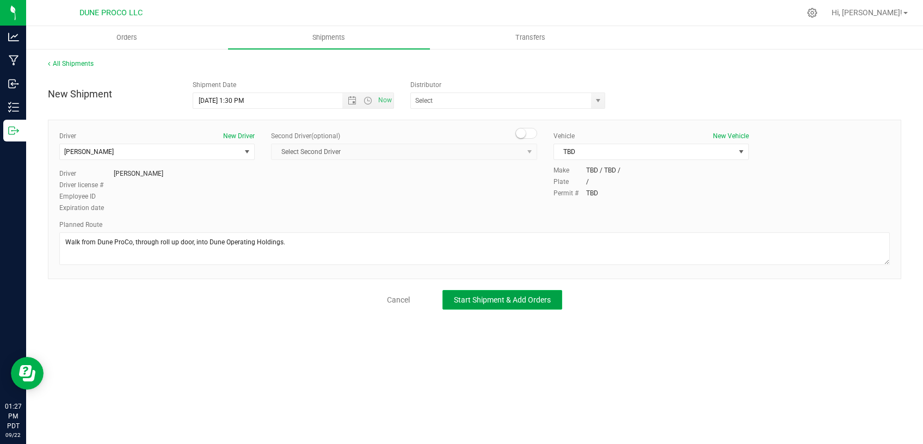
click at [488, 304] on button "Start Shipment & Add Orders" at bounding box center [502, 300] width 120 height 20
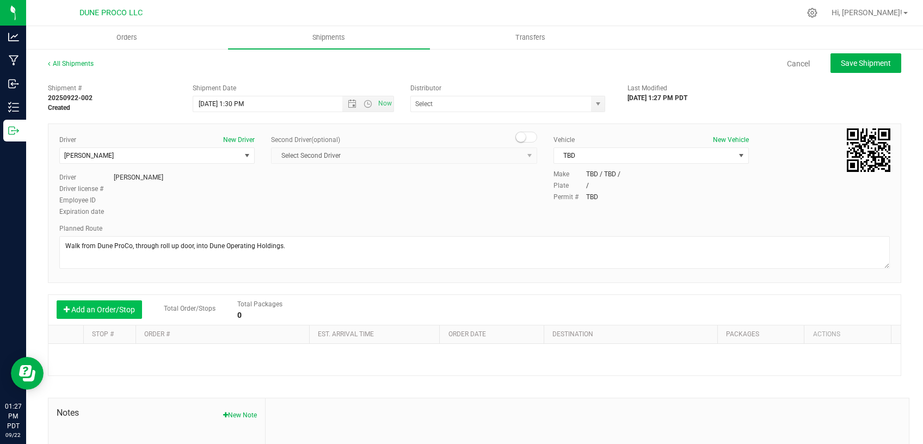
click at [107, 307] on button "Add an Order/Stop" at bounding box center [99, 309] width 85 height 18
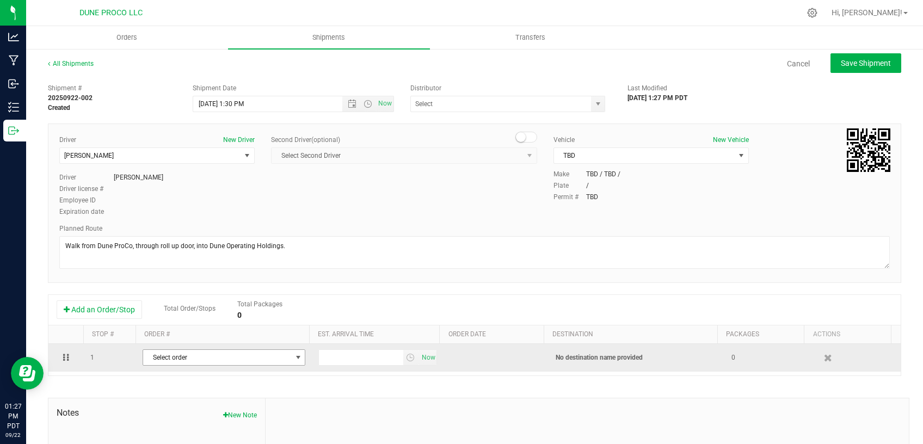
click at [184, 359] on span "Select order" at bounding box center [217, 357] width 148 height 15
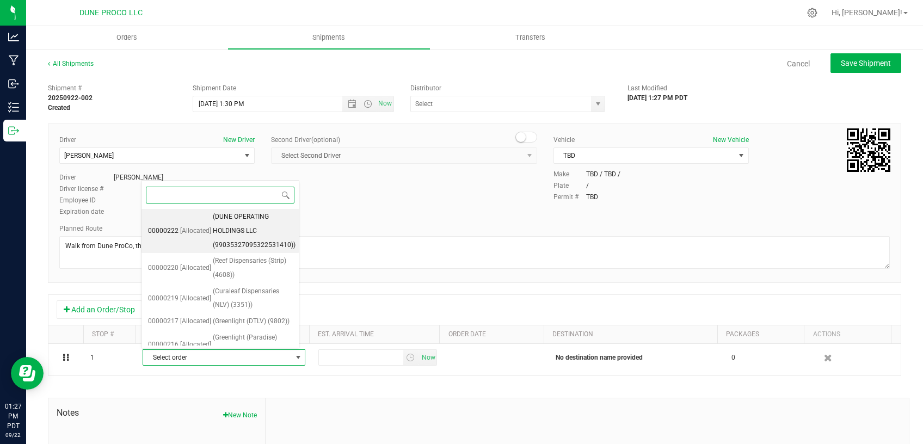
click at [187, 235] on span "[Allocated]" at bounding box center [195, 231] width 31 height 14
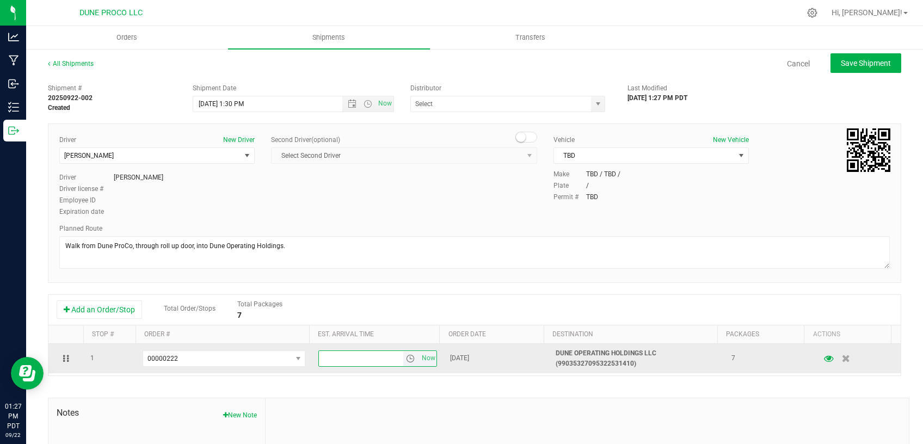
click at [336, 356] on input "text" at bounding box center [361, 358] width 84 height 15
type input "1:40 PM"
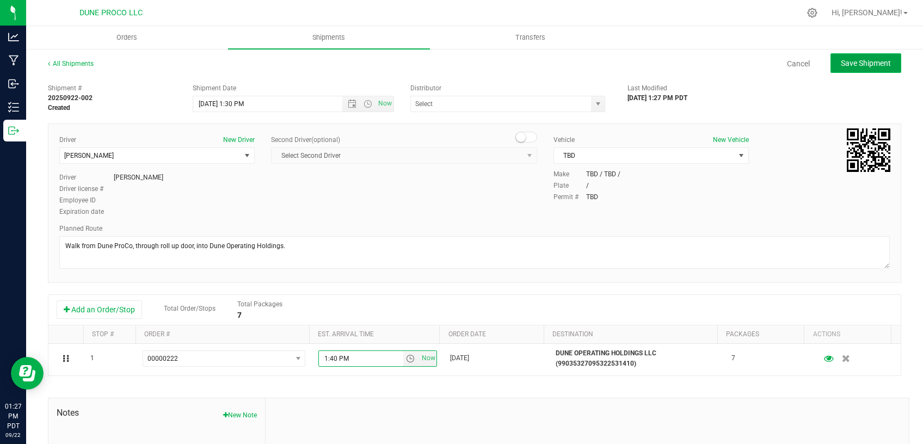
click at [875, 60] on span "Save Shipment" at bounding box center [866, 63] width 50 height 9
type input "9/22/2025 8:30 PM"
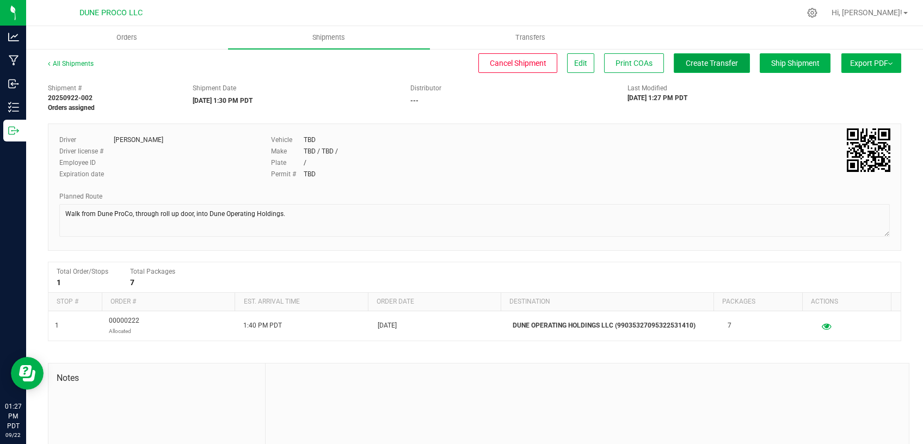
click at [694, 72] on button "Create Transfer" at bounding box center [711, 63] width 76 height 20
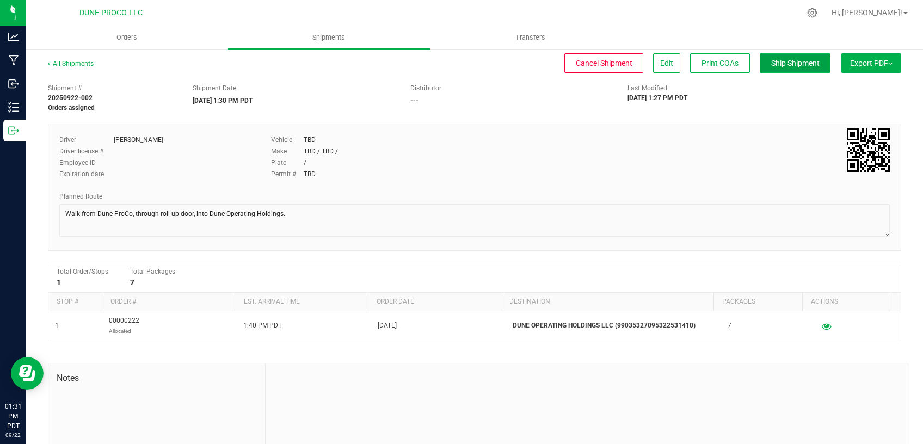
click at [771, 61] on span "Ship Shipment" at bounding box center [795, 63] width 48 height 9
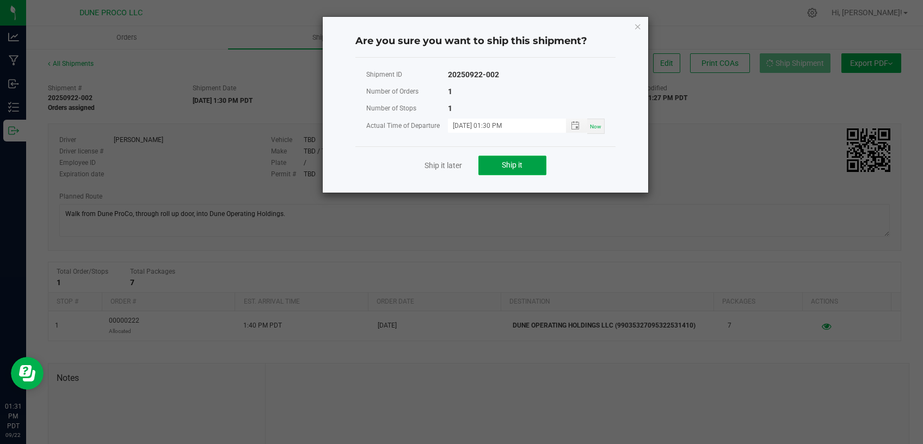
click at [510, 168] on span "Ship it" at bounding box center [512, 164] width 21 height 9
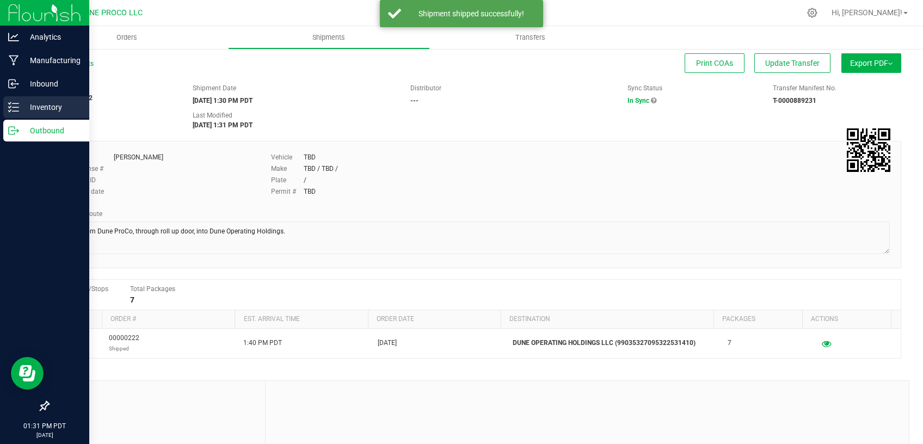
click at [29, 108] on p "Inventory" at bounding box center [51, 107] width 65 height 13
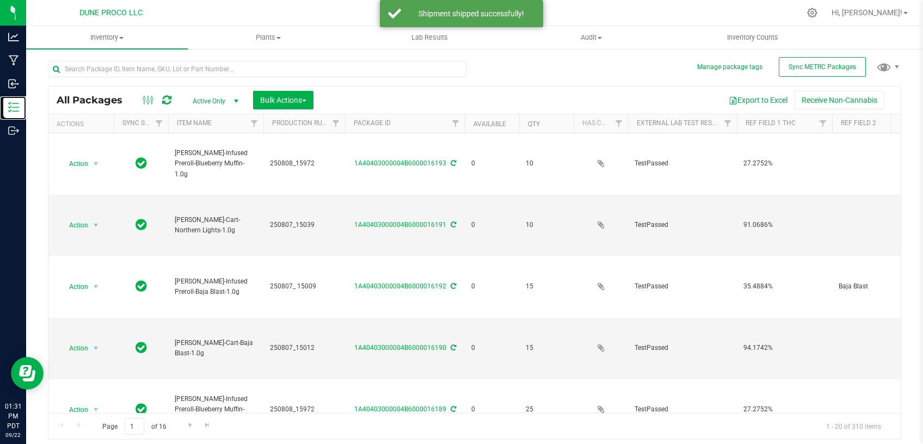
type input "[DATE]"
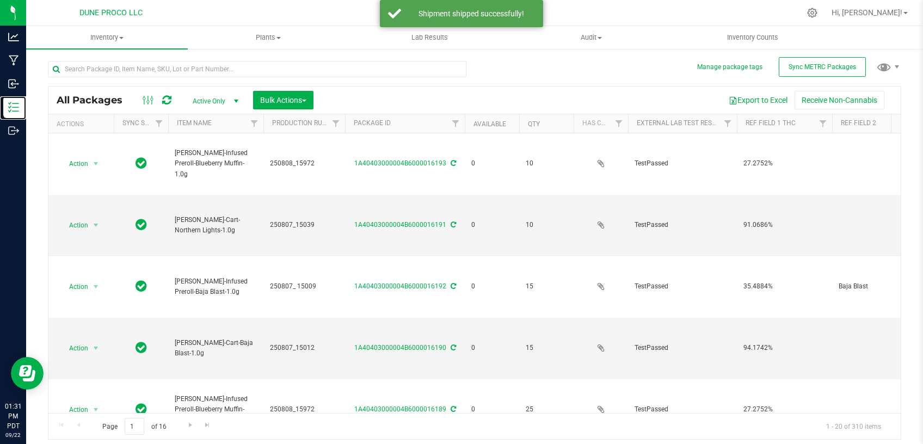
type input "[DATE]"
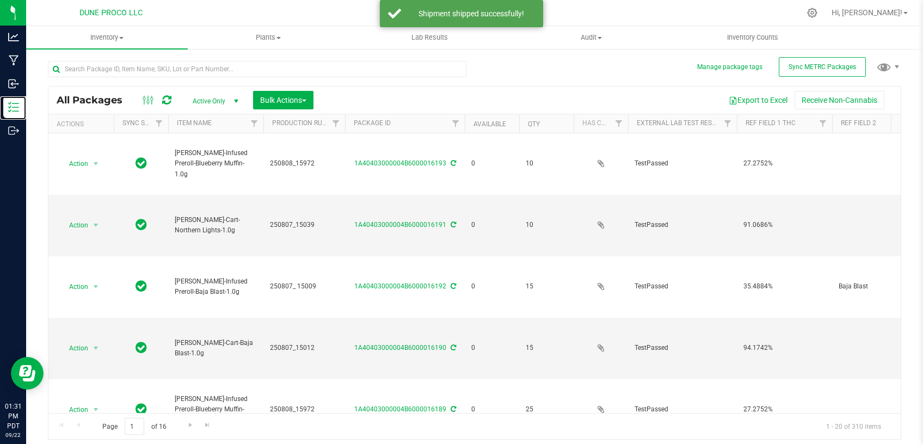
type input "[DATE]"
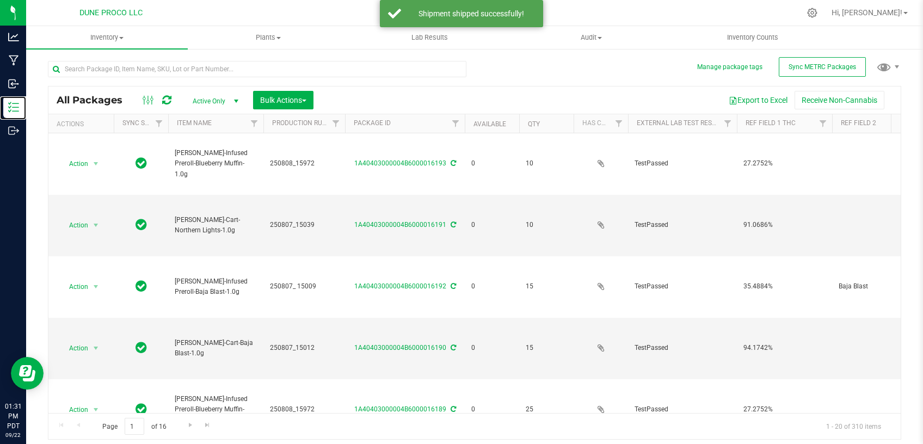
type input "[DATE]"
